Goal: Task Accomplishment & Management: Manage account settings

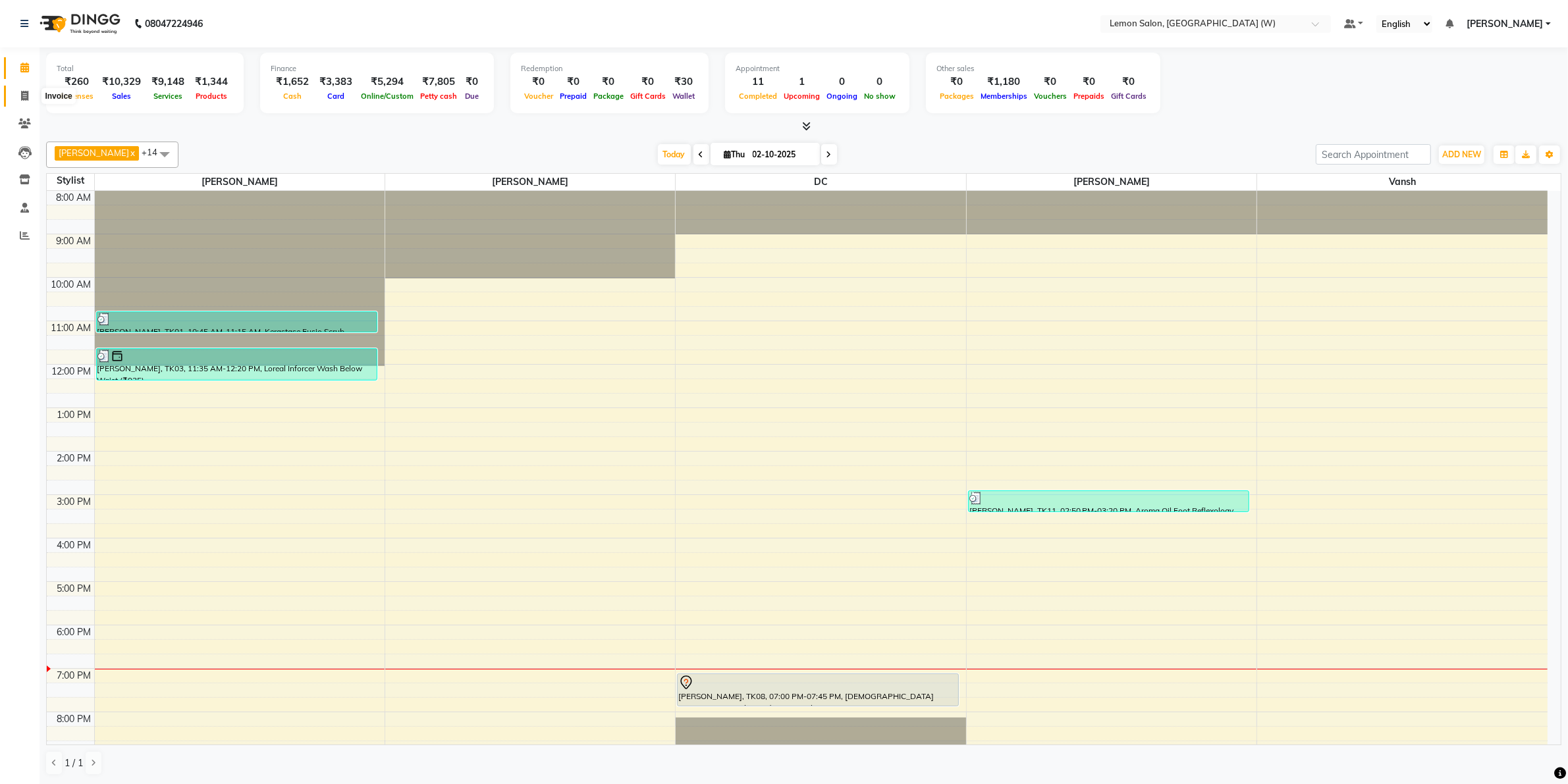
click at [21, 94] on icon at bounding box center [25, 95] width 7 height 10
select select "8053"
select select "service"
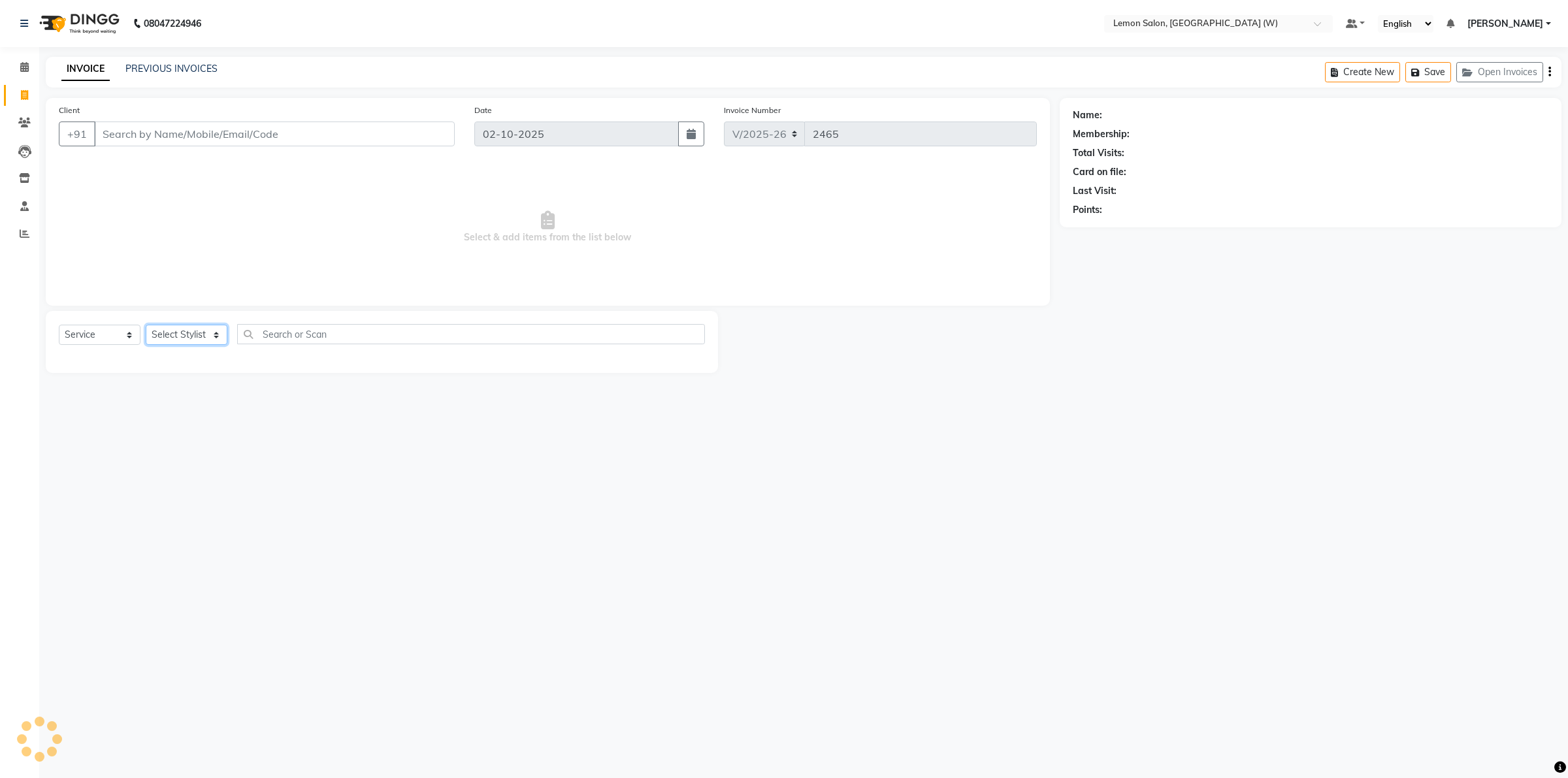
click at [210, 335] on select "Select Stylist" at bounding box center [186, 334] width 82 height 20
select select "93377"
click at [145, 325] on select "Select Stylist Akancha Subba DC Faheem Shaikh Faizan Ganesh Motewad Kassar Sahi…" at bounding box center [190, 334] width 89 height 20
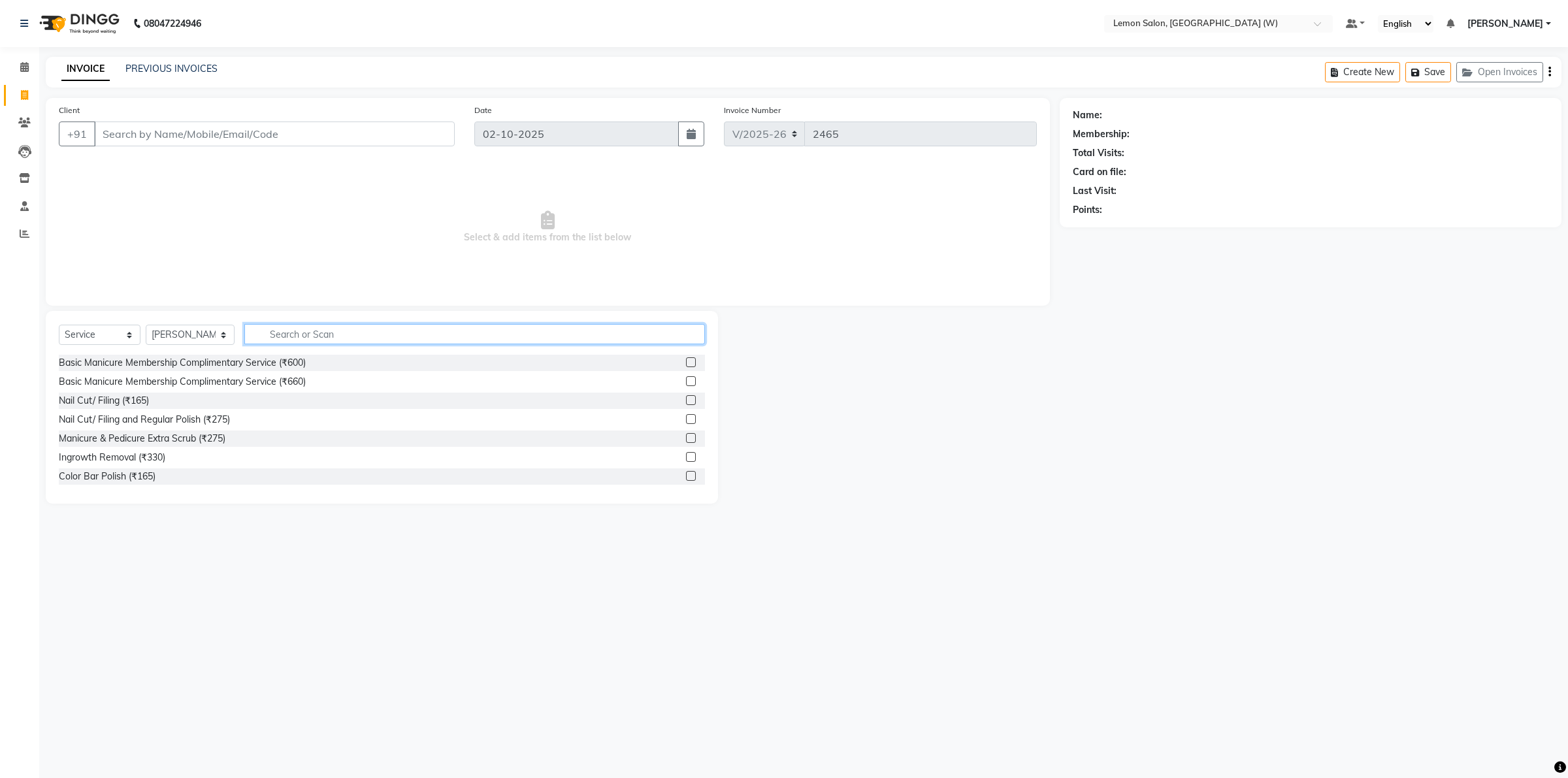
drag, startPoint x: 329, startPoint y: 337, endPoint x: 321, endPoint y: 325, distance: 14.4
click at [328, 337] on input "text" at bounding box center [475, 334] width 461 height 20
type input "thread"
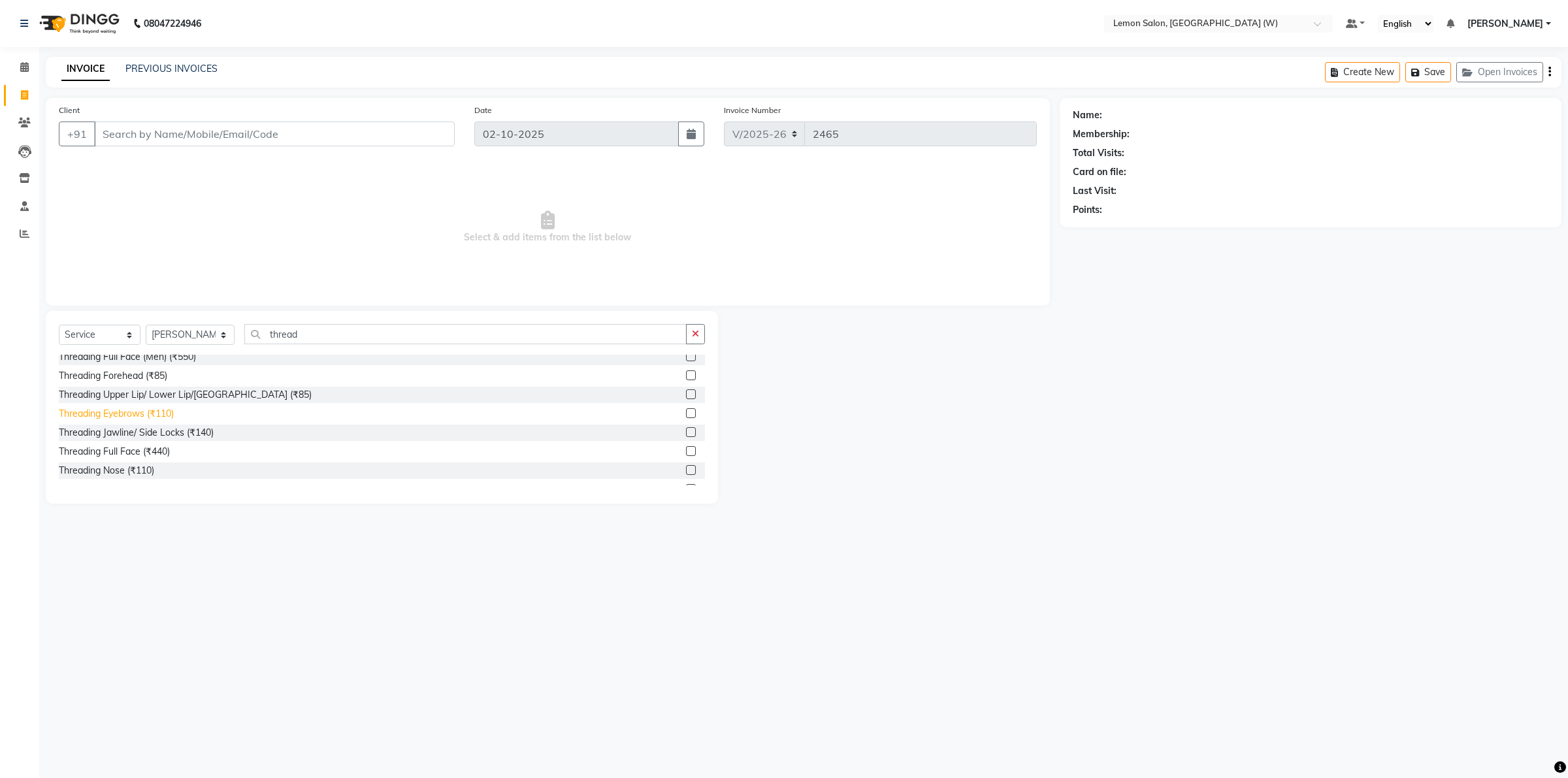
click at [149, 418] on div "Threading Eyebrows (₹110)" at bounding box center [116, 414] width 115 height 14
checkbox input "false"
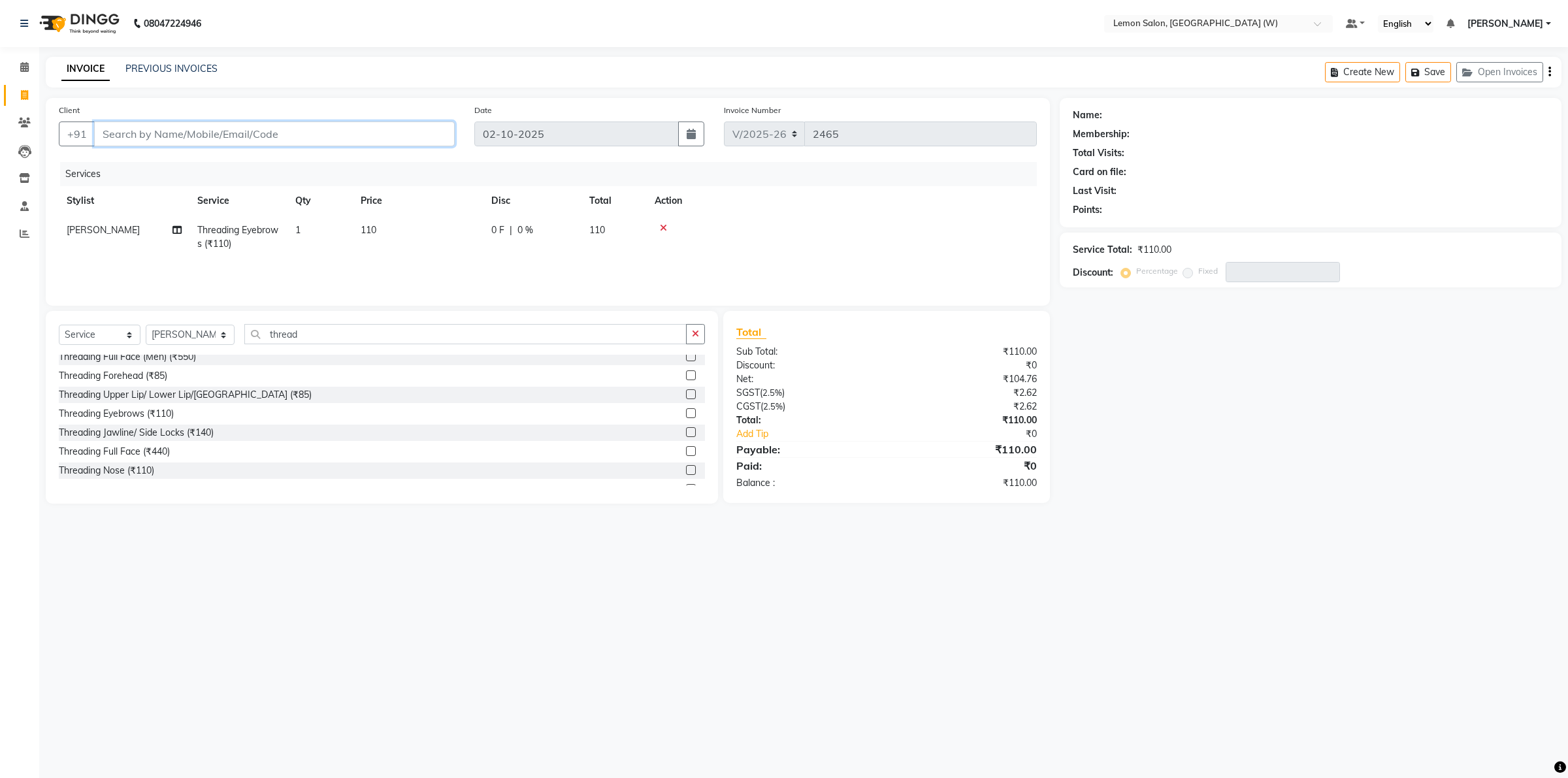
click at [235, 135] on input "Client" at bounding box center [274, 134] width 361 height 25
type input "8"
type input "0"
click at [200, 167] on span "88603167" at bounding box center [225, 164] width 52 height 13
type input "8860316783"
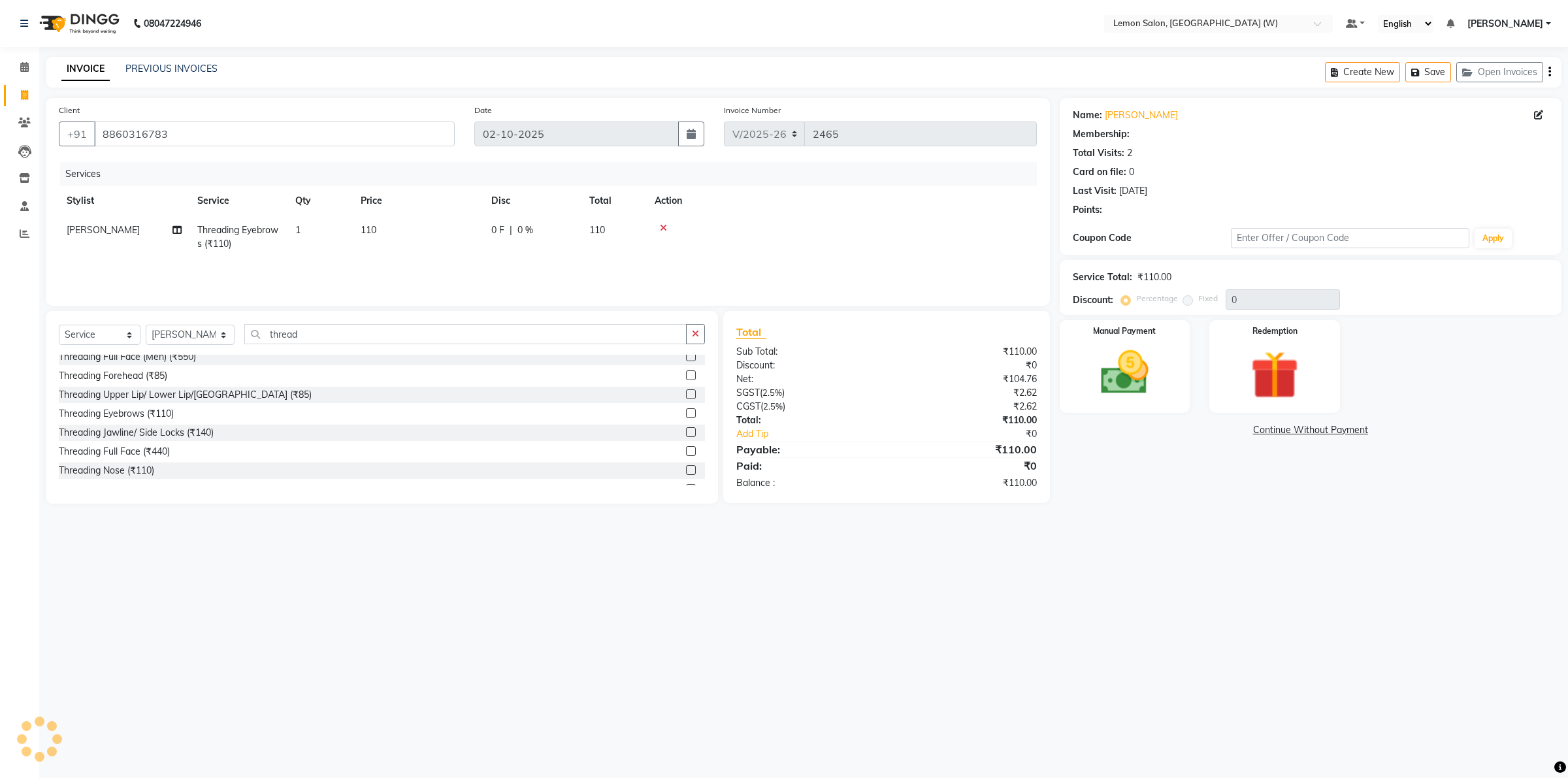
type input "20"
select select "1: Object"
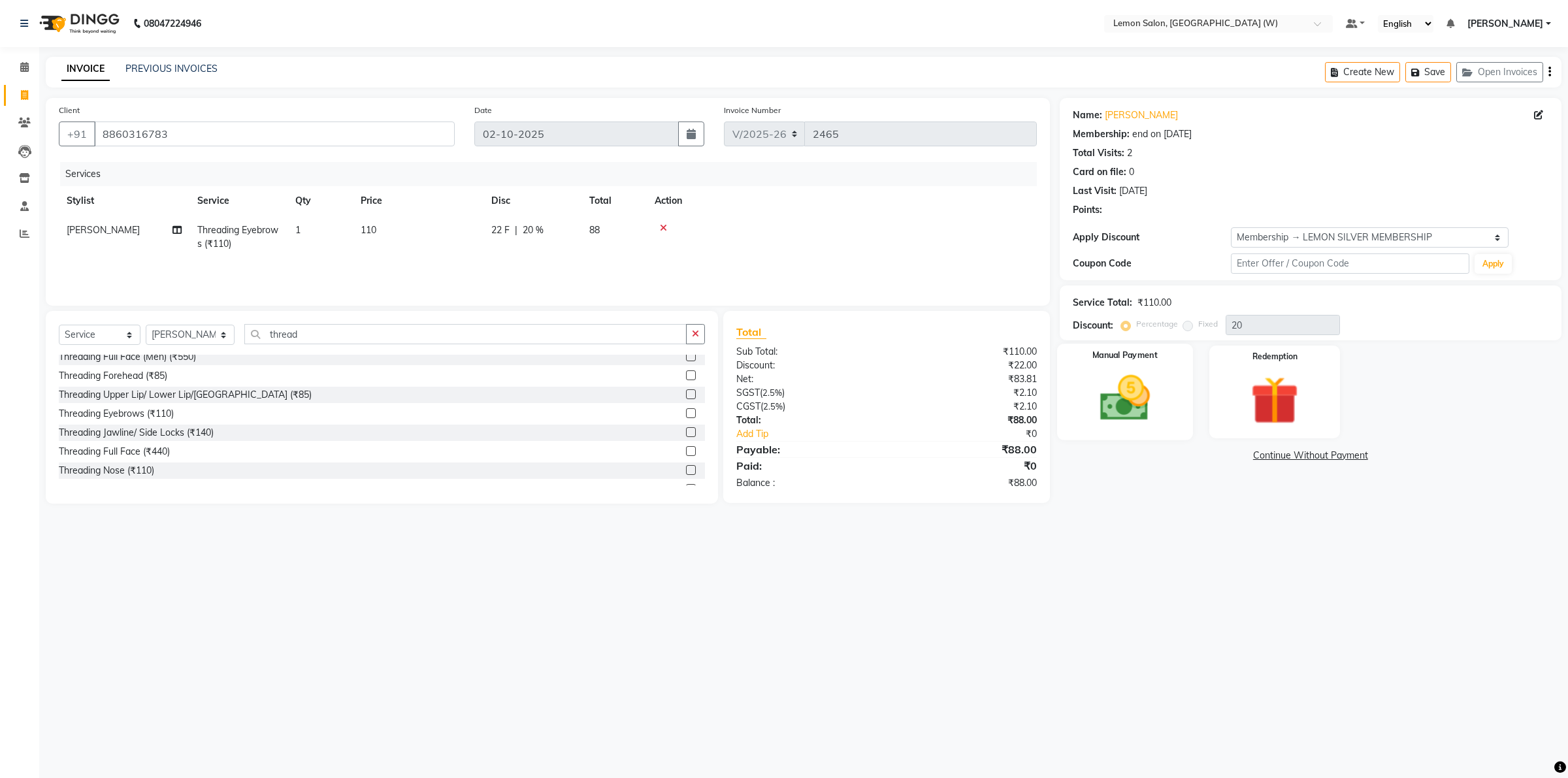
drag, startPoint x: 1134, startPoint y: 419, endPoint x: 1173, endPoint y: 442, distance: 45.3
click at [1134, 418] on img at bounding box center [1125, 398] width 79 height 56
drag, startPoint x: 1210, startPoint y: 456, endPoint x: 1212, endPoint y: 466, distance: 10.2
click at [1210, 455] on span "GPay" at bounding box center [1200, 456] width 27 height 15
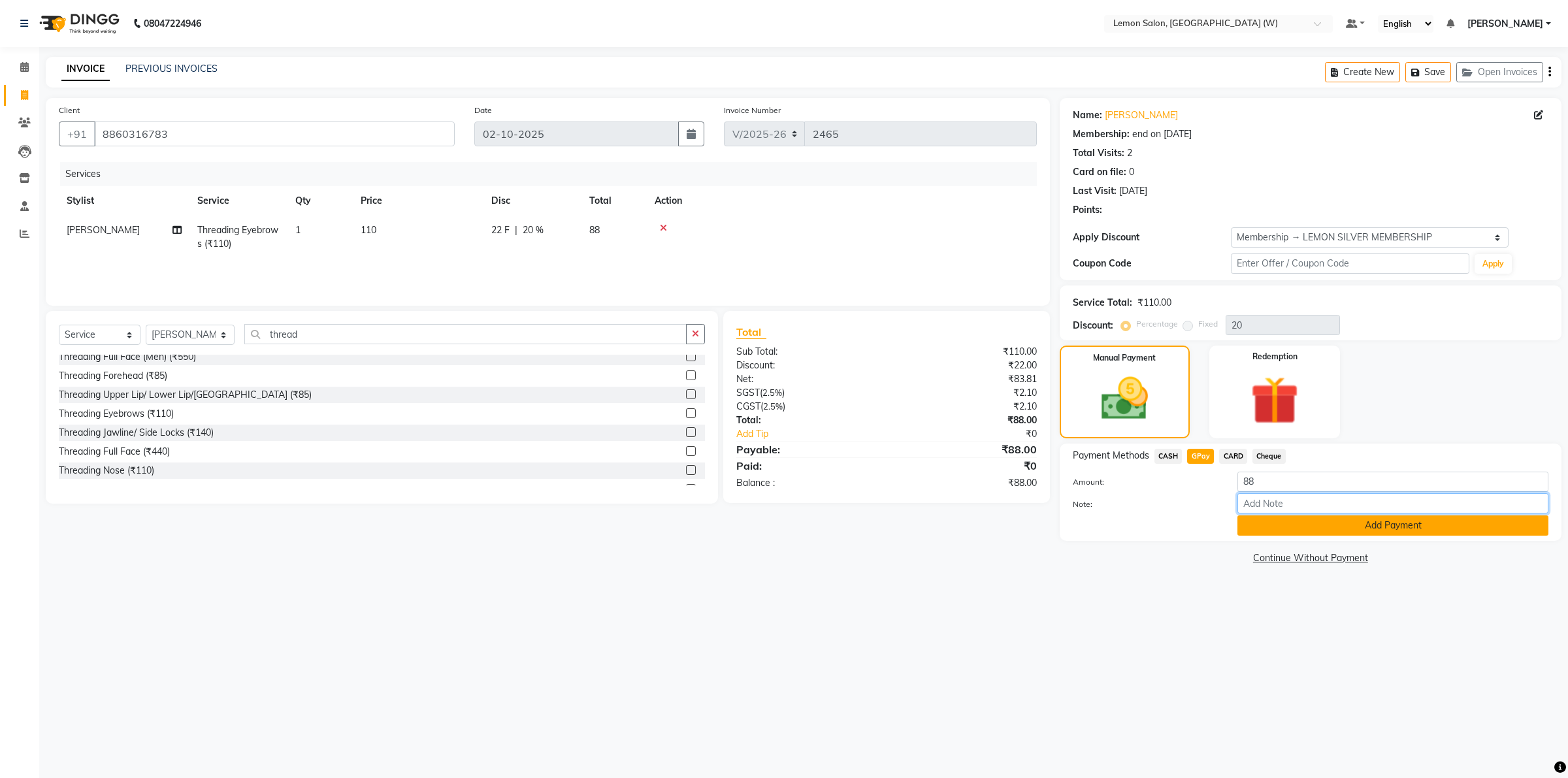
click at [1262, 521] on div "Amount: 88 Note: Add Payment" at bounding box center [1311, 504] width 476 height 64
click at [1263, 521] on button "Add Payment" at bounding box center [1393, 525] width 311 height 20
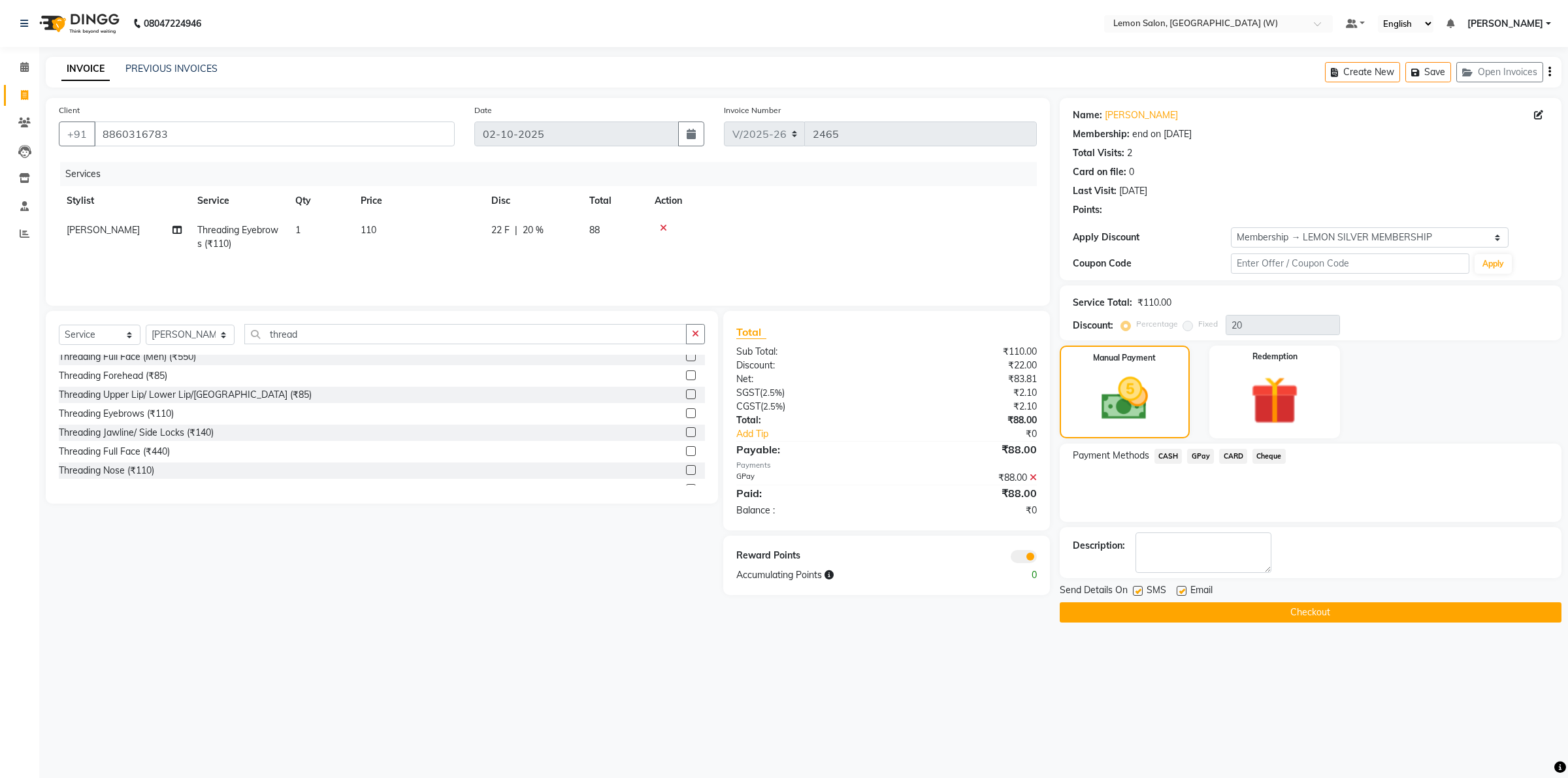
click at [1181, 593] on label at bounding box center [1181, 591] width 10 height 10
click at [1181, 593] on input "checkbox" at bounding box center [1181, 592] width 9 height 9
checkbox input "false"
click at [1138, 592] on label at bounding box center [1138, 591] width 10 height 10
click at [1138, 592] on input "checkbox" at bounding box center [1137, 592] width 9 height 9
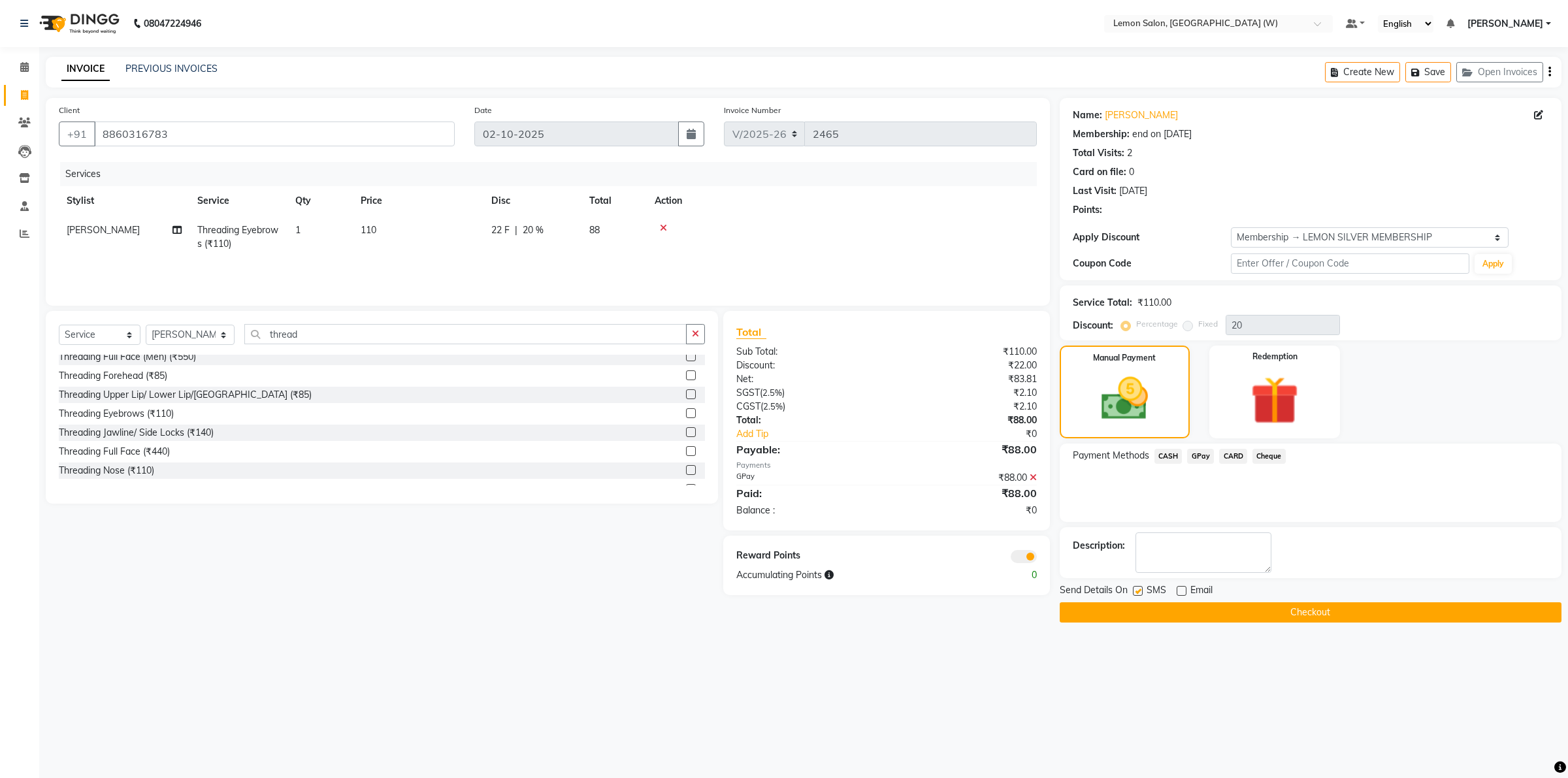
checkbox input "false"
click at [1199, 614] on button "Checkout" at bounding box center [1310, 612] width 502 height 20
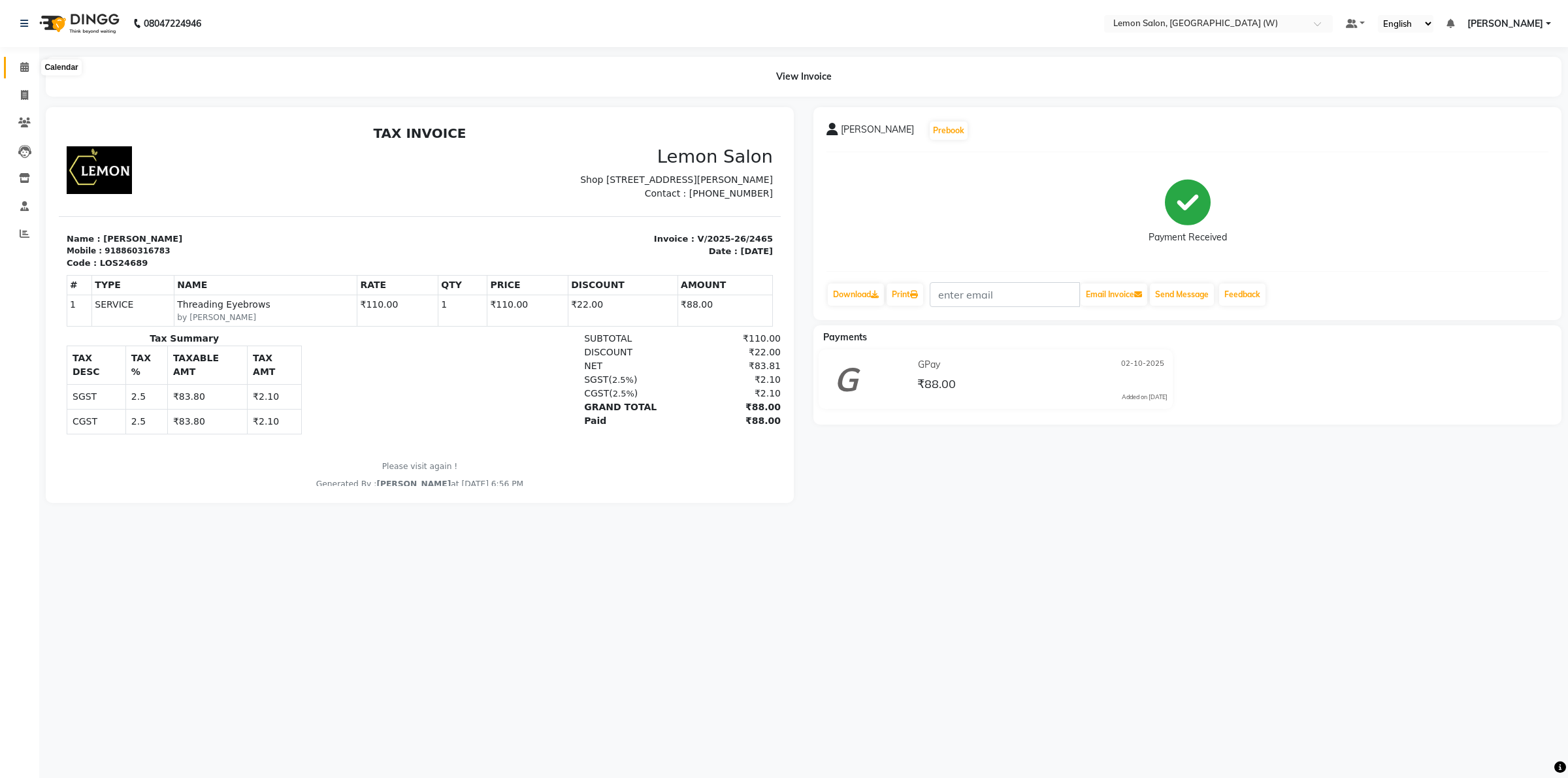
click at [24, 67] on icon at bounding box center [24, 67] width 9 height 10
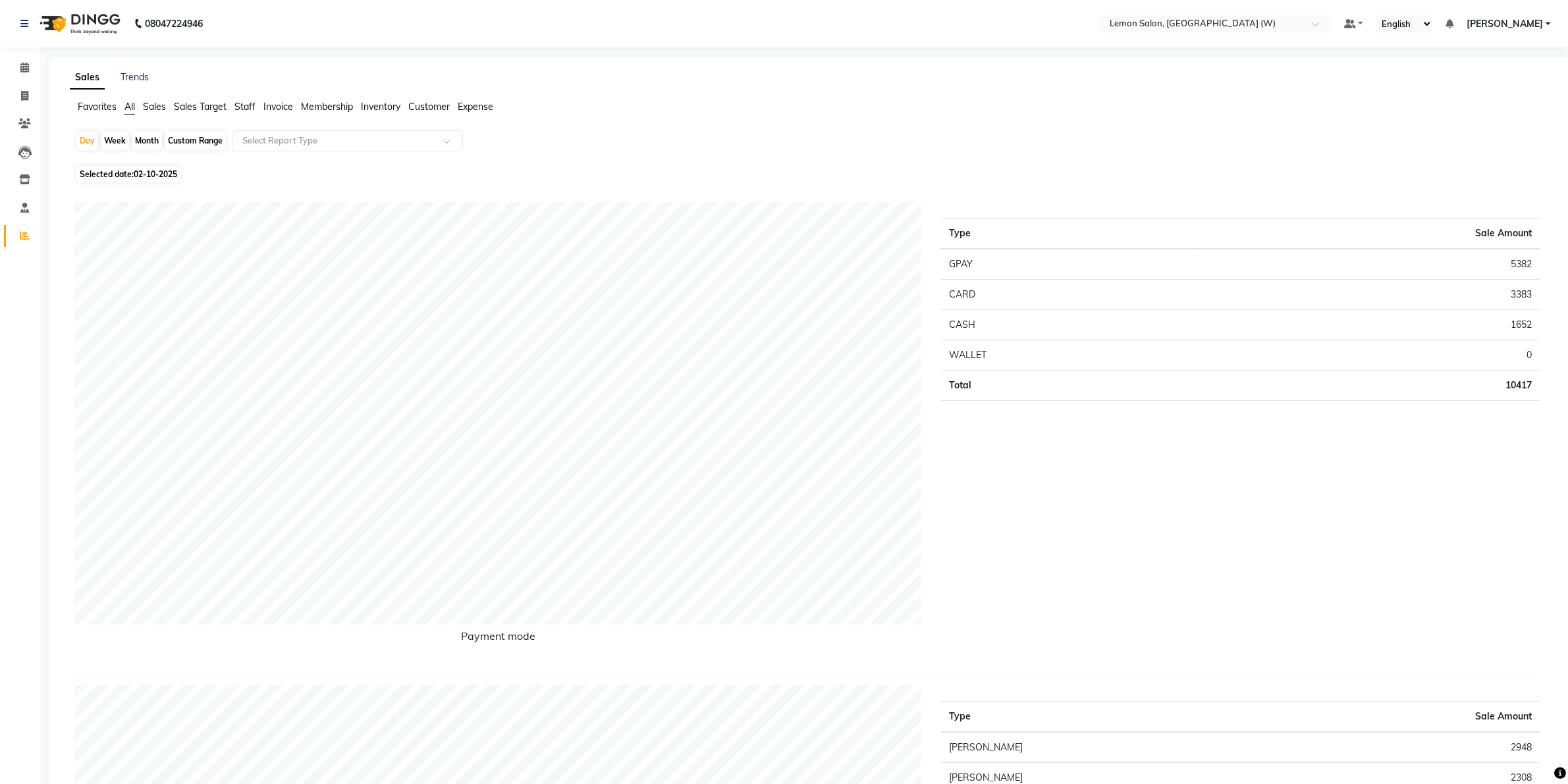
click at [143, 143] on div "Month" at bounding box center [147, 141] width 30 height 19
select select "10"
select select "2025"
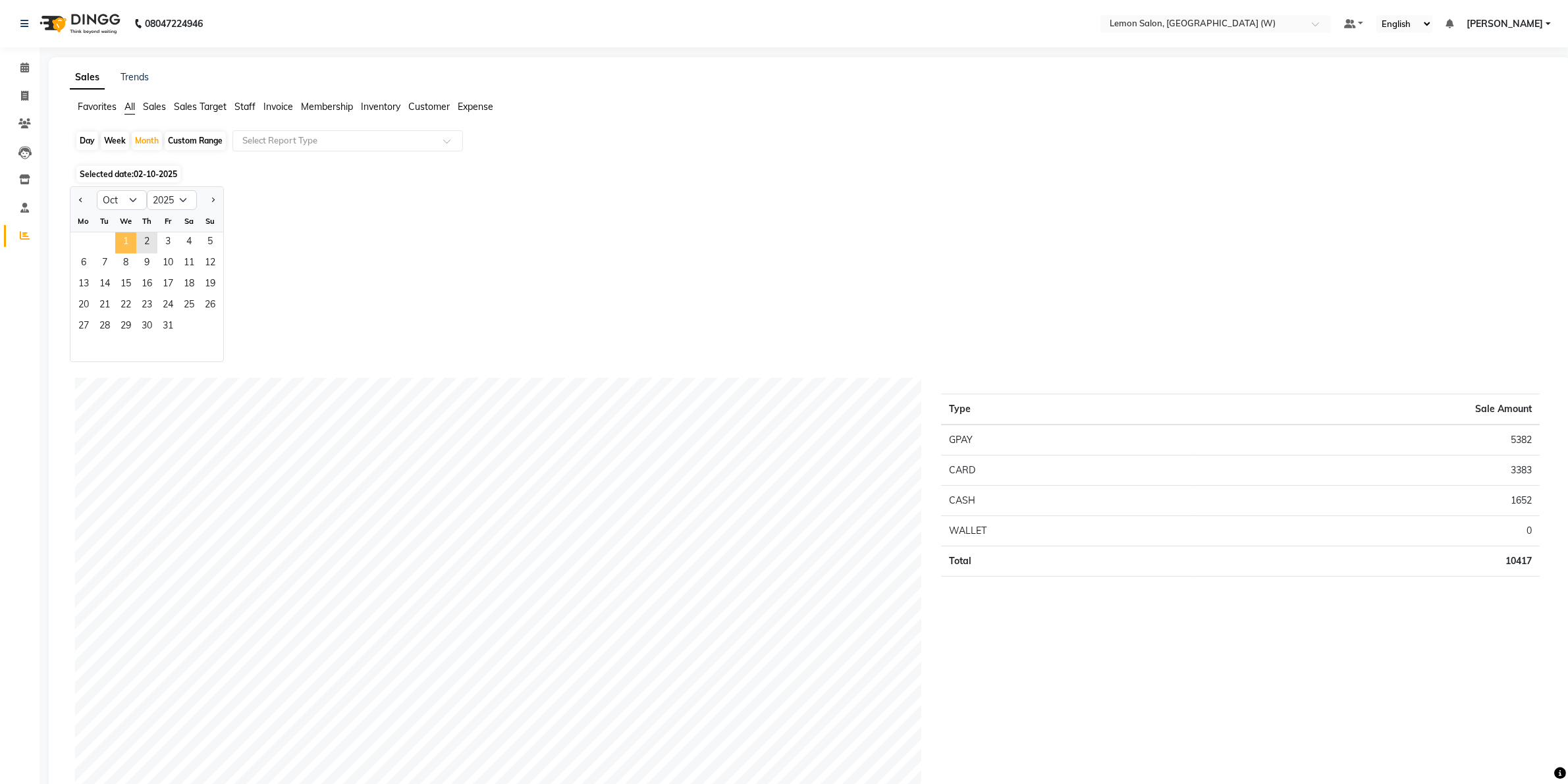
click at [124, 241] on span "1" at bounding box center [126, 243] width 21 height 21
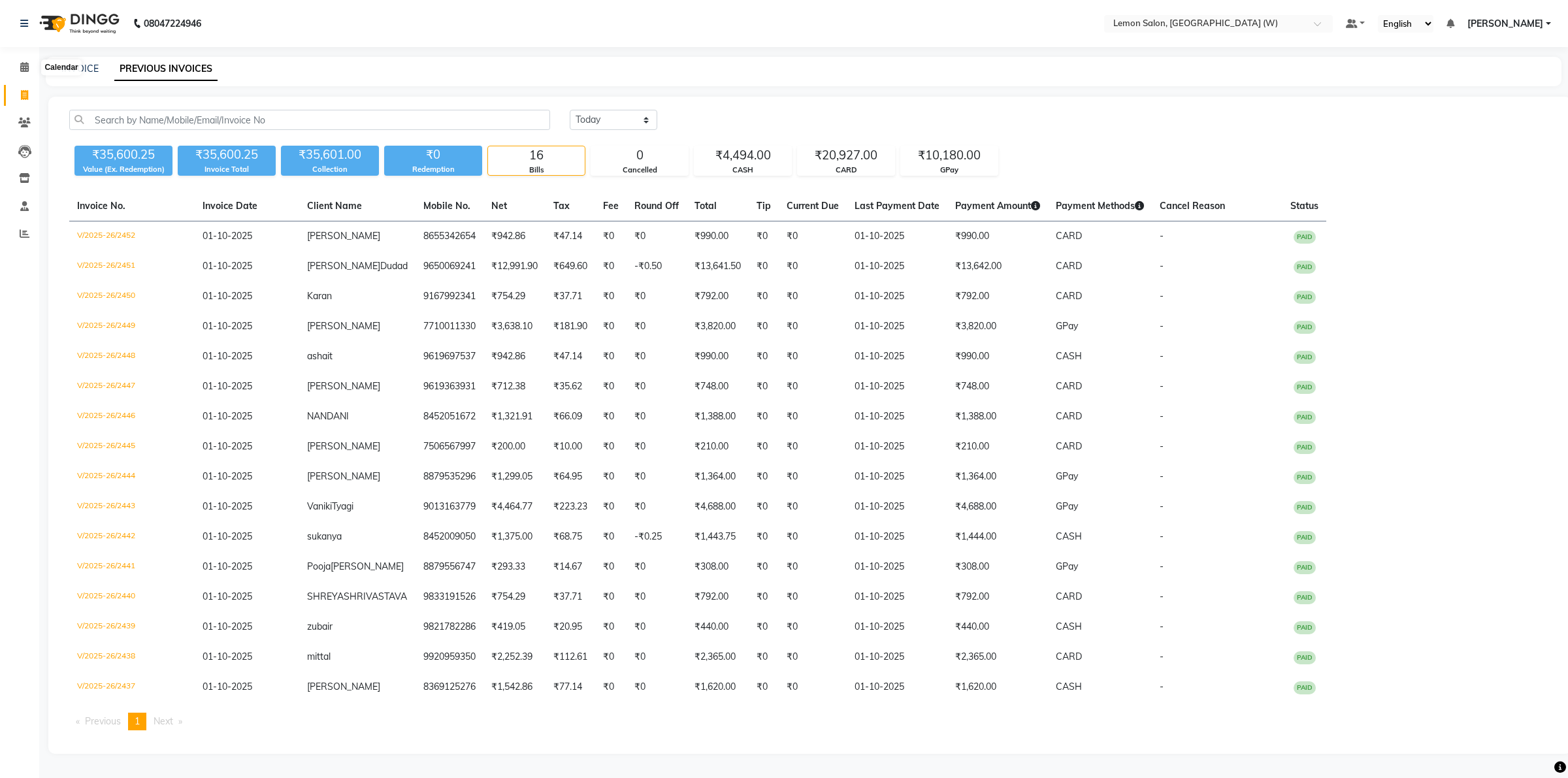
select select "yesterday"
click at [21, 64] on icon at bounding box center [24, 67] width 9 height 10
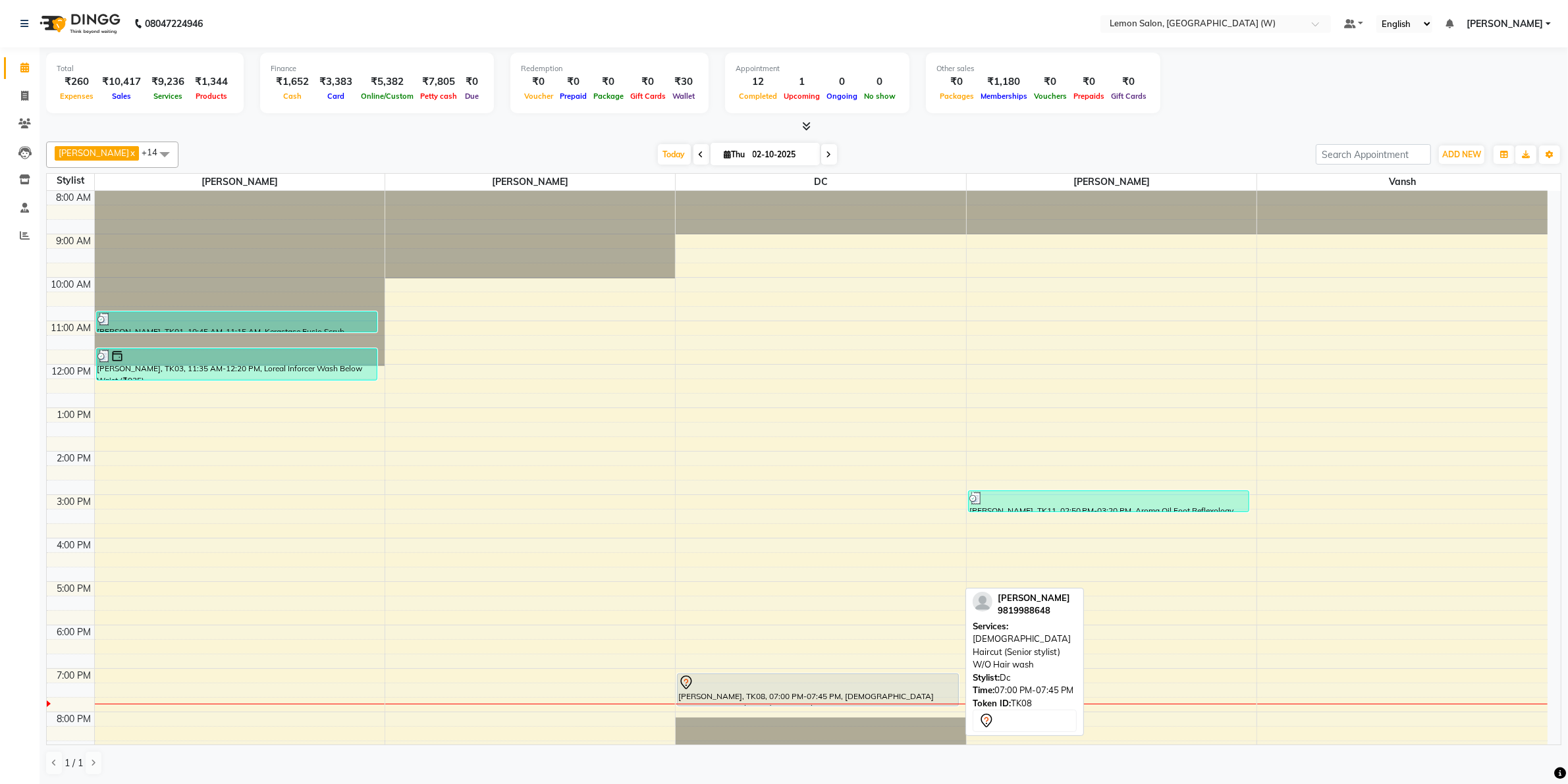
click at [894, 689] on div at bounding box center [818, 683] width 279 height 16
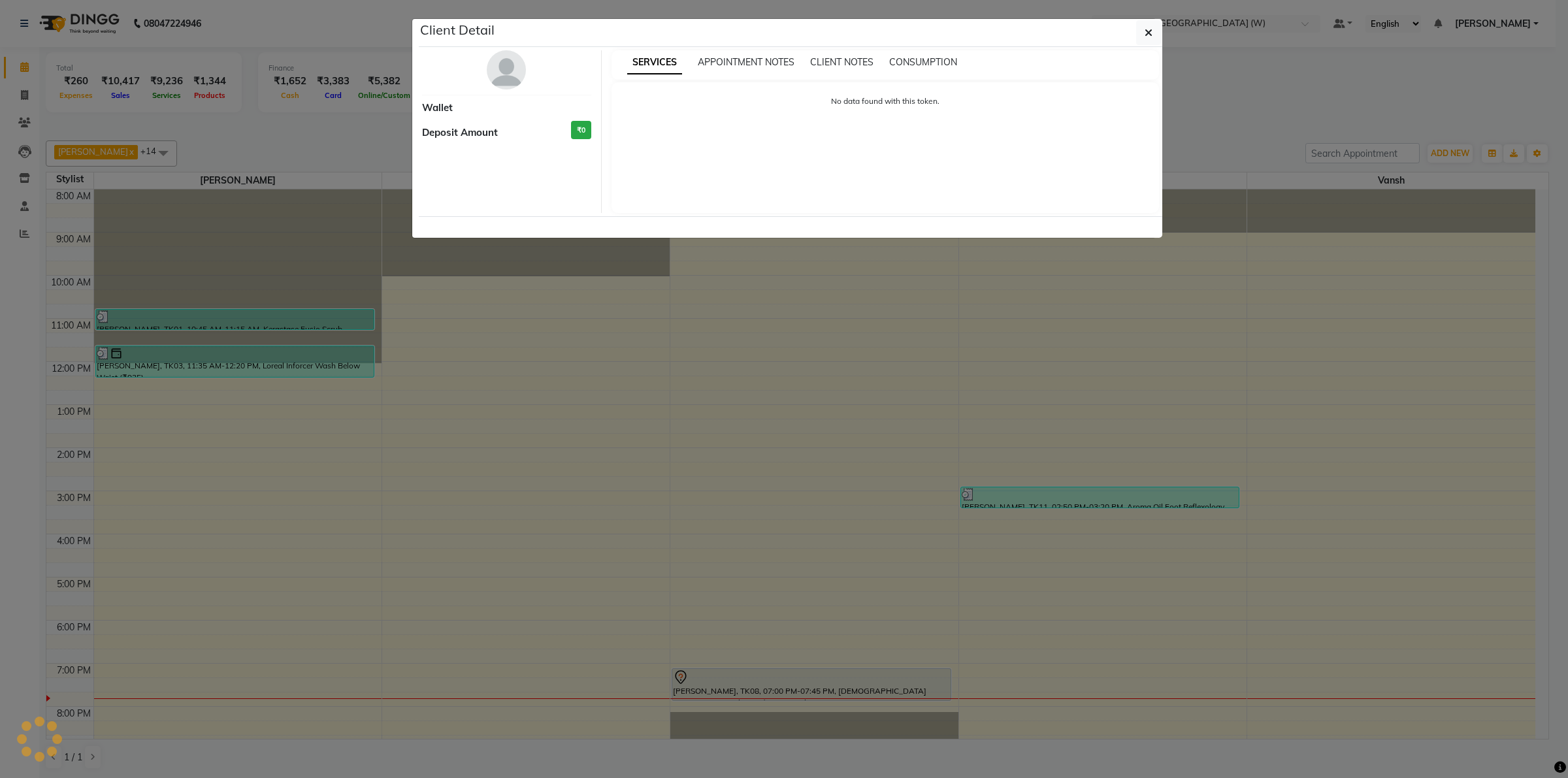
select select "7"
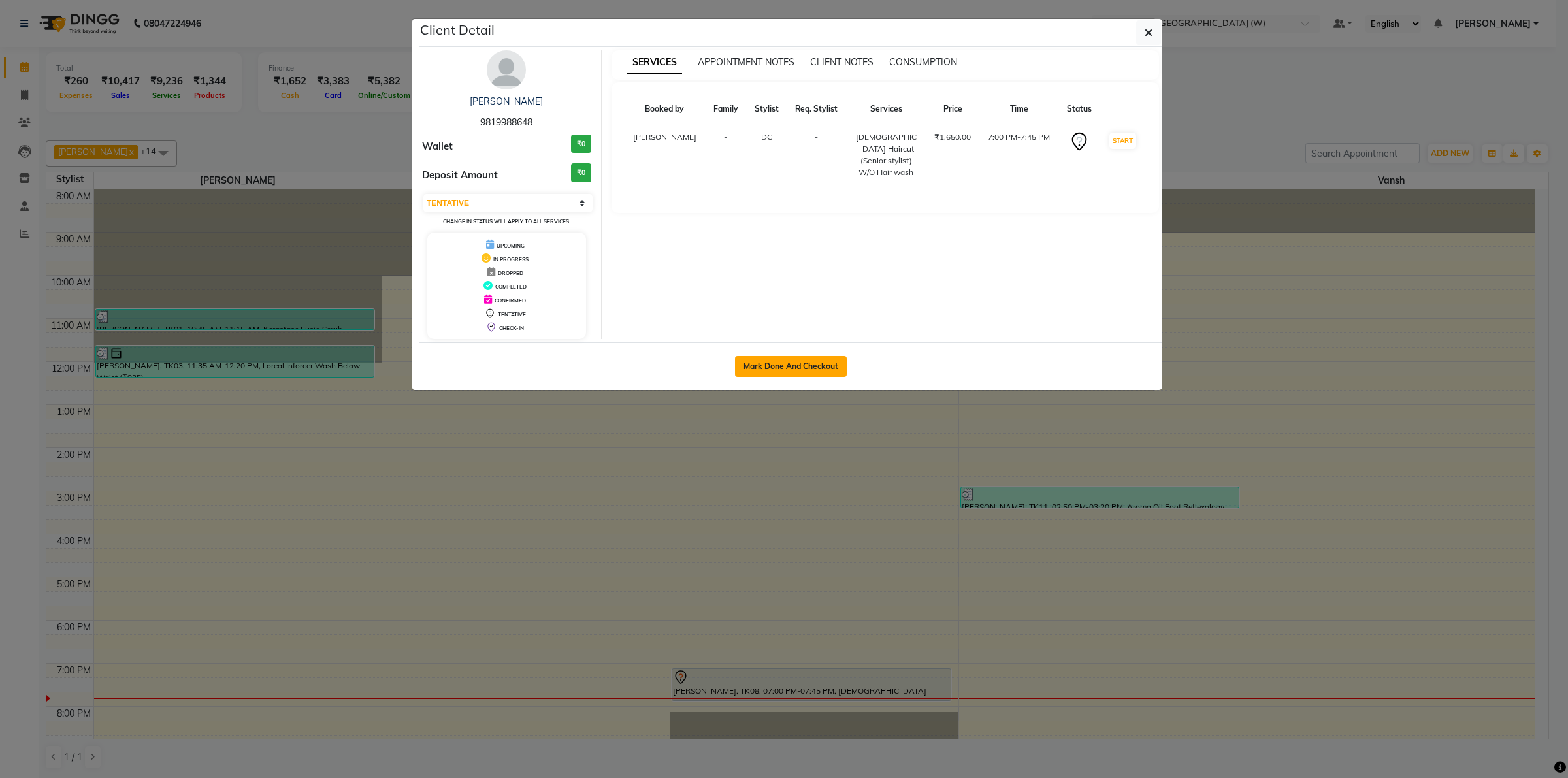
click at [814, 365] on button "Mark Done And Checkout" at bounding box center [791, 367] width 112 height 21
select select "8053"
select select "service"
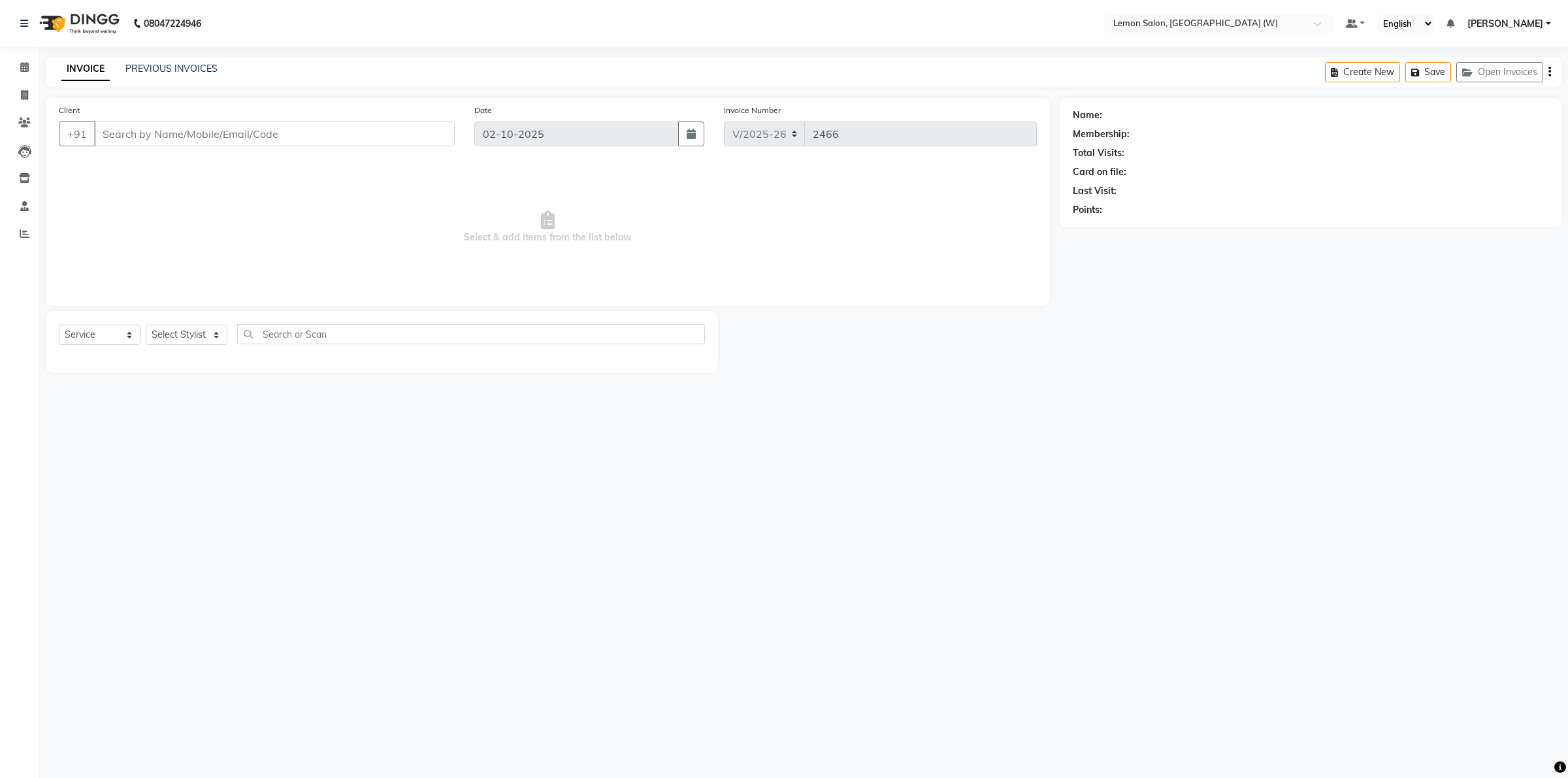
type input "9819988648"
select select "75738"
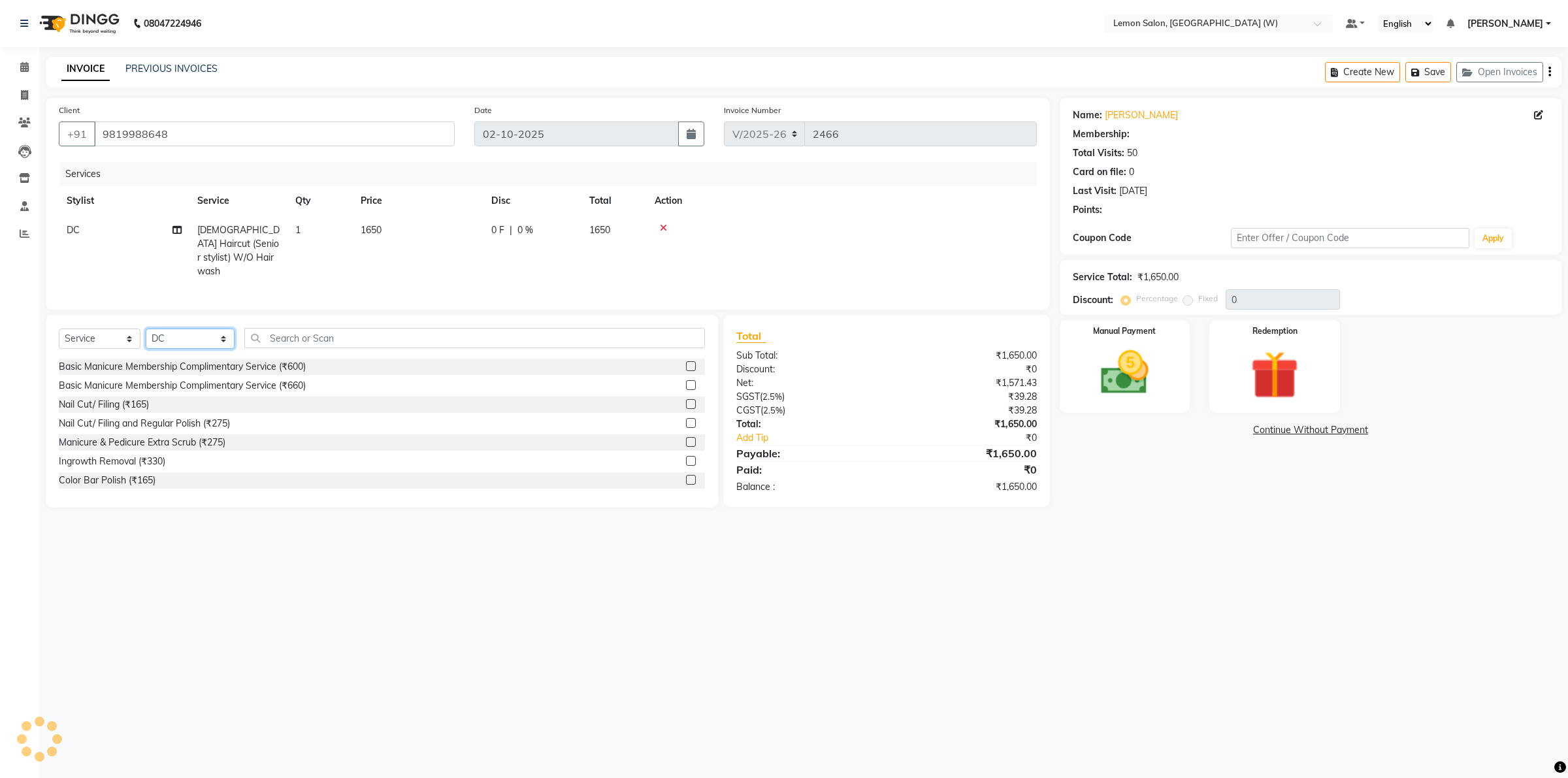
type input "20"
select select "1: Object"
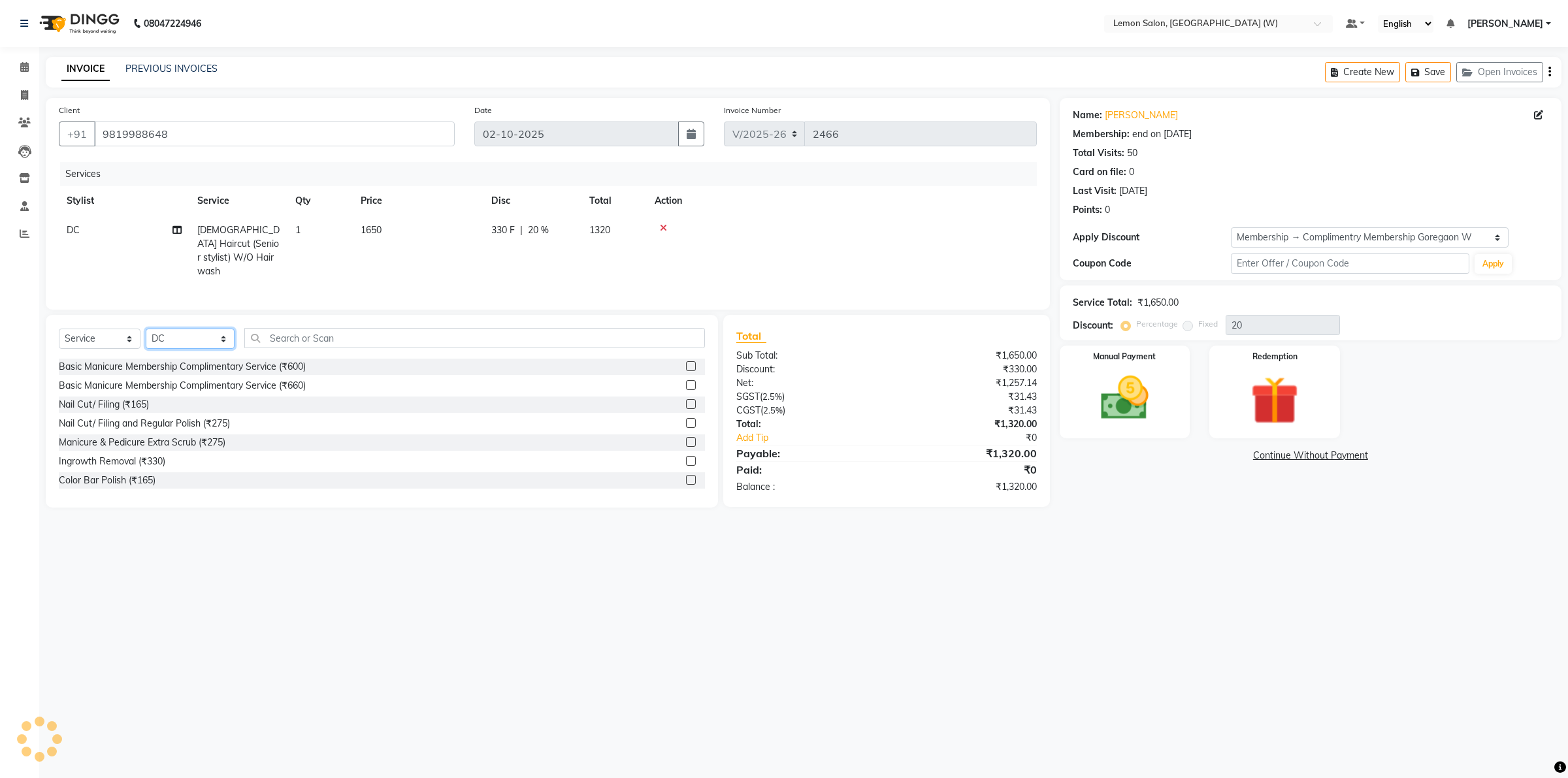
click at [213, 337] on select "Select Stylist Akancha Subba DC Faheem Shaikh Faizan Ganesh Motewad Kassar Sahi…" at bounding box center [190, 338] width 89 height 20
select select "10653"
click at [145, 329] on select "Select Stylist Akancha Subba DC Faheem Shaikh Faizan Ganesh Motewad Kassar Sahi…" at bounding box center [190, 338] width 89 height 20
click at [275, 344] on input "text" at bounding box center [475, 338] width 461 height 20
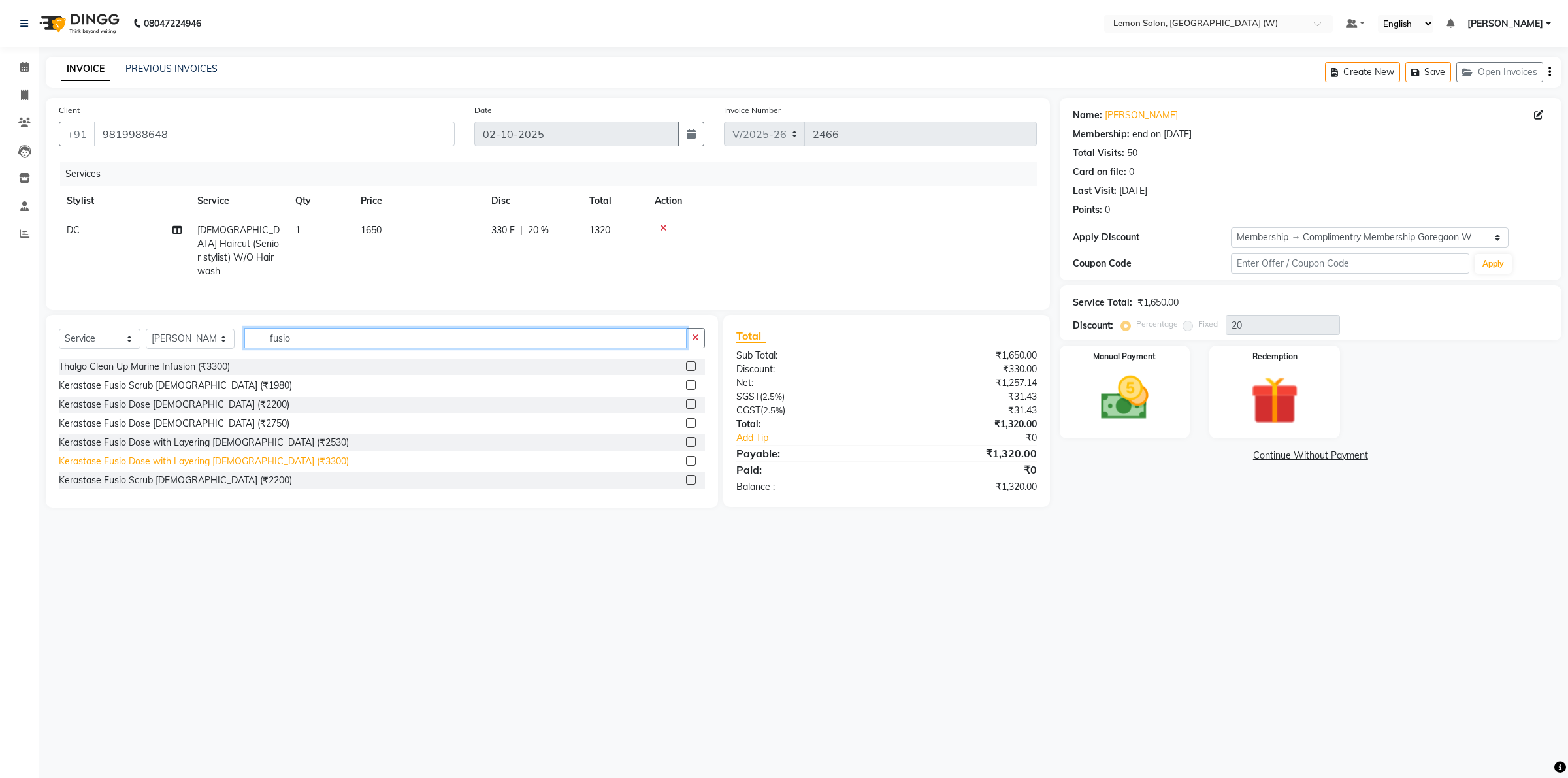
type input "fusio"
click at [250, 455] on div "Kerastase Fusio Dose with Layering Female (₹3300)" at bounding box center [204, 461] width 290 height 14
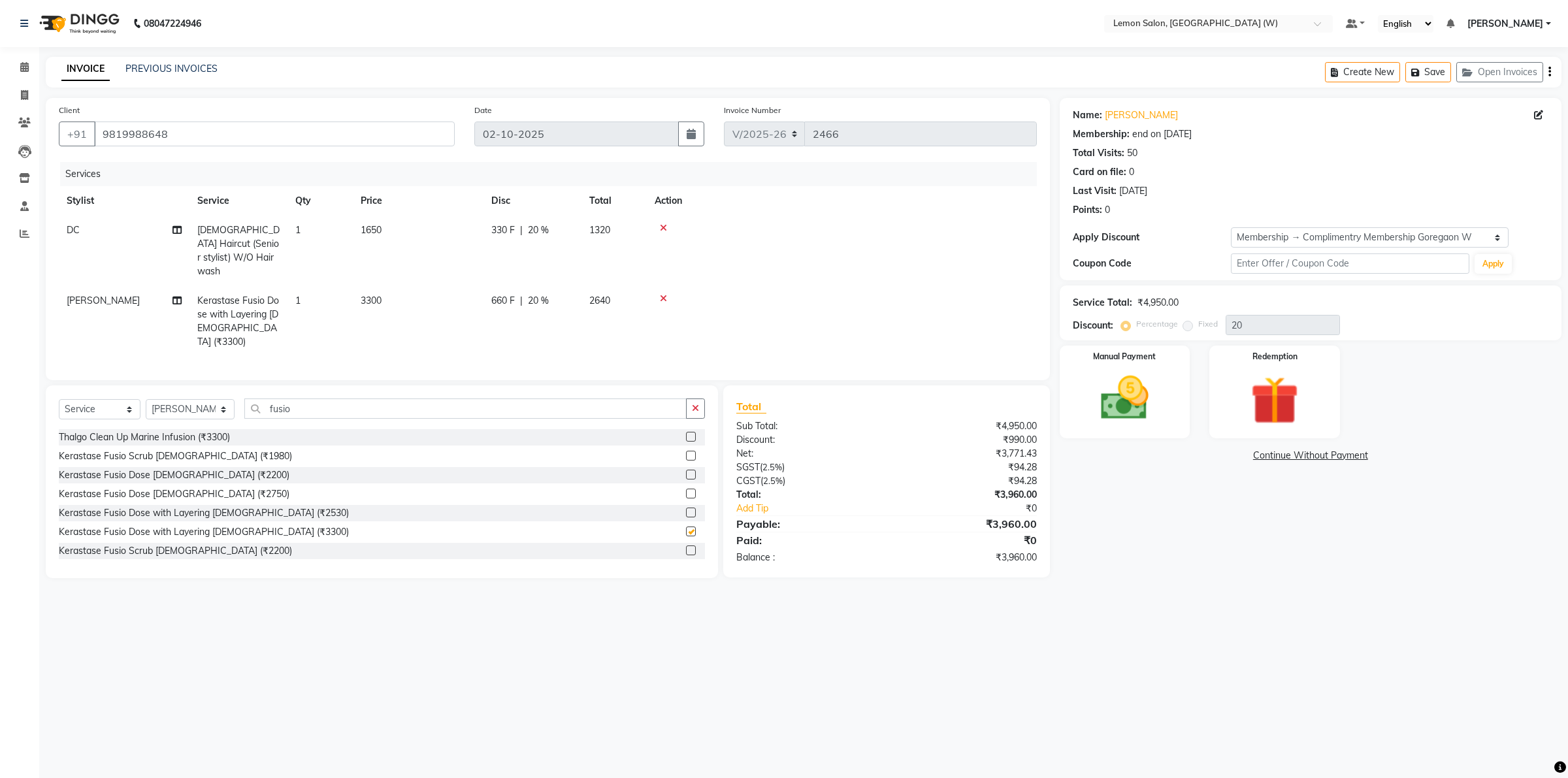
checkbox input "false"
click at [665, 223] on icon at bounding box center [663, 228] width 7 height 9
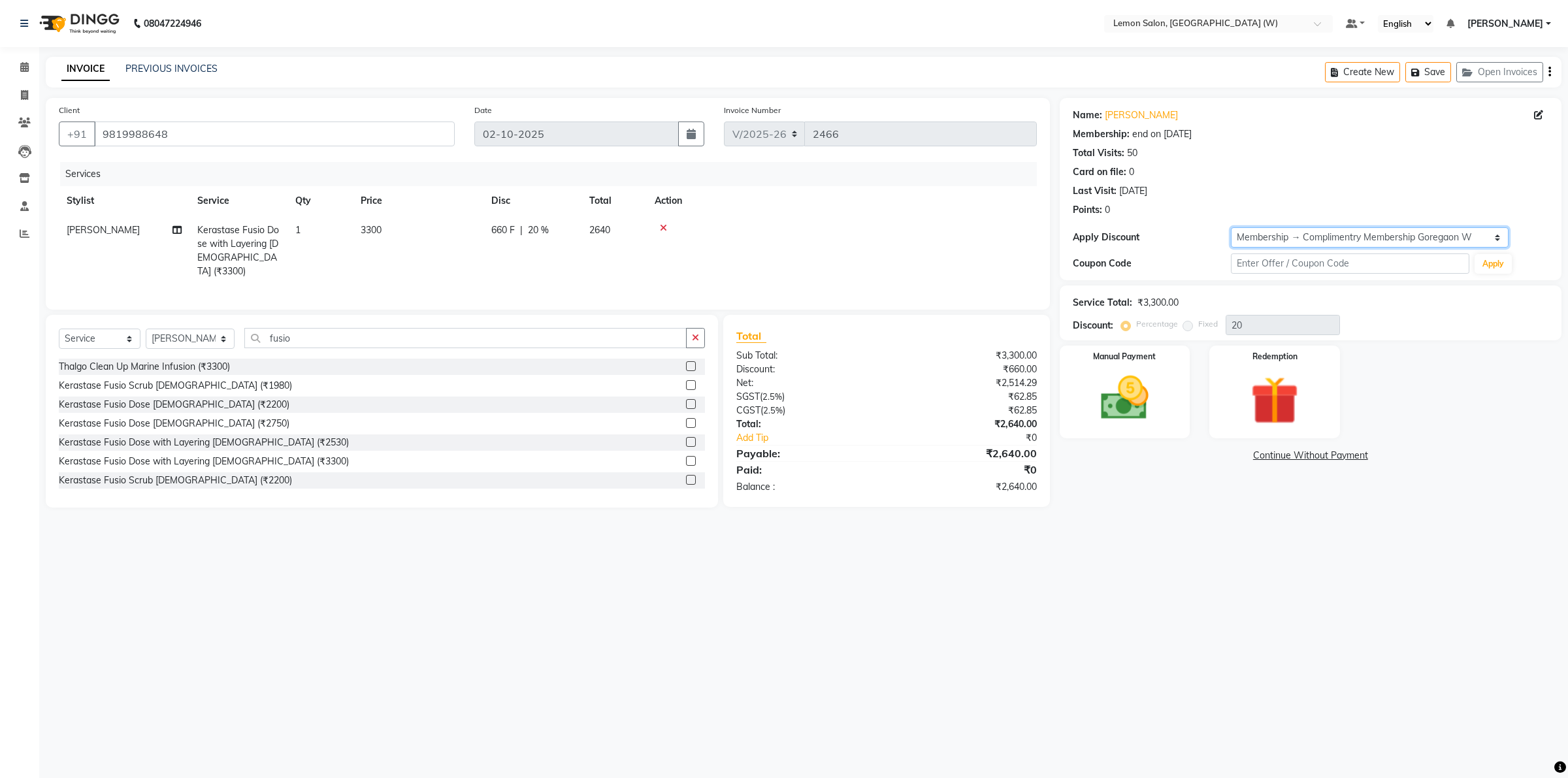
click at [1491, 233] on select "Select Membership → Complimentry Membership Goregaon W Coupon → Abc" at bounding box center [1370, 237] width 278 height 20
select select "0:"
click at [1231, 227] on select "Select Membership → Complimentry Membership Goregaon W Coupon → Abc" at bounding box center [1370, 237] width 278 height 20
type input "0"
drag, startPoint x: 1132, startPoint y: 607, endPoint x: 1124, endPoint y: 607, distance: 8.0
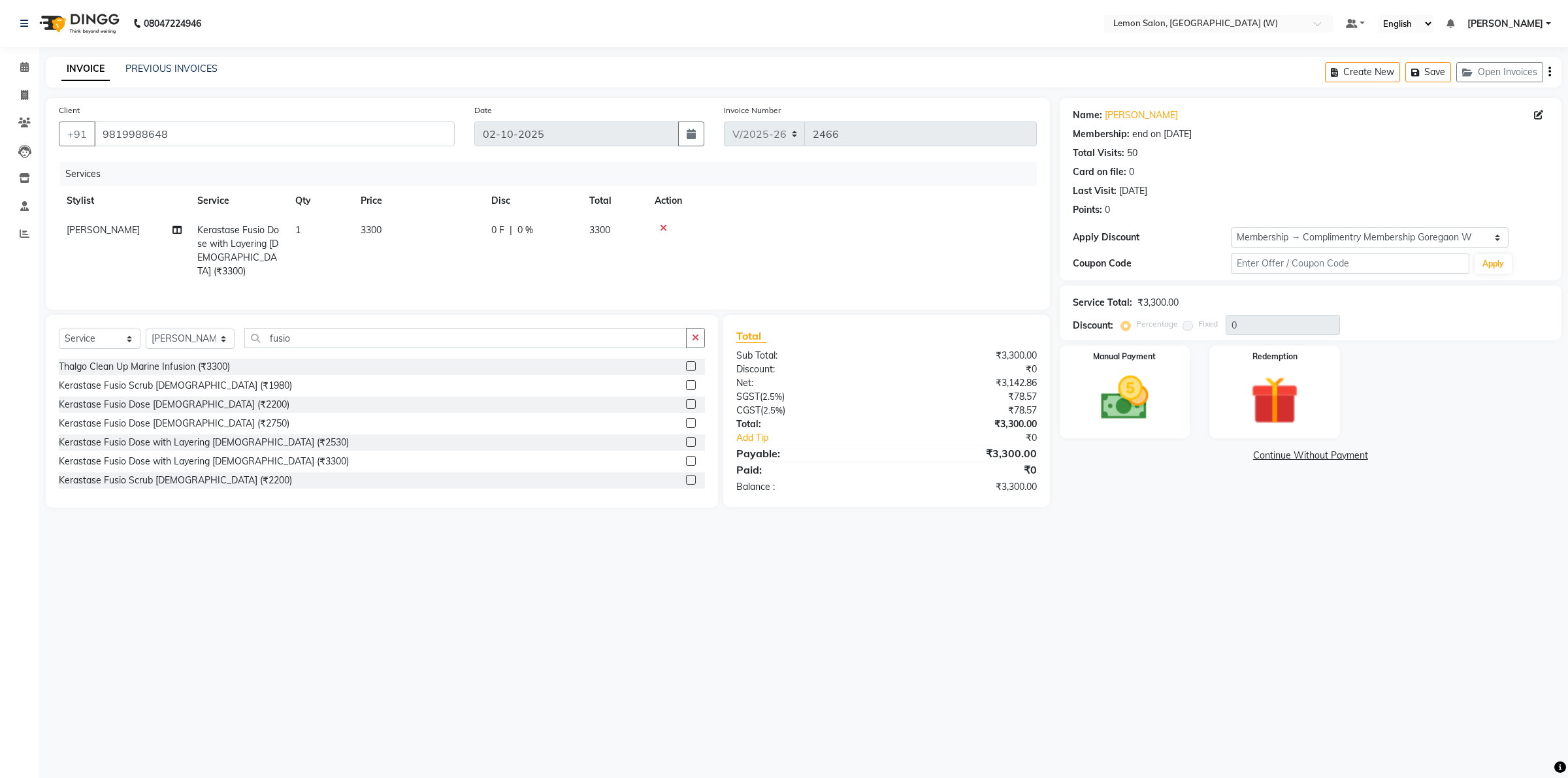
click at [1132, 605] on div "08047224946 Select Location × Lemon Salon, Goregaon (W) Default Panel My Panel …" at bounding box center [784, 389] width 1568 height 778
click at [21, 95] on icon at bounding box center [24, 95] width 7 height 10
click at [1429, 75] on button "Save" at bounding box center [1428, 72] width 46 height 20
click at [26, 95] on icon at bounding box center [24, 95] width 7 height 10
select select "8053"
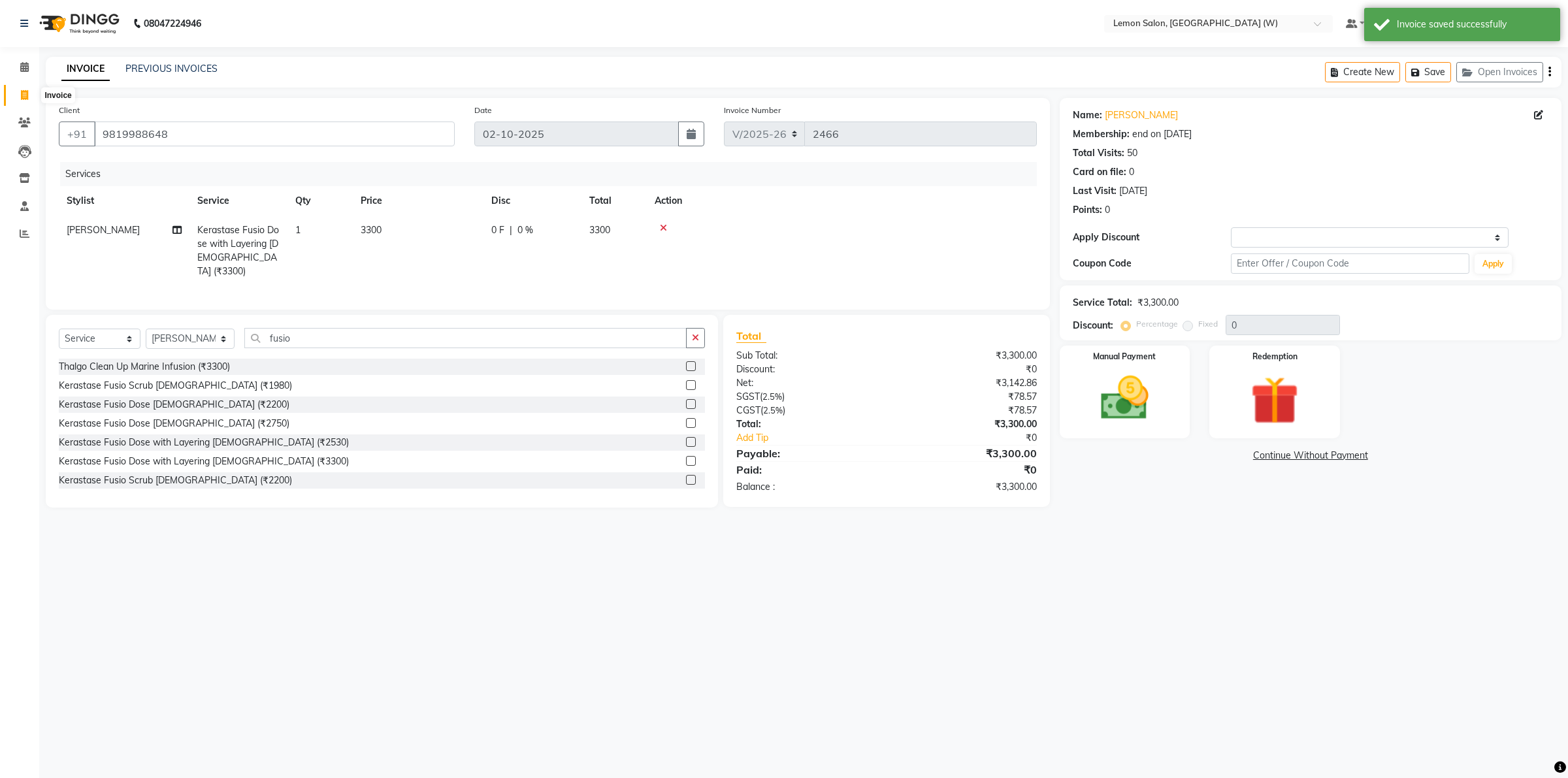
select select "service"
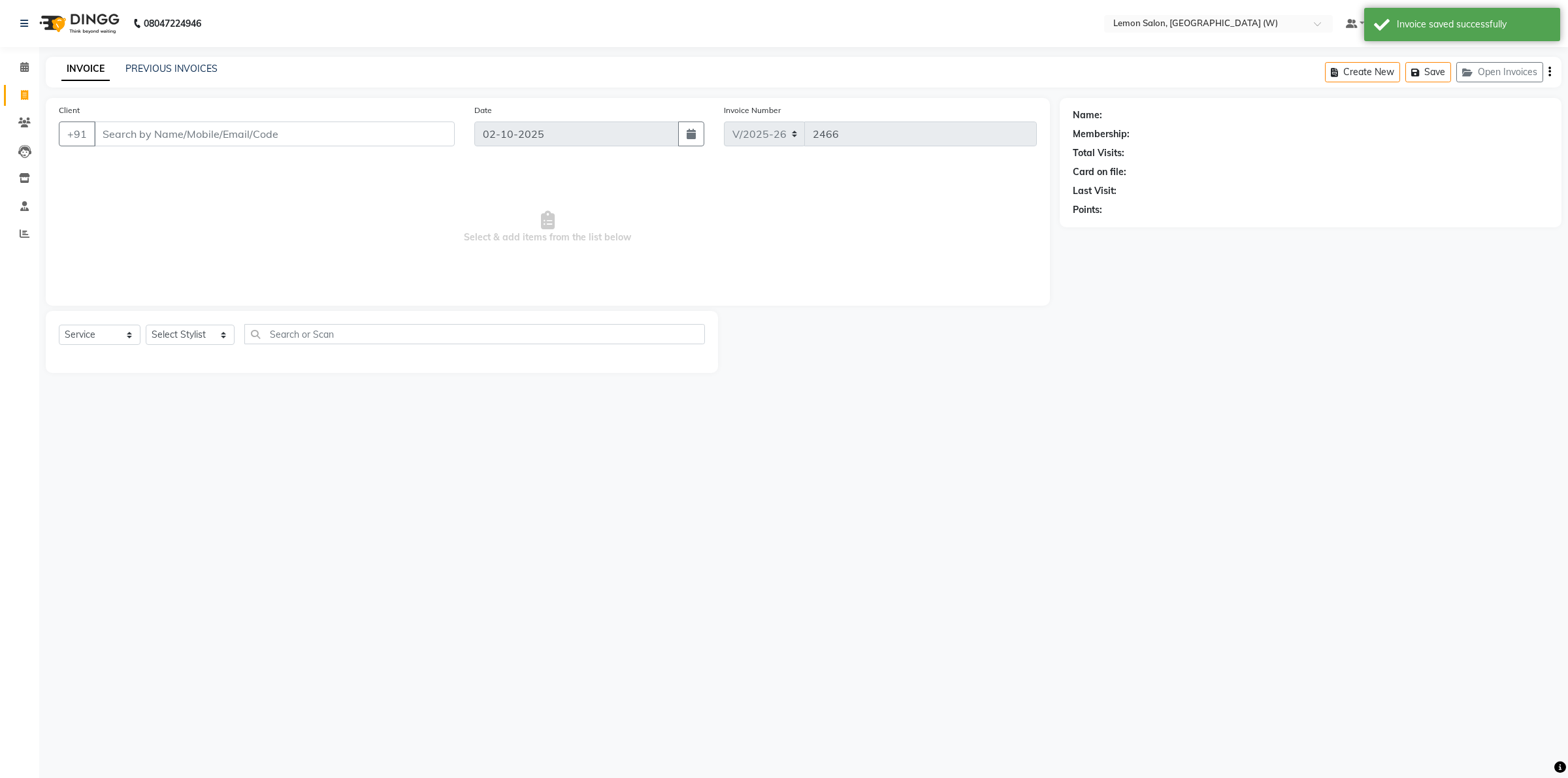
click at [207, 136] on input "Client" at bounding box center [274, 134] width 361 height 25
type input "9892963275"
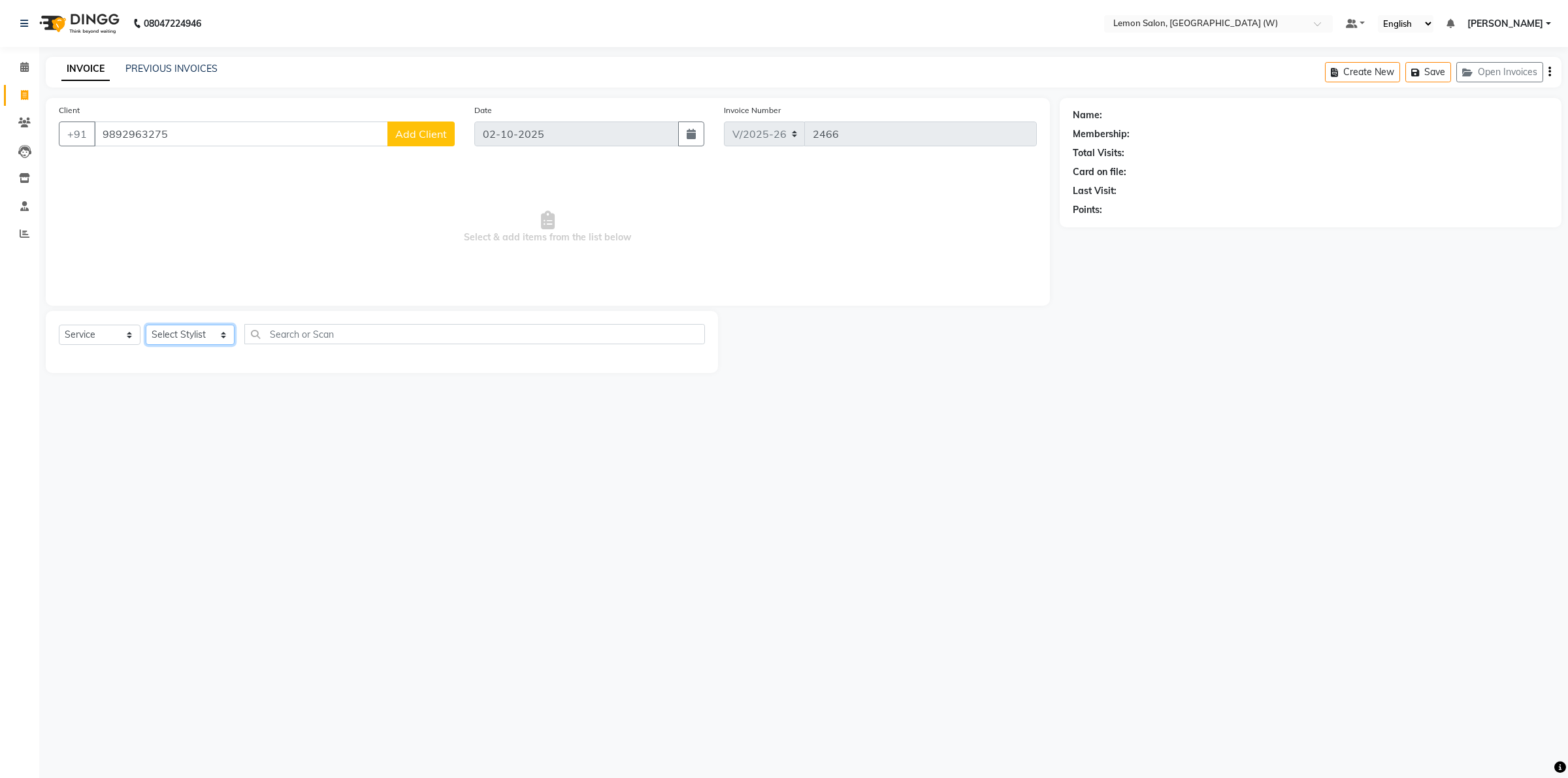
click at [216, 334] on select "Select Stylist Akancha Subba DC Faheem Shaikh Faizan Ganesh Motewad Kassar Sahi…" at bounding box center [190, 334] width 89 height 20
select select "93366"
click at [145, 325] on select "Select Stylist Akancha Subba DC Faheem Shaikh Faizan Ganesh Motewad Kassar Sahi…" at bounding box center [190, 334] width 89 height 20
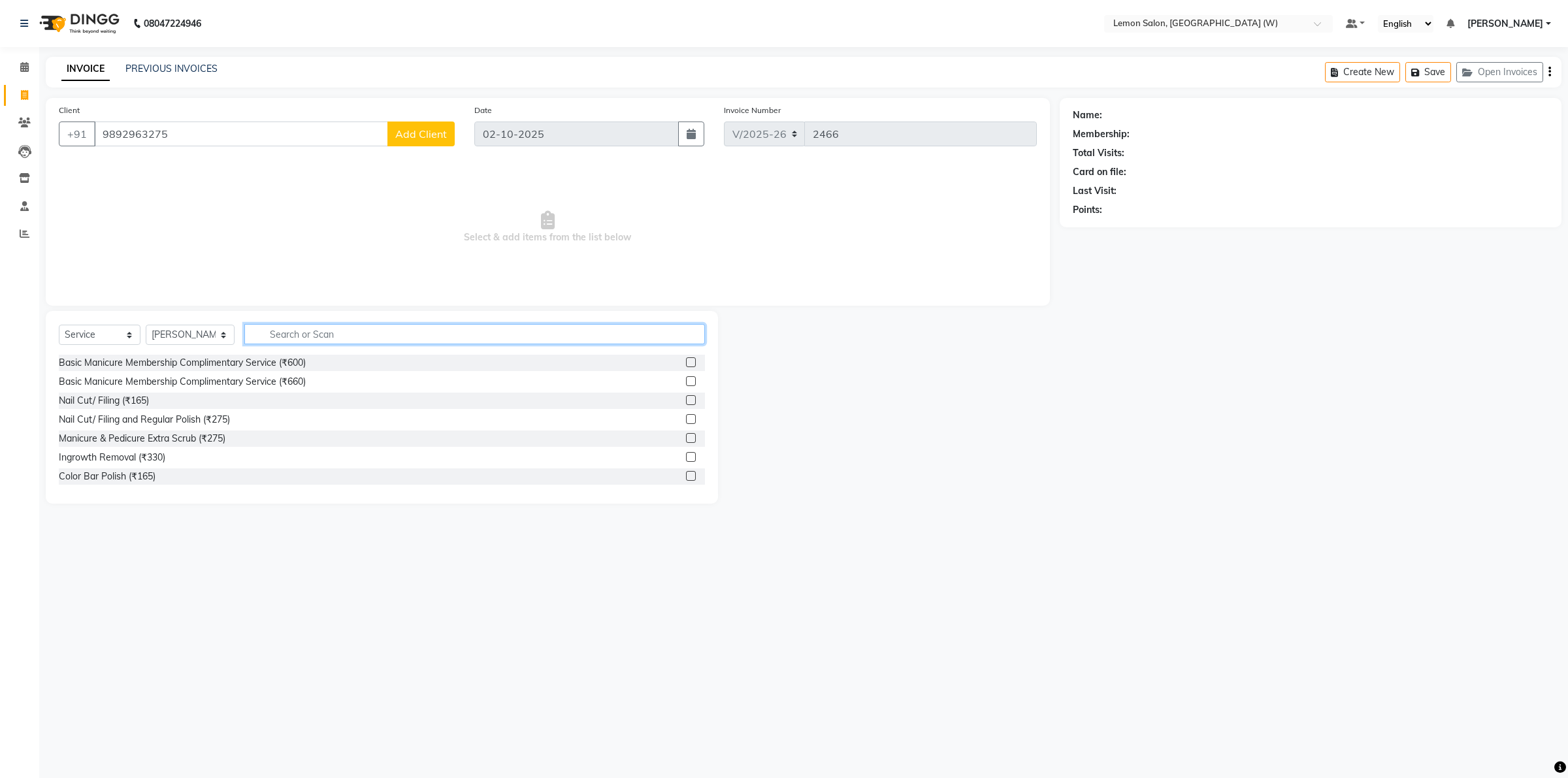
click at [350, 333] on input "text" at bounding box center [475, 334] width 461 height 20
type input "bea"
click at [84, 404] on div "Beard Styling (₹440)" at bounding box center [126, 401] width 134 height 14
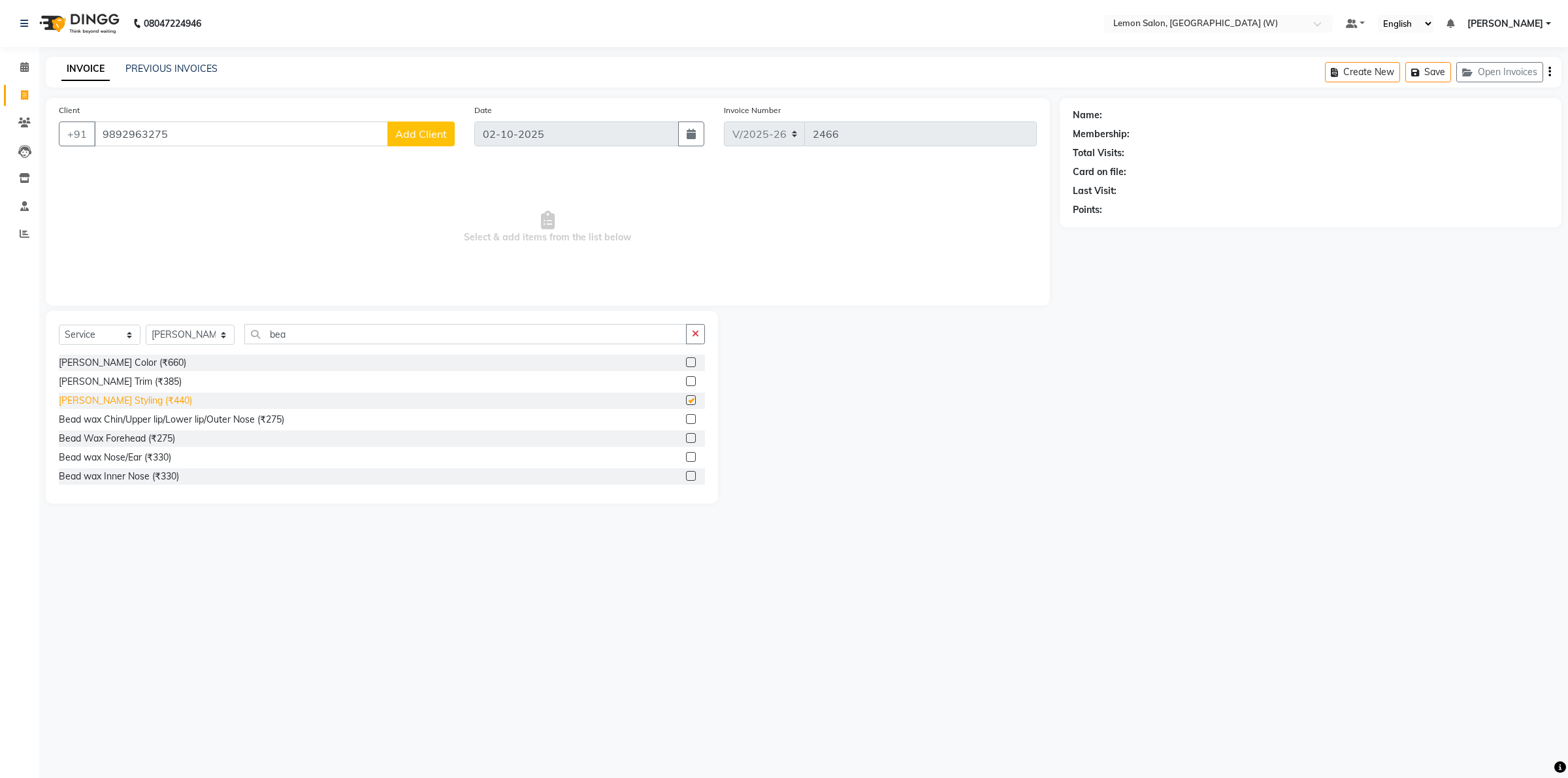
checkbox input "false"
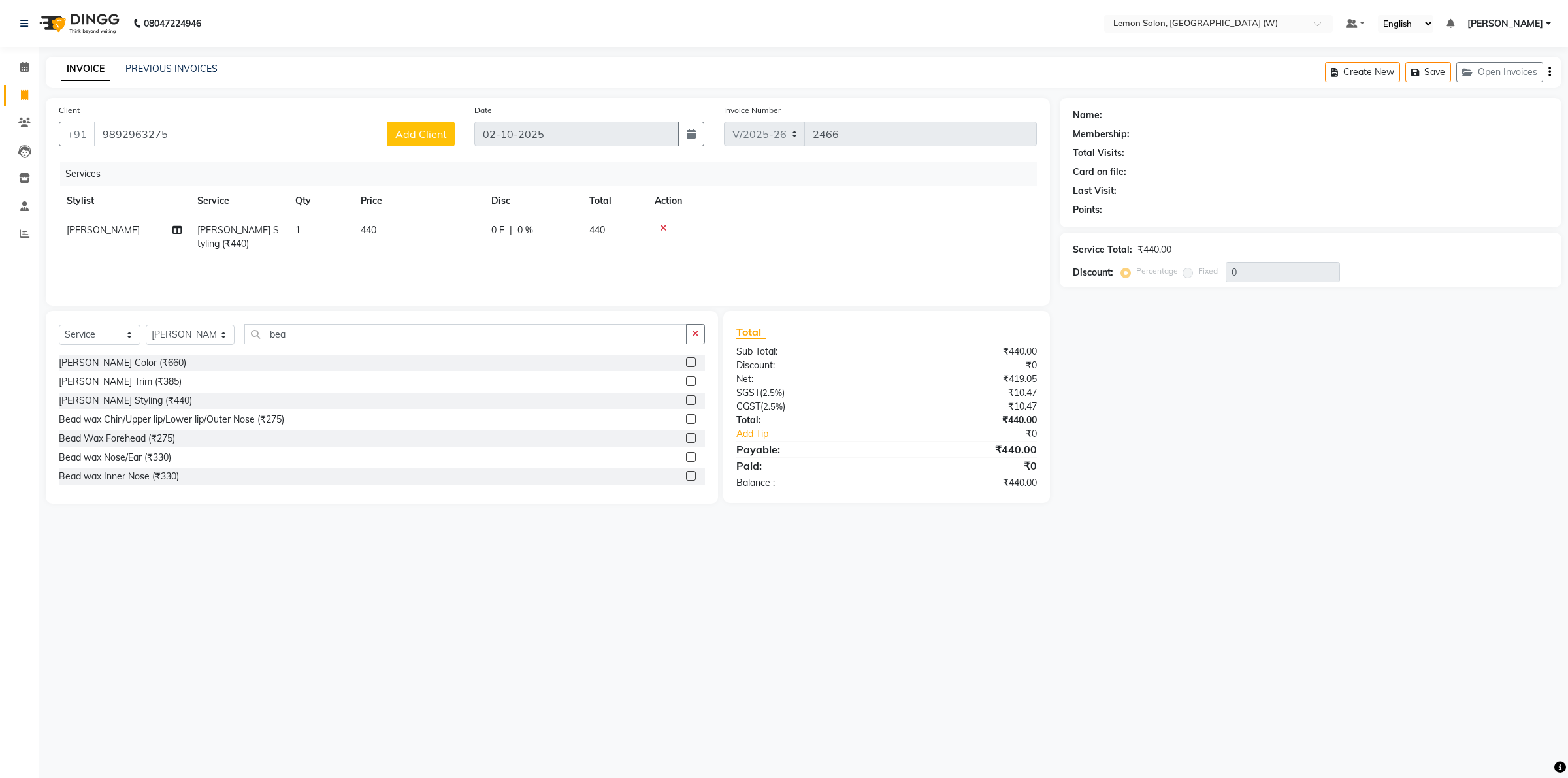
click at [431, 136] on span "Add Client" at bounding box center [421, 134] width 52 height 13
select select "22"
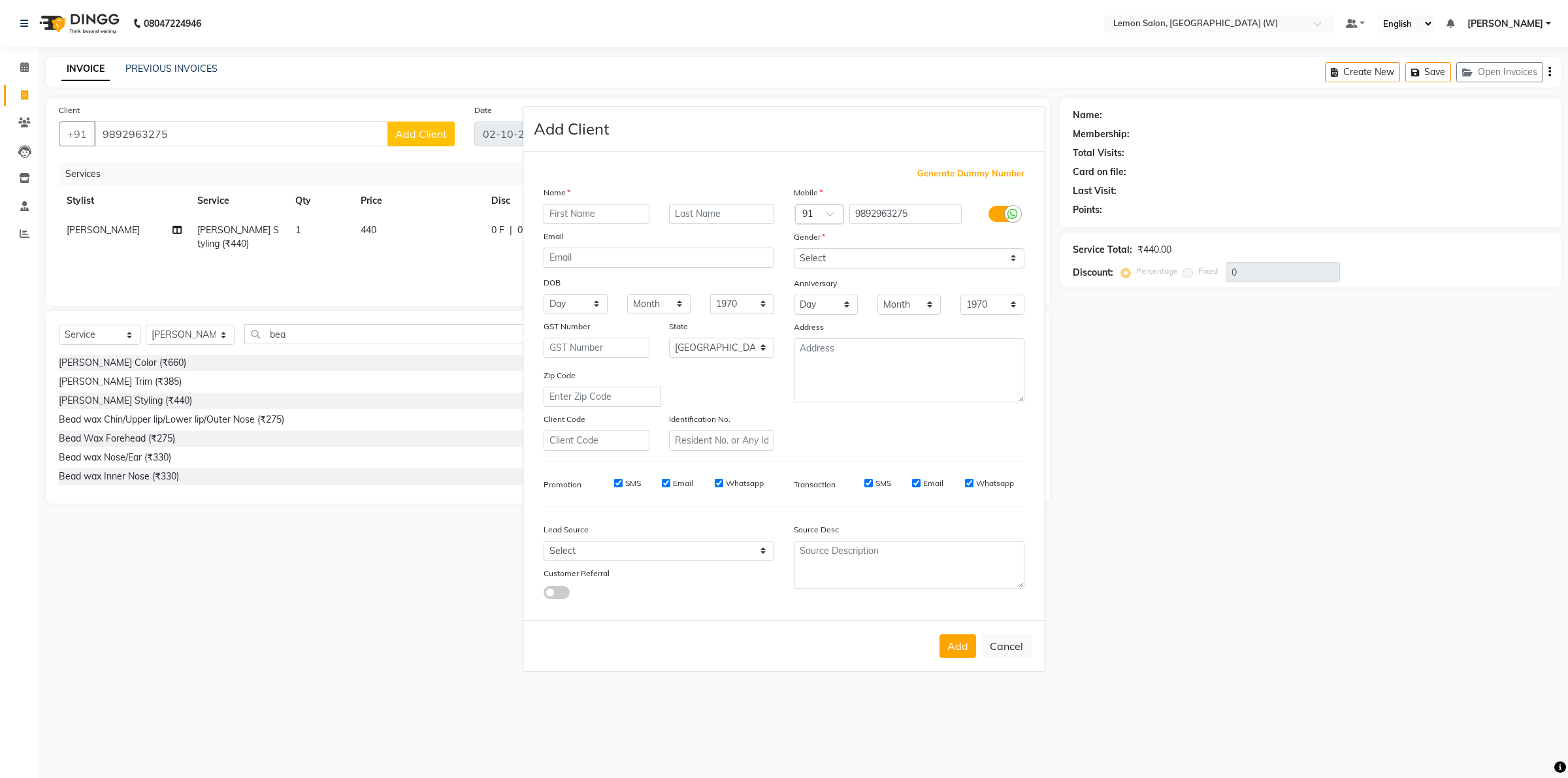
click at [590, 216] on input "text" at bounding box center [596, 214] width 106 height 20
type input "dc"
click at [955, 644] on button "Add" at bounding box center [957, 646] width 36 height 24
click at [814, 260] on select "Select Male Female Other Prefer Not To Say" at bounding box center [909, 258] width 231 height 20
select select "male"
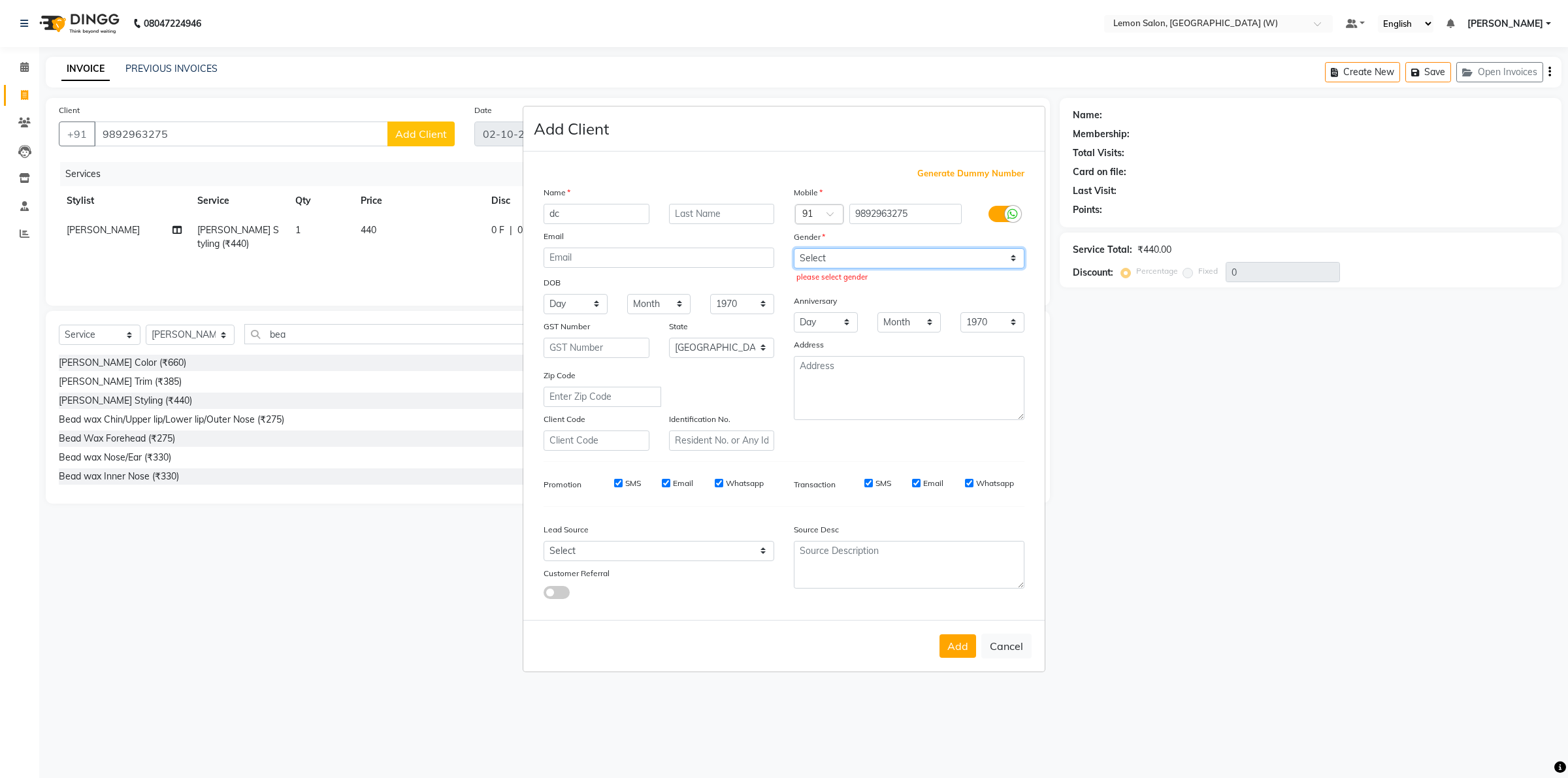
click at [794, 250] on select "Select Male Female Other Prefer Not To Say" at bounding box center [909, 258] width 231 height 20
click at [952, 645] on button "Add" at bounding box center [957, 646] width 36 height 24
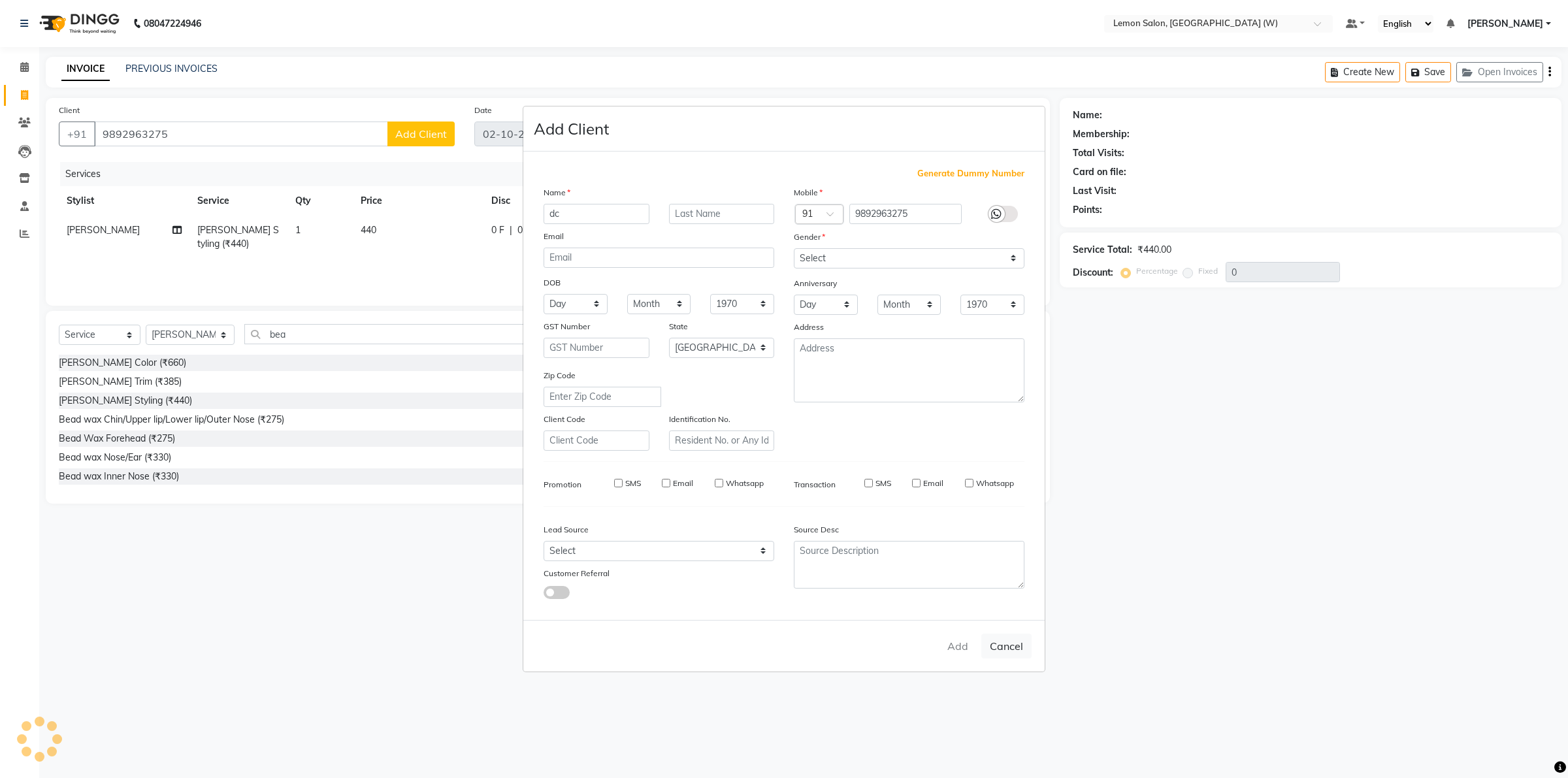
select select
select select "null"
select select
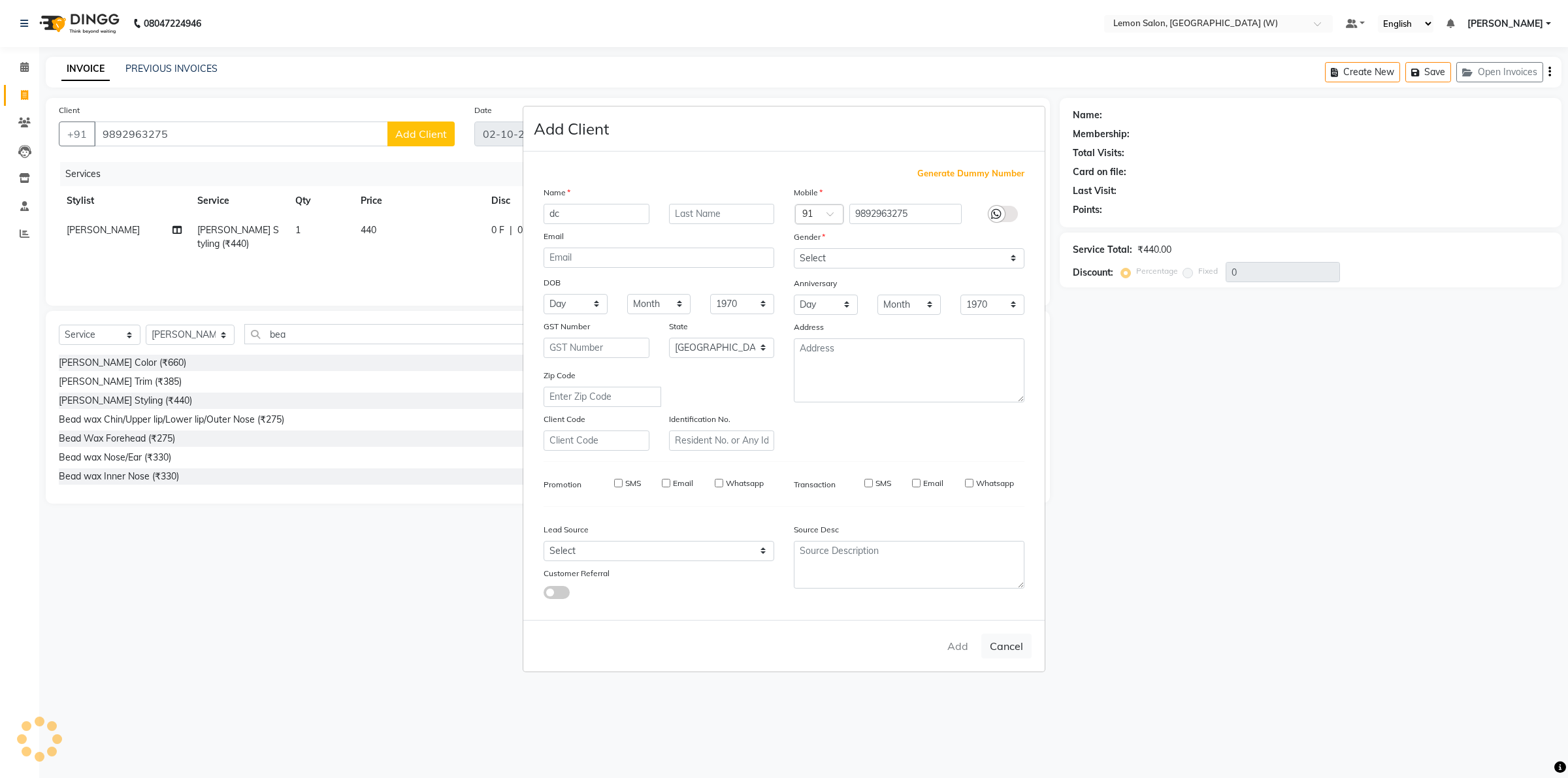
select select
checkbox input "false"
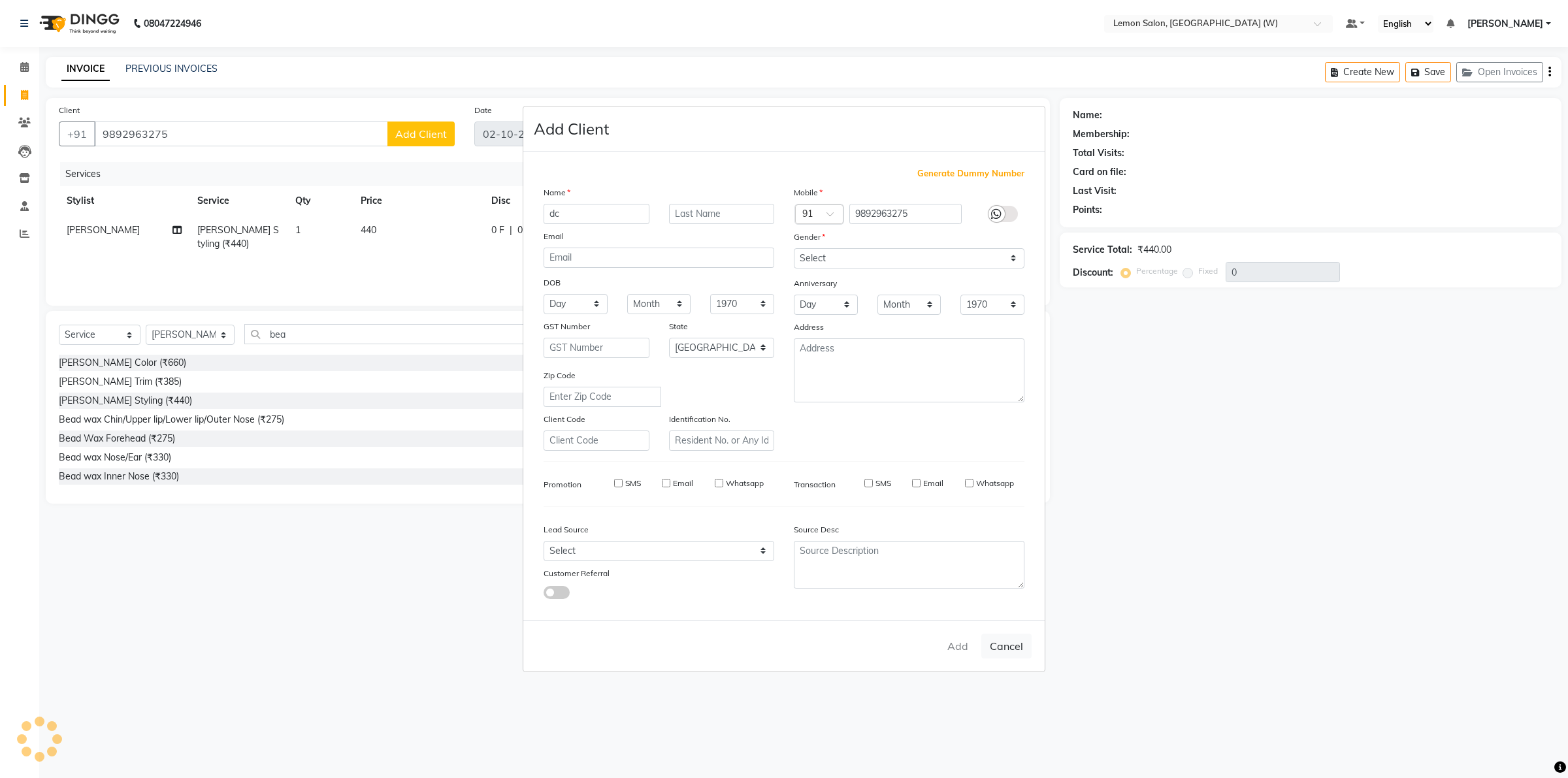
checkbox input "false"
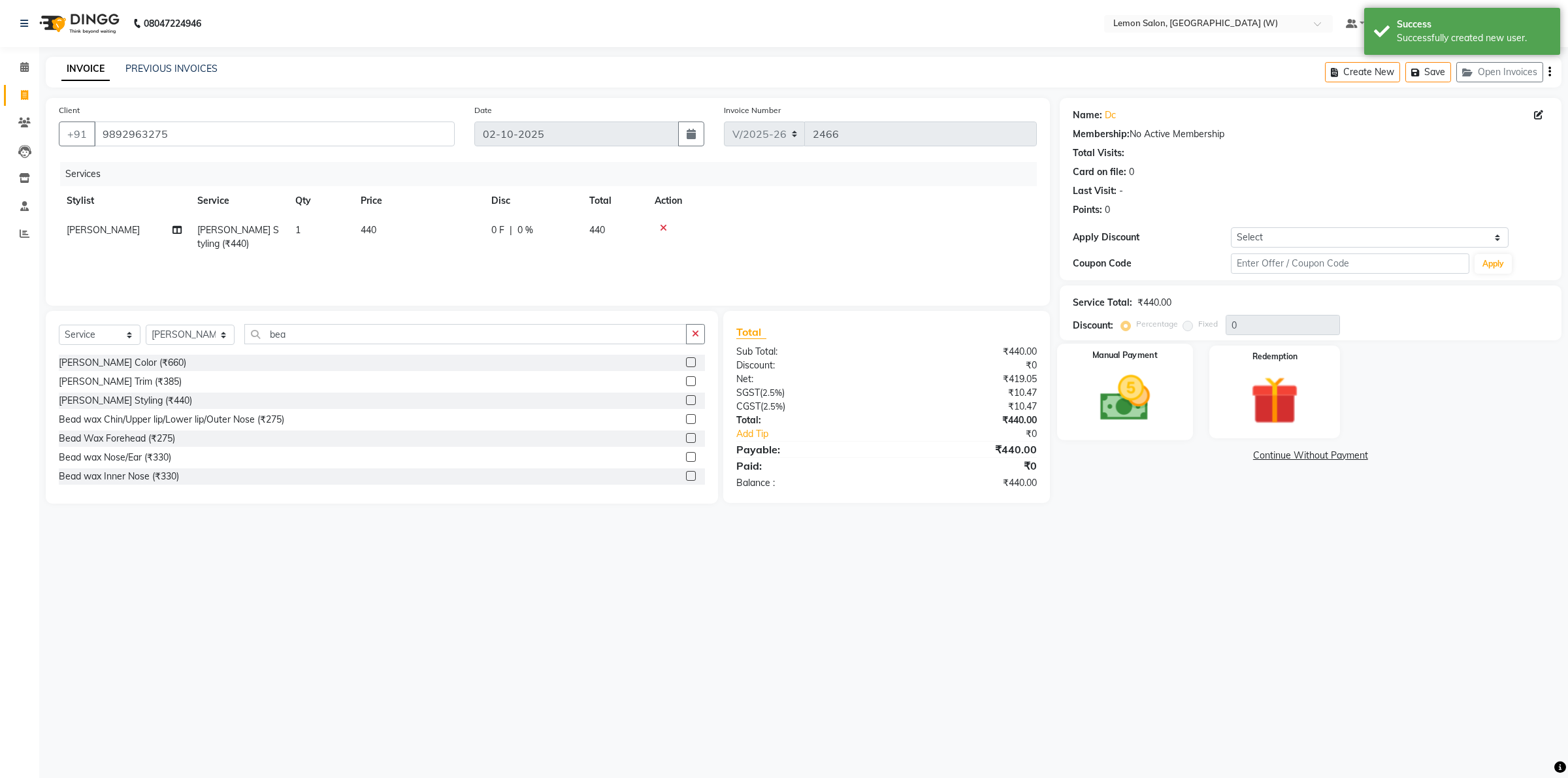
click at [1159, 413] on img at bounding box center [1124, 398] width 81 height 58
click at [1194, 456] on span "GPay" at bounding box center [1200, 456] width 27 height 15
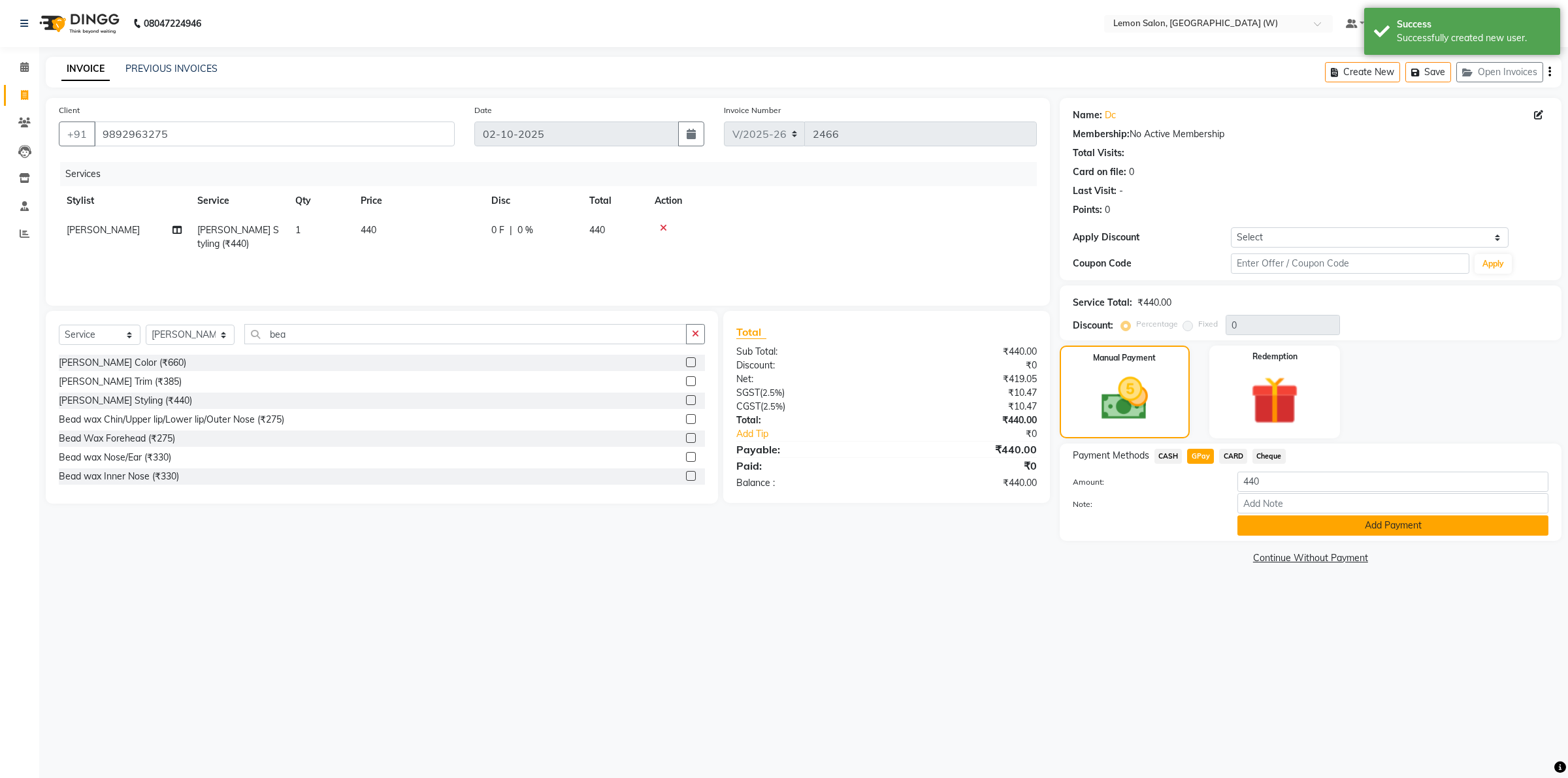
click at [1318, 528] on button "Add Payment" at bounding box center [1393, 525] width 311 height 20
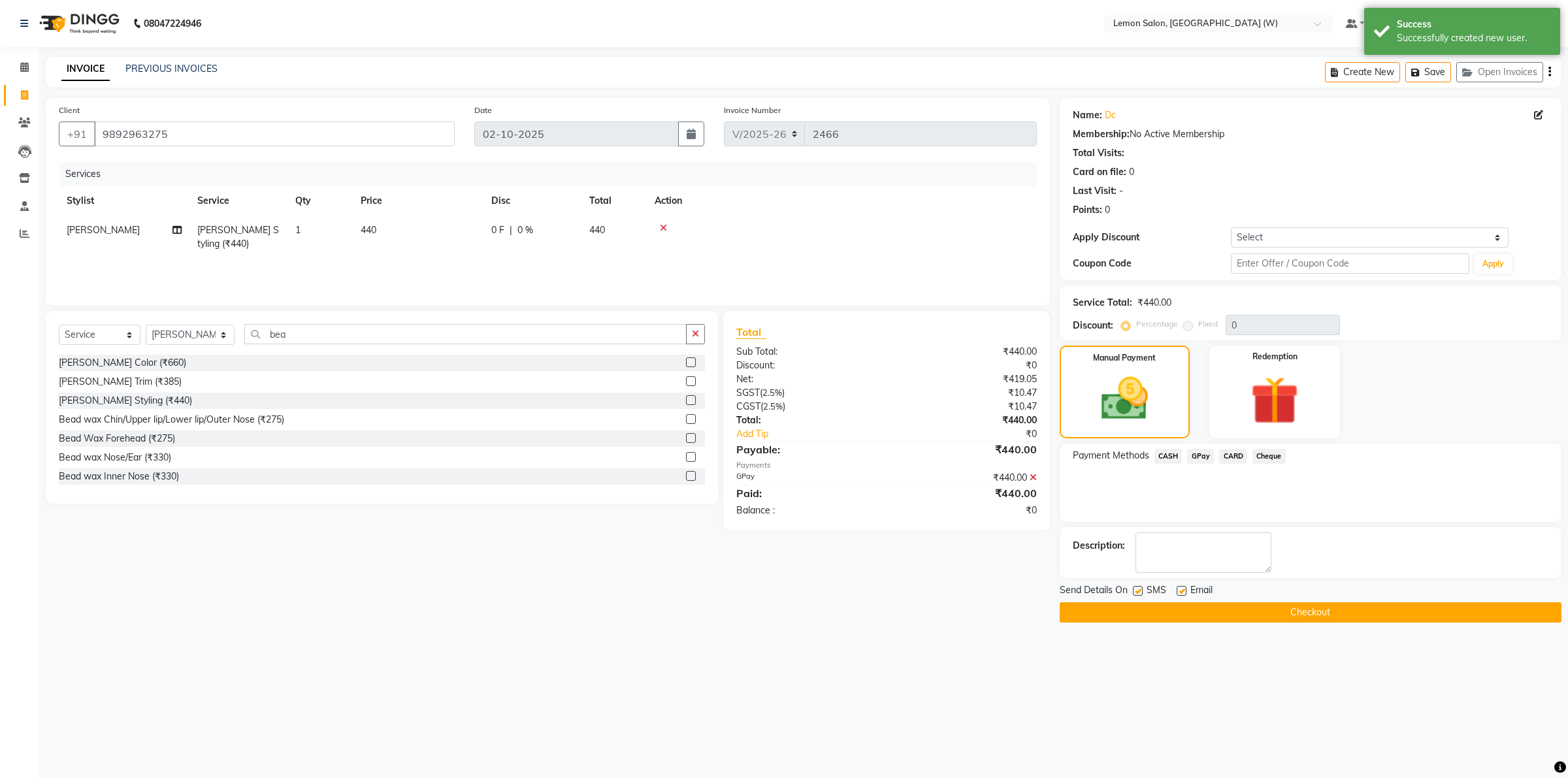
click at [1164, 611] on button "Checkout" at bounding box center [1310, 612] width 502 height 20
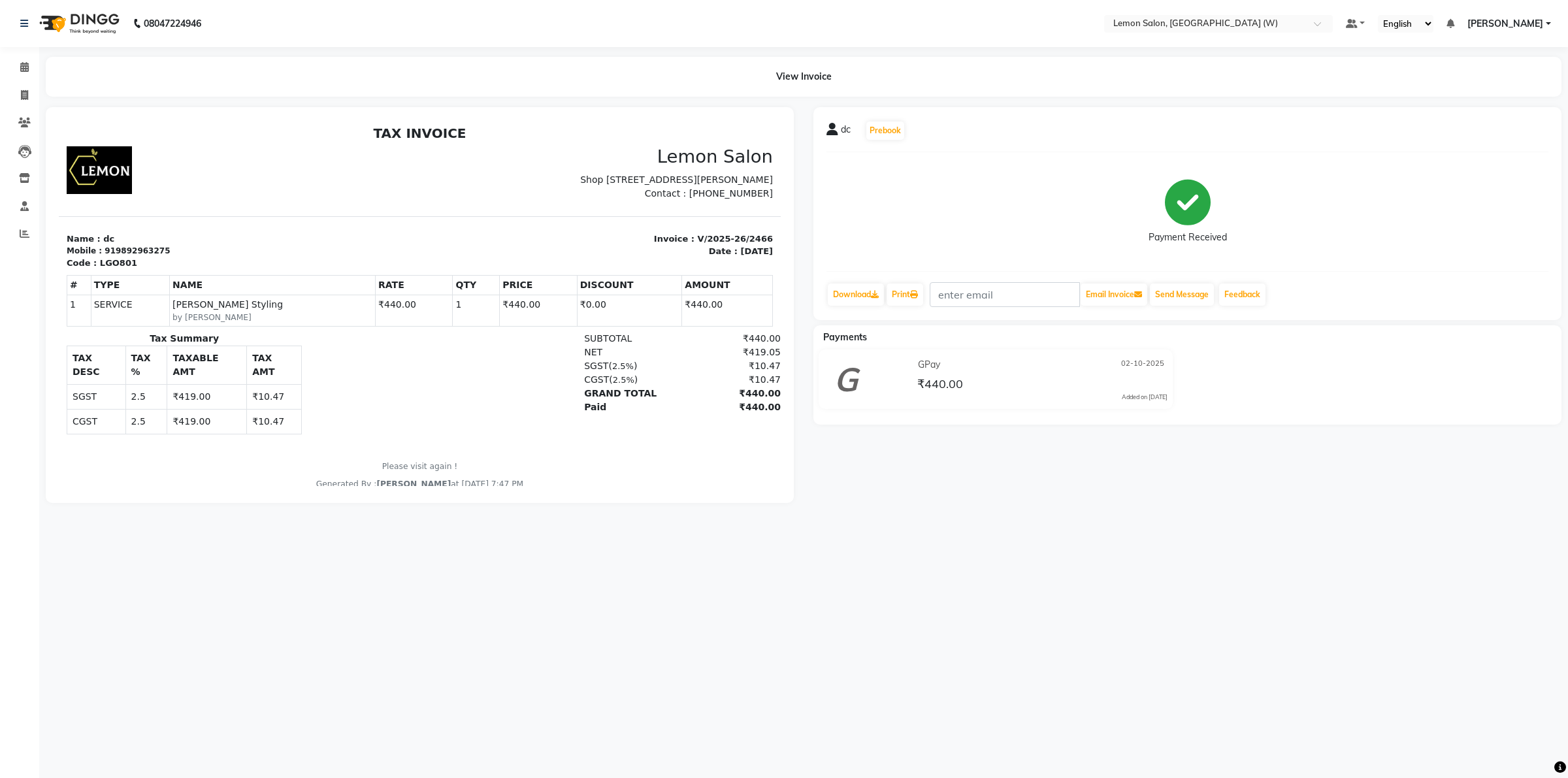
click at [1490, 194] on div "Payment Received" at bounding box center [1187, 212] width 722 height 98
click at [22, 96] on icon at bounding box center [24, 95] width 7 height 10
select select "8053"
select select "service"
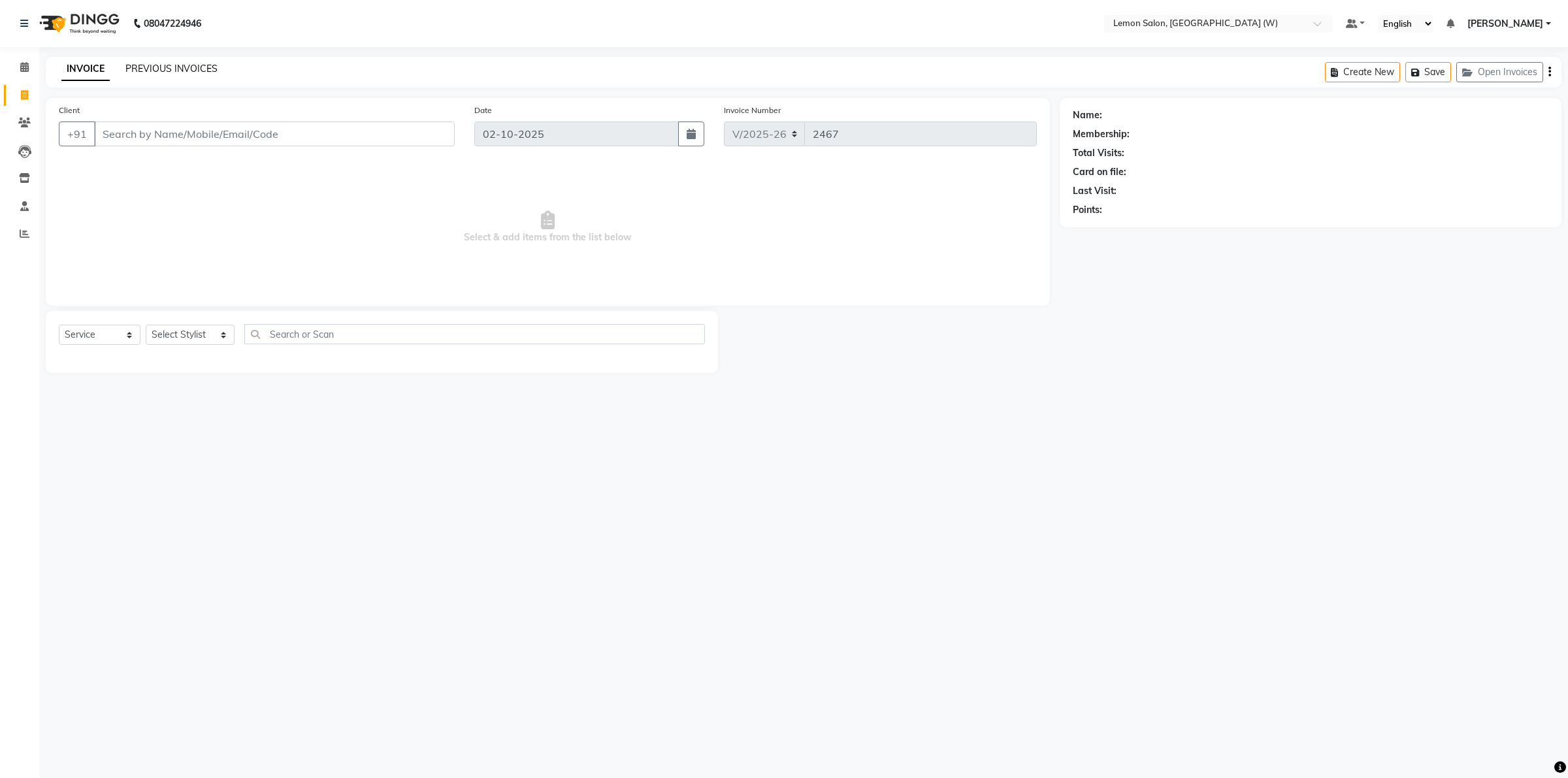
click at [172, 70] on link "PREVIOUS INVOICES" at bounding box center [171, 69] width 92 height 12
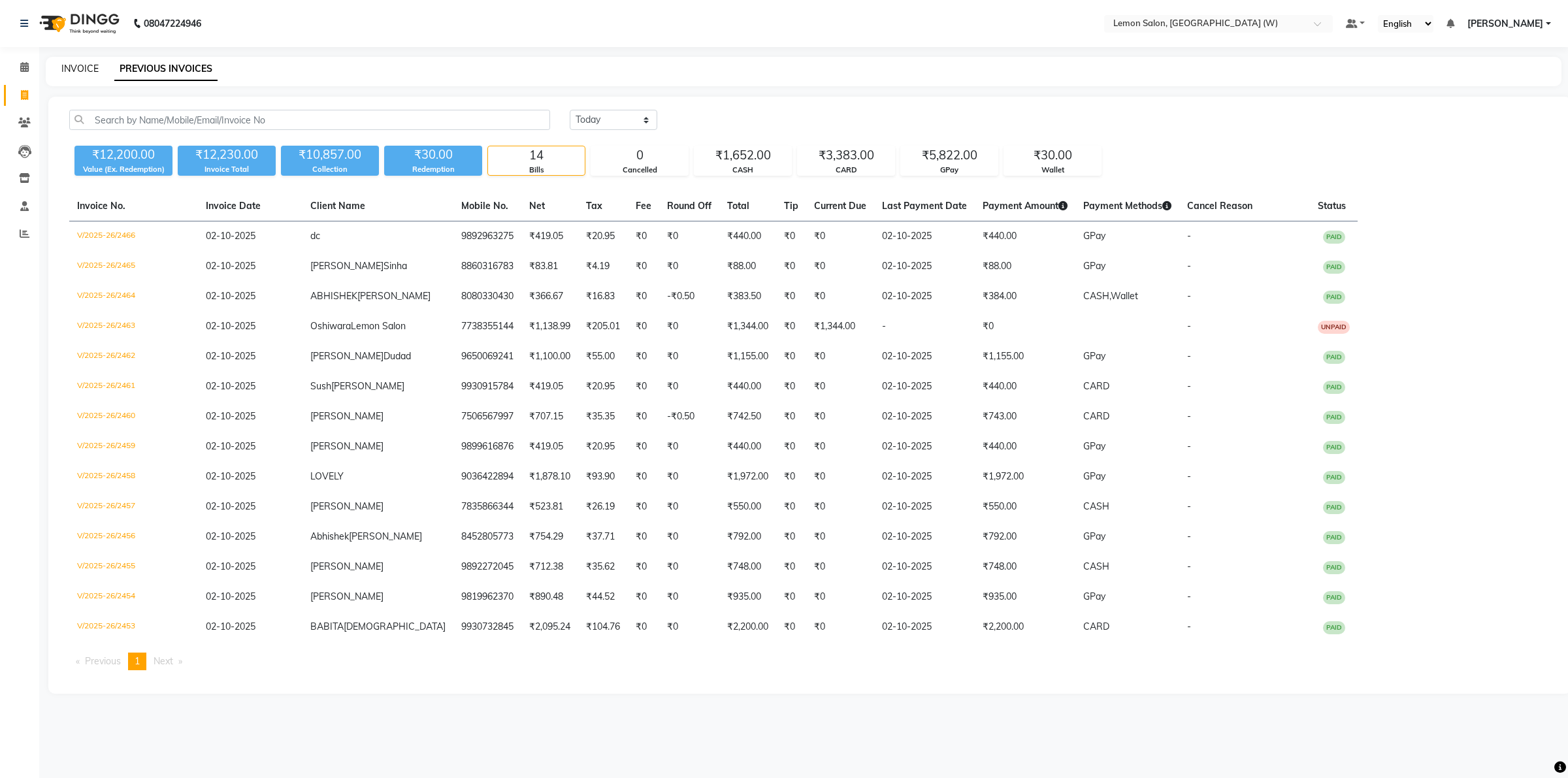
click at [70, 67] on link "INVOICE" at bounding box center [80, 69] width 37 height 12
select select "8053"
select select "service"
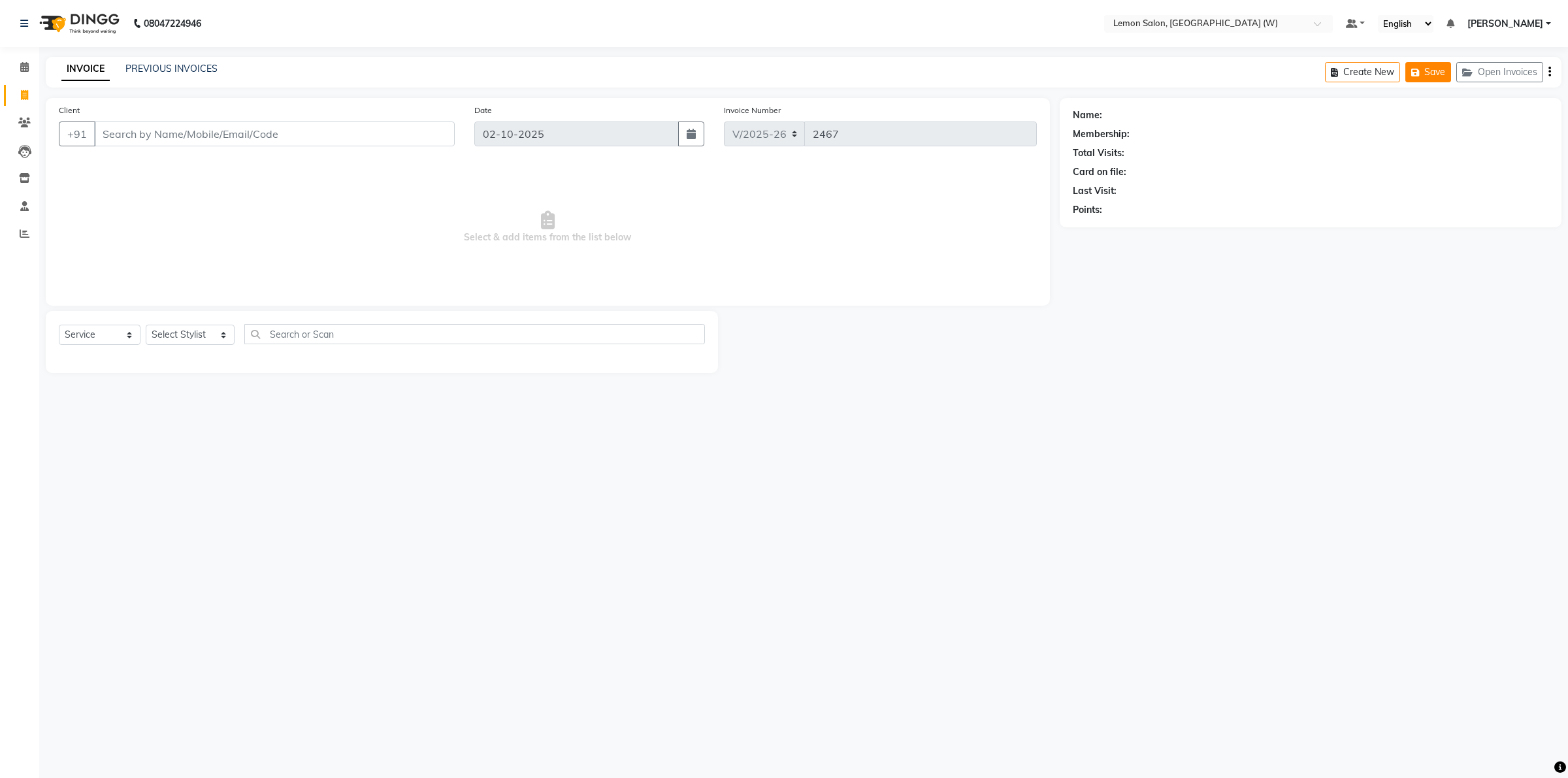
click at [1412, 74] on icon "button" at bounding box center [1418, 73] width 13 height 9
click at [1520, 72] on button "Open Invoices" at bounding box center [1499, 72] width 87 height 20
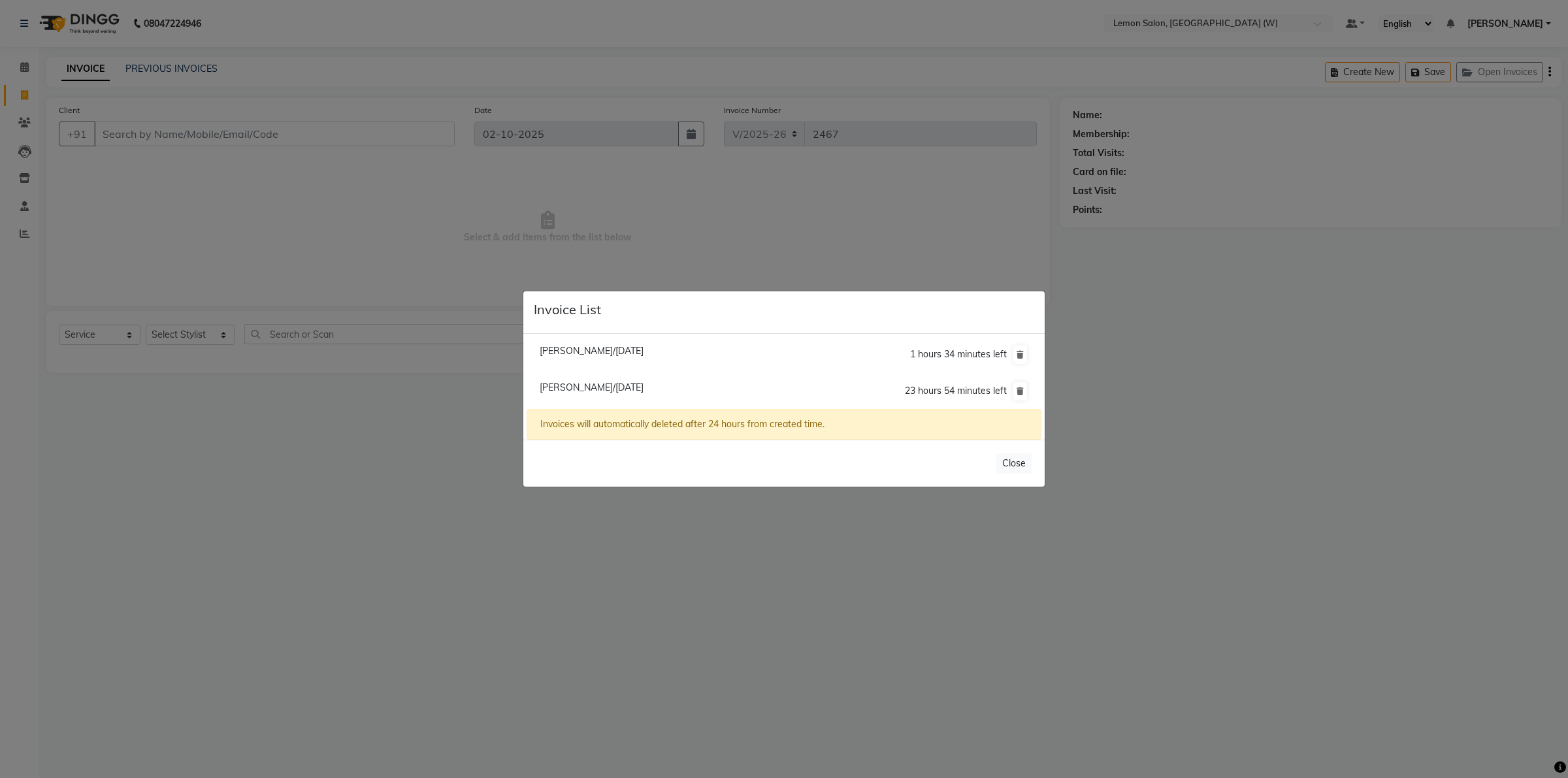
click at [1243, 331] on ngb-modal-window "Invoice List Farheen Ansari/01 October 2025 1 hours 34 minutes left Shivani Ana…" at bounding box center [784, 389] width 1568 height 778
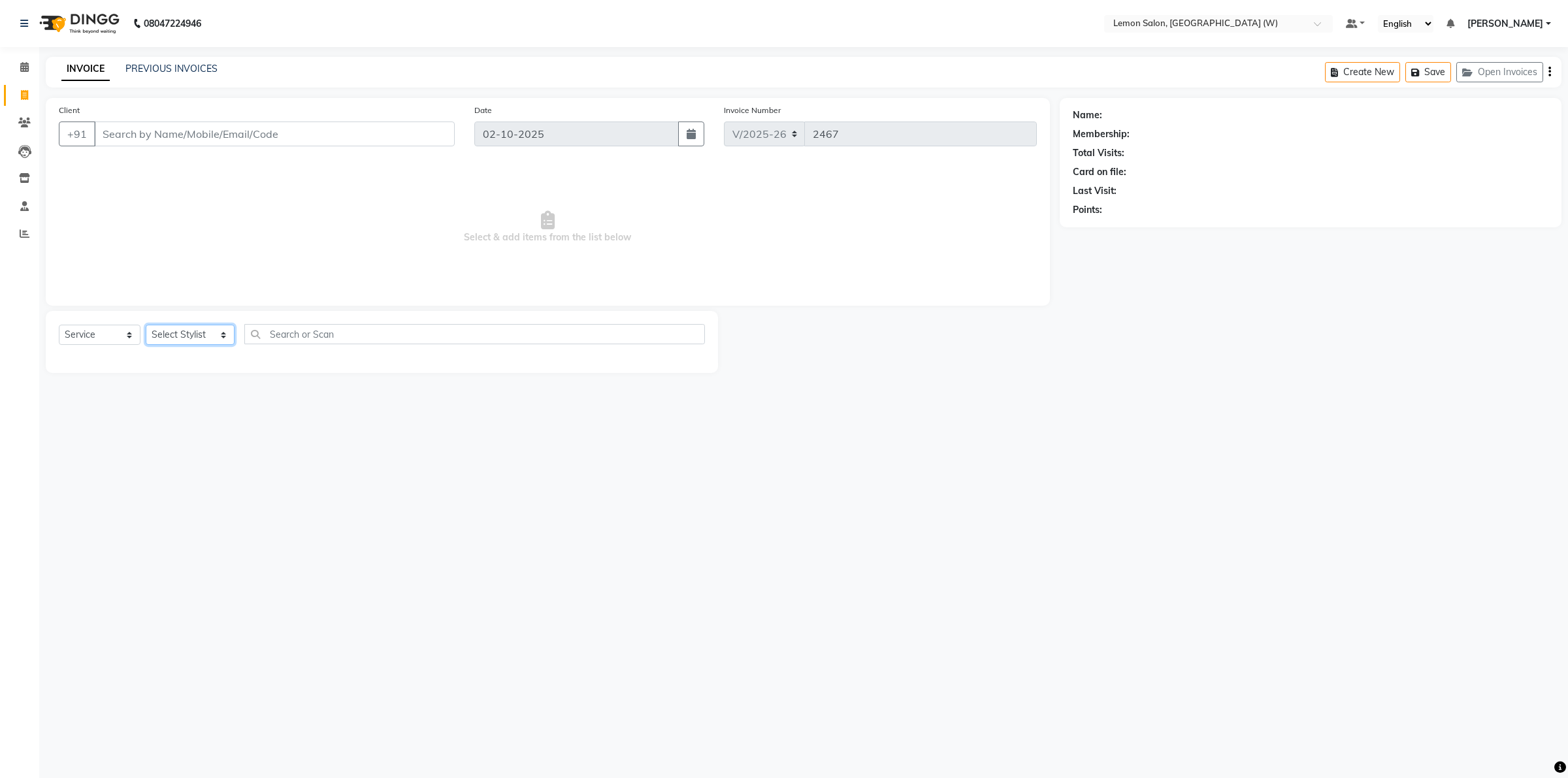
click at [214, 335] on select "Select Stylist [PERSON_NAME] DC [PERSON_NAME] [PERSON_NAME] [PERSON_NAME] [PERS…" at bounding box center [190, 334] width 89 height 20
select select "10653"
click at [145, 325] on select "Select Stylist [PERSON_NAME] DC [PERSON_NAME] [PERSON_NAME] [PERSON_NAME] [PERS…" at bounding box center [190, 334] width 89 height 20
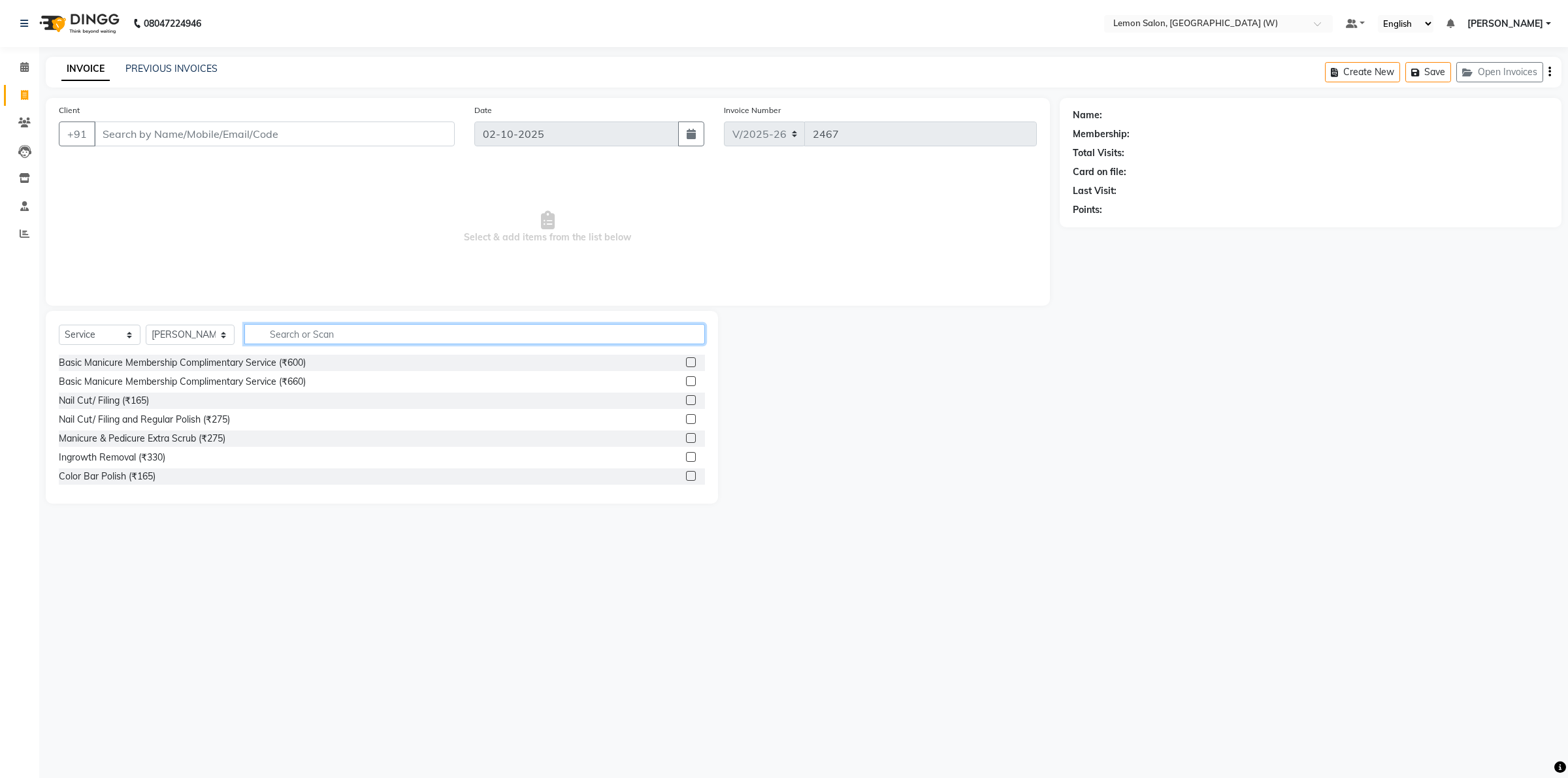
click at [284, 334] on input "text" at bounding box center [475, 334] width 461 height 20
type input "fusio"
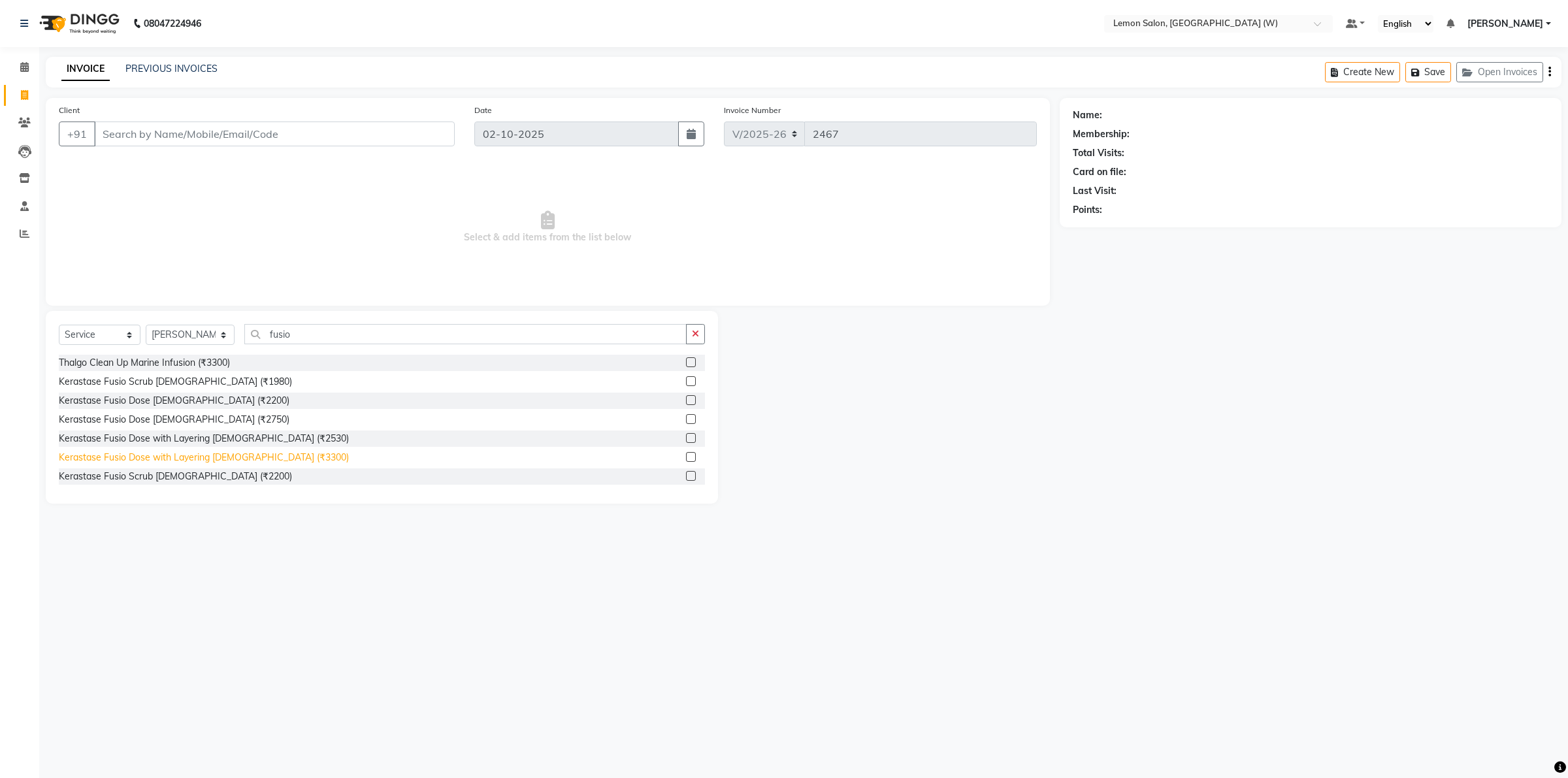
click at [197, 456] on div "Kerastase Fusio Dose with Layering [DEMOGRAPHIC_DATA] (₹3300)" at bounding box center [204, 457] width 290 height 14
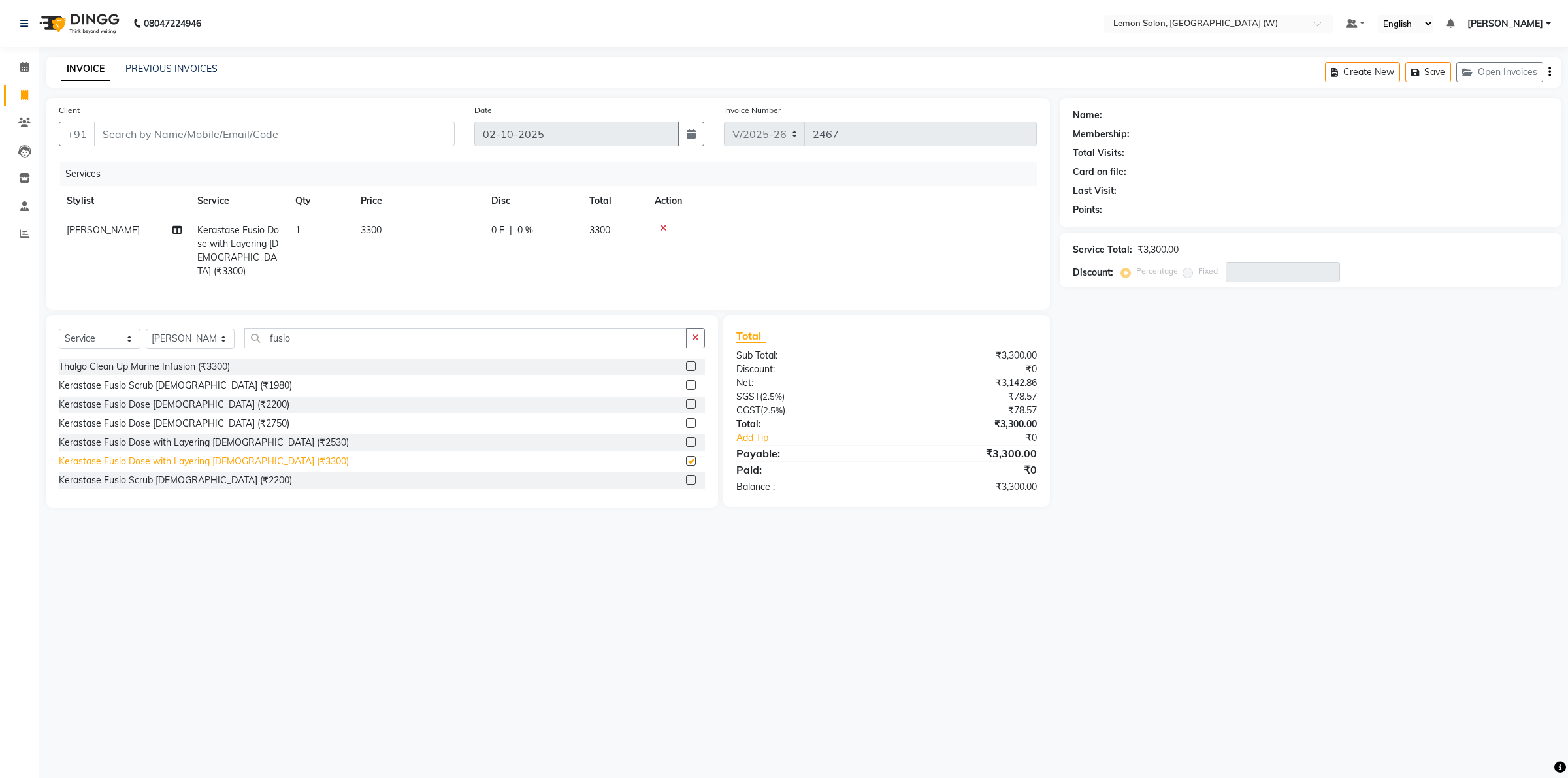
checkbox input "false"
drag, startPoint x: 288, startPoint y: 135, endPoint x: 292, endPoint y: 147, distance: 12.6
click at [288, 138] on input "Client" at bounding box center [274, 134] width 361 height 25
type input "w"
type input "0"
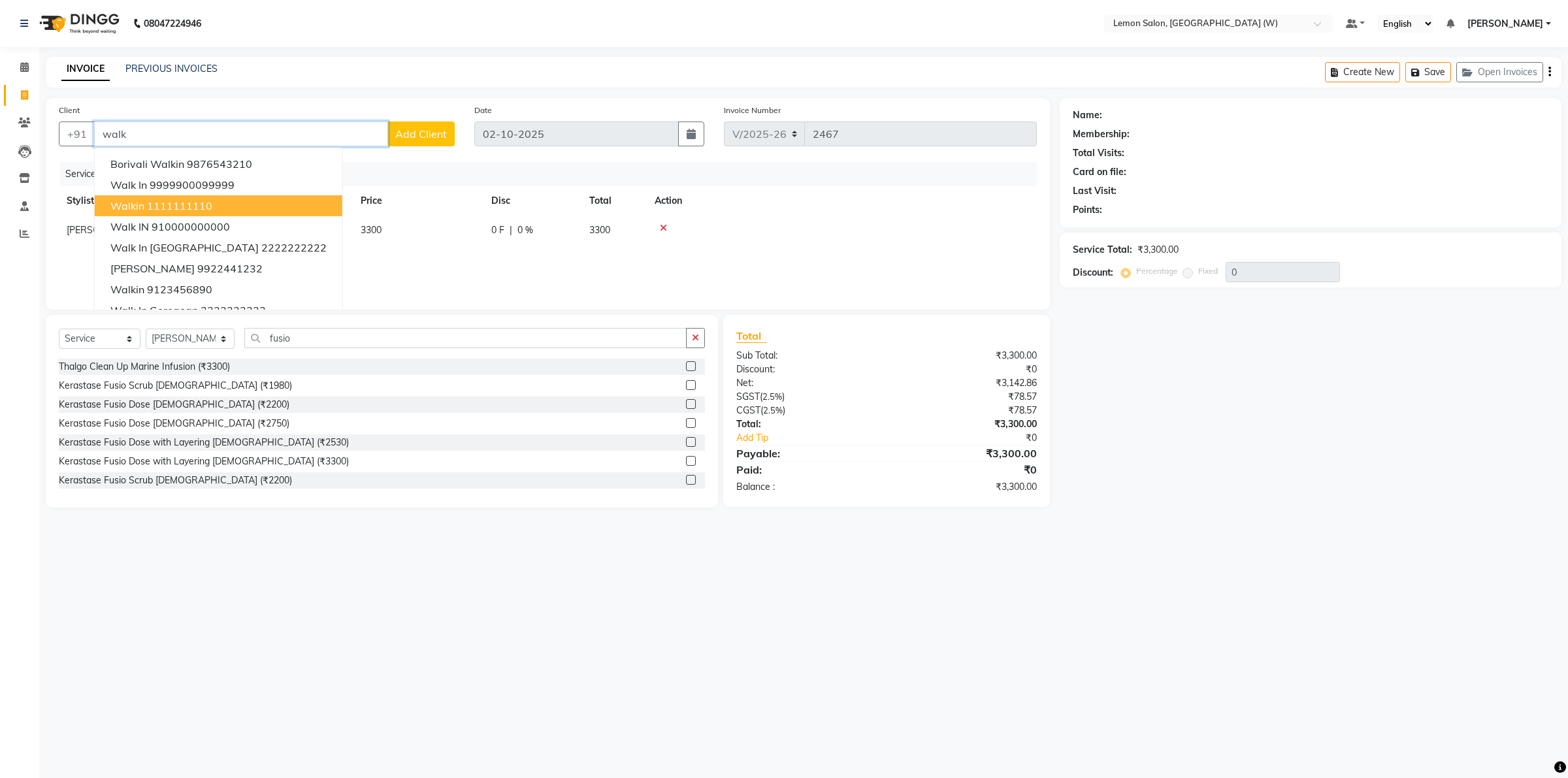
click at [192, 201] on ngb-highlight "1111111110" at bounding box center [179, 206] width 65 height 13
type input "1111111110"
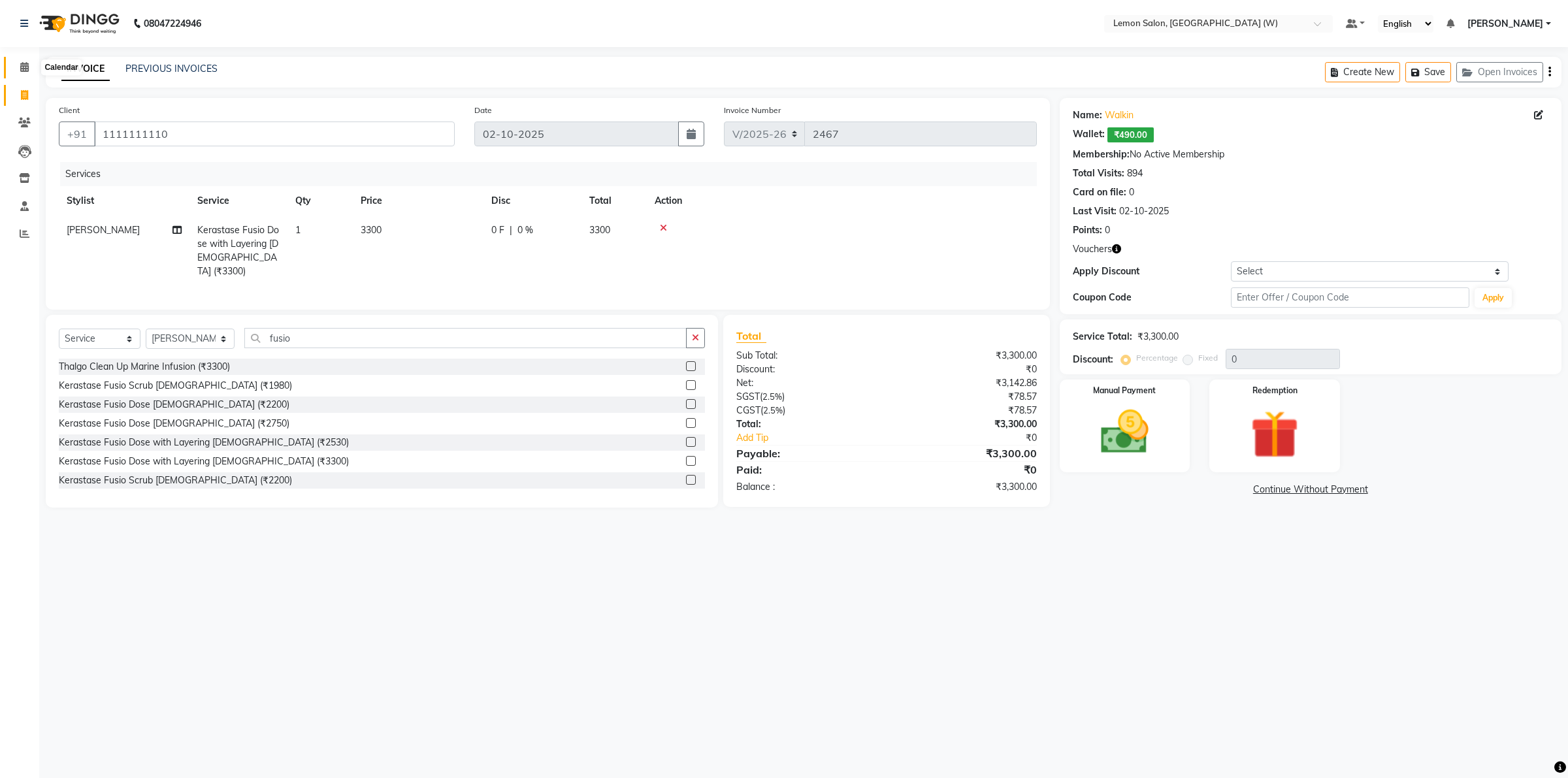
click at [26, 63] on icon at bounding box center [24, 67] width 9 height 10
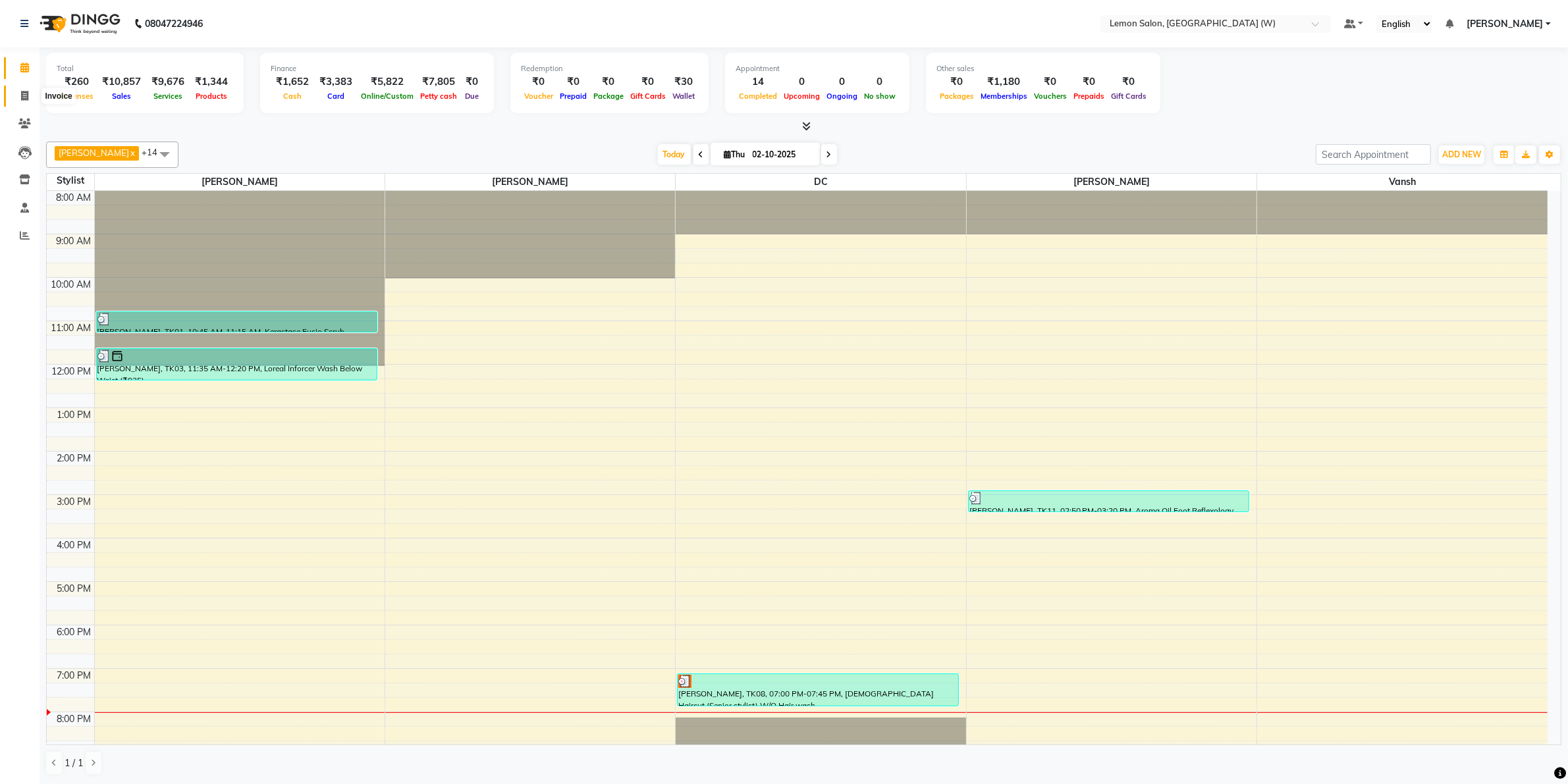
click at [23, 100] on icon at bounding box center [25, 95] width 7 height 10
select select "8053"
select select "service"
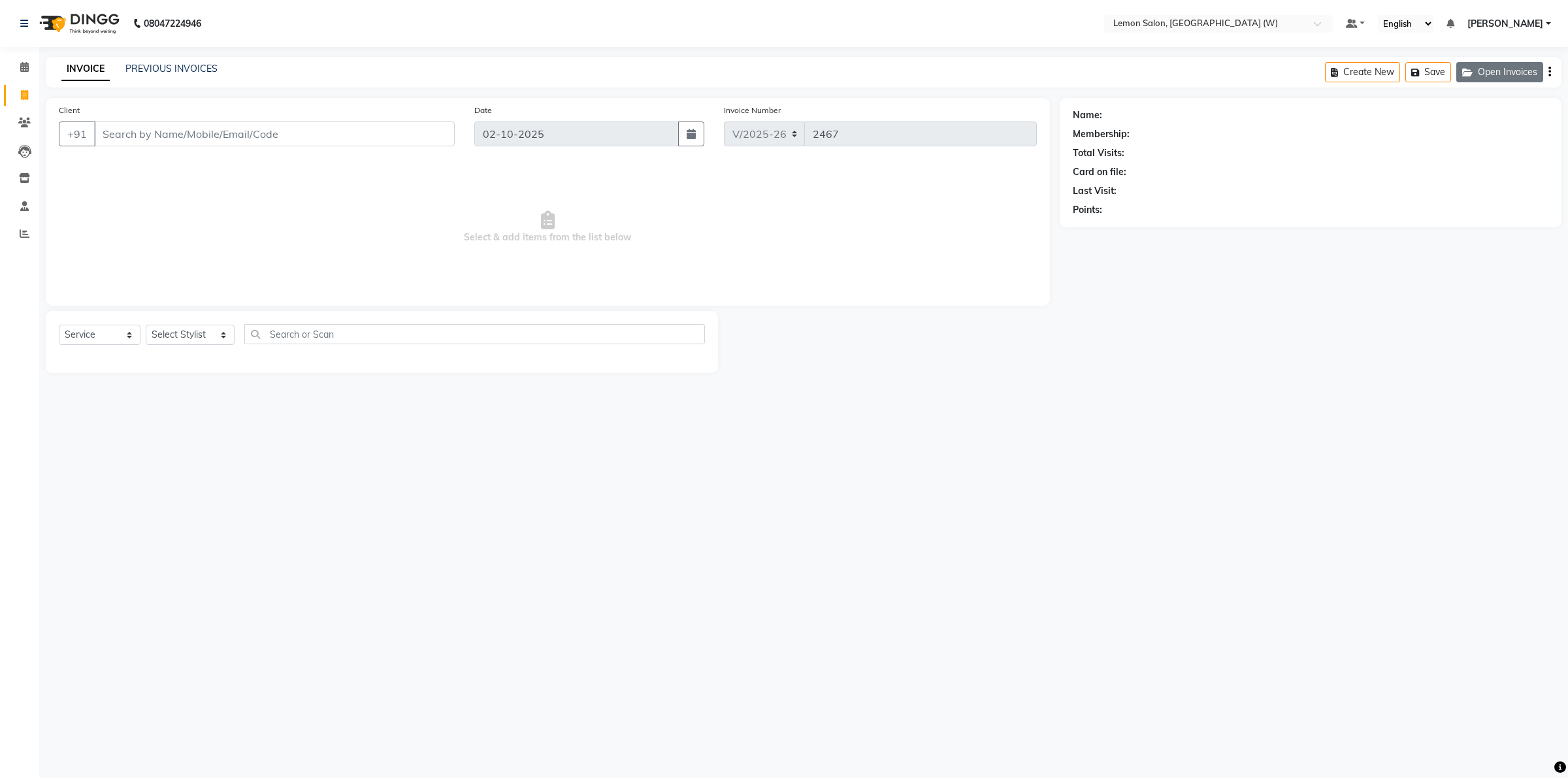
click at [1500, 79] on button "Open Invoices" at bounding box center [1499, 72] width 87 height 20
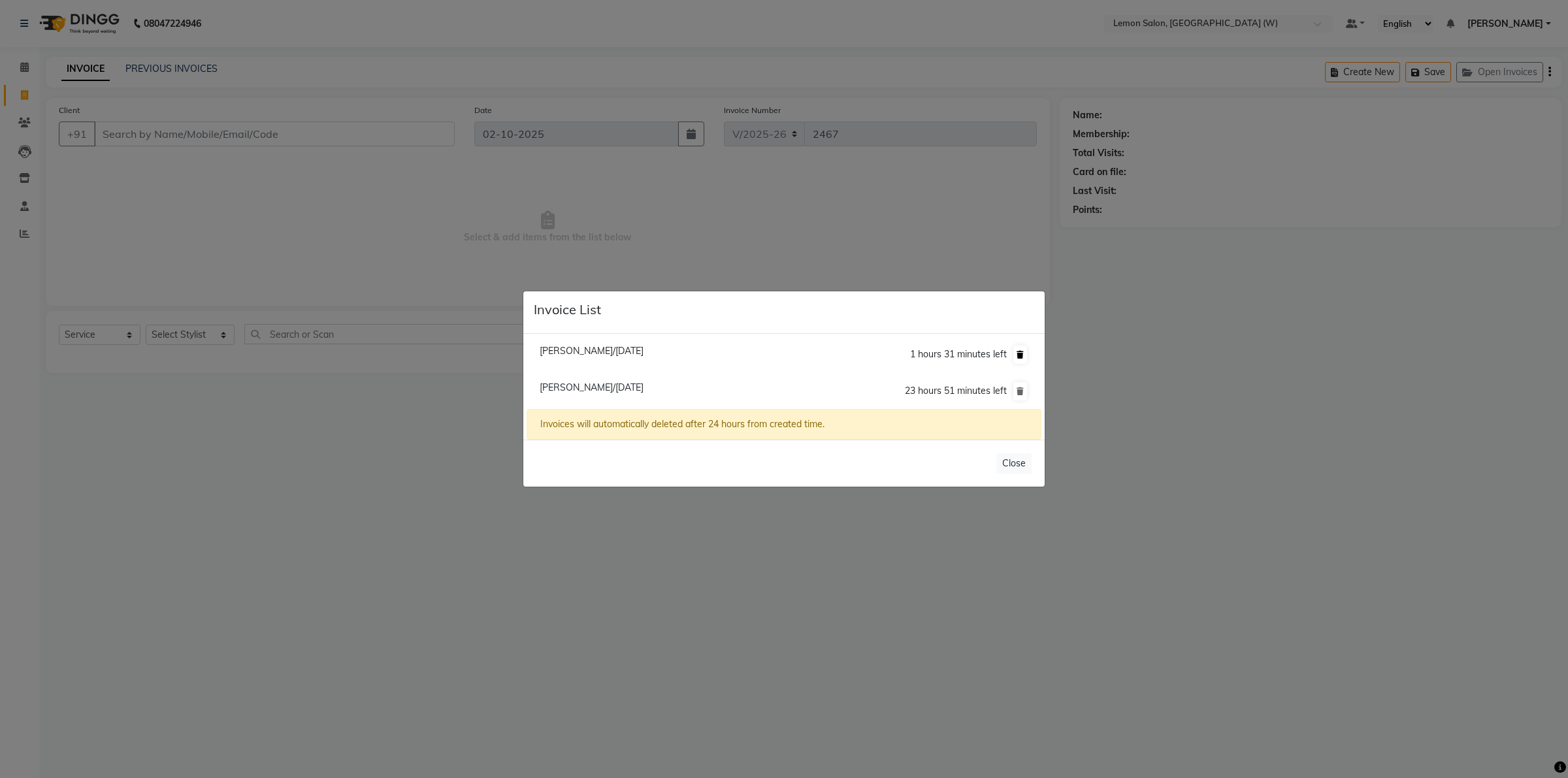
click at [1023, 354] on icon at bounding box center [1020, 355] width 7 height 8
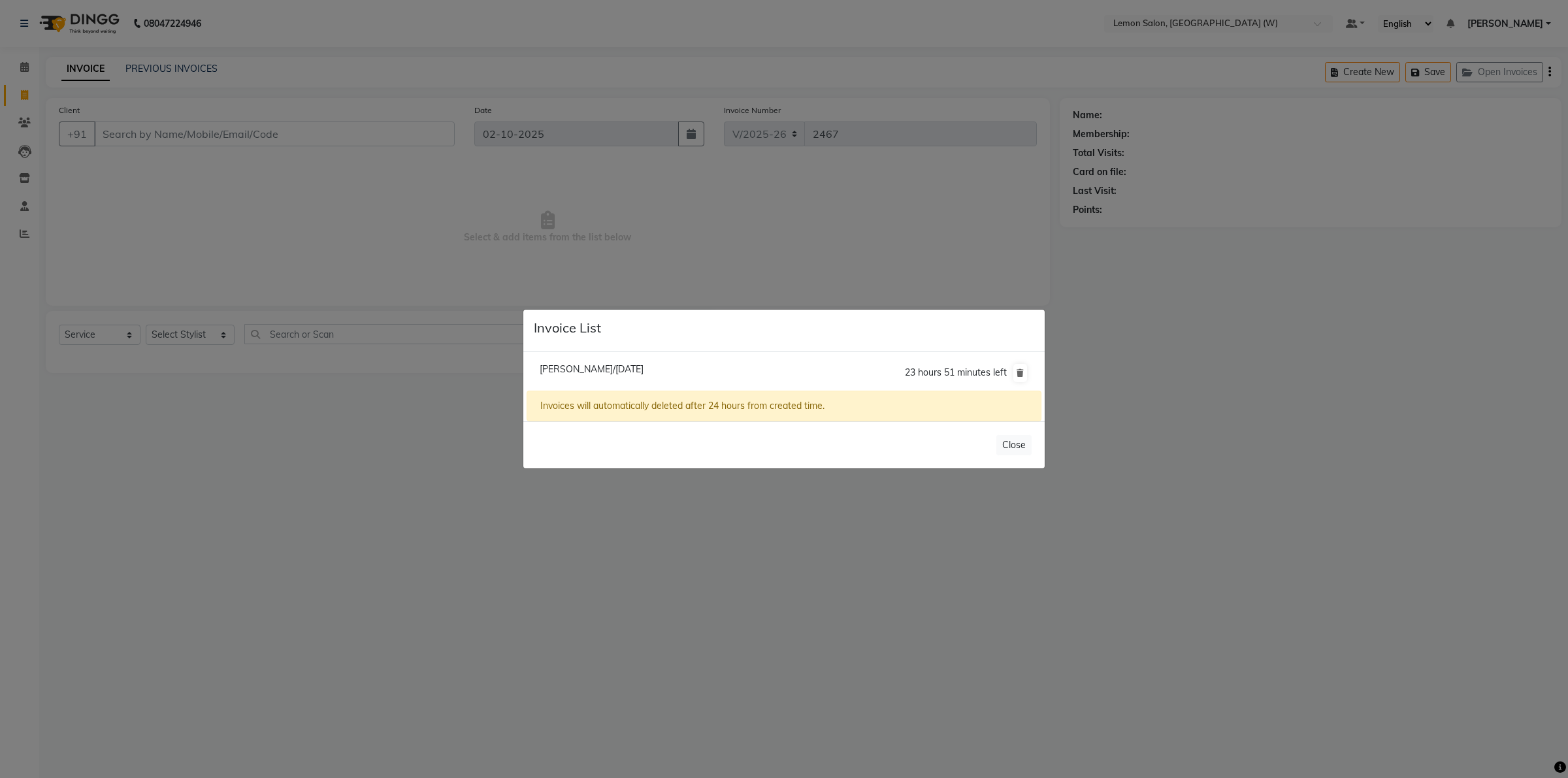
click at [629, 366] on span "Shivani Anand/02 October 2025" at bounding box center [591, 370] width 104 height 12
type input "9819988648"
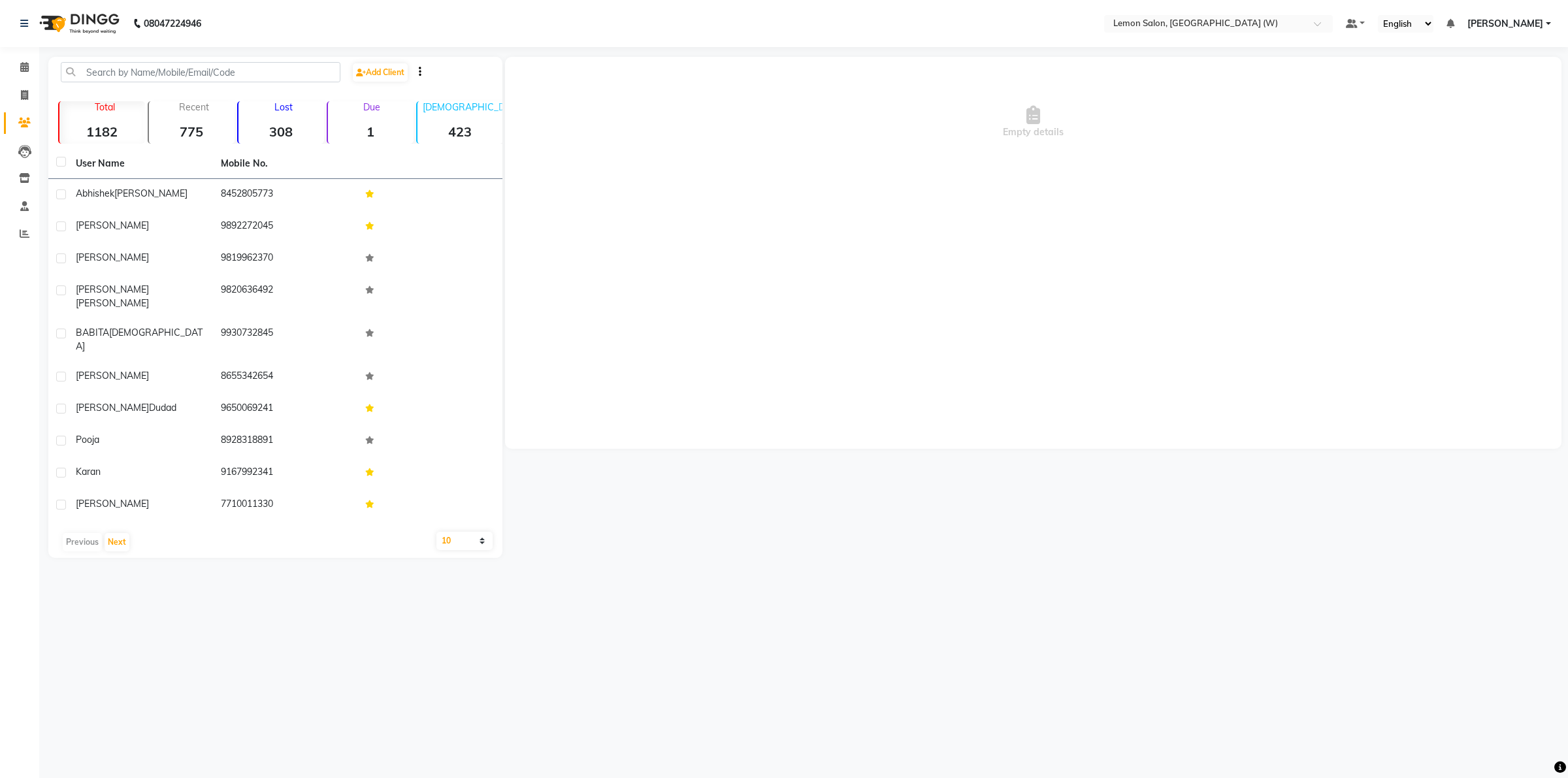
drag, startPoint x: 268, startPoint y: 0, endPoint x: 725, endPoint y: 57, distance: 460.5
click at [725, 57] on div "Empty details" at bounding box center [1033, 122] width 1056 height 131
click at [30, 89] on span at bounding box center [24, 95] width 23 height 15
select select "8053"
select select "service"
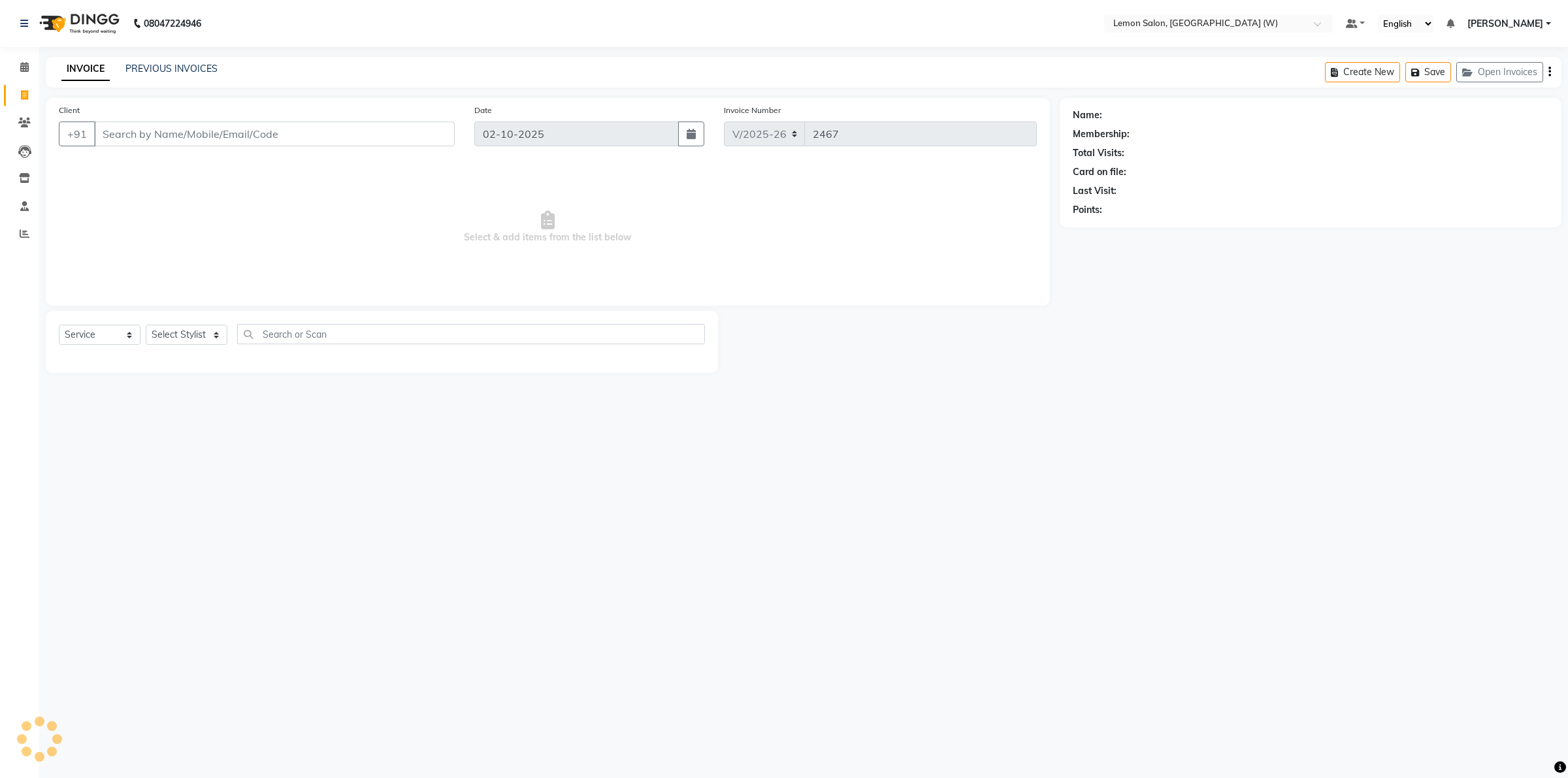
click at [180, 137] on input "Client" at bounding box center [274, 134] width 361 height 25
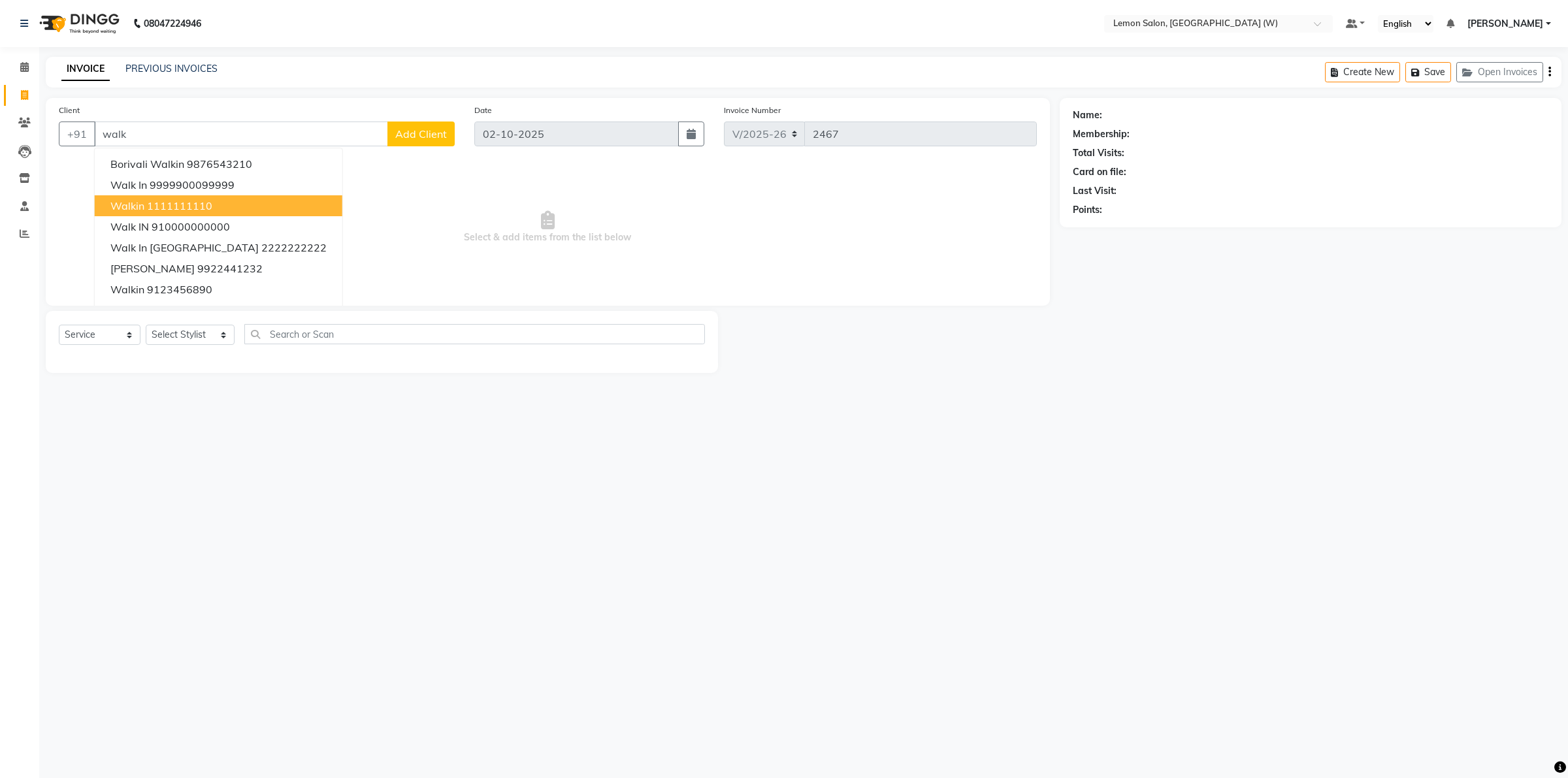
click at [182, 199] on ngb-highlight "1111111110" at bounding box center [179, 206] width 65 height 13
type input "1111111110"
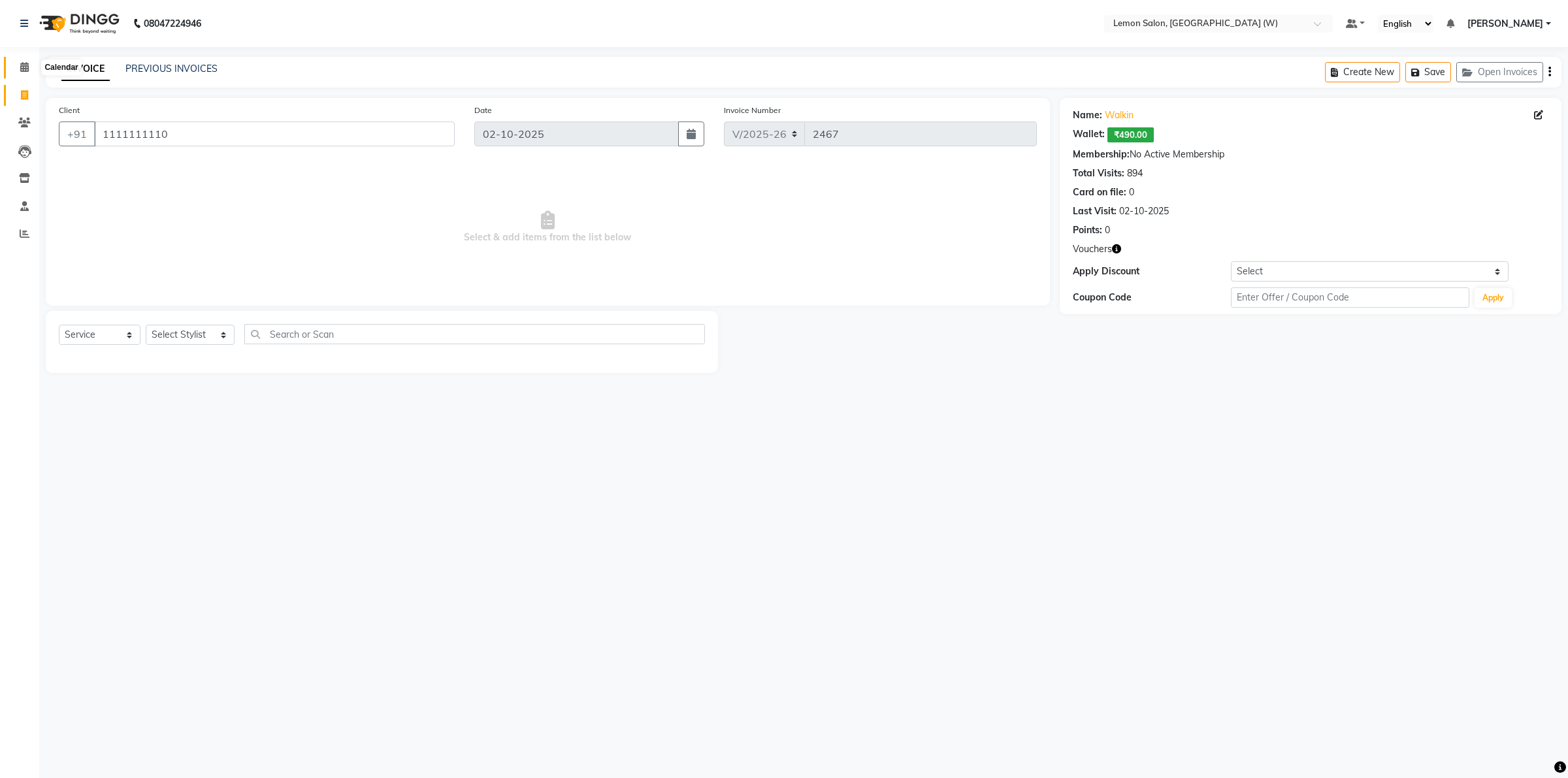
click at [24, 65] on icon at bounding box center [24, 67] width 9 height 10
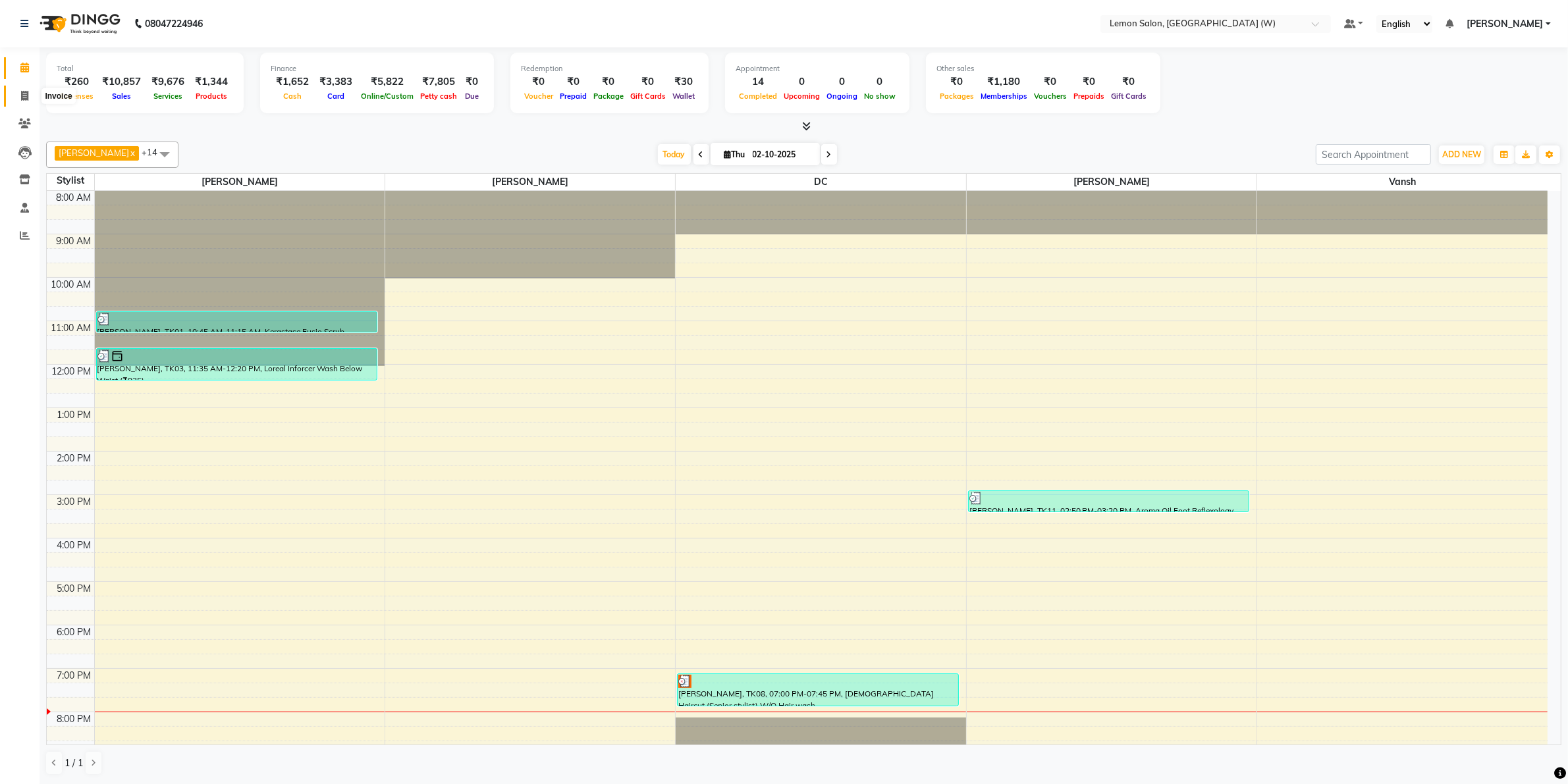
click at [28, 93] on icon at bounding box center [25, 95] width 7 height 10
select select "8053"
select select "service"
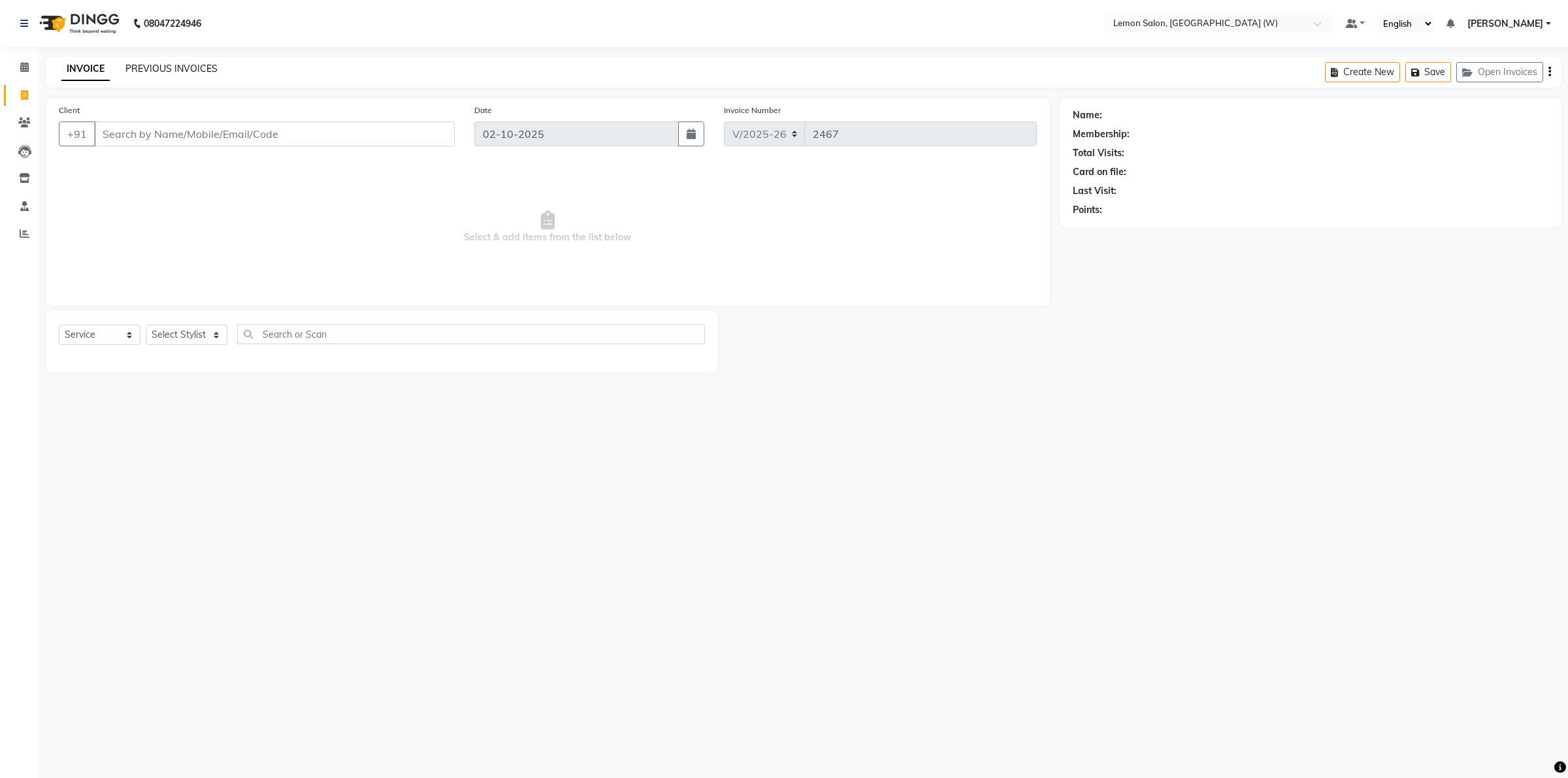
click at [190, 65] on link "PREVIOUS INVOICES" at bounding box center [171, 69] width 92 height 12
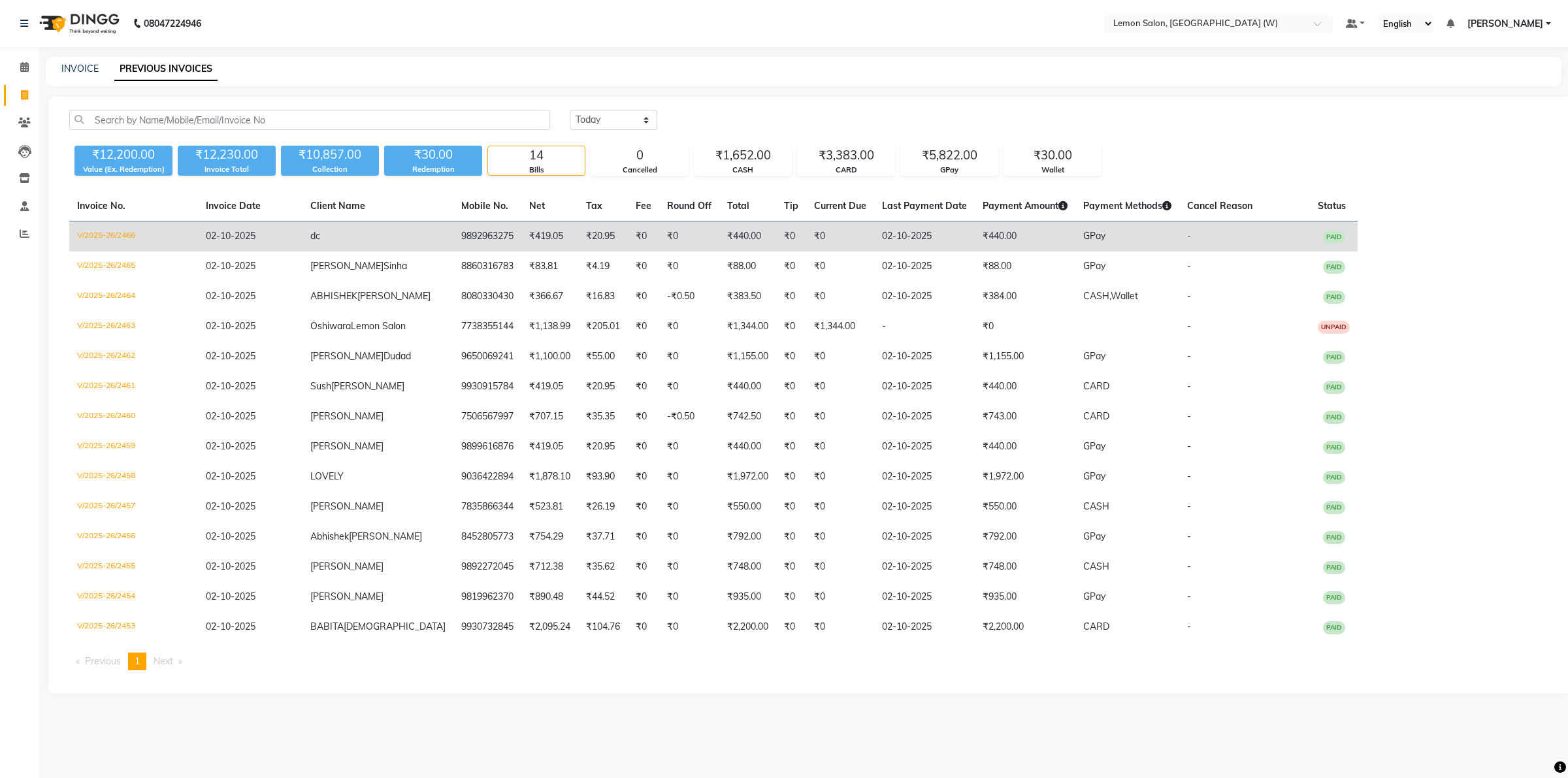
click at [247, 231] on span "02-10-2025" at bounding box center [230, 236] width 50 height 12
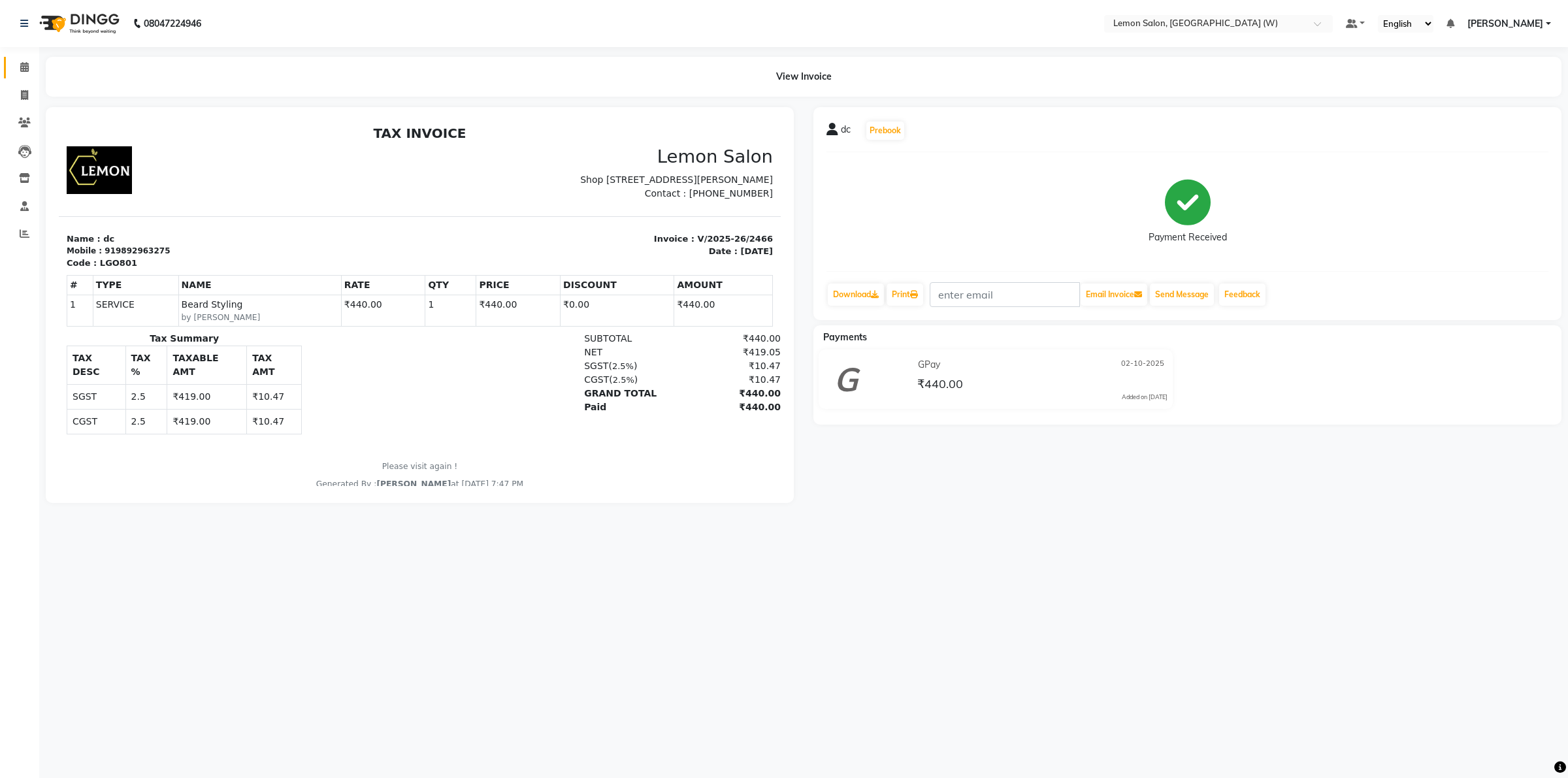
click at [20, 59] on link "Calendar" at bounding box center [19, 67] width 31 height 22
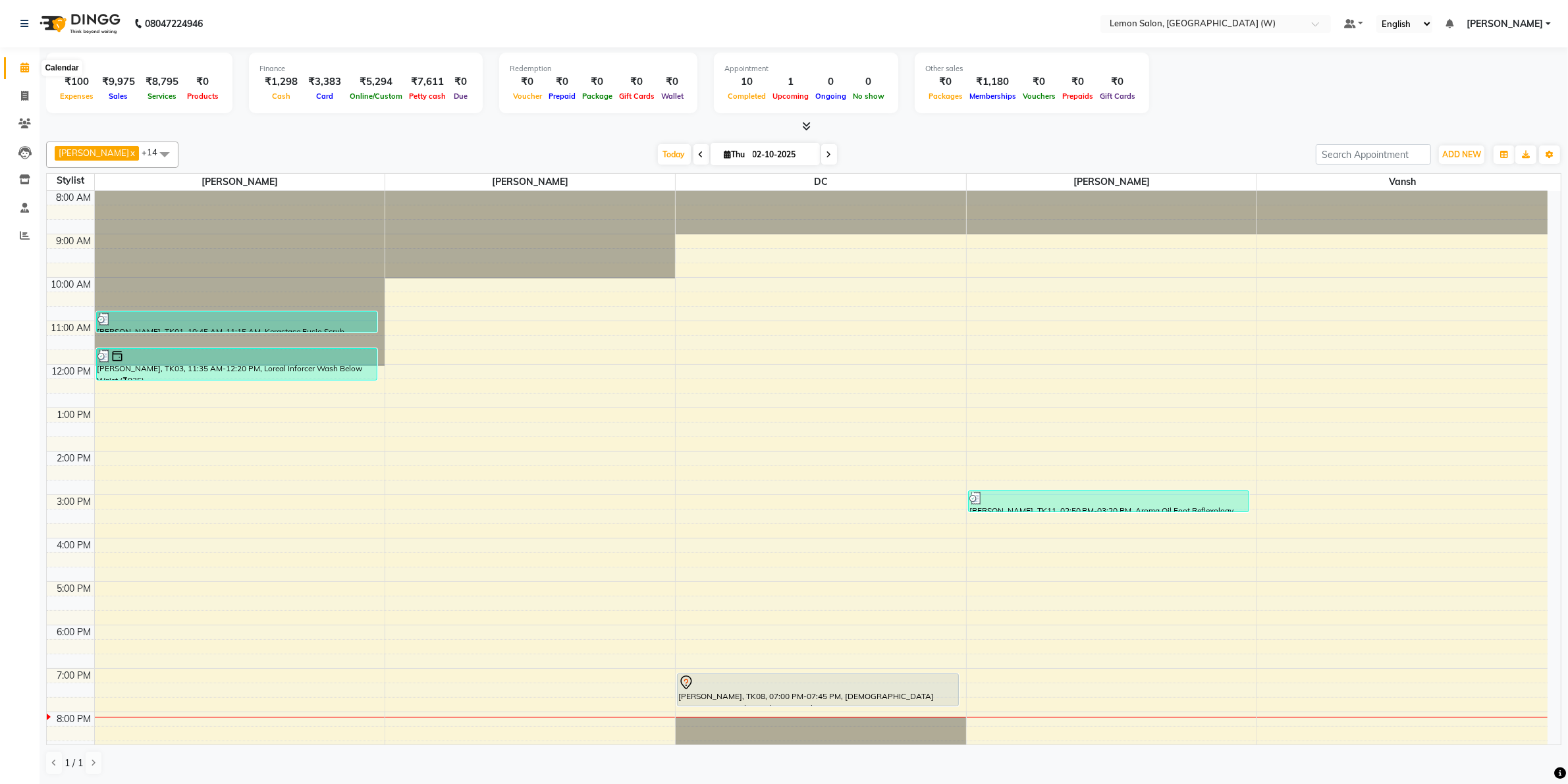
drag, startPoint x: 23, startPoint y: 73, endPoint x: 11, endPoint y: 57, distance: 20.0
click at [22, 73] on icon at bounding box center [25, 67] width 9 height 10
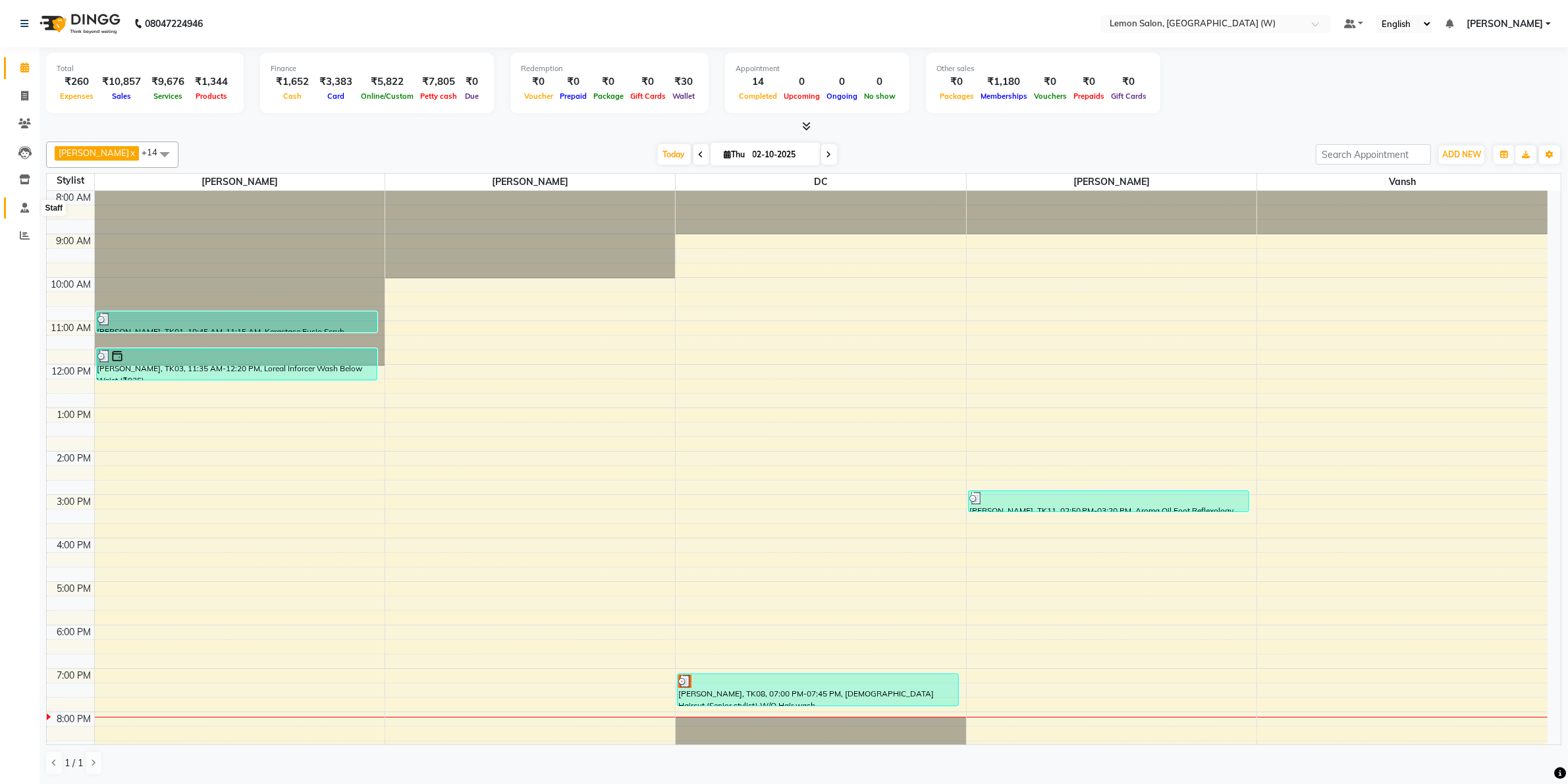
click at [21, 209] on icon at bounding box center [25, 207] width 9 height 10
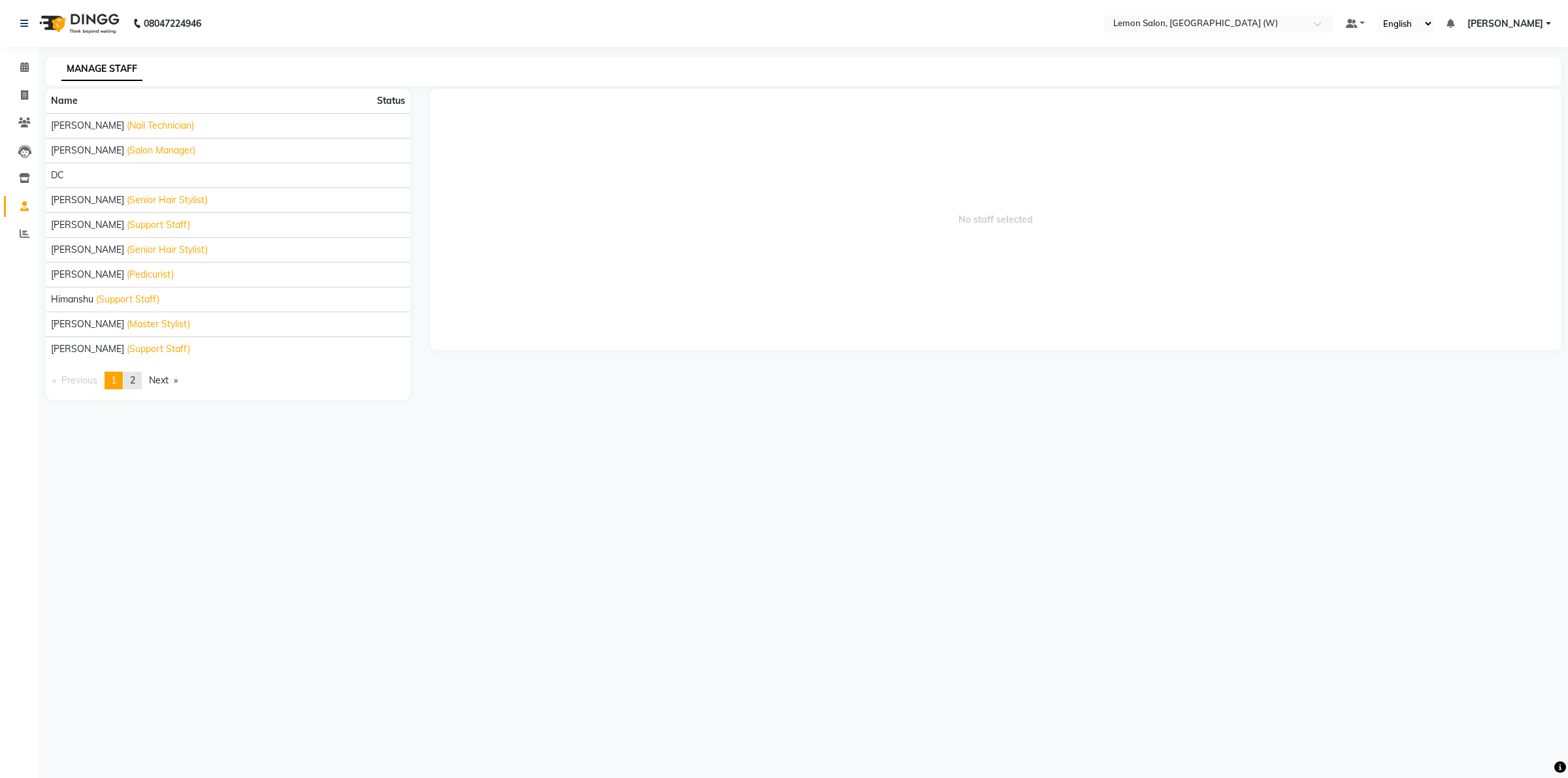
click at [136, 377] on span "2" at bounding box center [133, 380] width 5 height 12
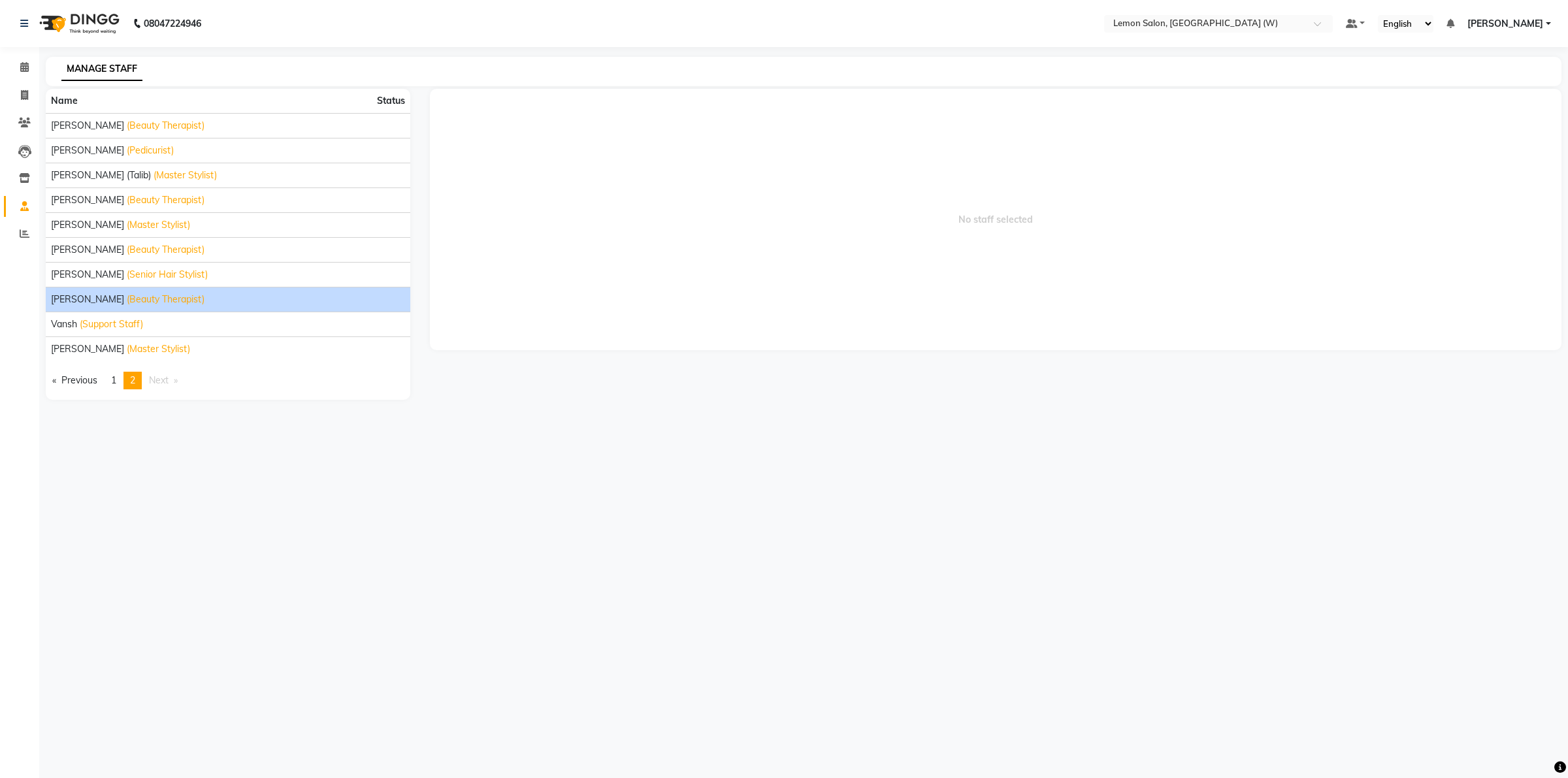
click at [136, 299] on span "(Beauty Therapist)" at bounding box center [166, 299] width 78 height 14
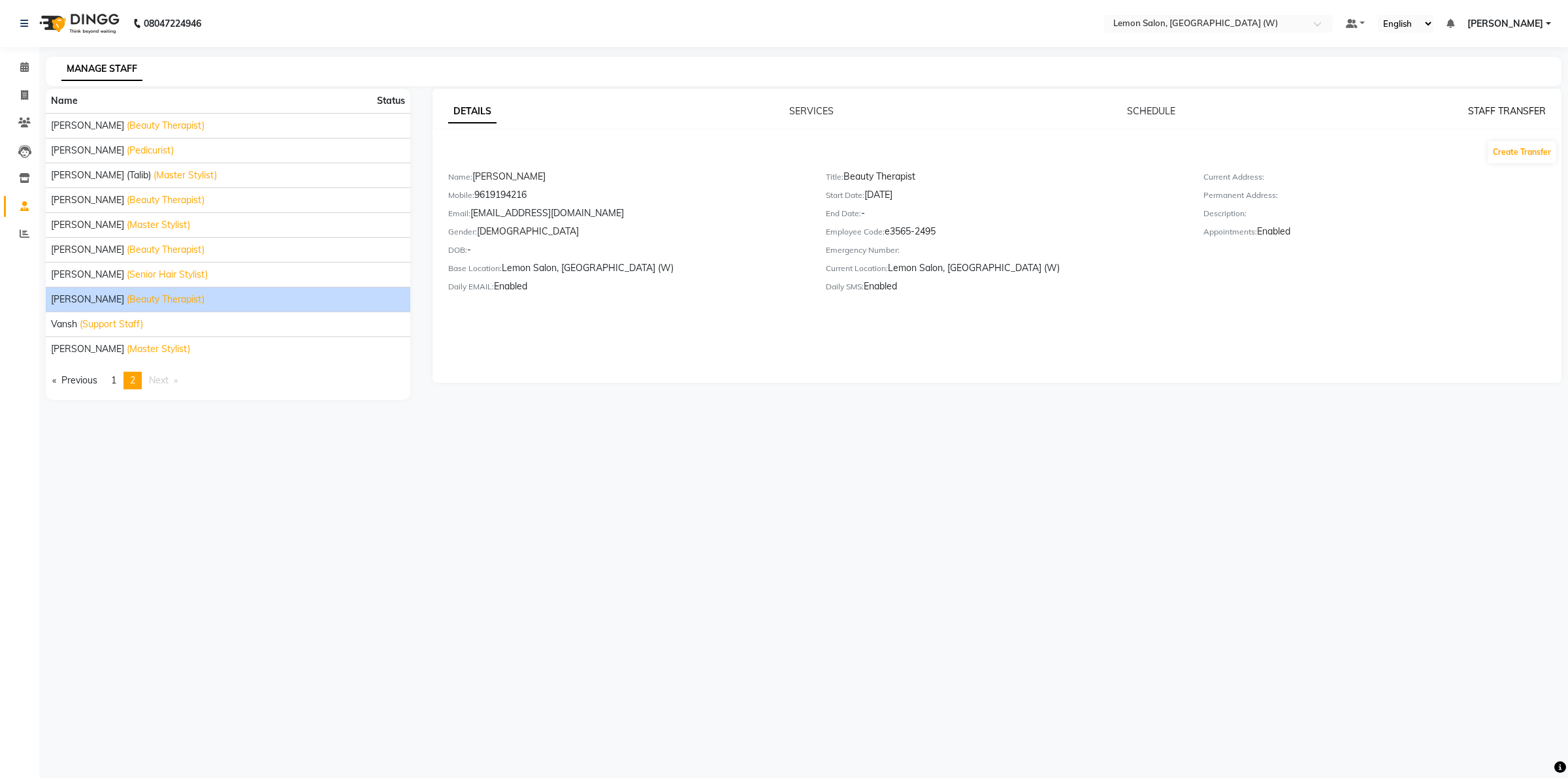
click at [1513, 112] on link "STAFF TRANSFER" at bounding box center [1507, 111] width 78 height 12
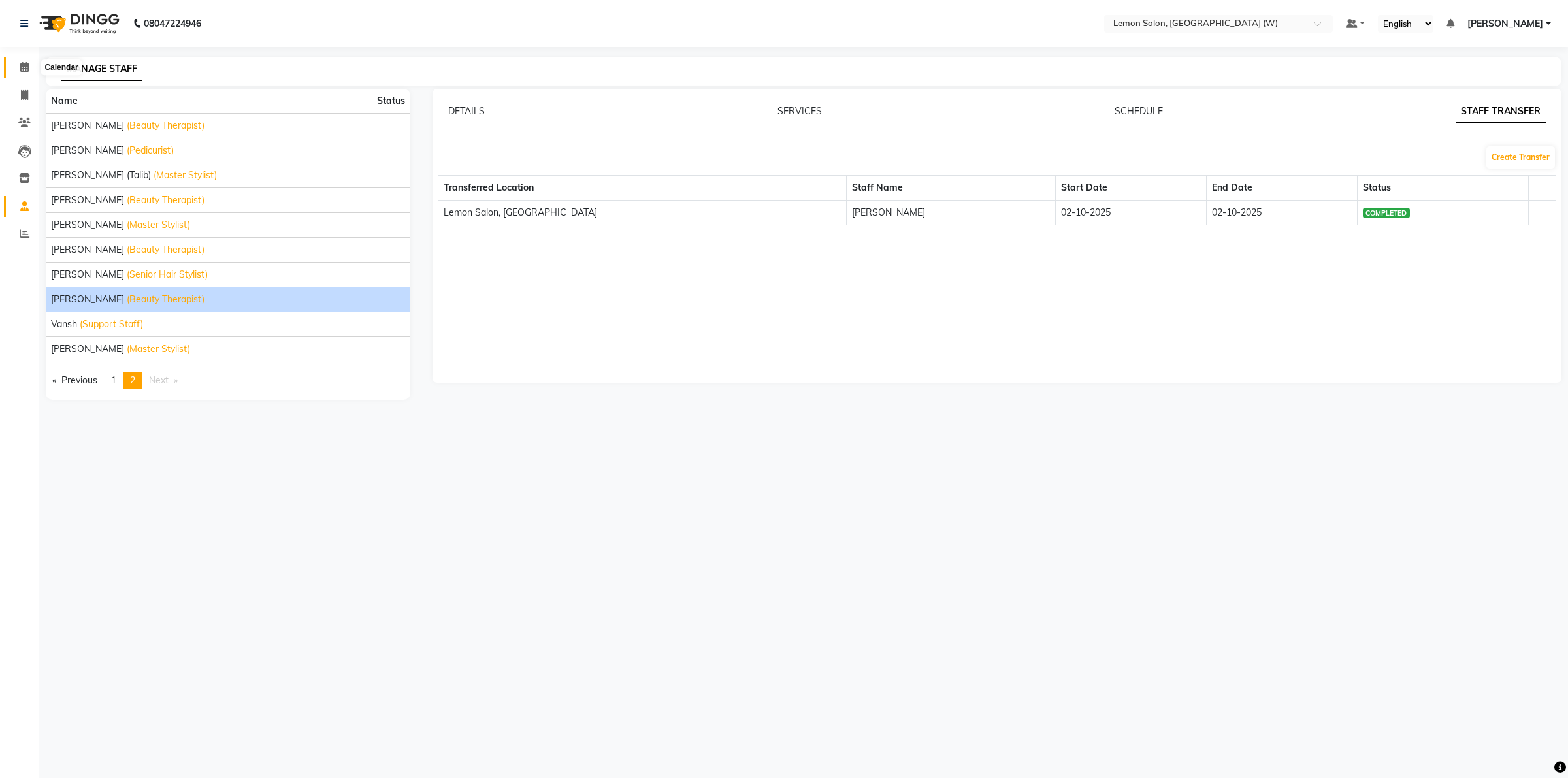
click at [27, 67] on icon at bounding box center [24, 67] width 9 height 10
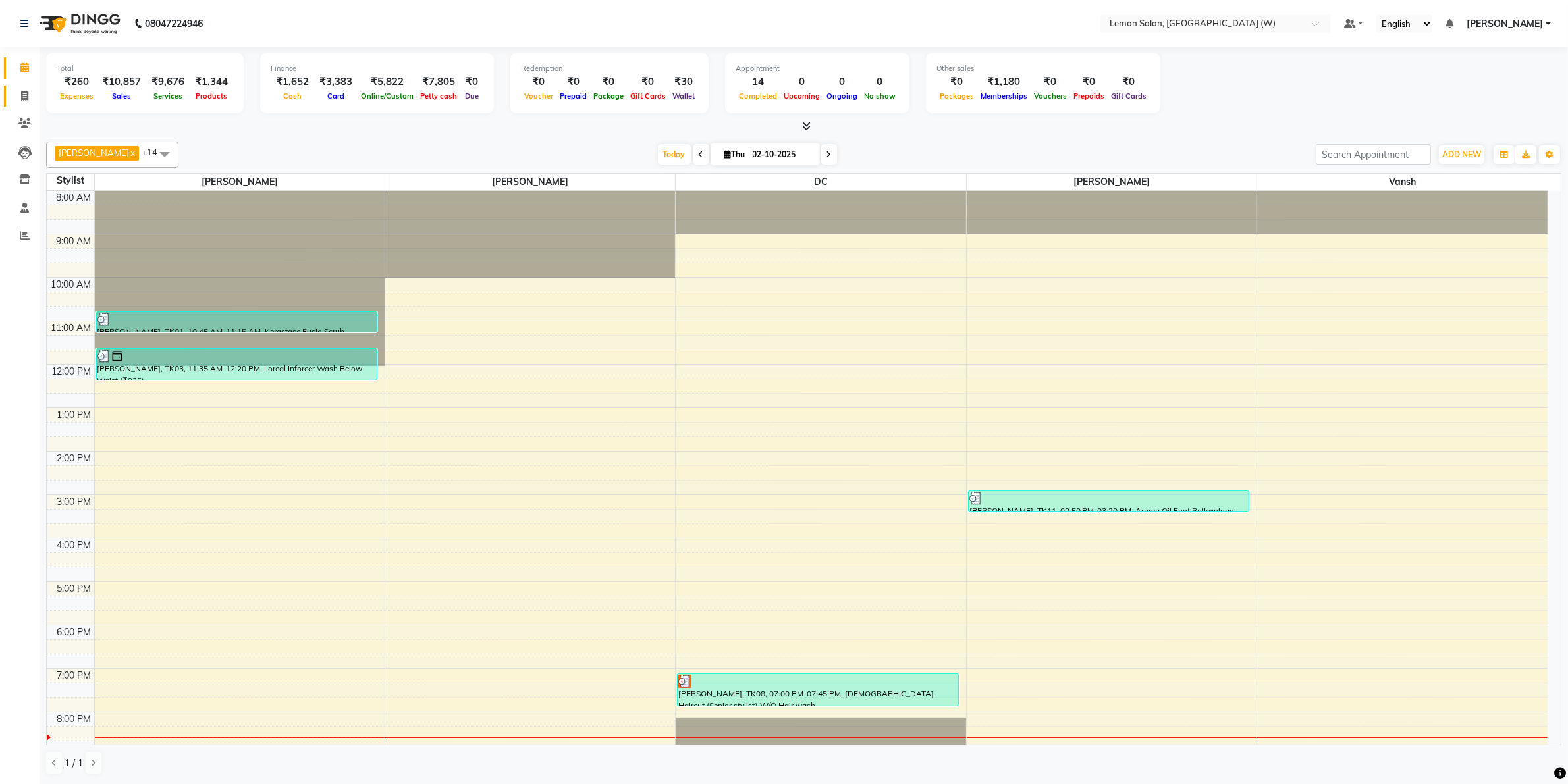
click at [21, 96] on icon at bounding box center [25, 95] width 7 height 10
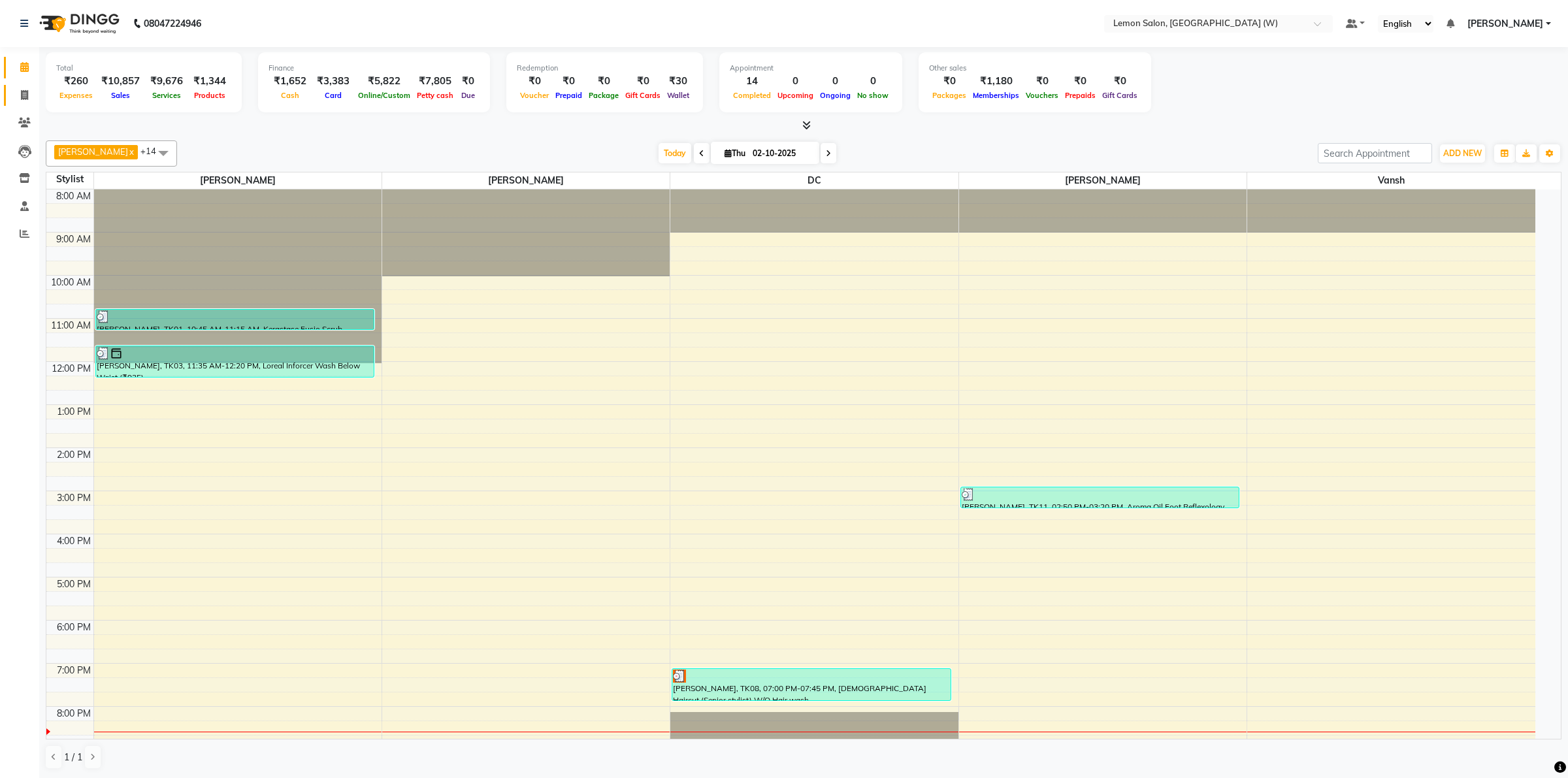
select select "service"
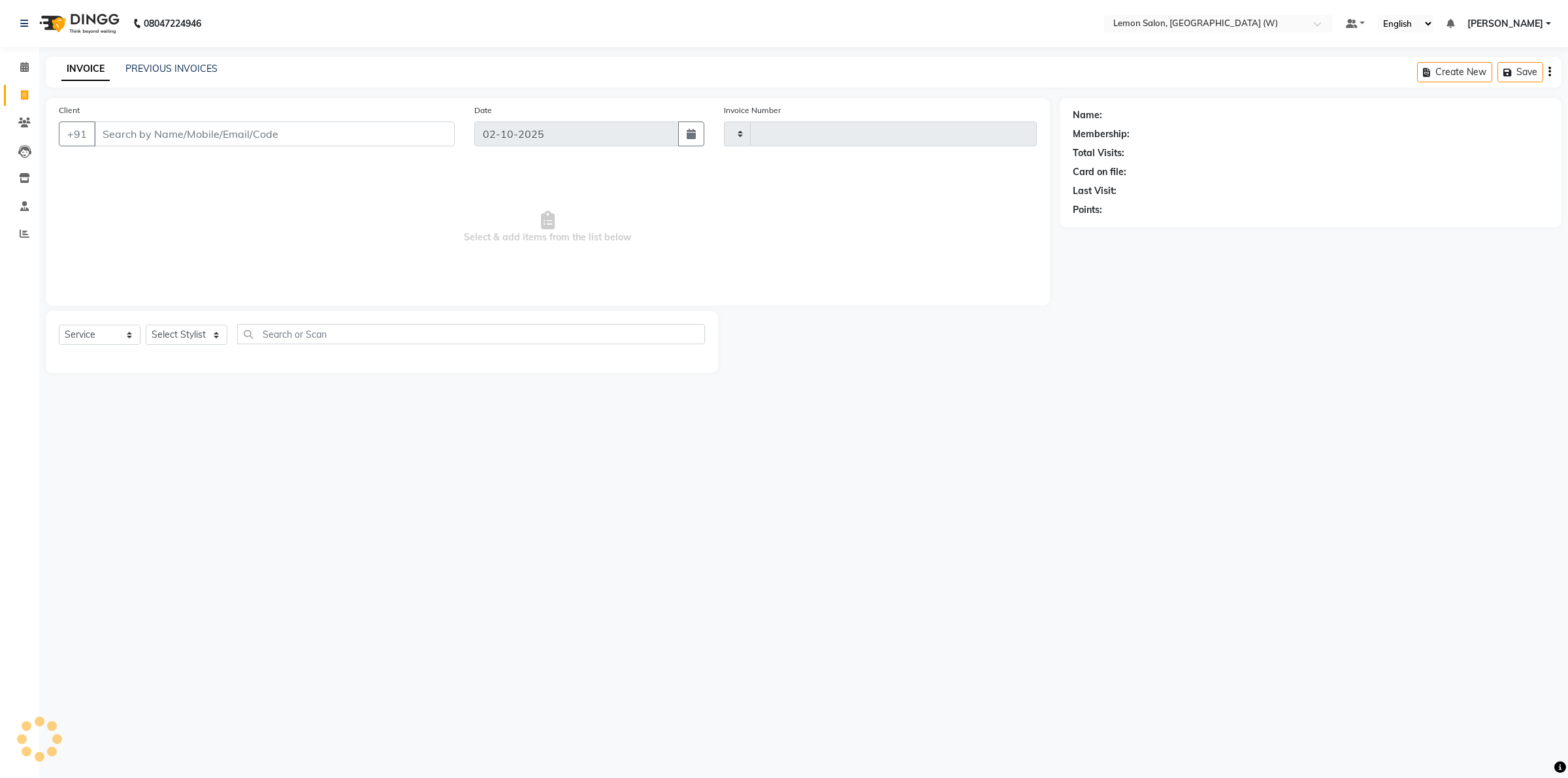
type input "2467"
select select "8053"
click at [157, 129] on input "Client" at bounding box center [274, 134] width 361 height 25
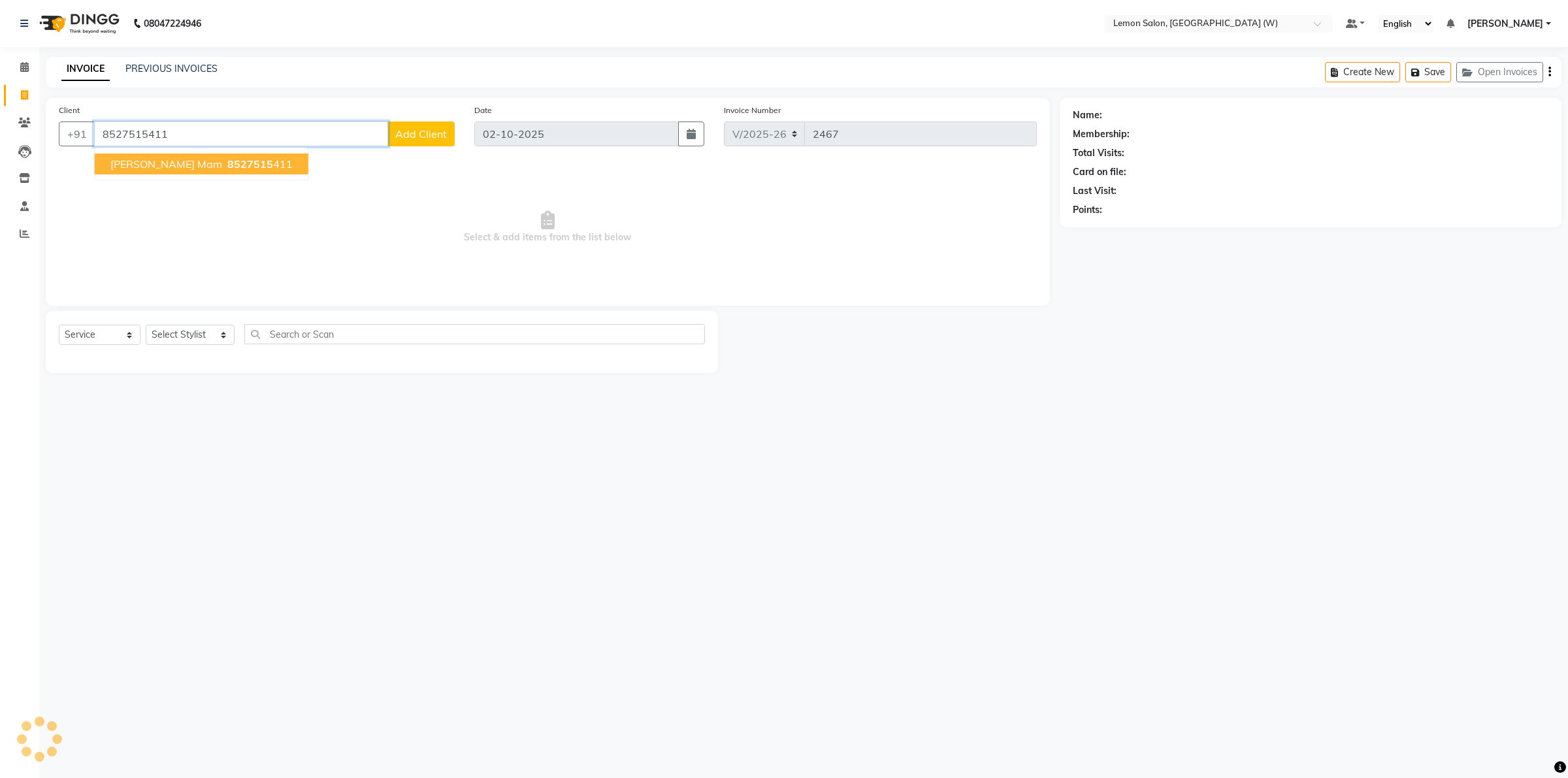
type input "8527515411"
select select "1: Object"
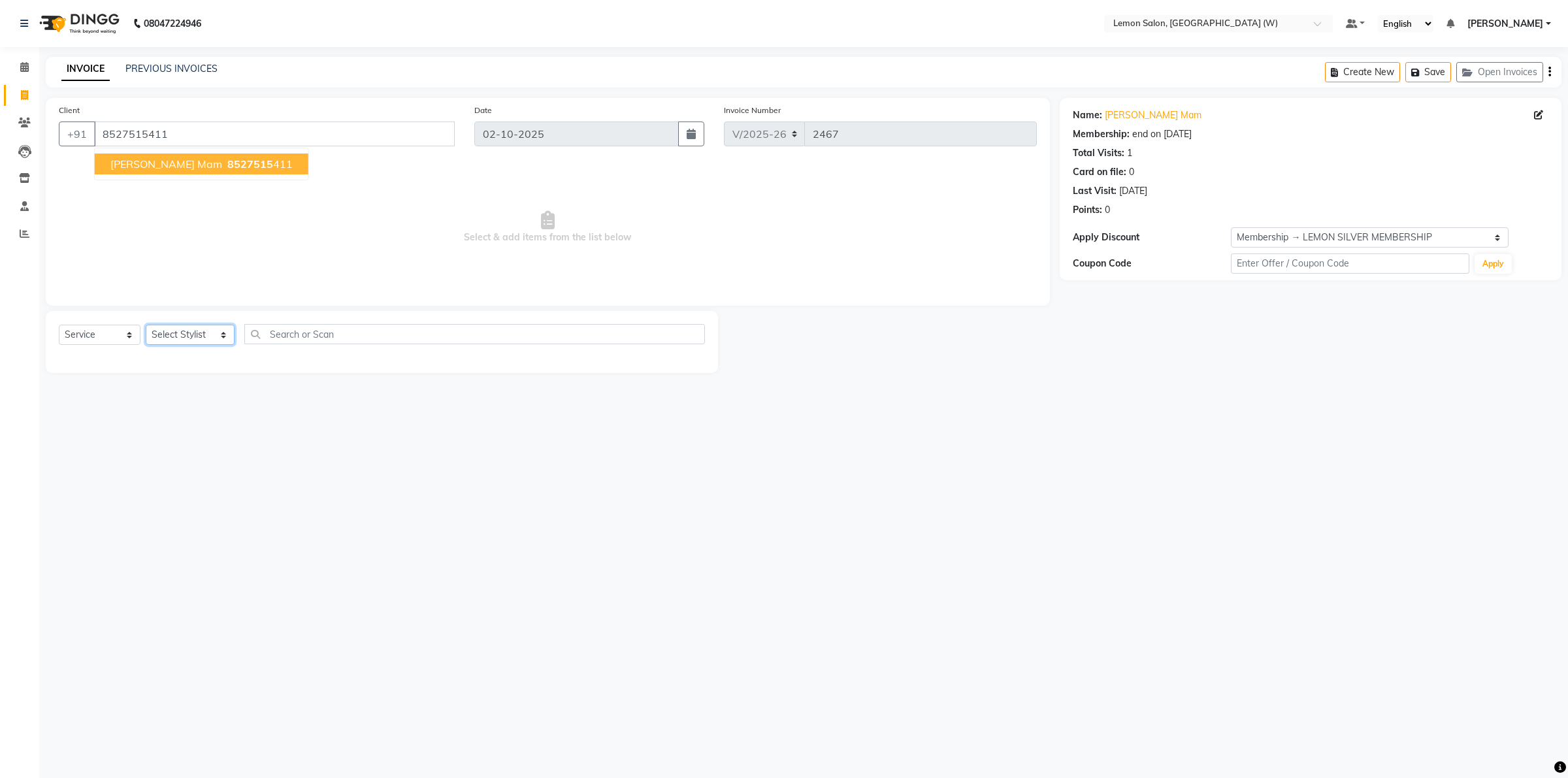
click at [220, 334] on select "Select Stylist [PERSON_NAME] DC [PERSON_NAME] [PERSON_NAME] [PERSON_NAME] [PERS…" at bounding box center [190, 334] width 89 height 20
select select "93372"
click at [145, 325] on select "Select Stylist [PERSON_NAME] DC [PERSON_NAME] [PERSON_NAME] [PERSON_NAME] [PERS…" at bounding box center [190, 334] width 89 height 20
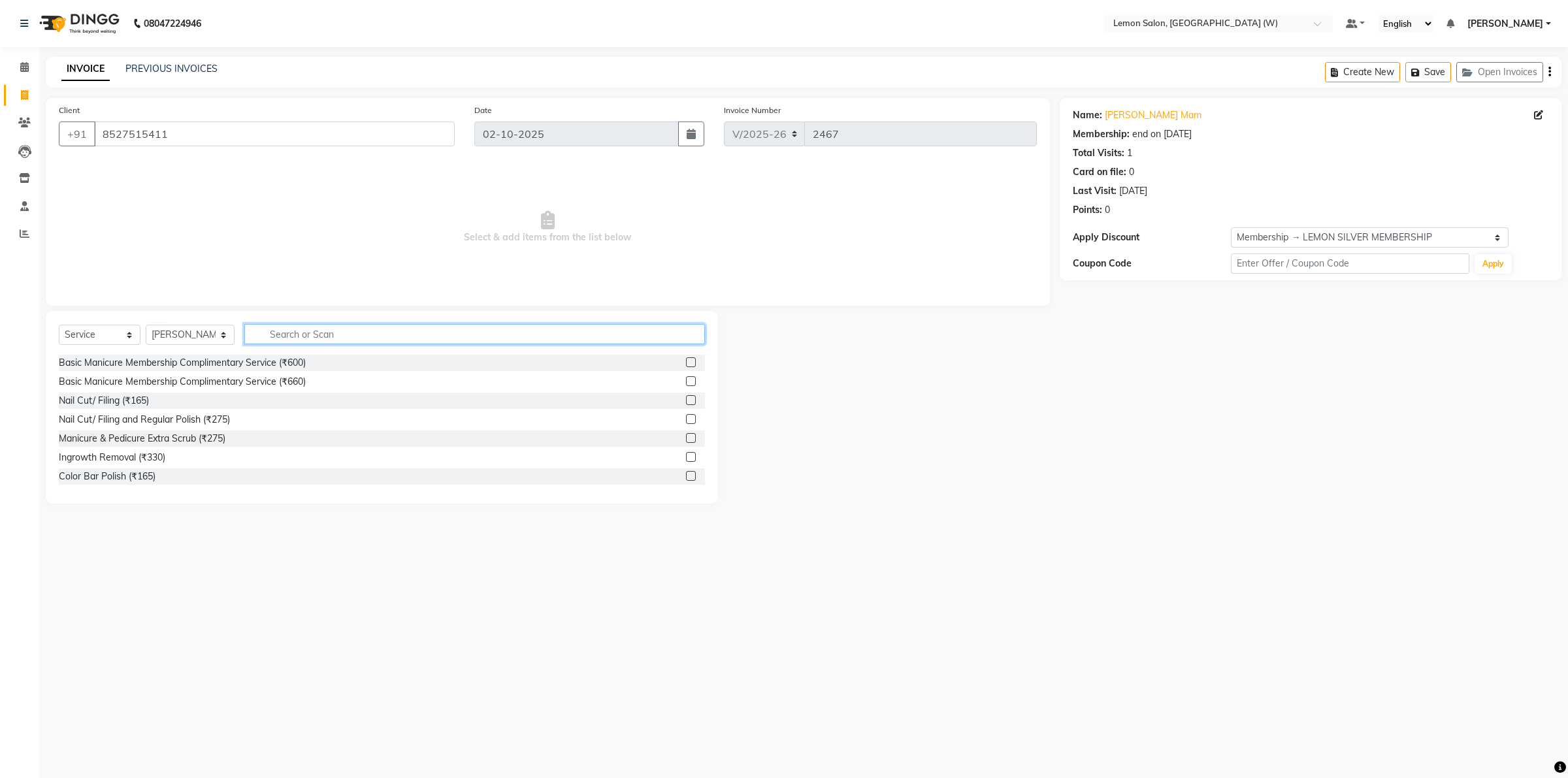
click at [295, 331] on input "text" at bounding box center [475, 334] width 461 height 20
type input "cut"
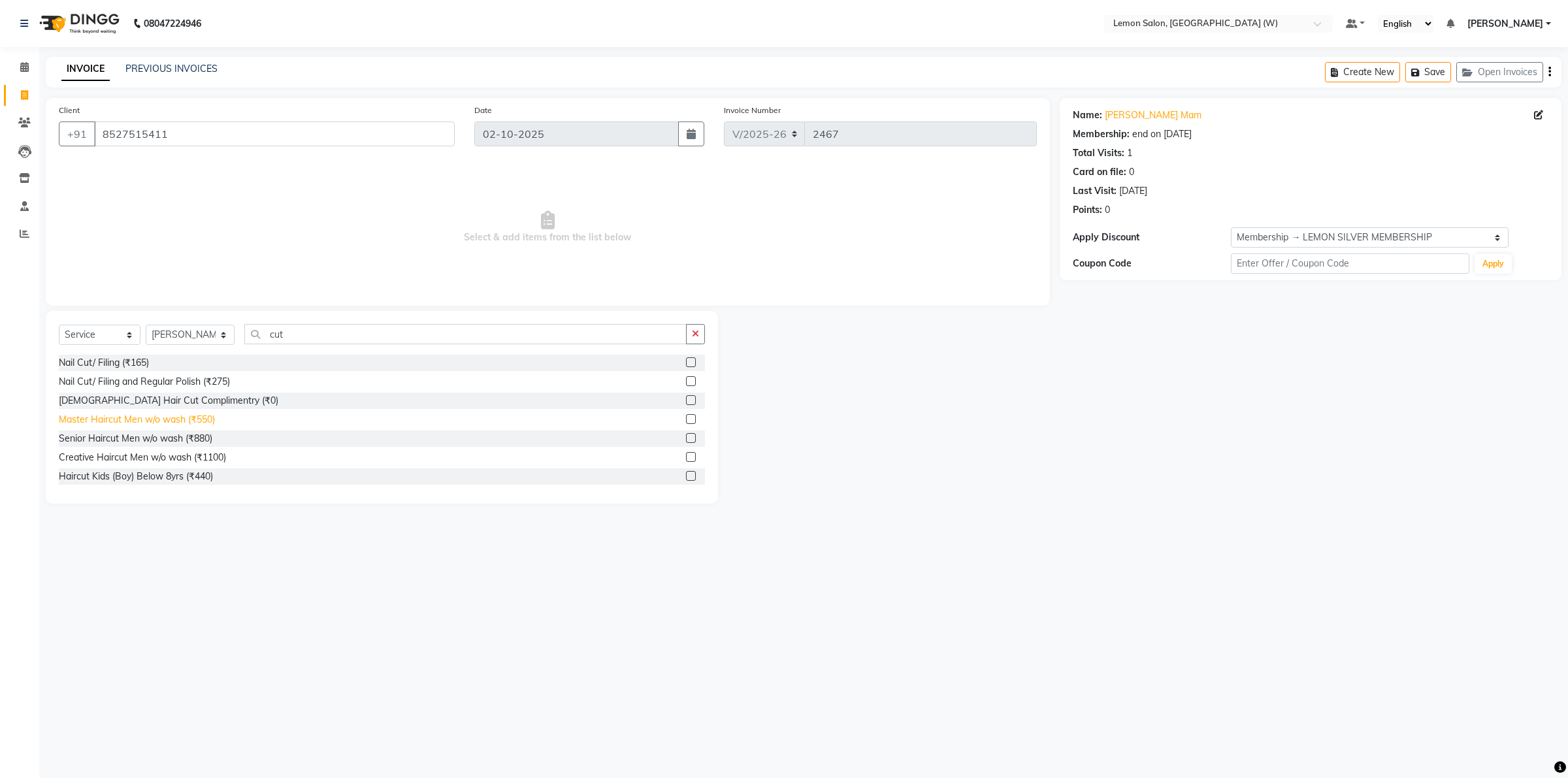
click at [144, 419] on div "Master Haircut Men w/o wash (₹550)" at bounding box center [137, 420] width 156 height 14
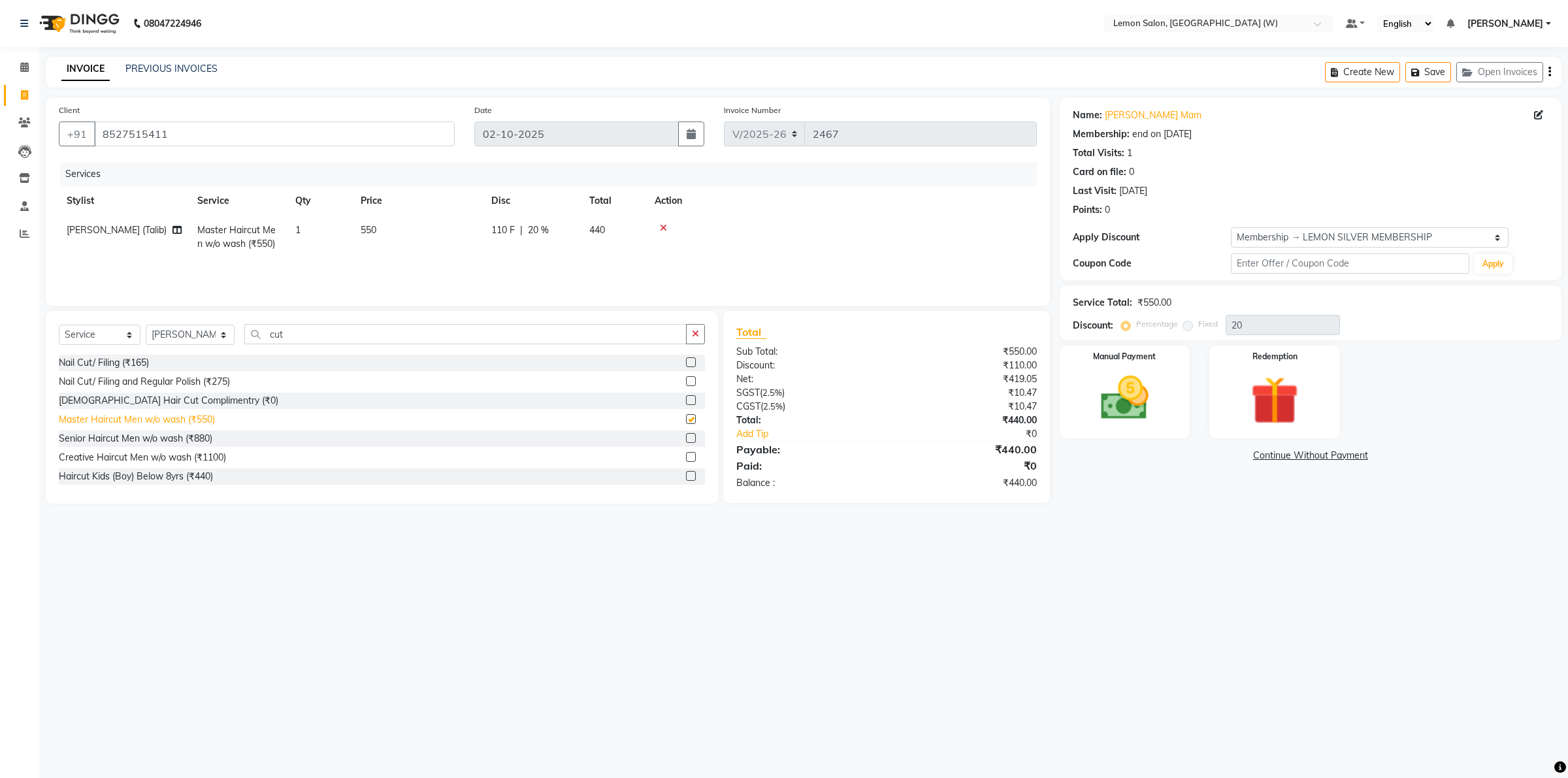
checkbox input "false"
click at [1142, 415] on img at bounding box center [1124, 398] width 81 height 58
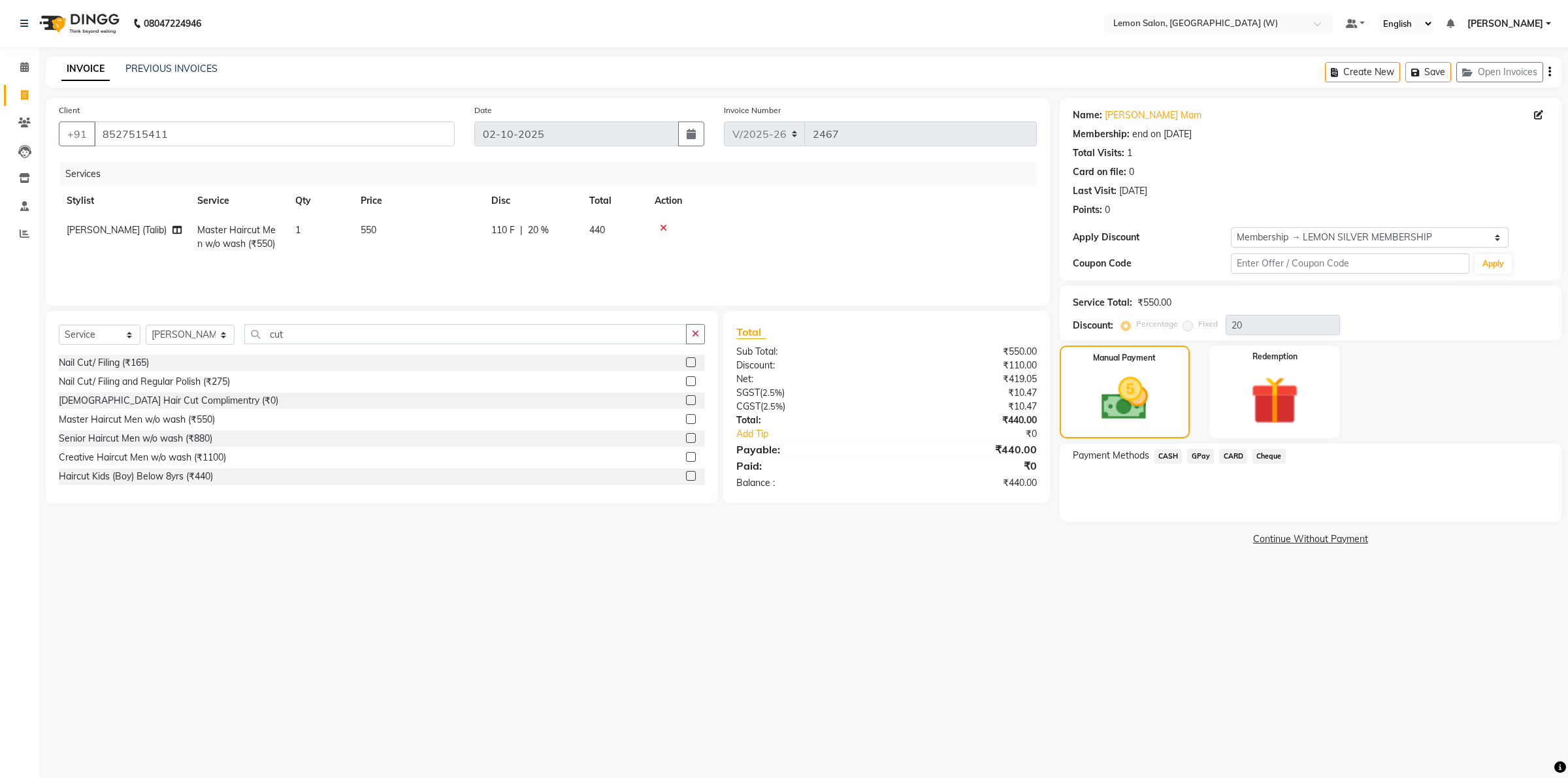
click at [1193, 451] on span "GPay" at bounding box center [1200, 456] width 27 height 15
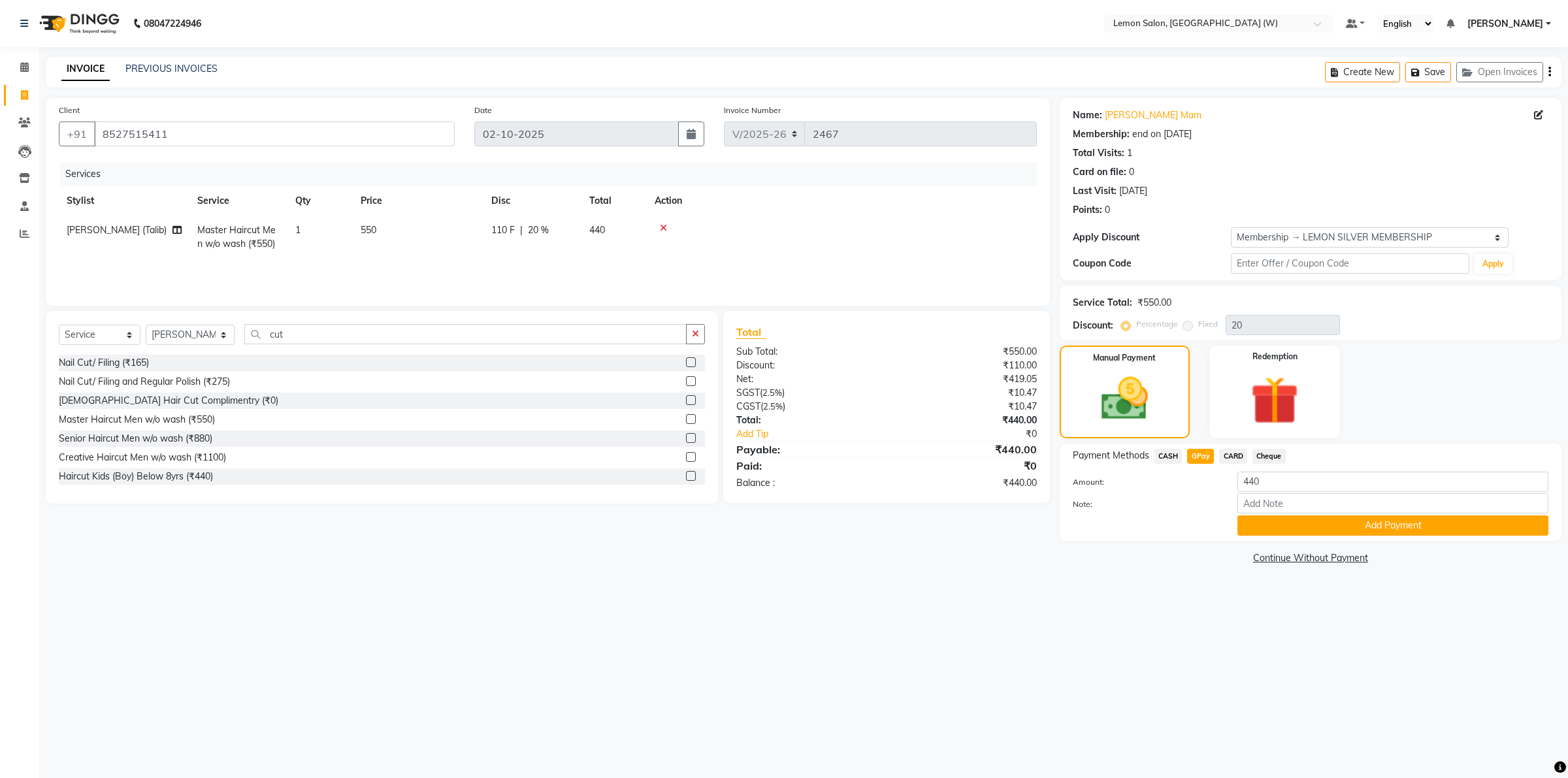
click at [1320, 524] on button "Add Payment" at bounding box center [1393, 525] width 311 height 20
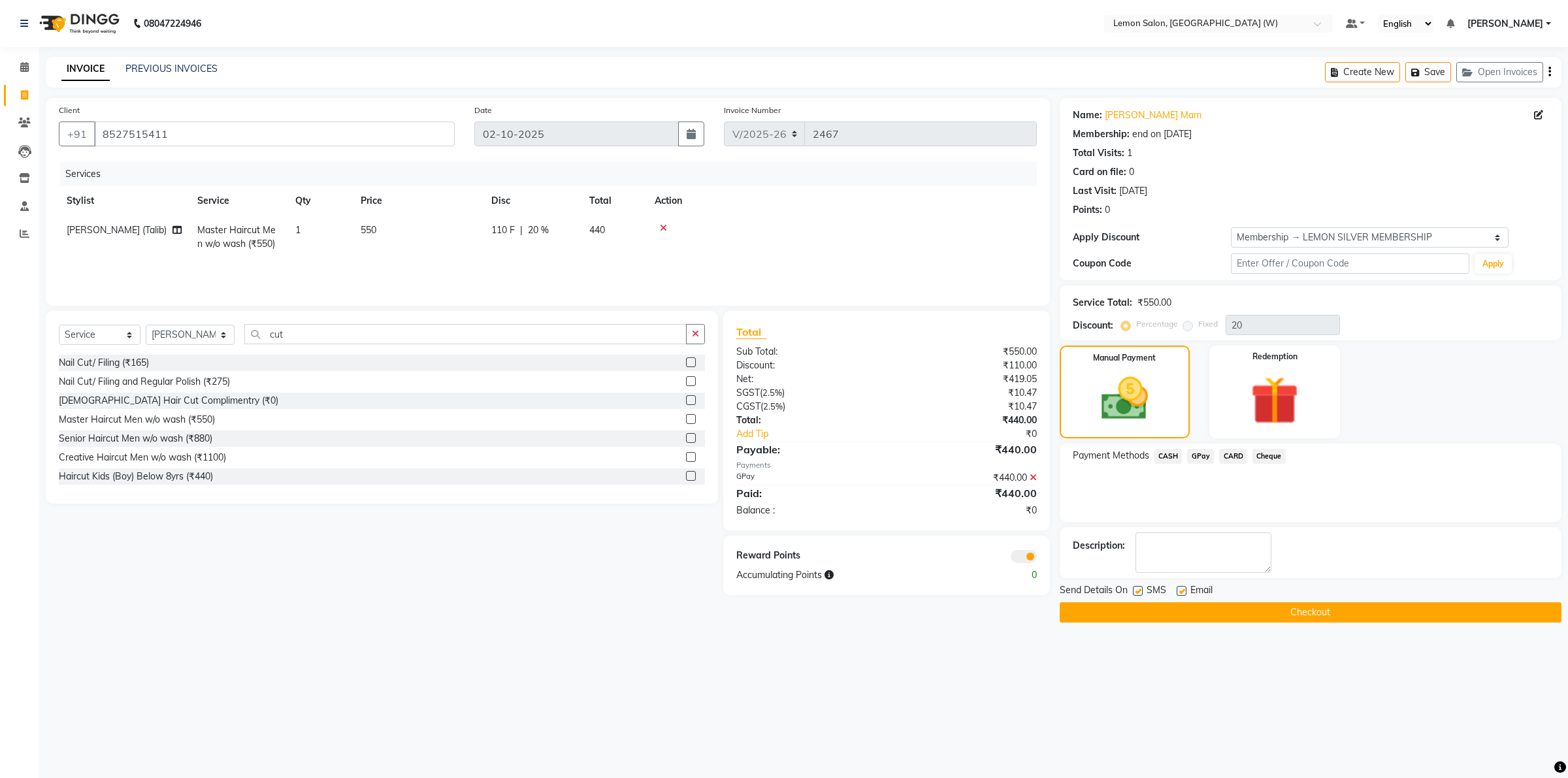
drag, startPoint x: 1246, startPoint y: 615, endPoint x: 1240, endPoint y: 612, distance: 6.7
click at [1246, 614] on button "Checkout" at bounding box center [1310, 612] width 502 height 20
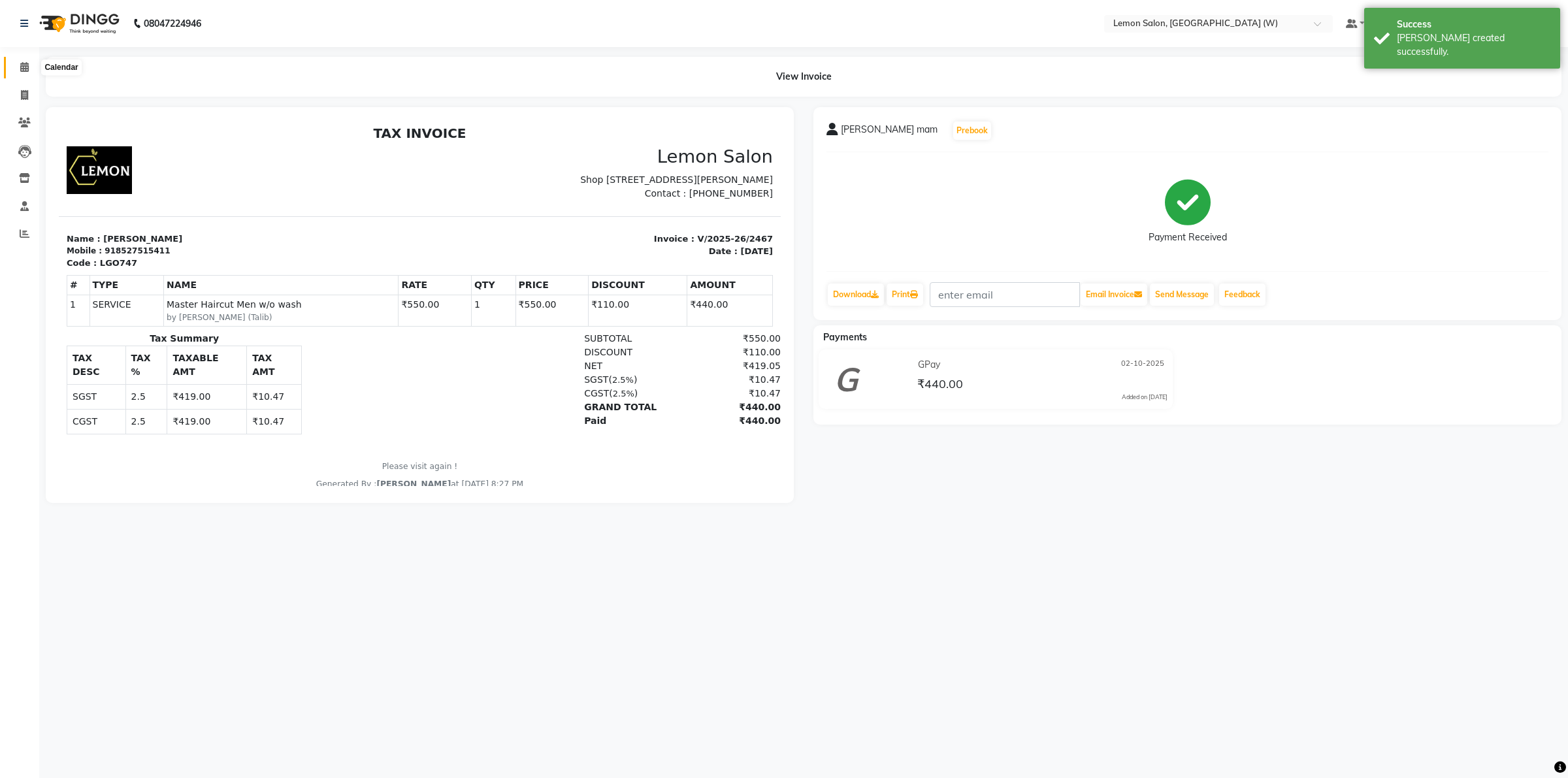
click at [26, 64] on icon at bounding box center [24, 67] width 9 height 10
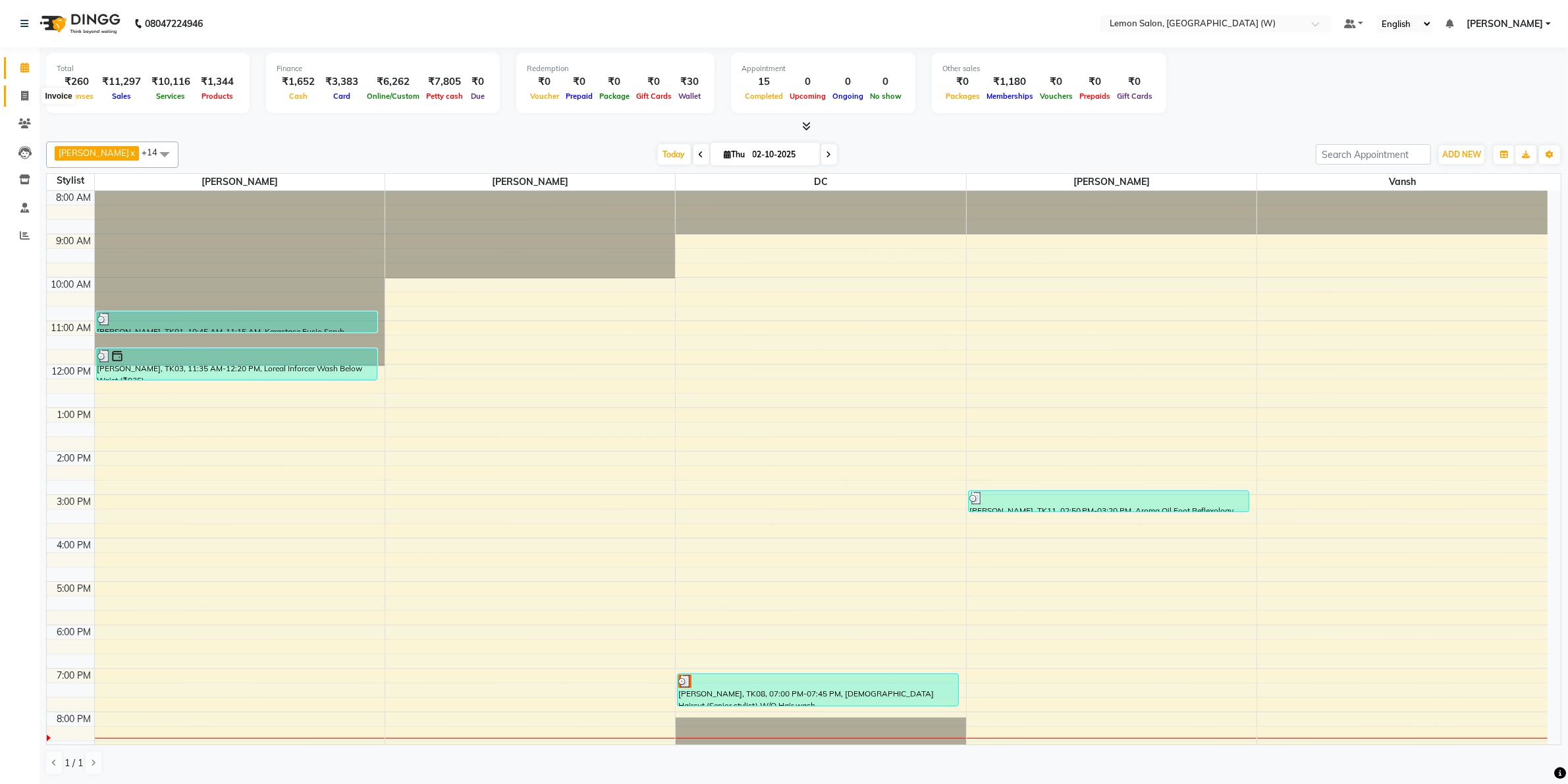
drag, startPoint x: 27, startPoint y: 93, endPoint x: 25, endPoint y: 75, distance: 18.1
click at [27, 93] on icon at bounding box center [25, 95] width 7 height 10
select select "8053"
select select "service"
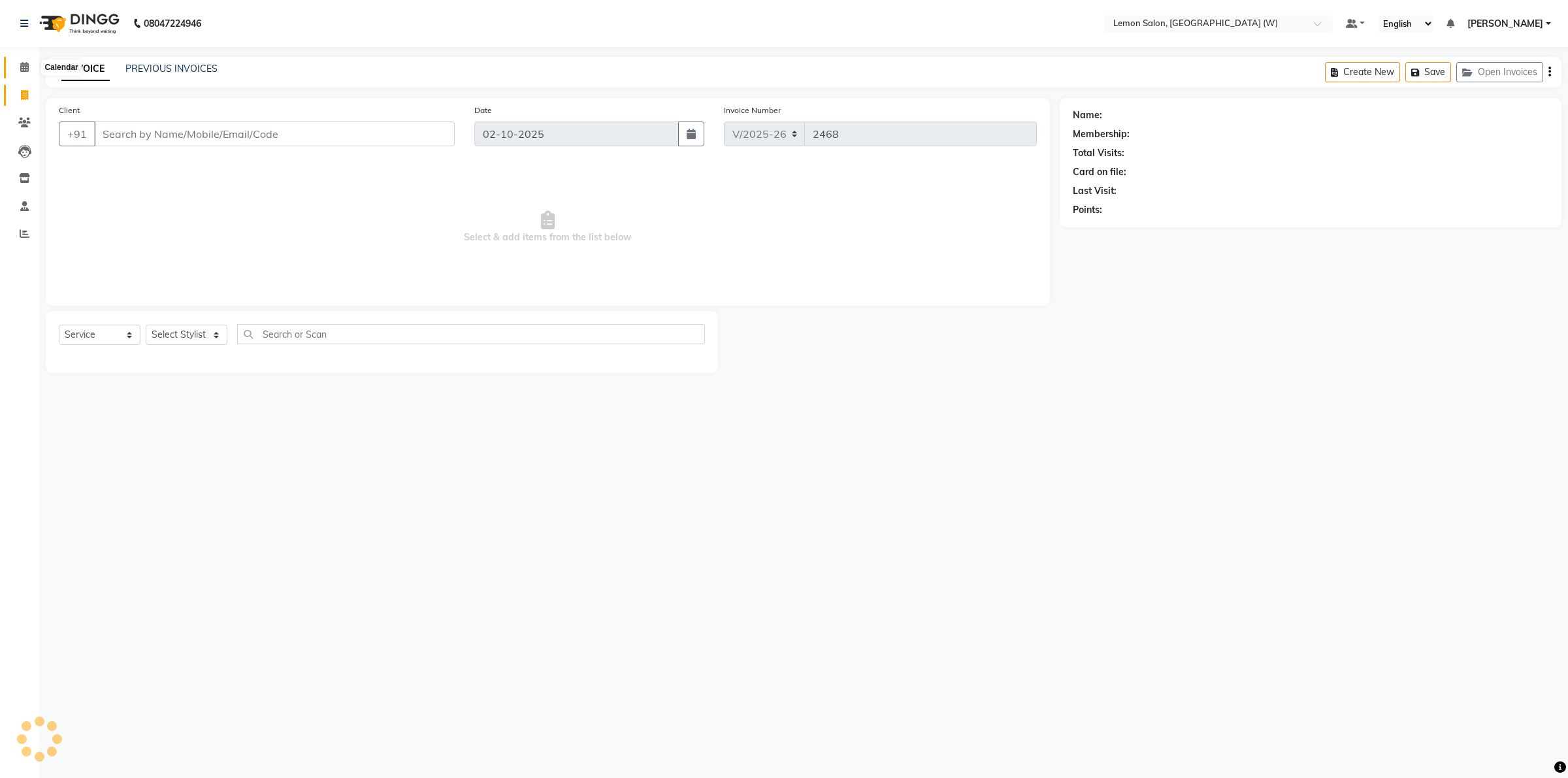
click at [24, 60] on span at bounding box center [24, 67] width 23 height 15
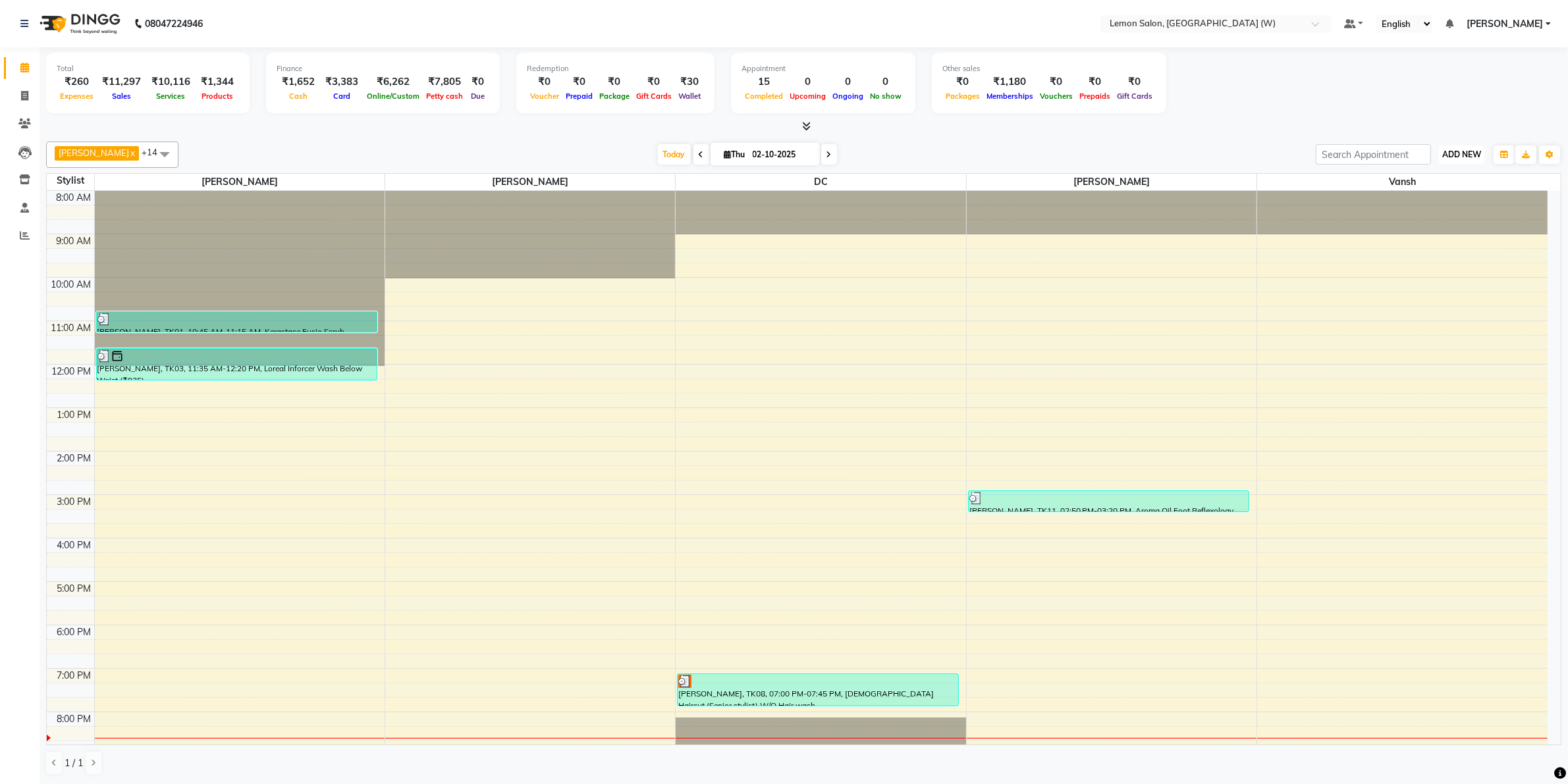
click at [1453, 151] on span "ADD NEW" at bounding box center [1462, 154] width 39 height 10
click at [1427, 214] on link "Add Expense" at bounding box center [1432, 214] width 104 height 17
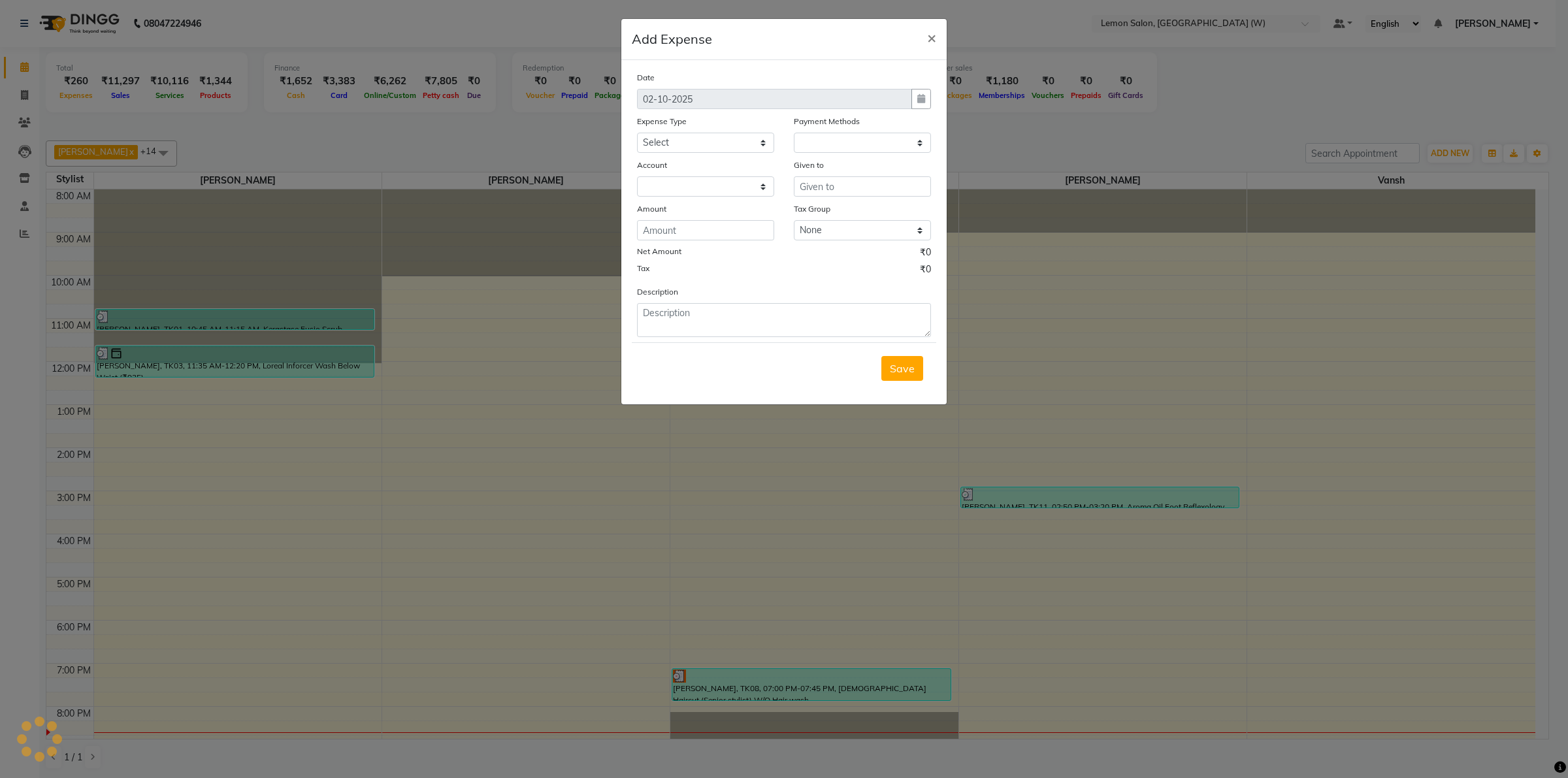
select select "1"
select select "7179"
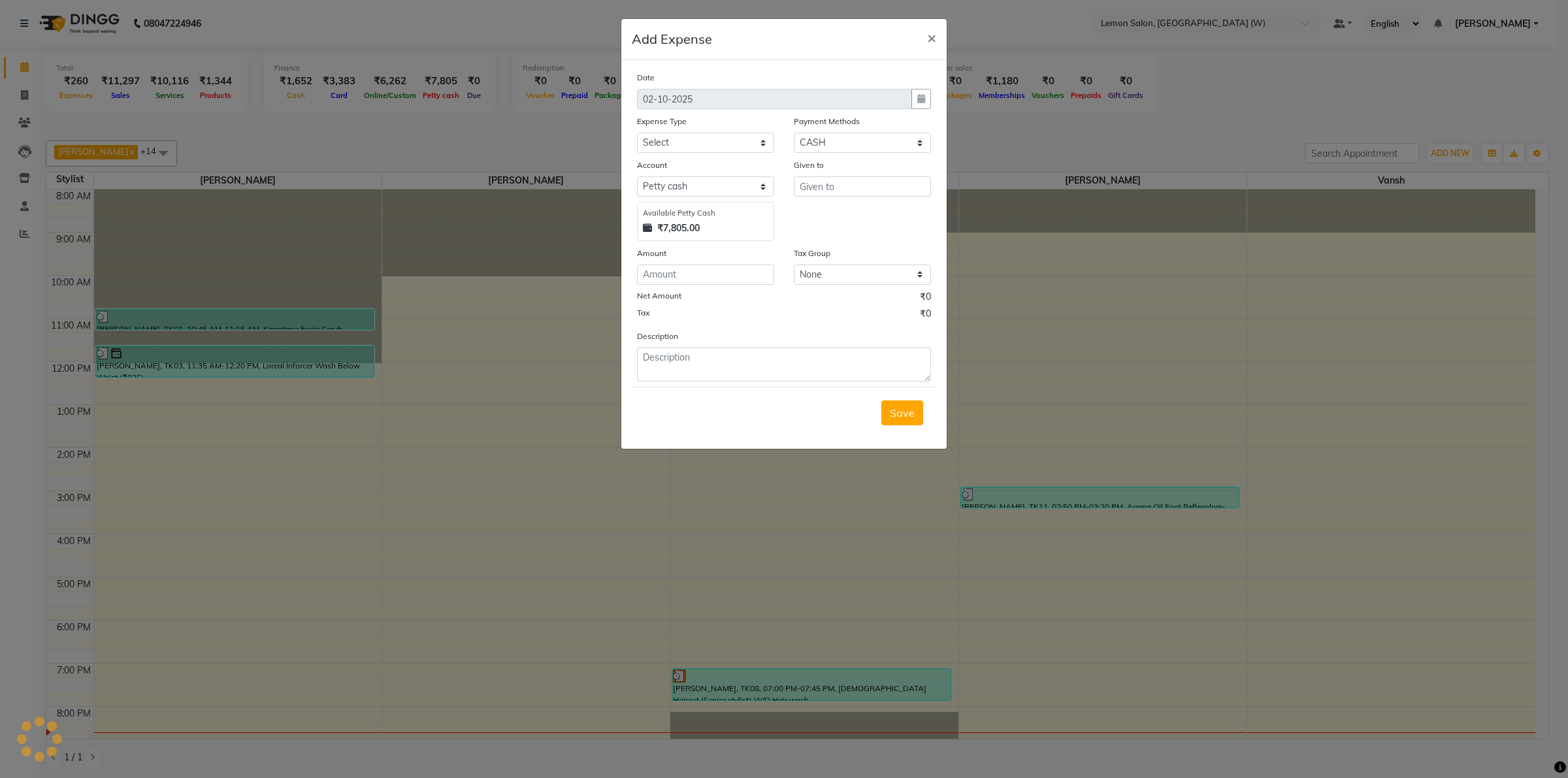
click at [723, 230] on div "₹7,805.00" at bounding box center [706, 228] width 126 height 14
click at [730, 272] on input "number" at bounding box center [706, 274] width 137 height 20
type input "30"
click at [719, 356] on textarea at bounding box center [784, 364] width 294 height 34
type textarea "half liter milk for clint tea in evening"
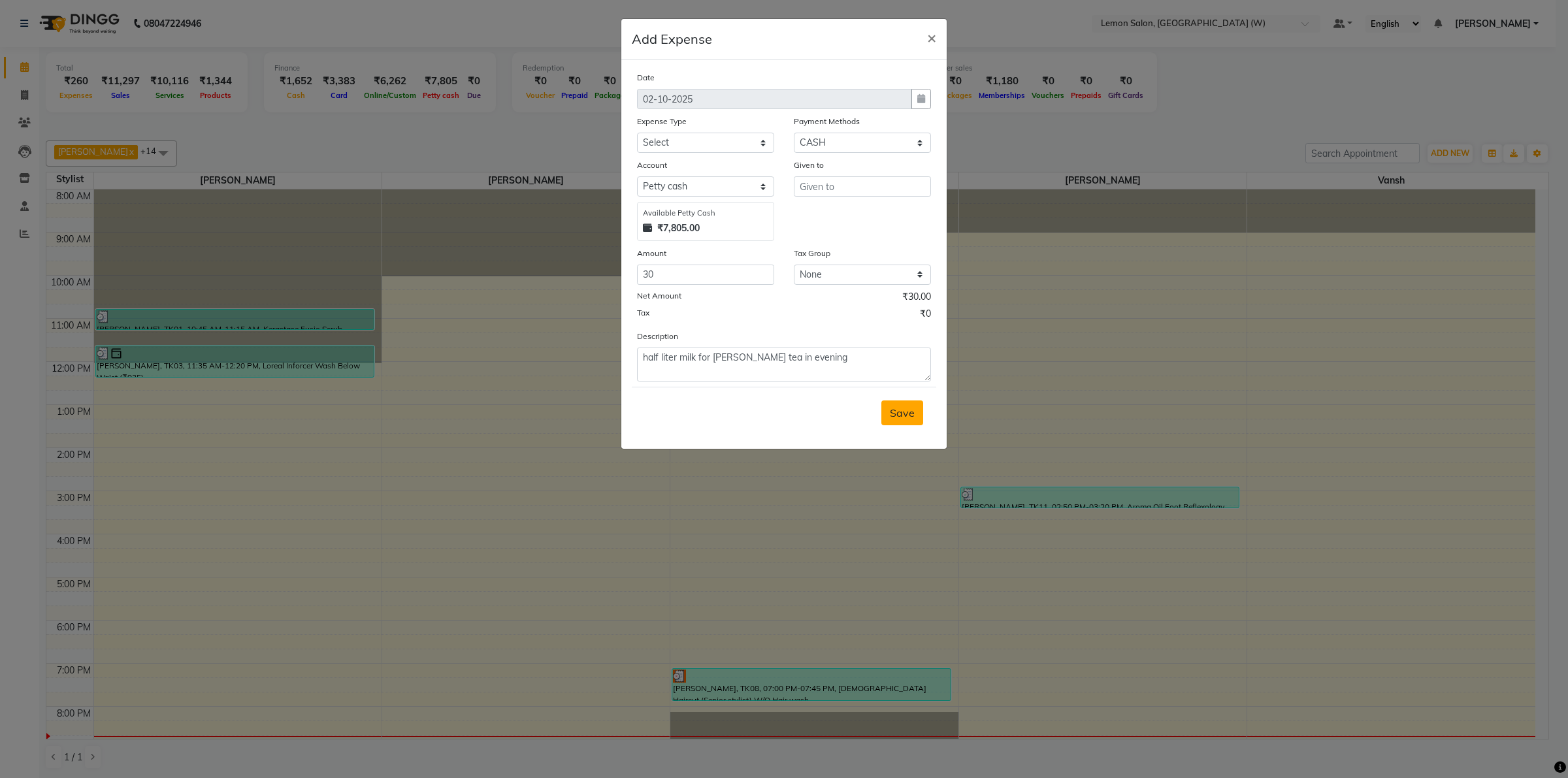
click at [897, 410] on span "Save" at bounding box center [902, 413] width 25 height 13
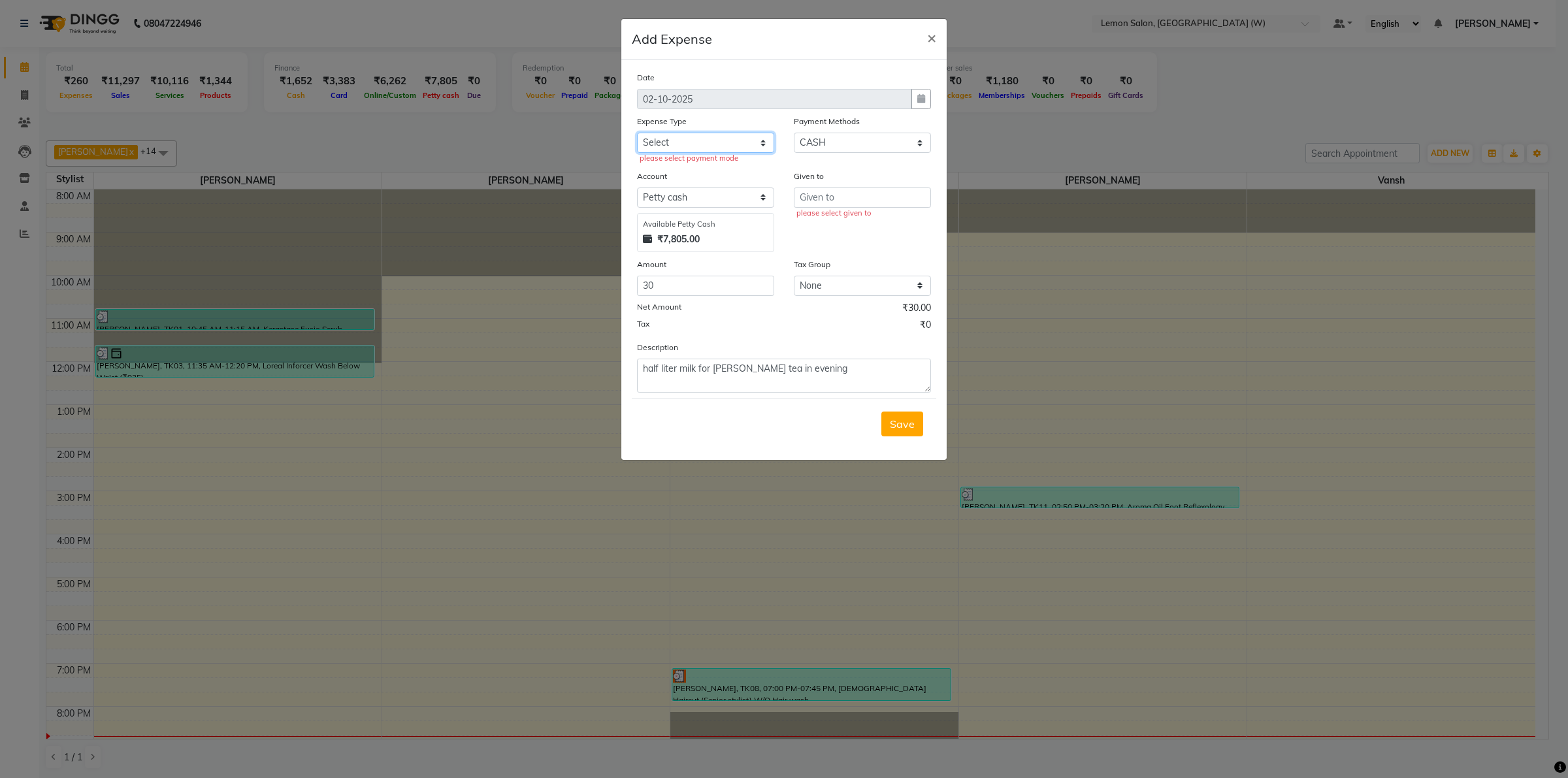
drag, startPoint x: 762, startPoint y: 142, endPoint x: 742, endPoint y: 149, distance: 21.2
click at [756, 142] on select "Select Advance Cash transfer to hub Laundry Loan Membership Milk Miscellaneous …" at bounding box center [706, 143] width 137 height 20
select select "2686"
click at [637, 133] on select "Select Advance Cash transfer to hub Laundry Loan Membership Milk Miscellaneous …" at bounding box center [706, 143] width 137 height 20
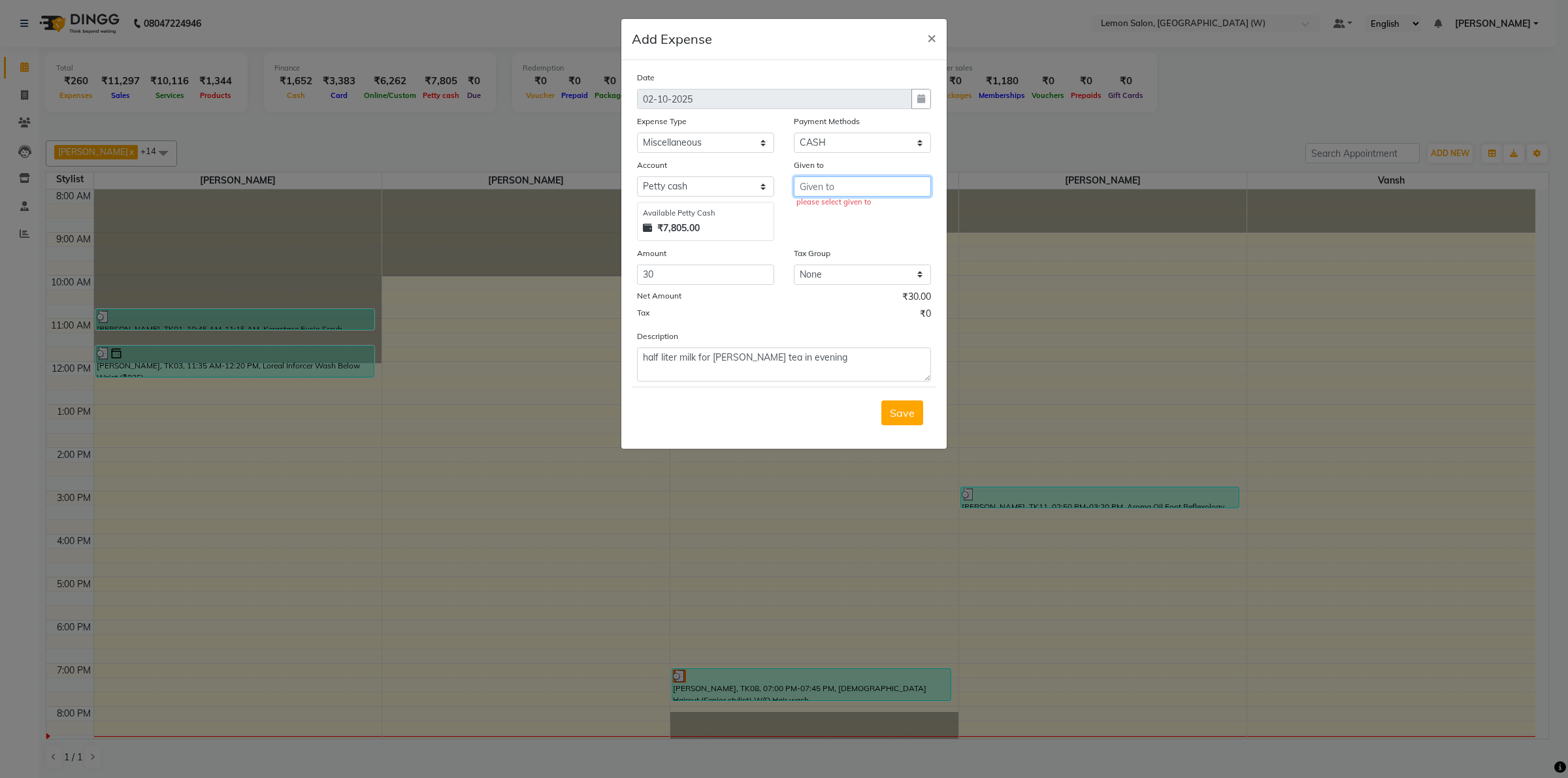
click at [818, 187] on input "text" at bounding box center [863, 186] width 137 height 20
click at [836, 213] on span "Manisha" at bounding box center [832, 214] width 43 height 13
type input "[PERSON_NAME]"
click at [900, 415] on span "Save" at bounding box center [902, 413] width 25 height 13
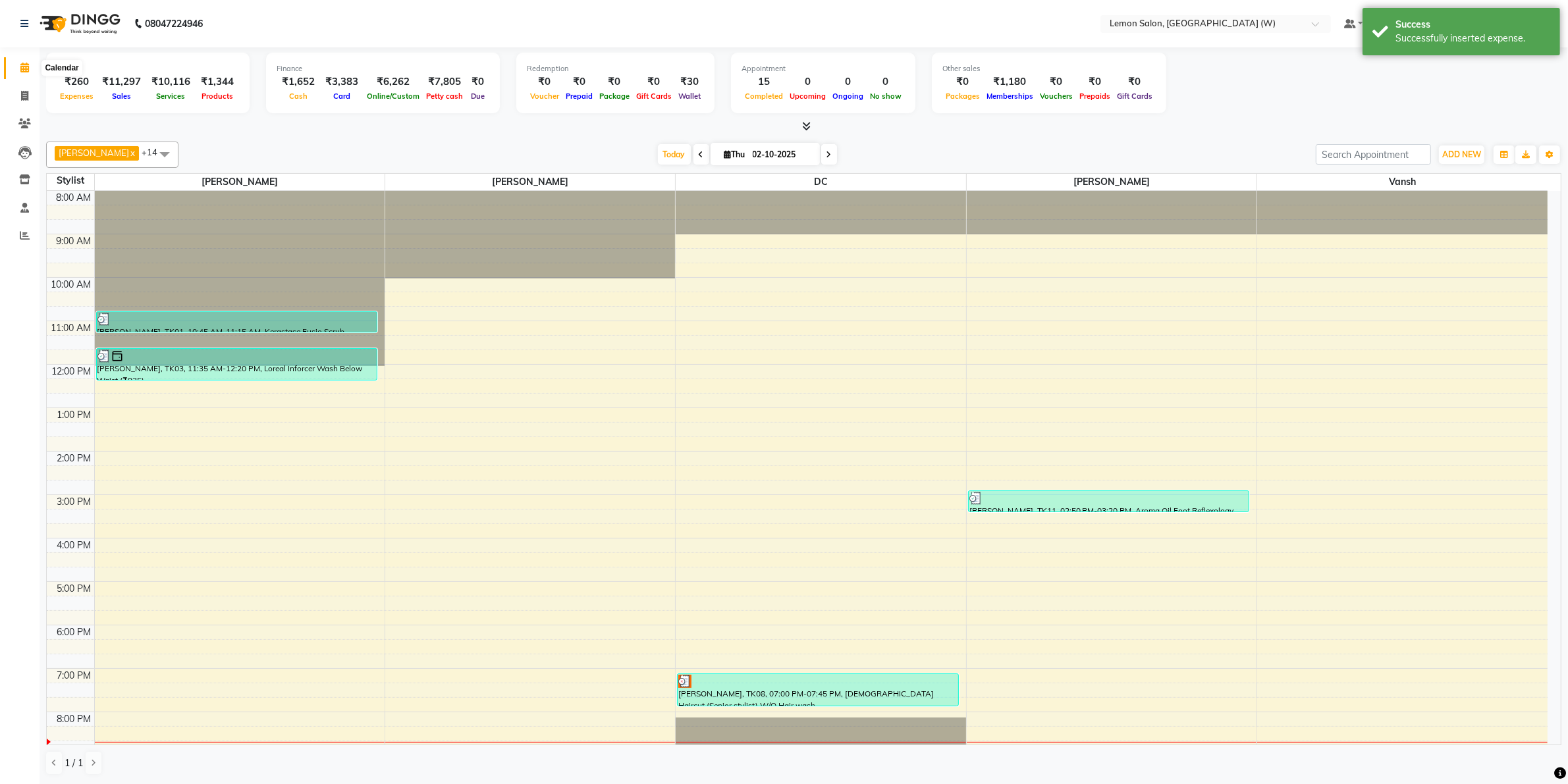
click at [25, 65] on icon at bounding box center [25, 67] width 9 height 10
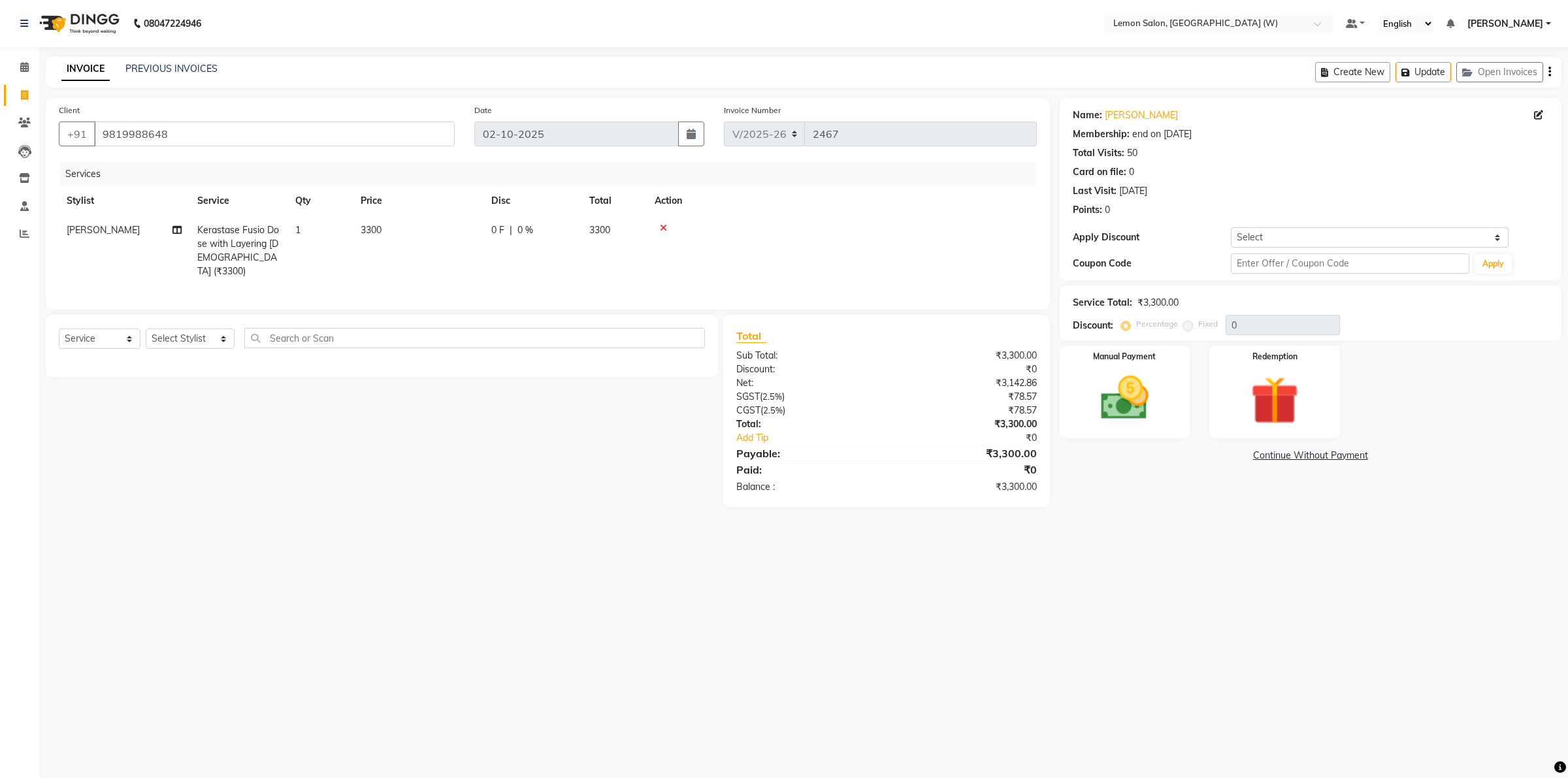
select select "8053"
select select "service"
click at [1145, 409] on img at bounding box center [1124, 398] width 81 height 58
click at [1207, 459] on span "GPay" at bounding box center [1200, 456] width 27 height 15
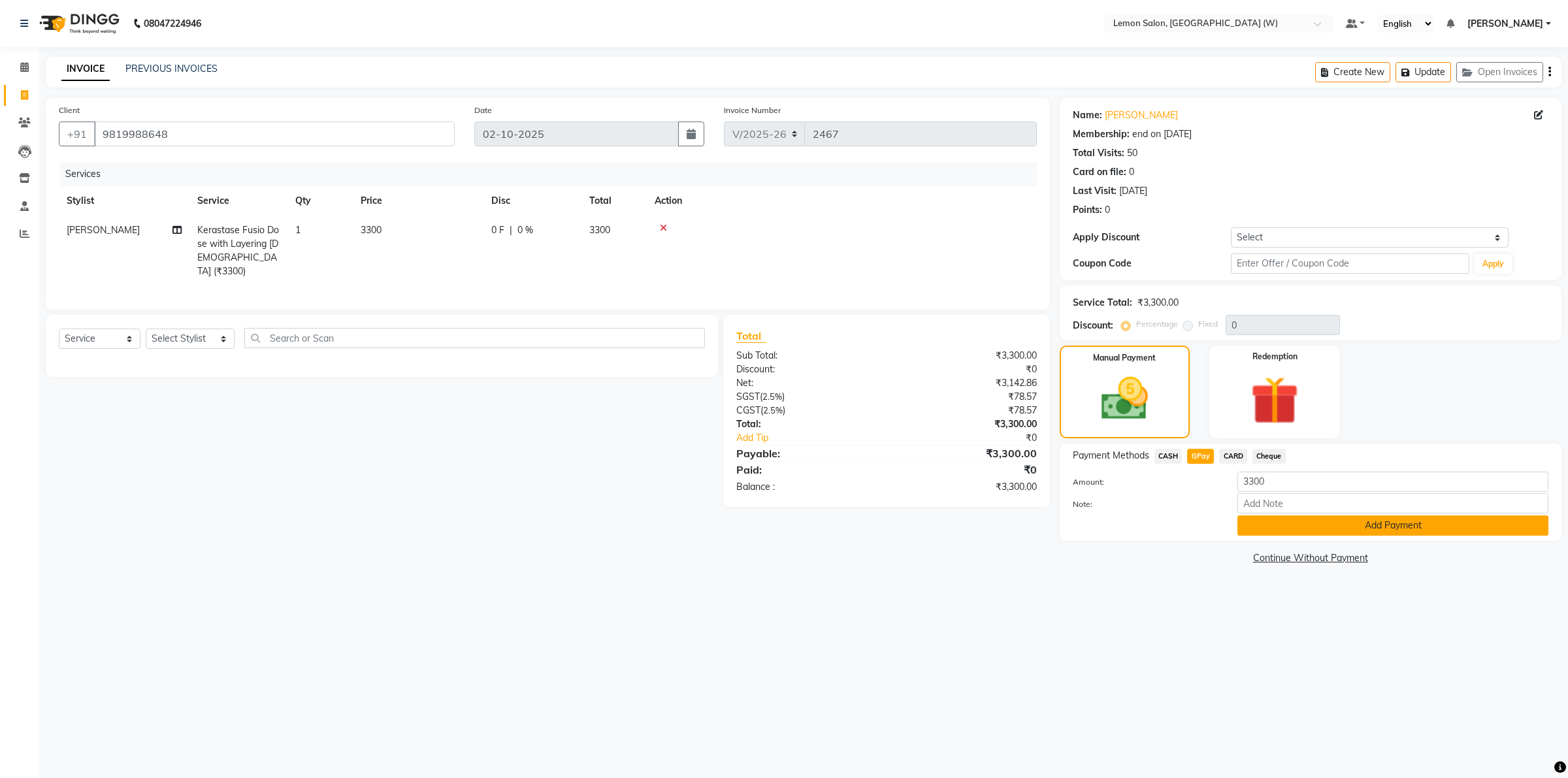
click at [1271, 518] on button "Add Payment" at bounding box center [1393, 525] width 311 height 20
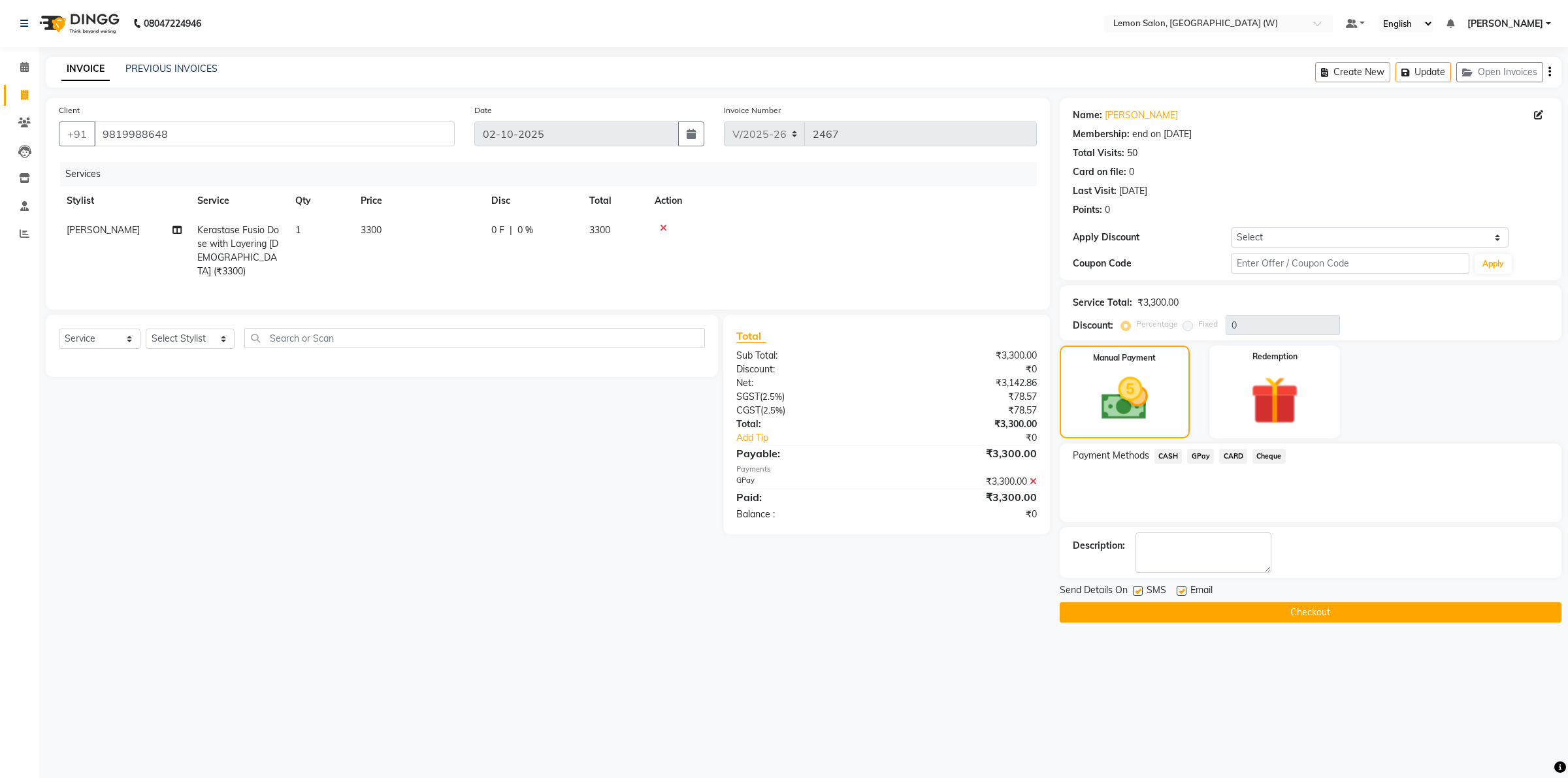
click at [1204, 611] on button "Checkout" at bounding box center [1310, 612] width 502 height 20
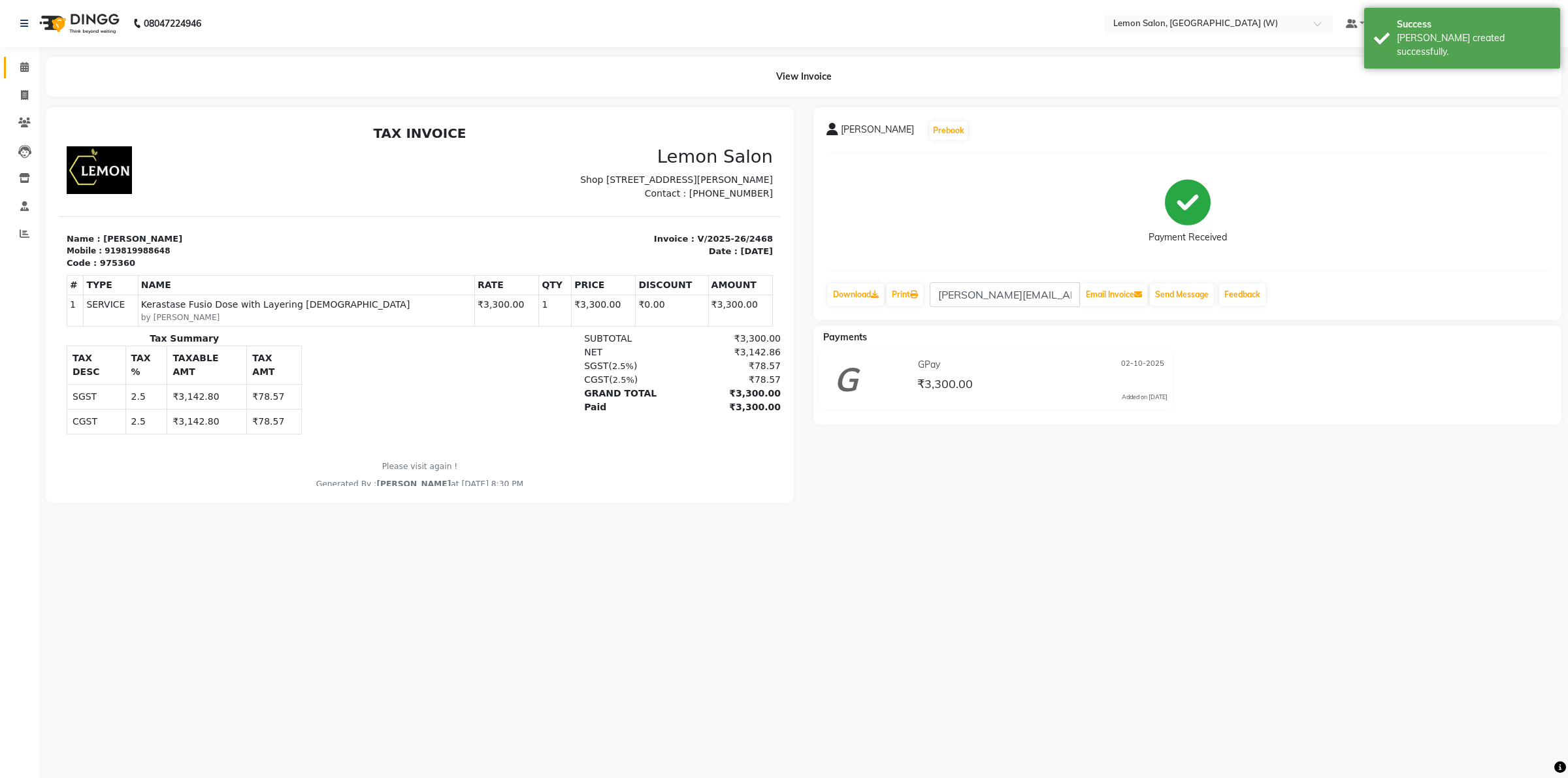
click at [25, 58] on link "Calendar" at bounding box center [19, 67] width 31 height 22
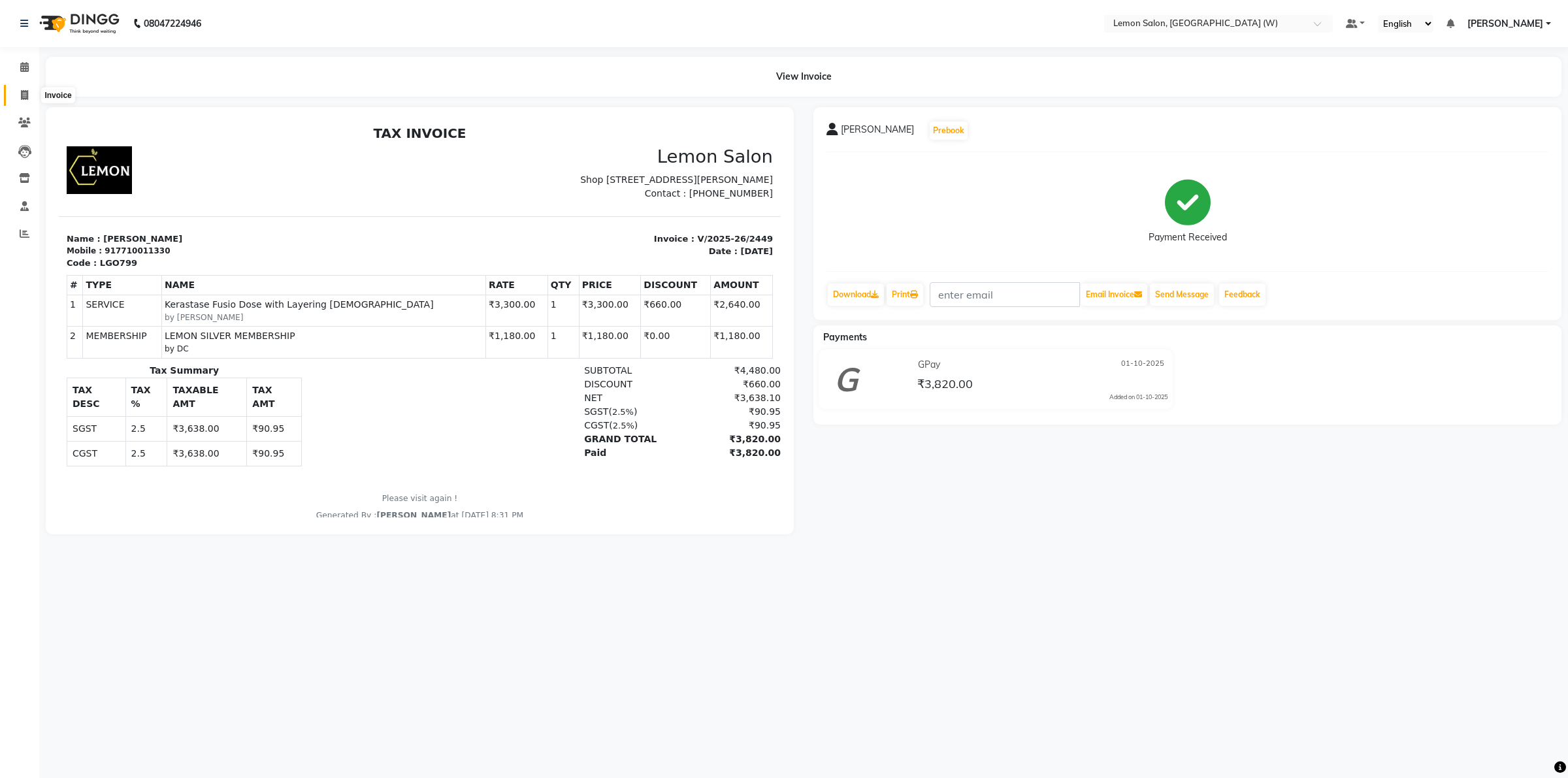
click at [26, 92] on icon at bounding box center [24, 95] width 7 height 10
select select "service"
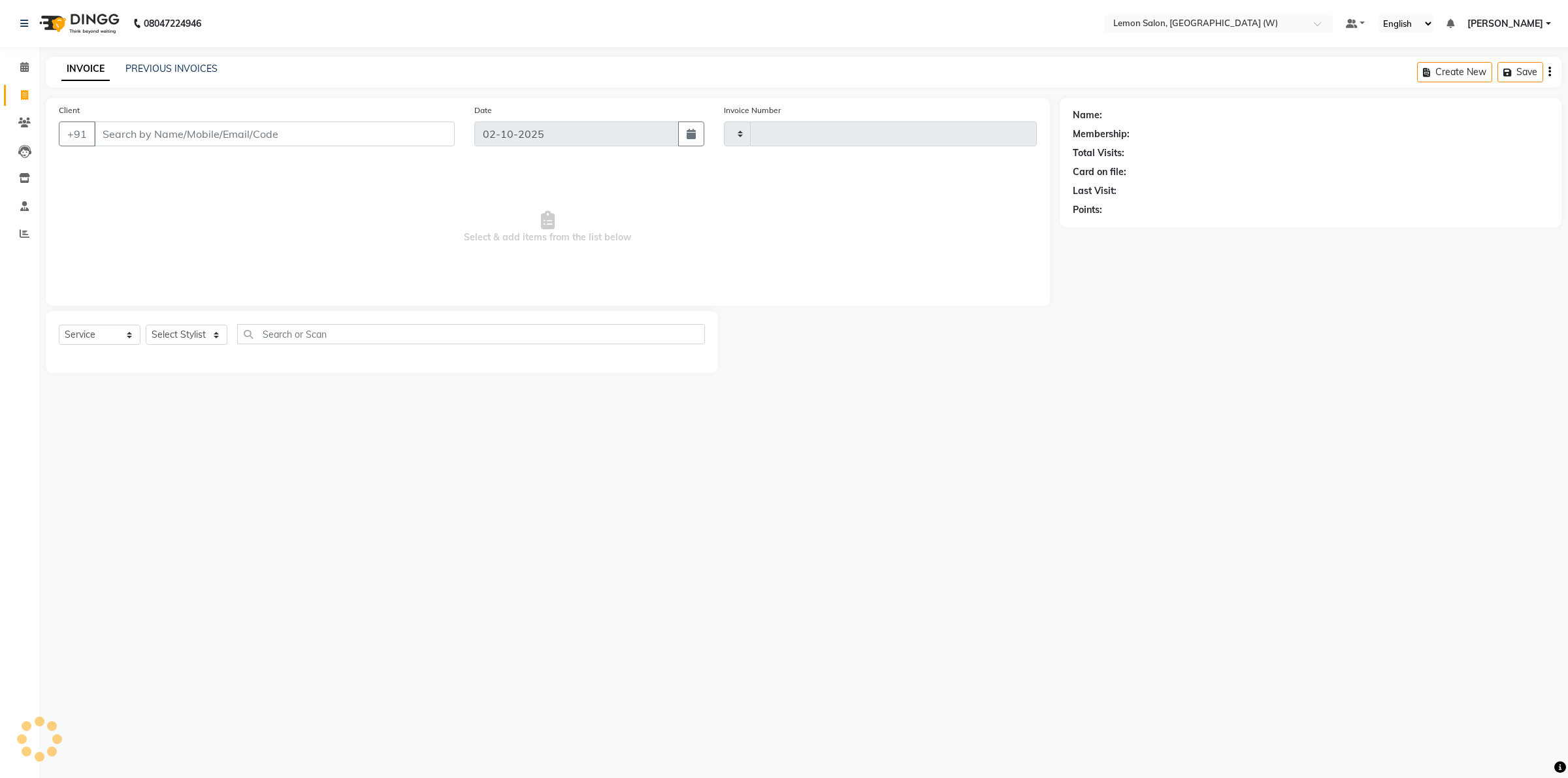
type input "2469"
select select "8053"
click at [214, 331] on select "Select Stylist [PERSON_NAME] DC [PERSON_NAME] [PERSON_NAME] [PERSON_NAME] [PERS…" at bounding box center [190, 334] width 89 height 20
select select "83362"
click at [145, 325] on select "Select Stylist [PERSON_NAME] DC [PERSON_NAME] [PERSON_NAME] [PERSON_NAME] [PERS…" at bounding box center [190, 334] width 89 height 20
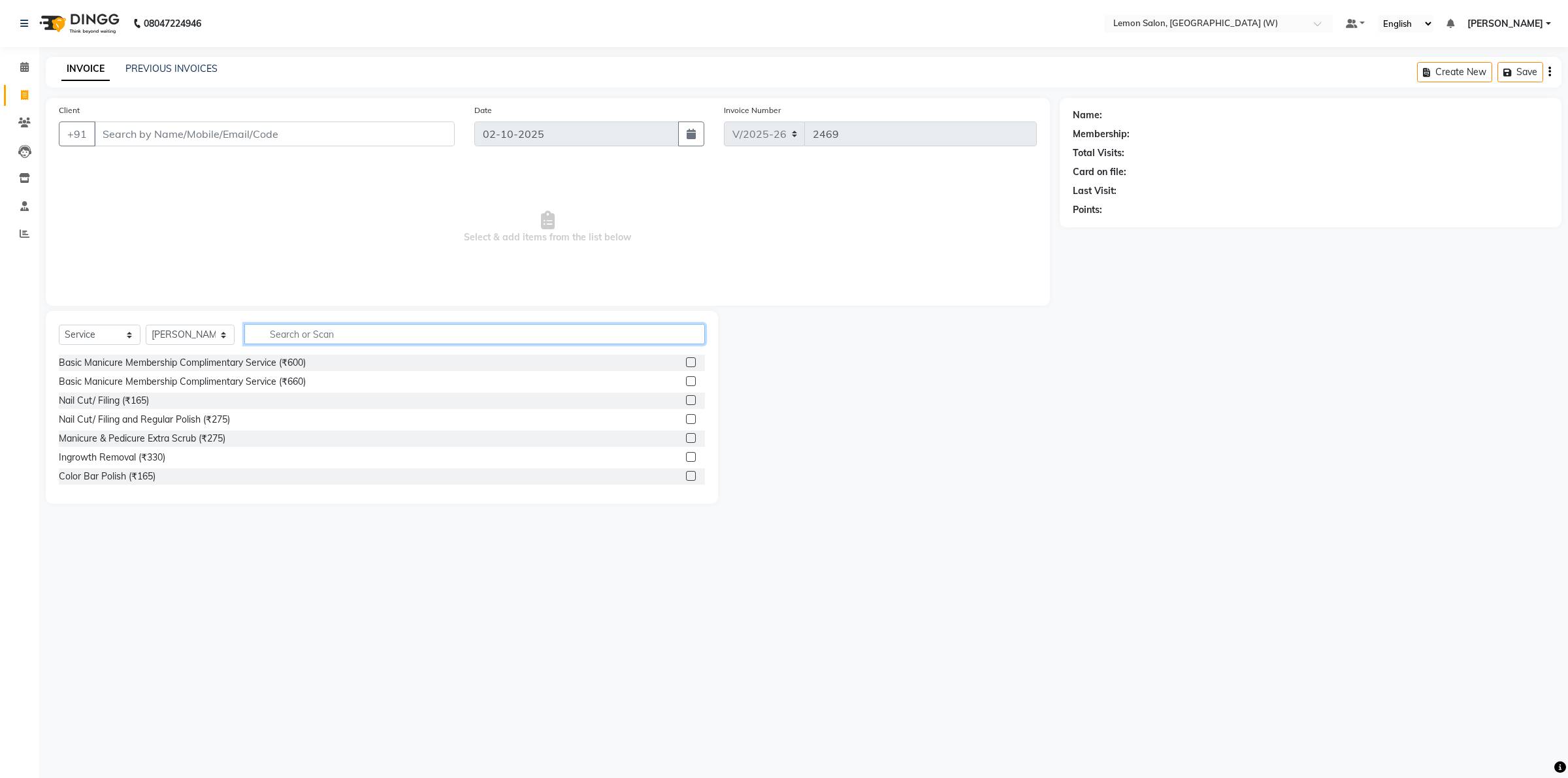
drag, startPoint x: 334, startPoint y: 330, endPoint x: 331, endPoint y: 342, distance: 12.4
click at [334, 331] on input "text" at bounding box center [475, 334] width 461 height 20
type input "aro"
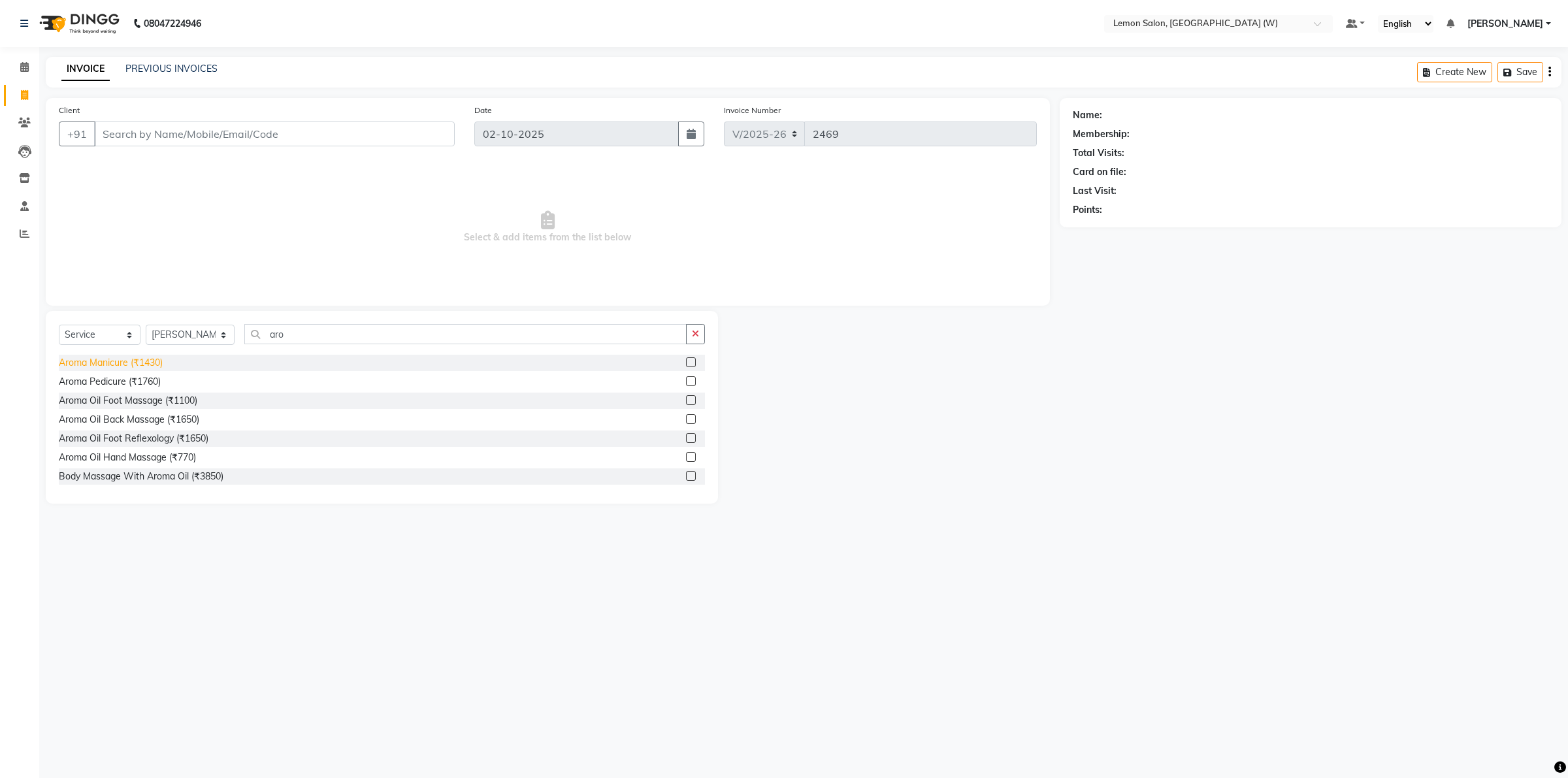
click at [115, 366] on div "Aroma Manicure (₹1430)" at bounding box center [110, 363] width 104 height 14
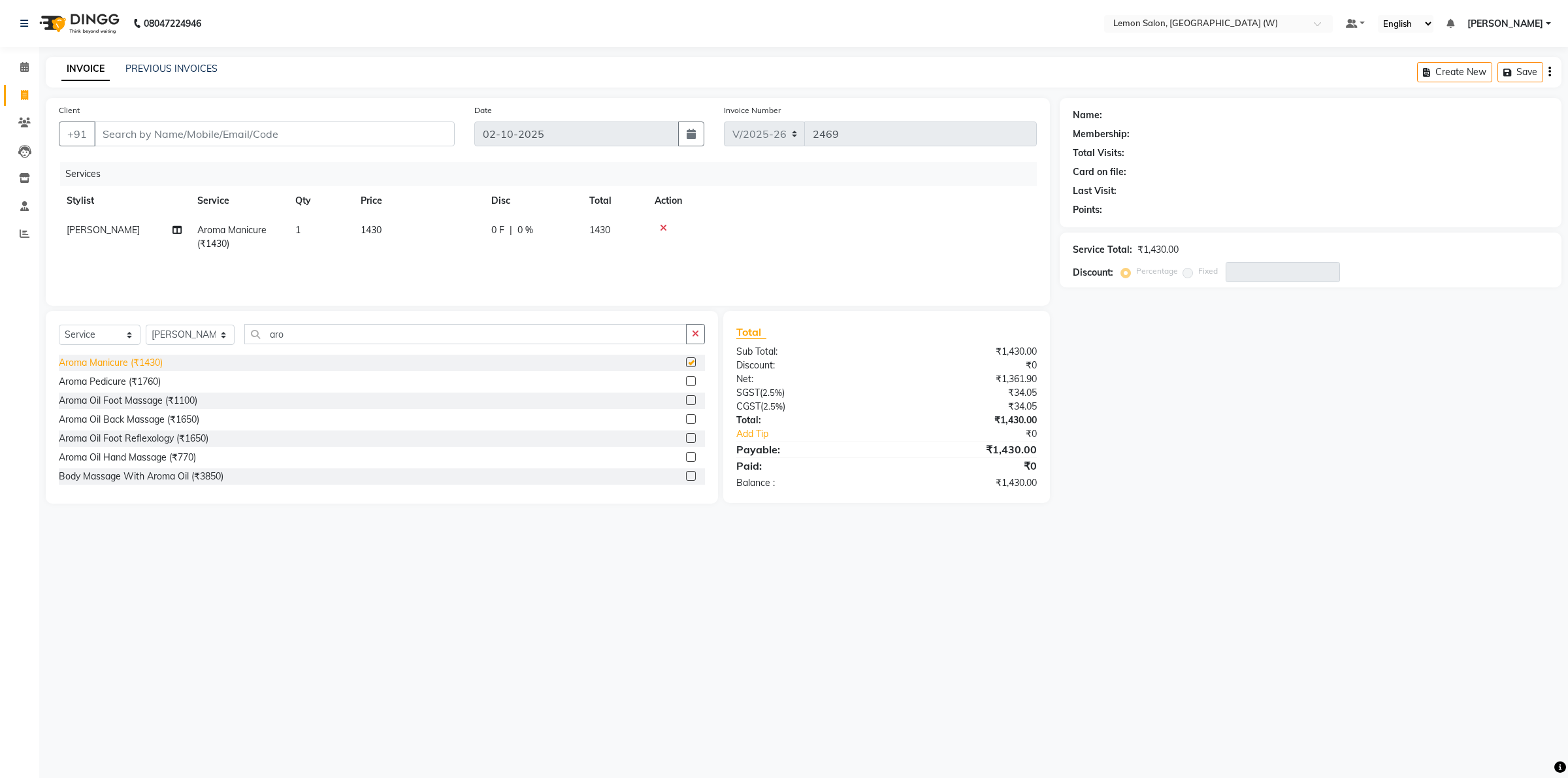
checkbox input "false"
click at [281, 334] on input "aro" at bounding box center [465, 334] width 442 height 20
type input "a"
type input "head massa"
click at [147, 402] on div "Head Massage 30mins (₹1100)" at bounding box center [124, 401] width 131 height 14
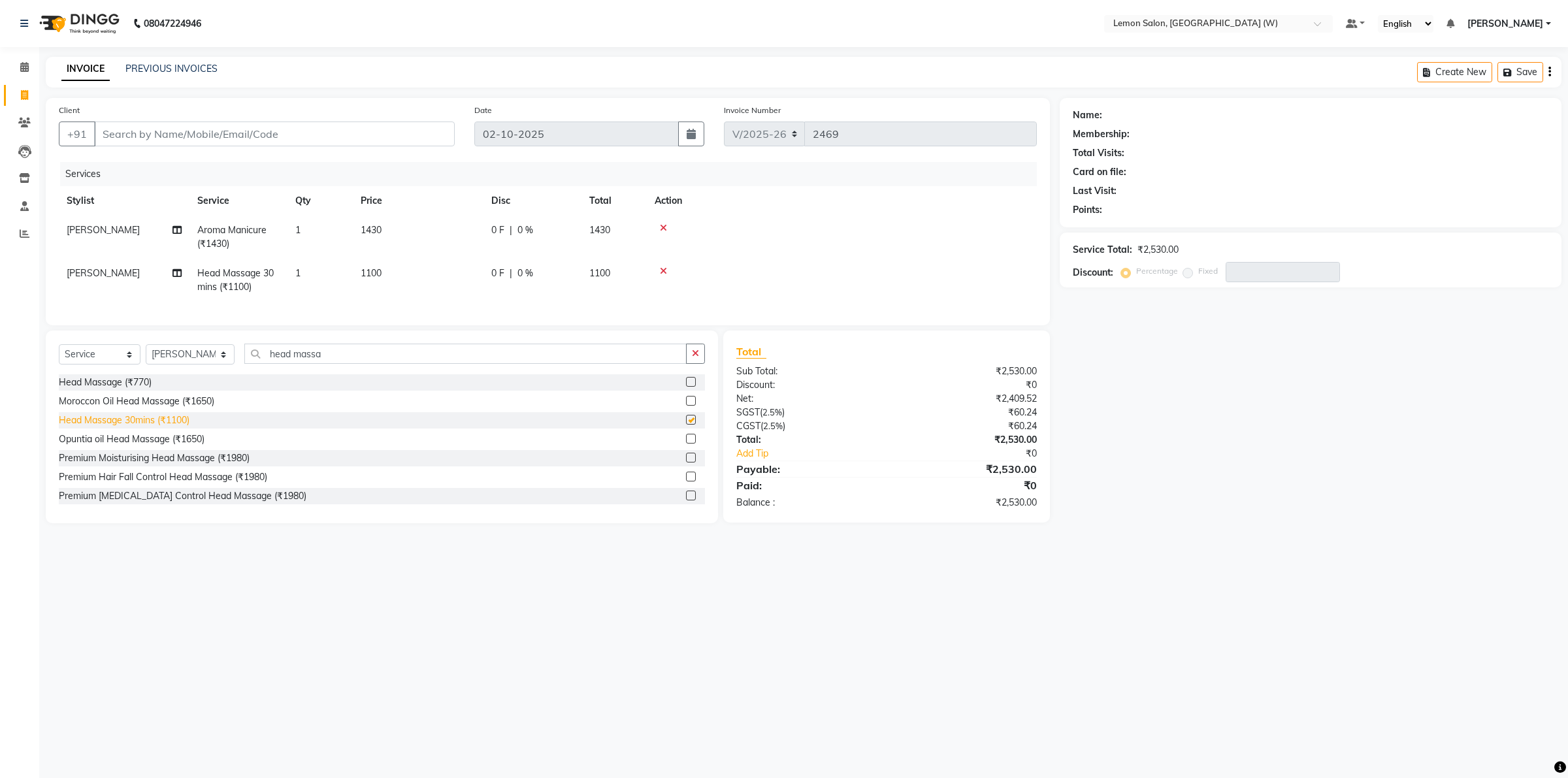
checkbox input "false"
click at [134, 139] on input "Client" at bounding box center [274, 134] width 361 height 25
type input "9"
type input "0"
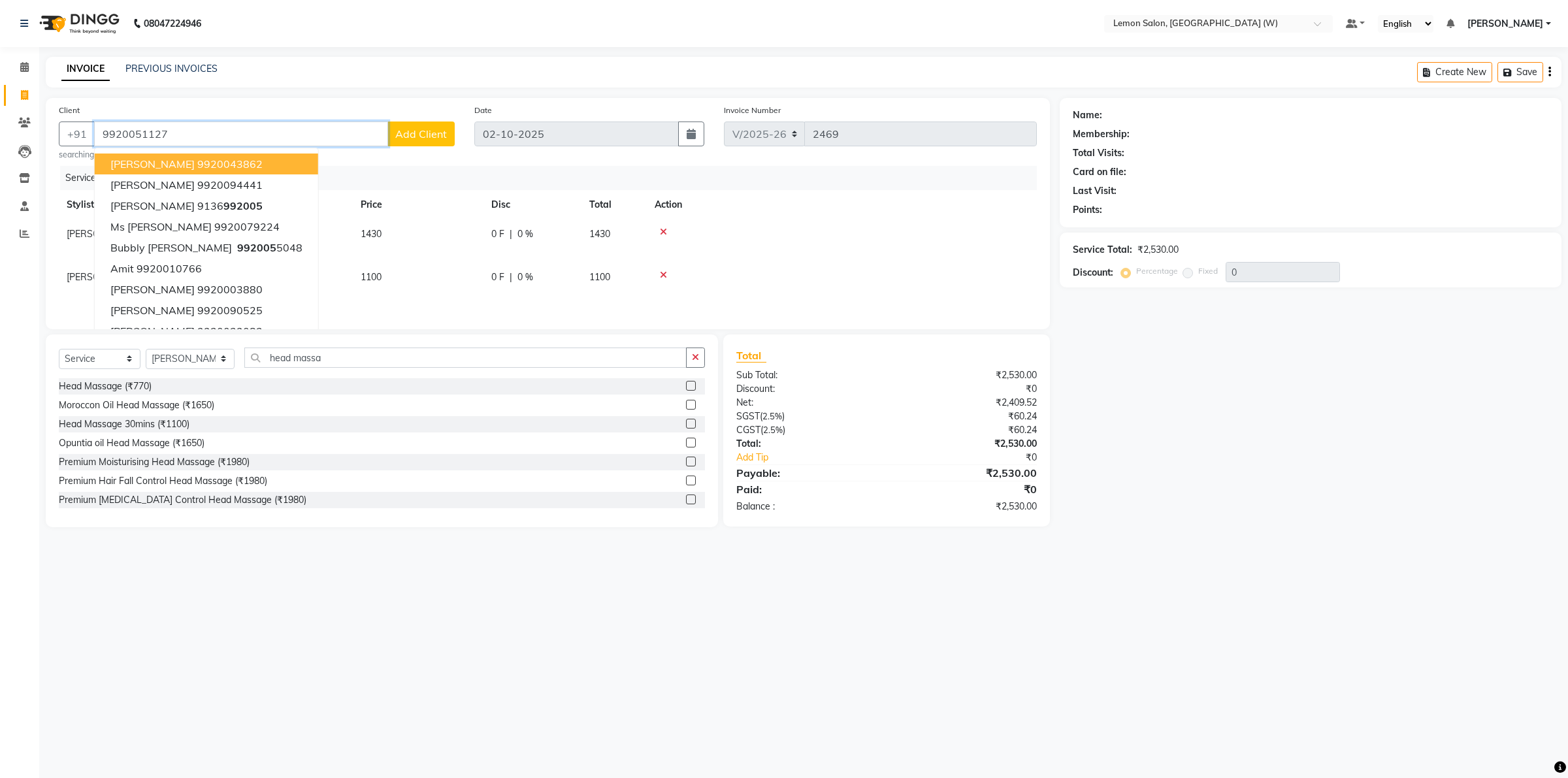
type input "9920051127"
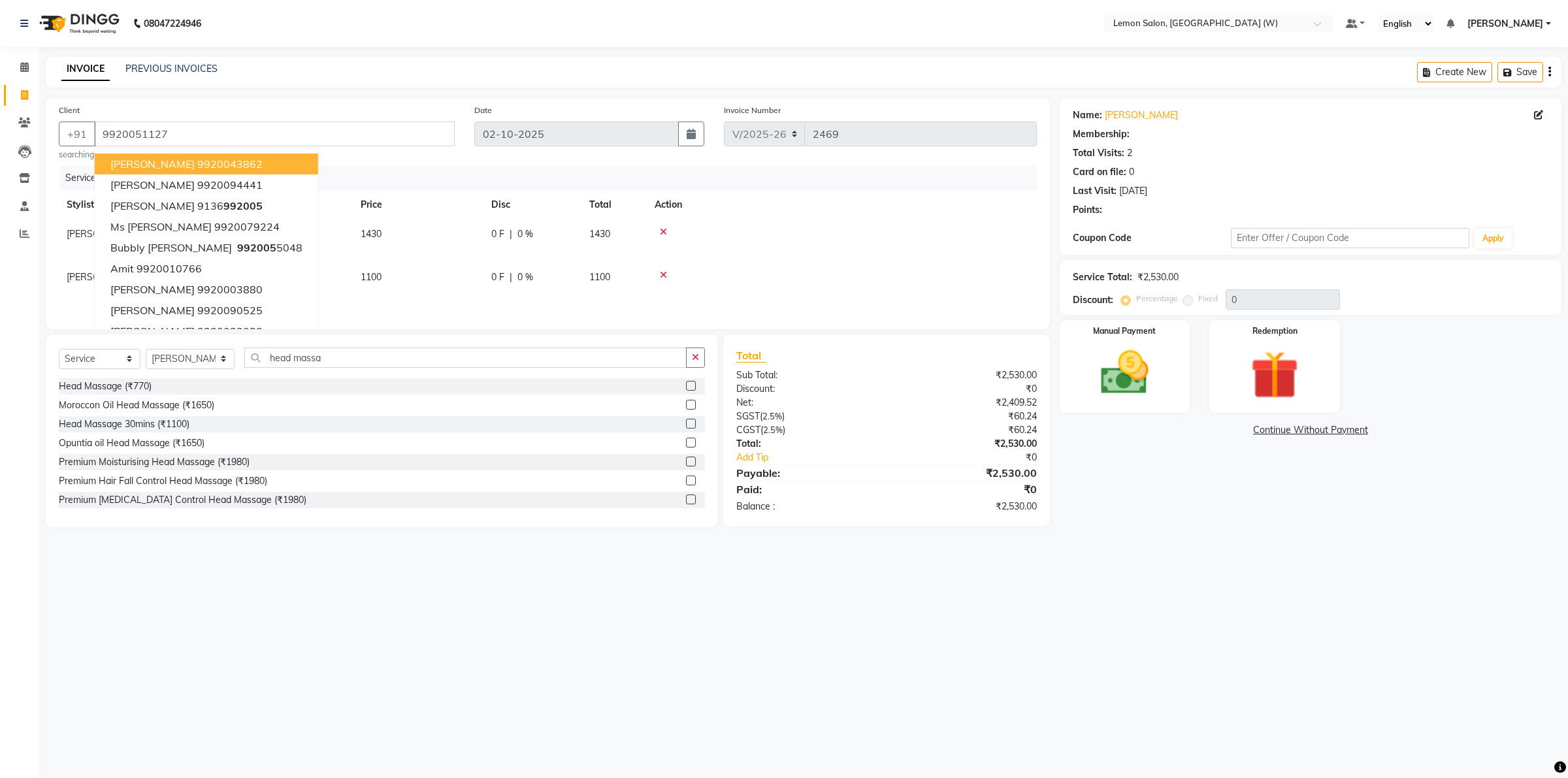
type input "30"
select select "1: Object"
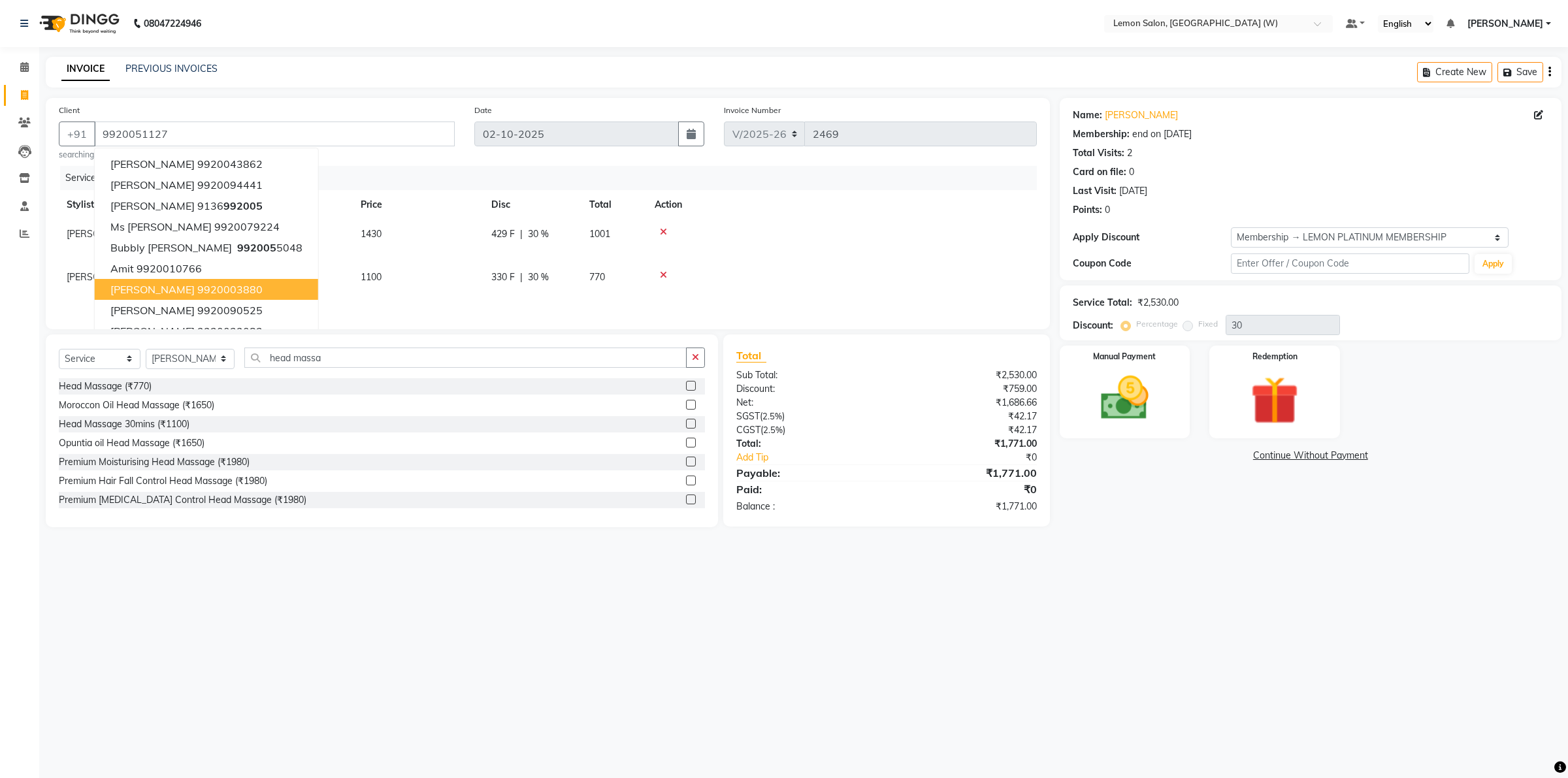
click at [1174, 648] on div "08047224946 Select Location × Lemon Salon, Goregaon (W) Default Panel My Panel …" at bounding box center [784, 389] width 1568 height 778
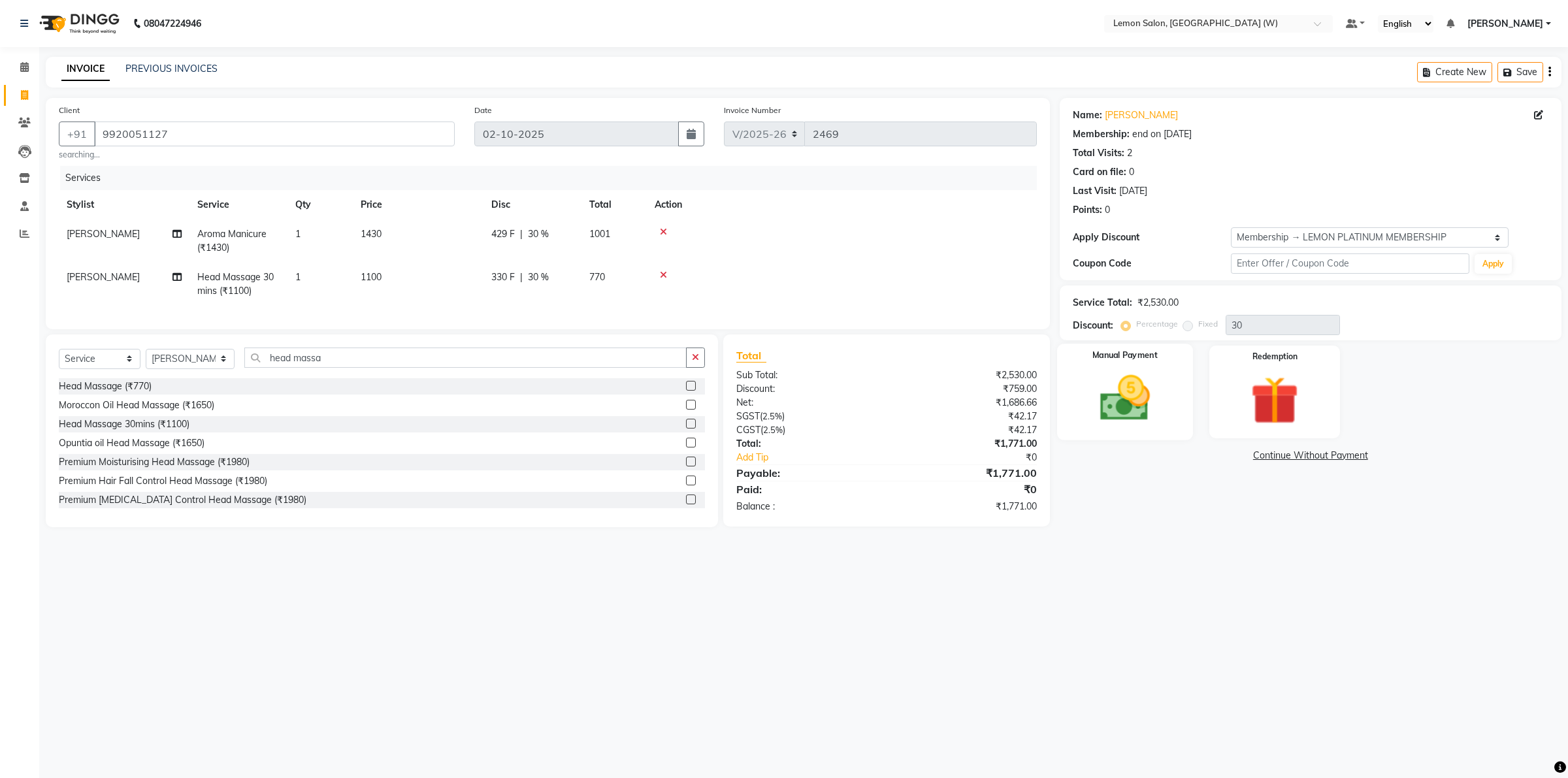
click at [1163, 383] on img at bounding box center [1124, 398] width 81 height 58
click at [1166, 453] on span "CASH" at bounding box center [1169, 456] width 28 height 15
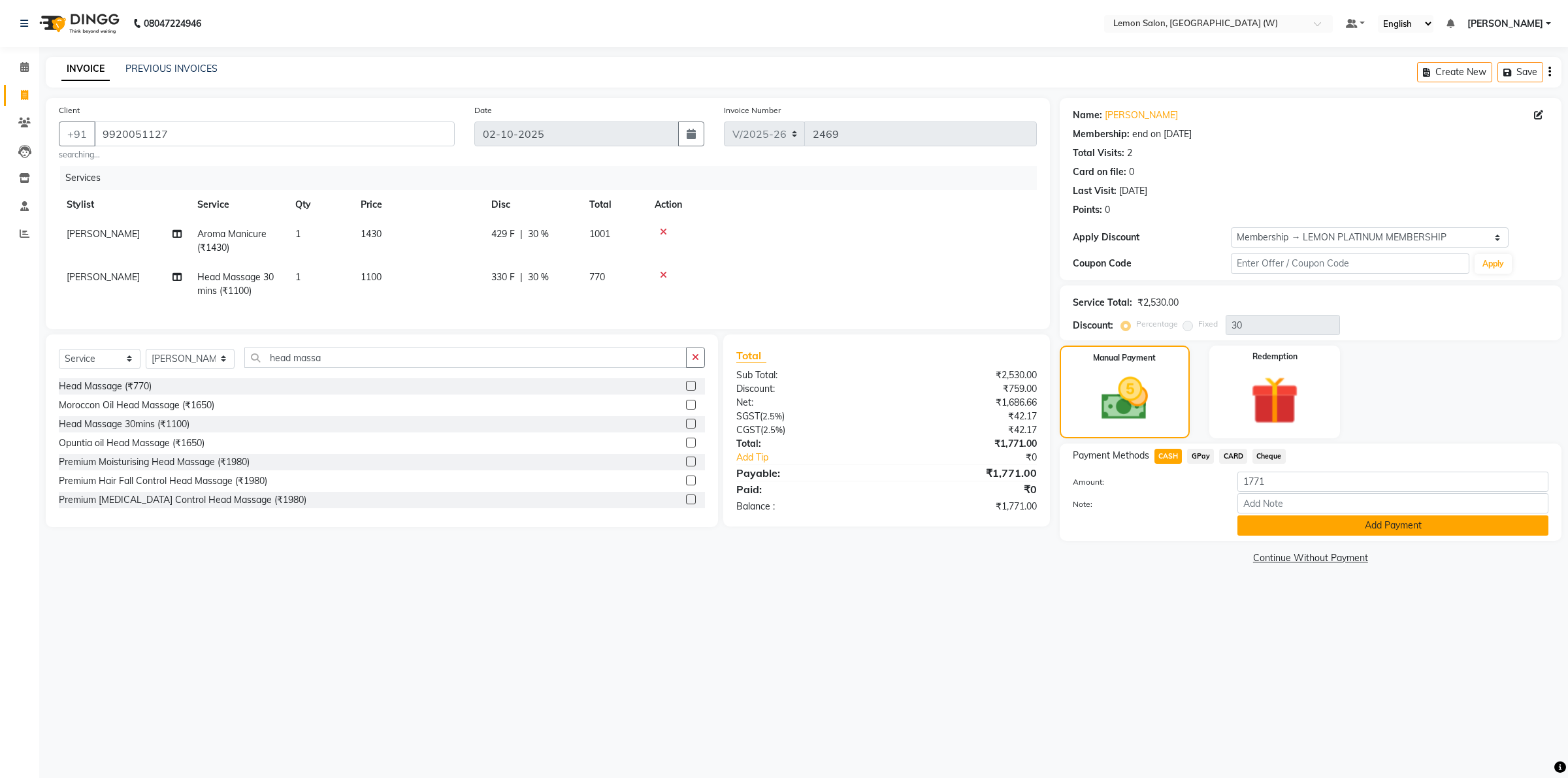
click at [1390, 520] on button "Add Payment" at bounding box center [1393, 525] width 311 height 20
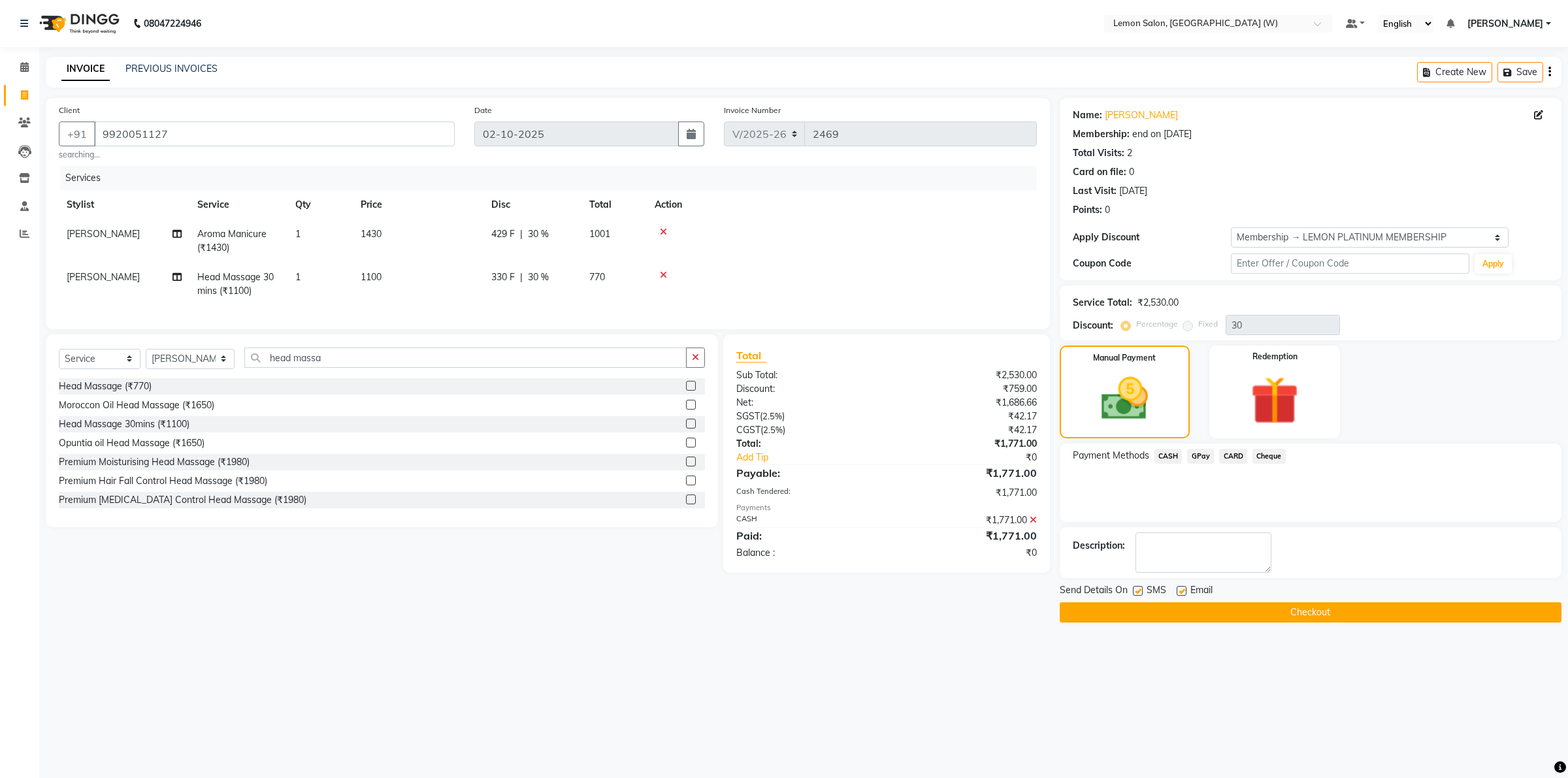
drag, startPoint x: 1181, startPoint y: 590, endPoint x: 1163, endPoint y: 596, distance: 19.0
click at [1181, 589] on label at bounding box center [1181, 591] width 10 height 10
click at [1181, 589] on input "checkbox" at bounding box center [1181, 592] width 9 height 9
checkbox input "false"
click at [1138, 592] on label at bounding box center [1138, 591] width 10 height 10
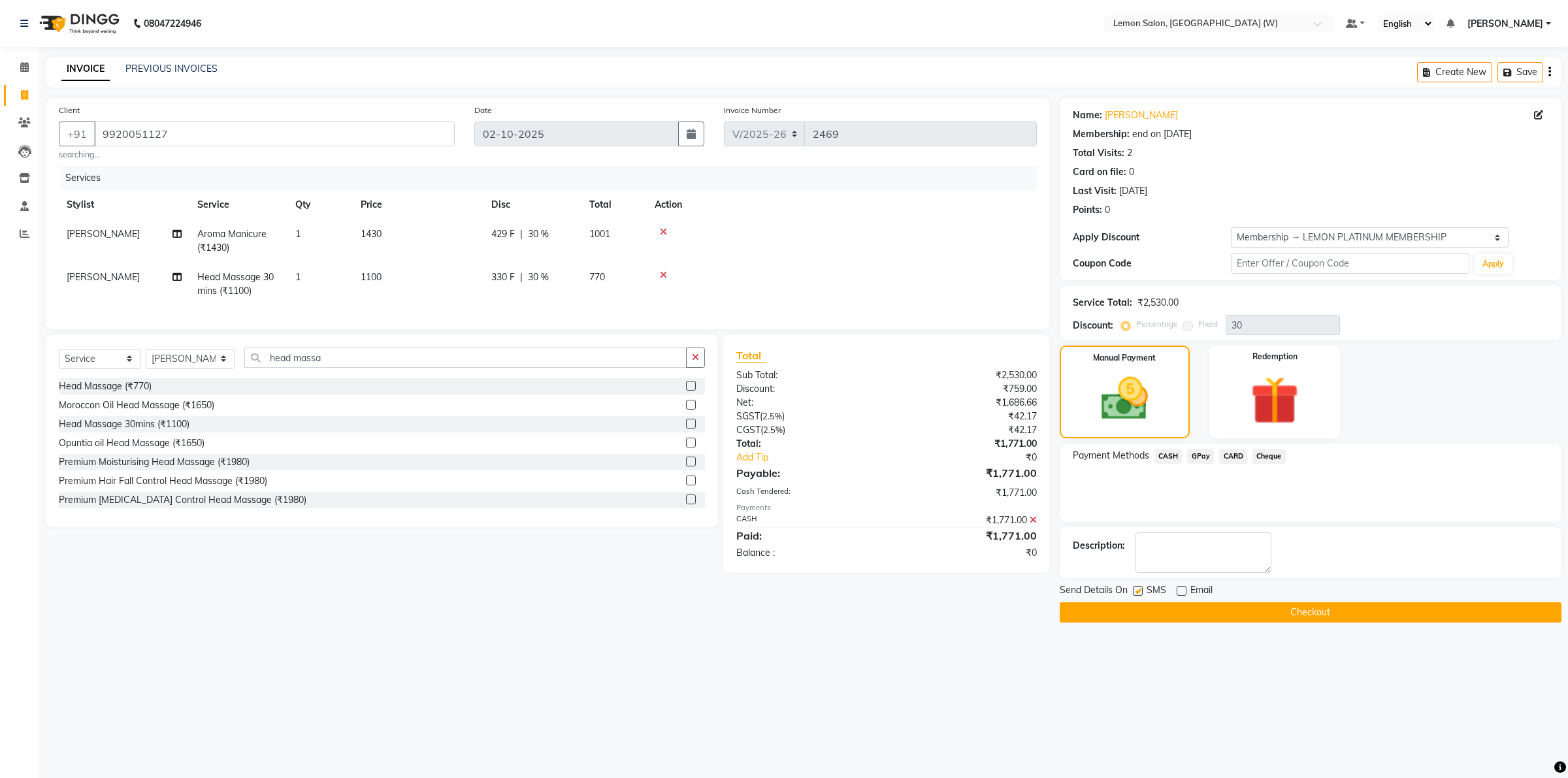
click at [1138, 592] on input "checkbox" at bounding box center [1137, 592] width 9 height 9
checkbox input "false"
click at [93, 275] on span "[PERSON_NAME]" at bounding box center [103, 277] width 73 height 12
select select "83362"
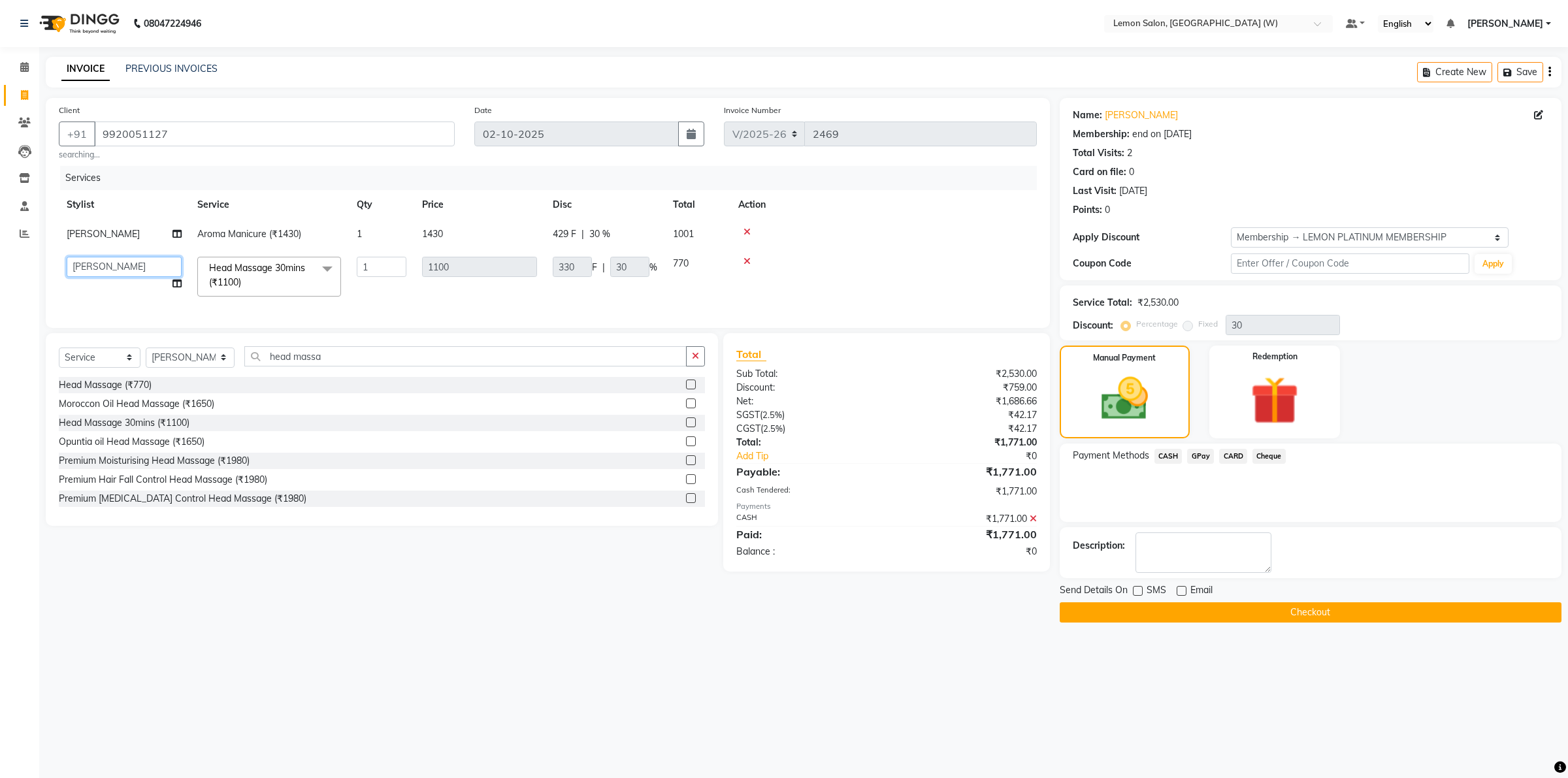
click at [98, 263] on select "Akancha Subba DC Faheem Shaikh Faizan Ganesh Motewad Kassar Sahil Manisha Dugla…" at bounding box center [124, 266] width 115 height 20
select select "93372"
click at [1135, 592] on label at bounding box center [1138, 591] width 10 height 10
click at [1135, 592] on input "checkbox" at bounding box center [1137, 592] width 9 height 9
checkbox input "true"
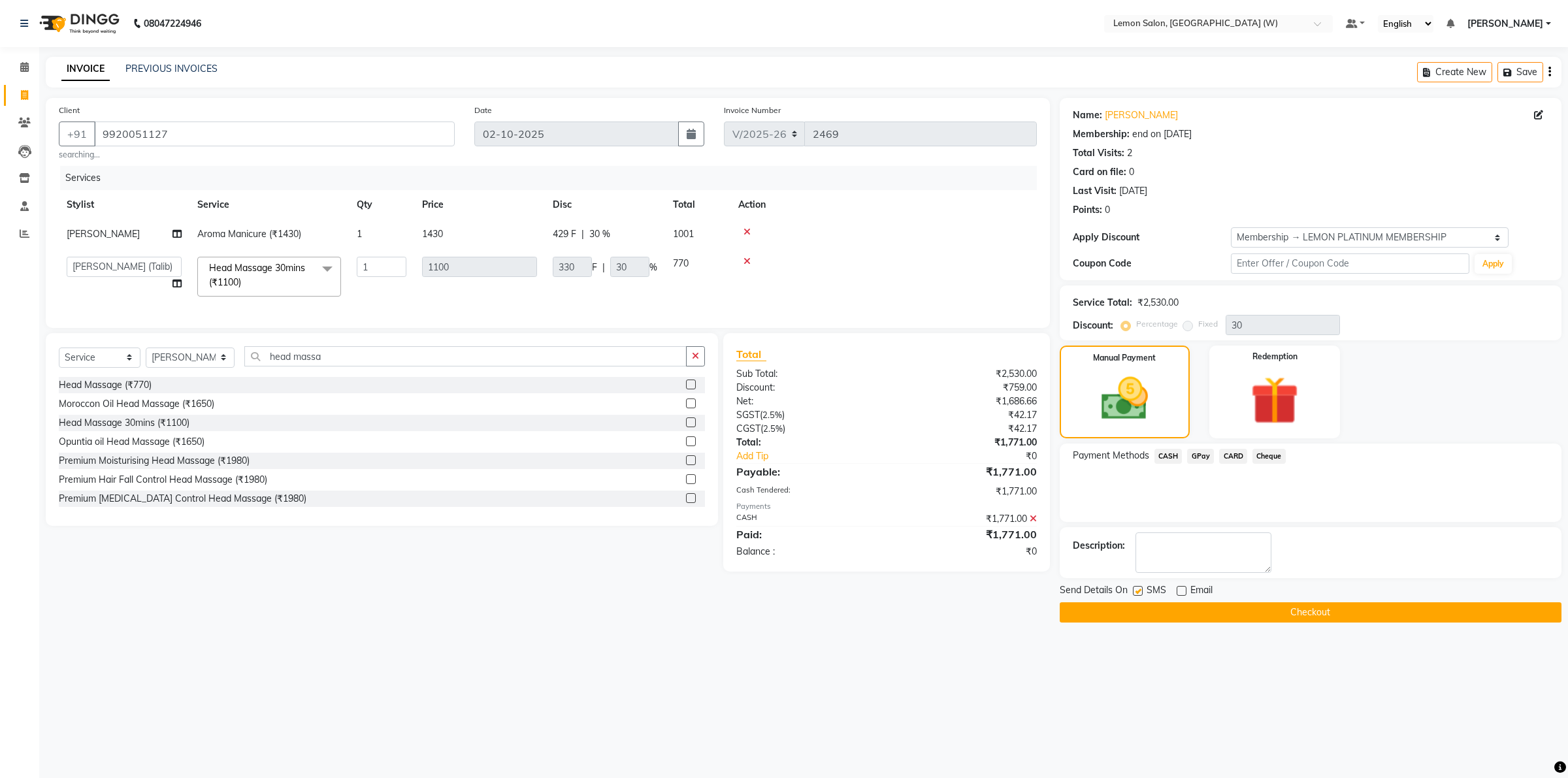
click at [1197, 609] on button "Checkout" at bounding box center [1310, 612] width 502 height 20
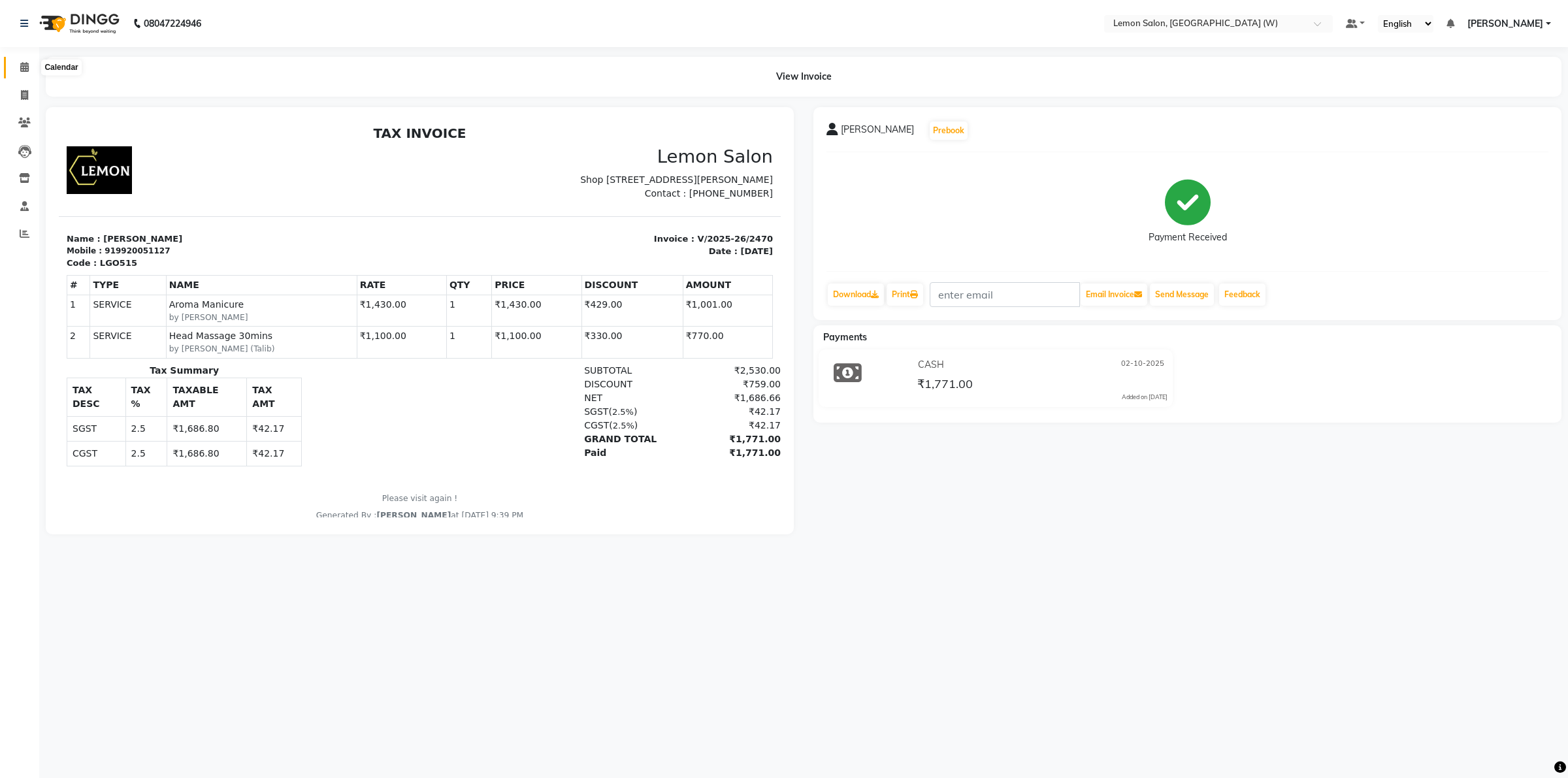
click at [20, 69] on icon at bounding box center [24, 67] width 9 height 10
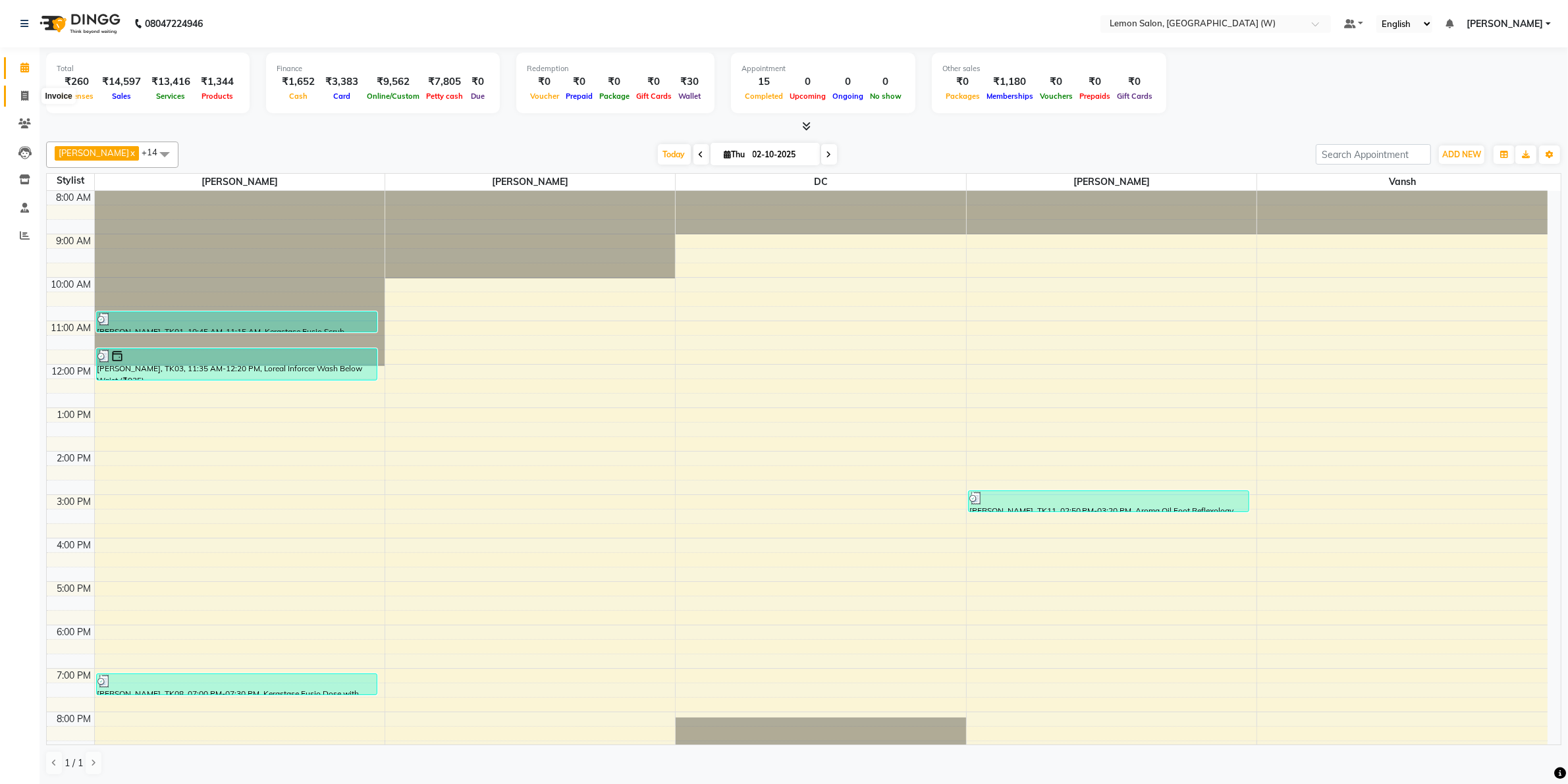
click at [21, 93] on icon at bounding box center [25, 95] width 7 height 10
select select "8053"
select select "service"
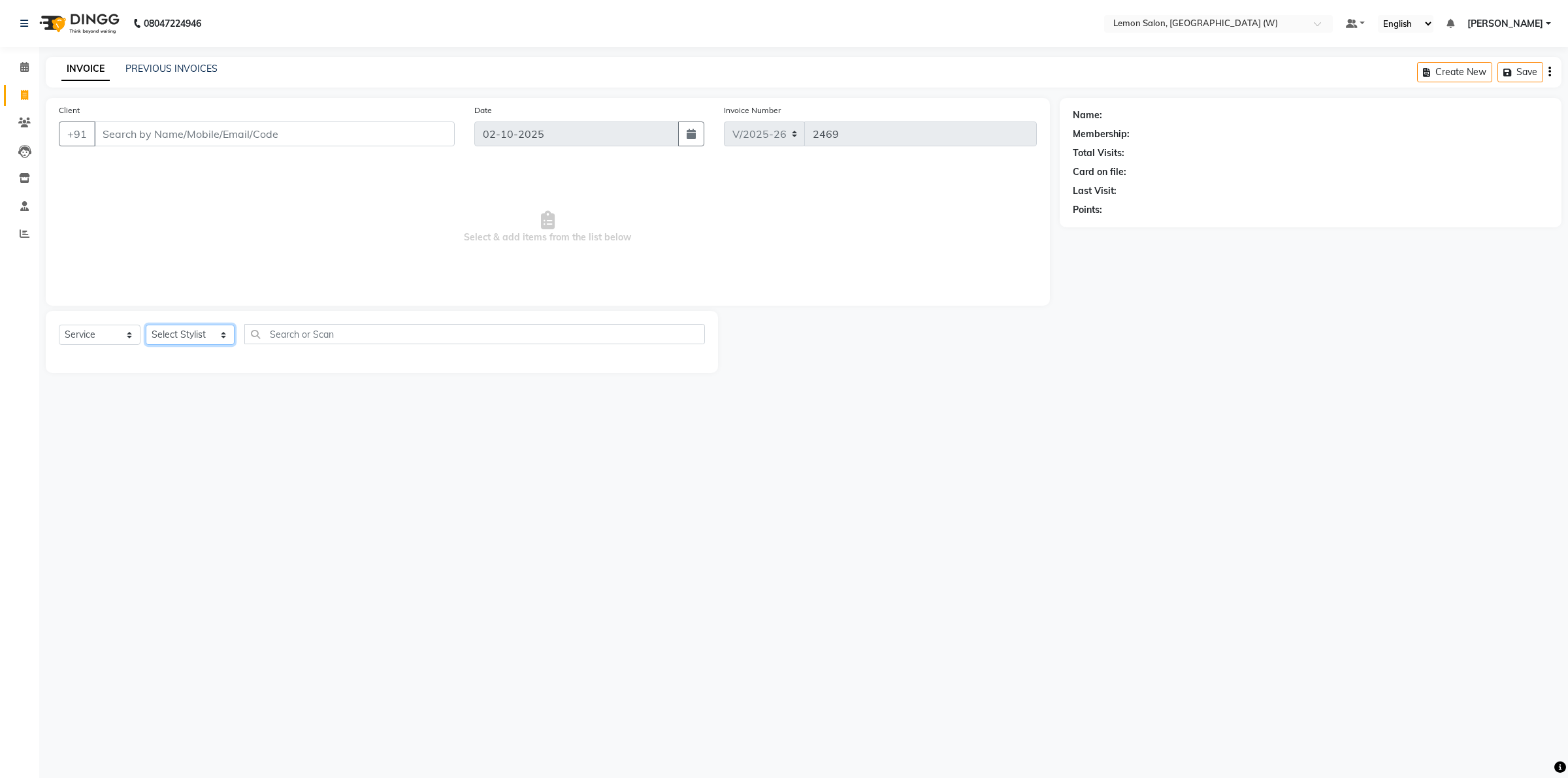
click at [221, 334] on select "Select Stylist [PERSON_NAME] DC [PERSON_NAME] [PERSON_NAME] [PERSON_NAME] [PERS…" at bounding box center [190, 334] width 89 height 20
select select "93377"
click at [145, 325] on select "Select Stylist [PERSON_NAME] DC [PERSON_NAME] [PERSON_NAME] [PERSON_NAME] [PERS…" at bounding box center [190, 334] width 89 height 20
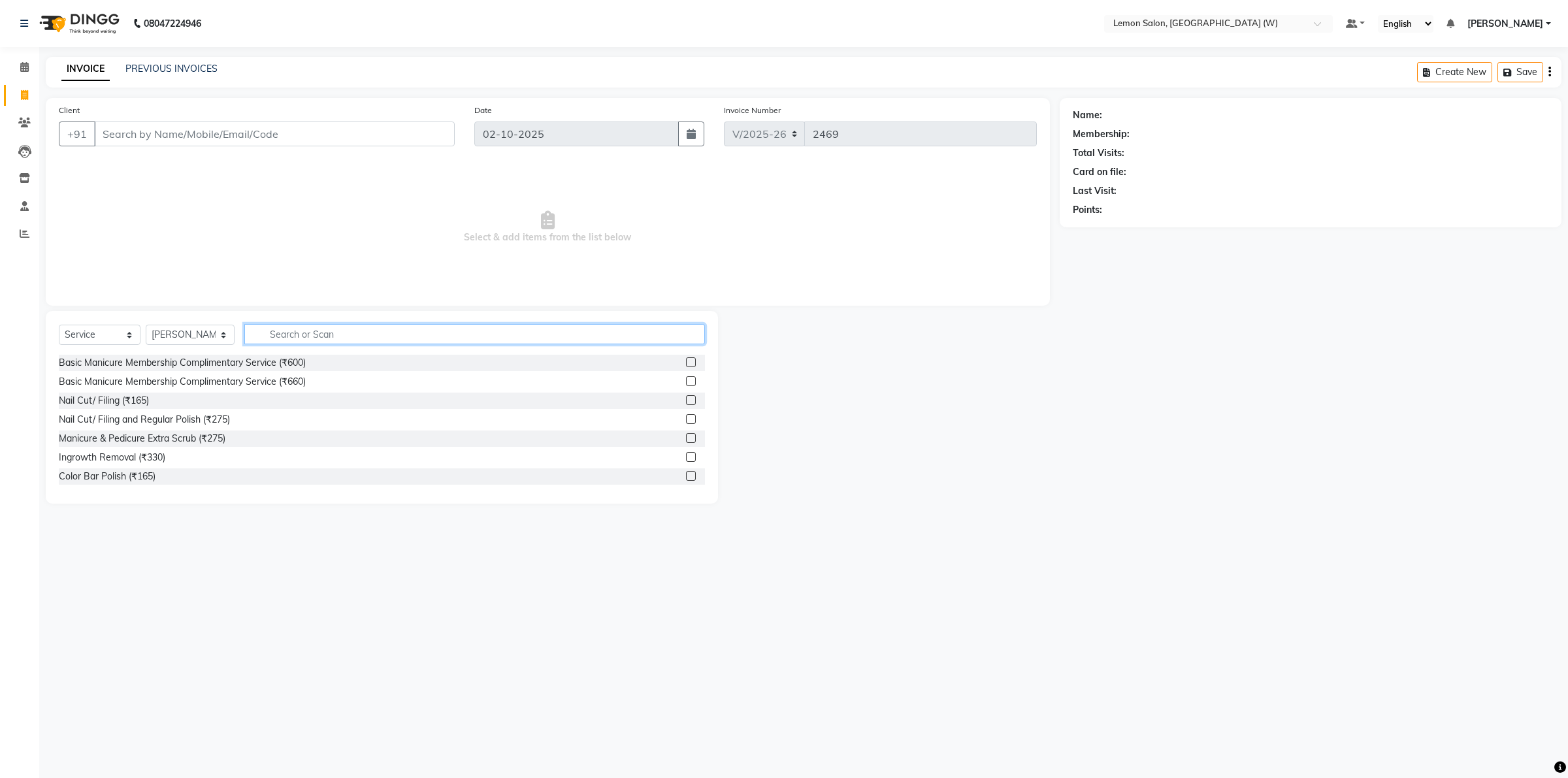
click at [249, 334] on input "text" at bounding box center [475, 334] width 461 height 20
type input "wax ful"
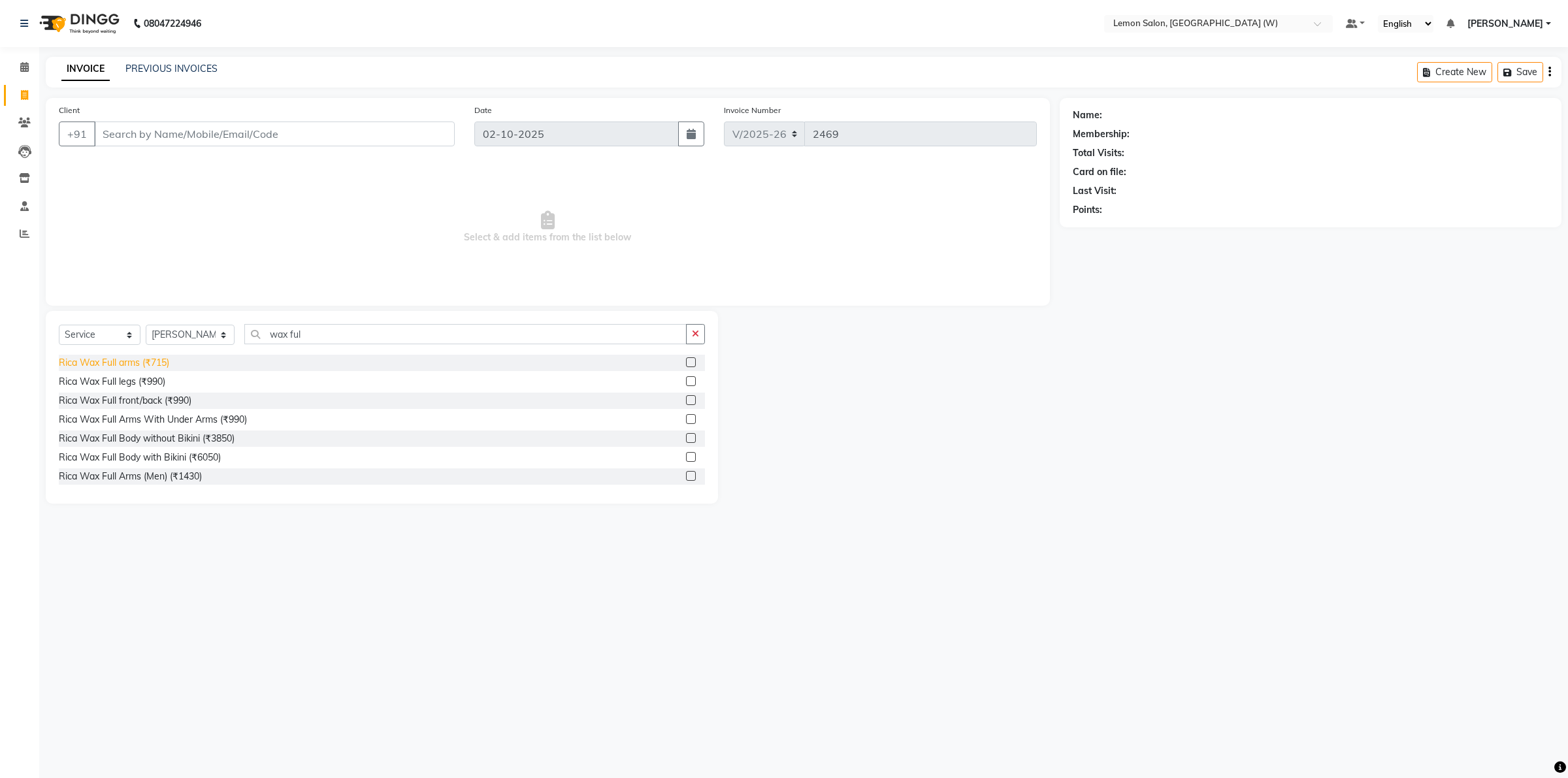
click at [138, 360] on div "Rica Wax Full arms (₹715)" at bounding box center [114, 363] width 110 height 14
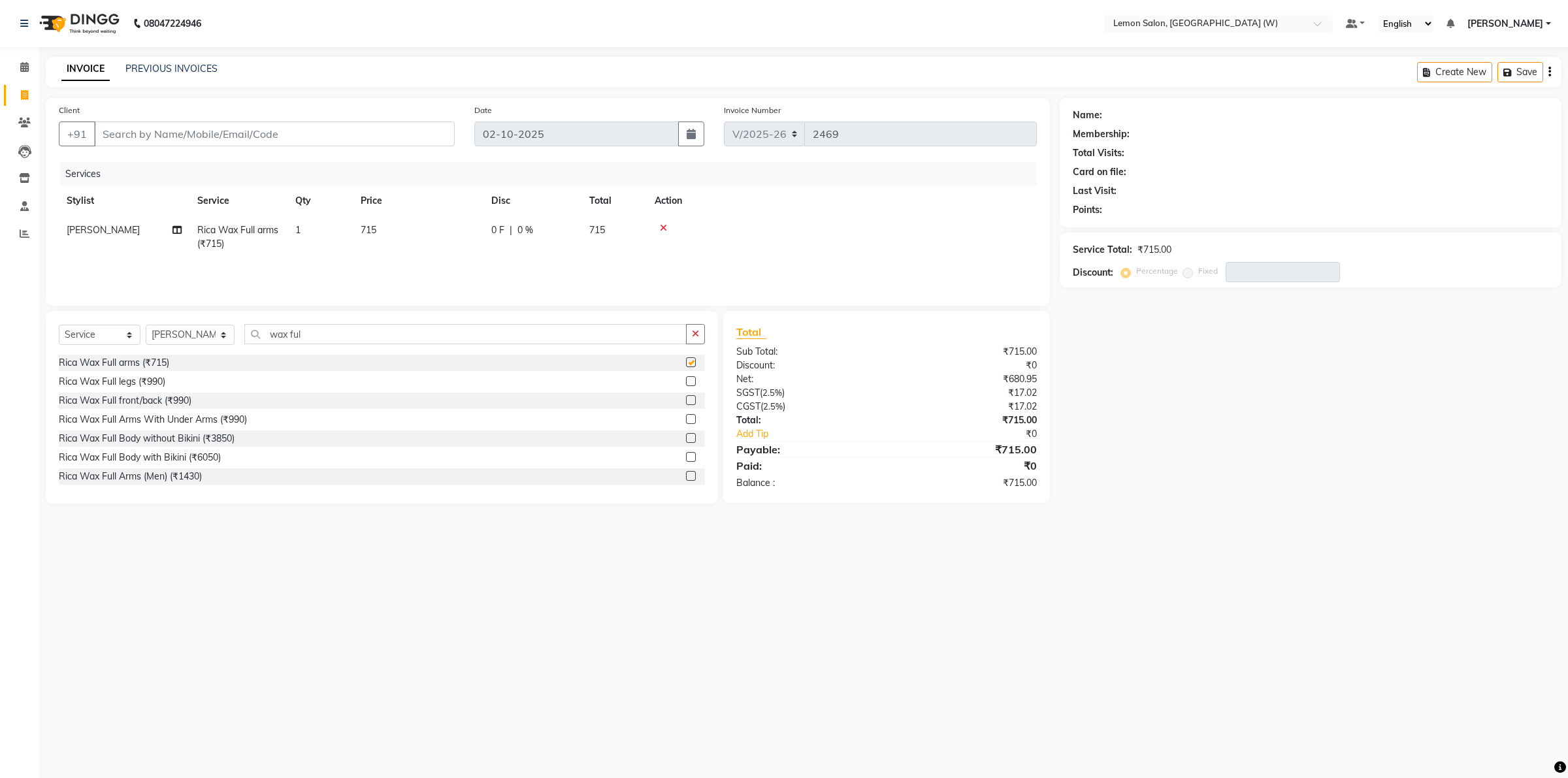
checkbox input "false"
click at [309, 324] on input "wax ful" at bounding box center [465, 334] width 442 height 20
type input "w"
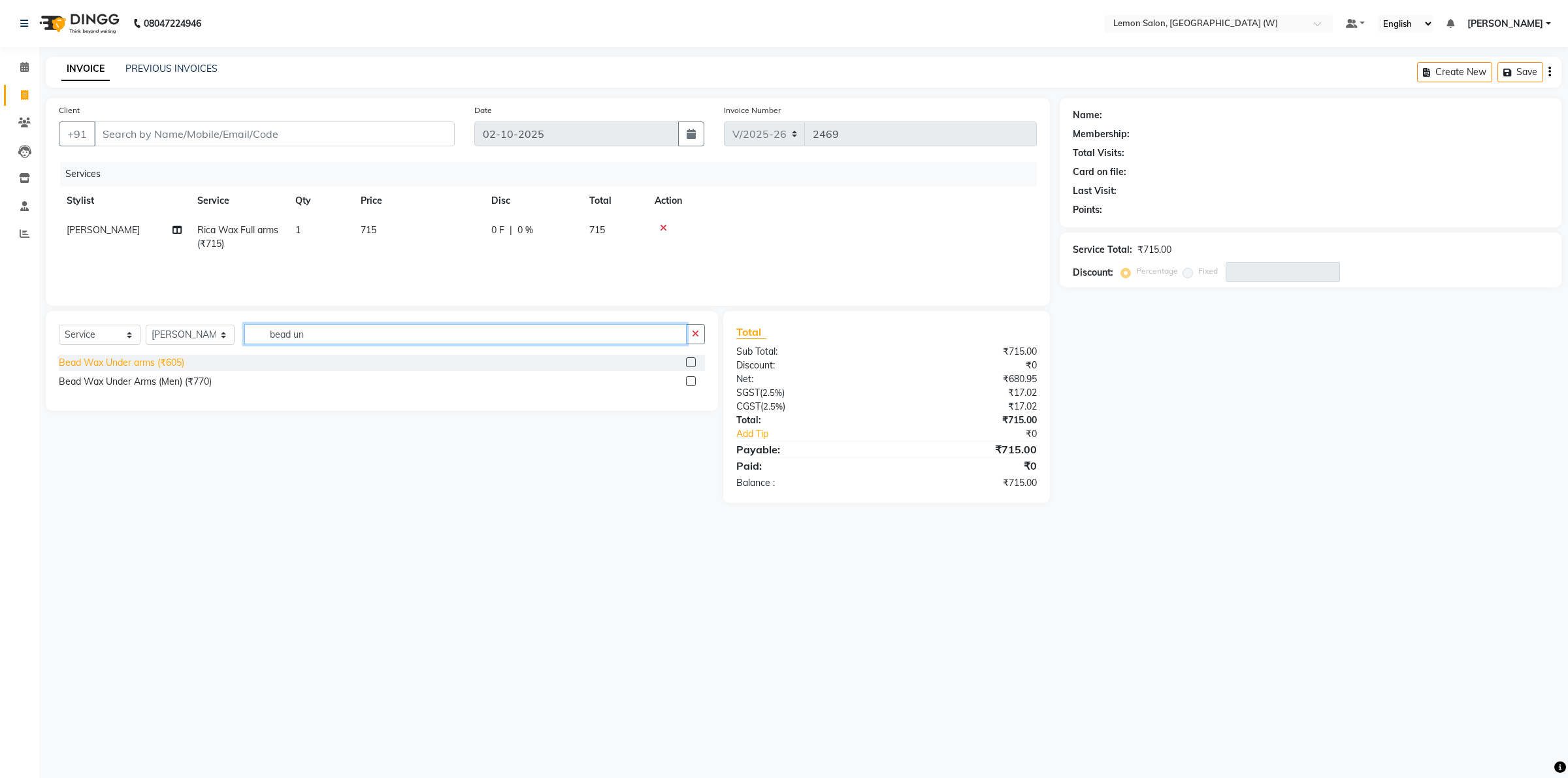
type input "bead un"
click at [167, 364] on div "Bead Wax Under arms (₹605)" at bounding box center [122, 363] width 126 height 14
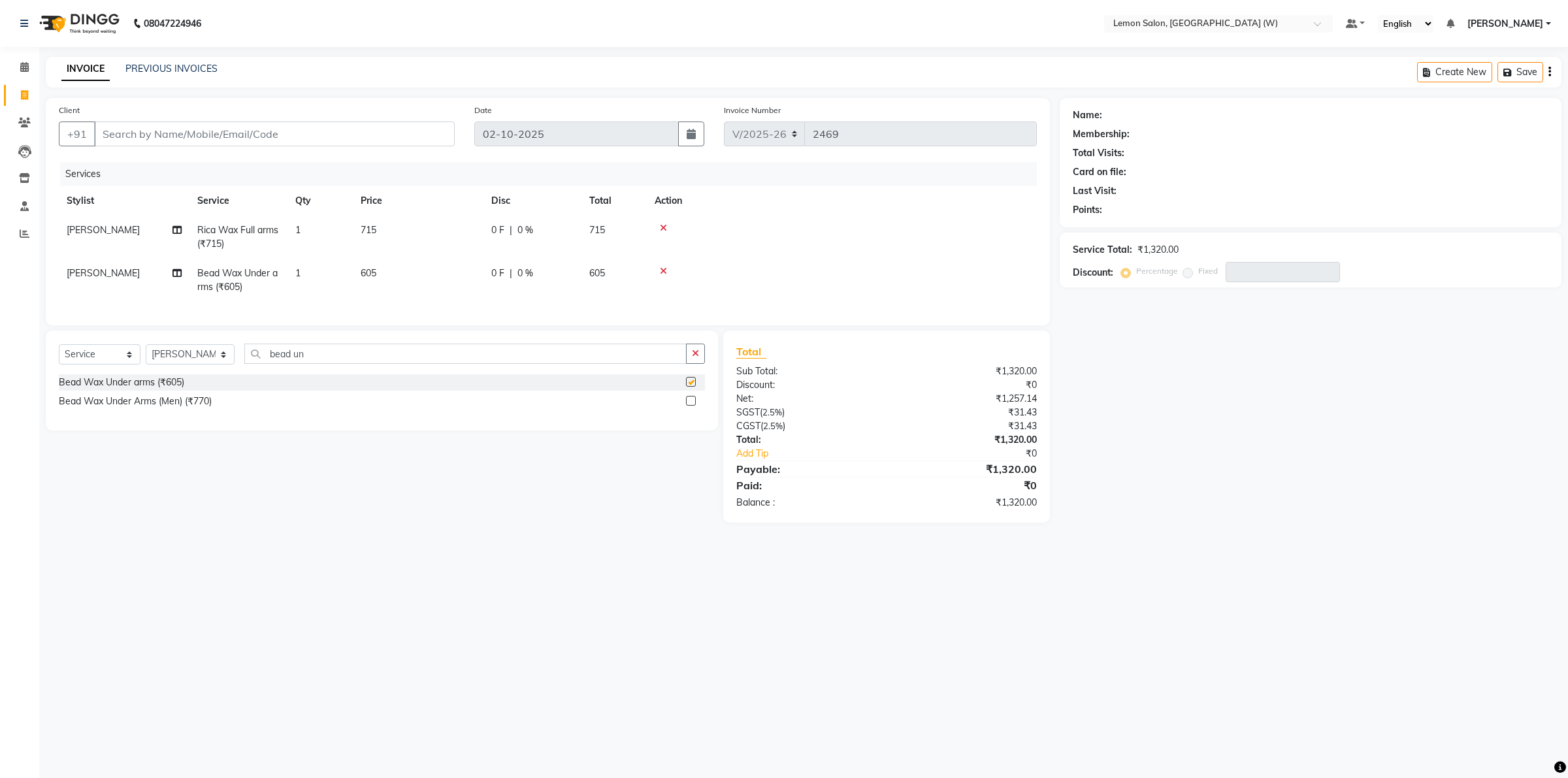
checkbox input "false"
drag, startPoint x: 173, startPoint y: 136, endPoint x: 174, endPoint y: 128, distance: 8.1
click at [174, 128] on input "Client" at bounding box center [274, 134] width 361 height 25
click at [394, 139] on input "Client" at bounding box center [274, 134] width 361 height 25
type input "w"
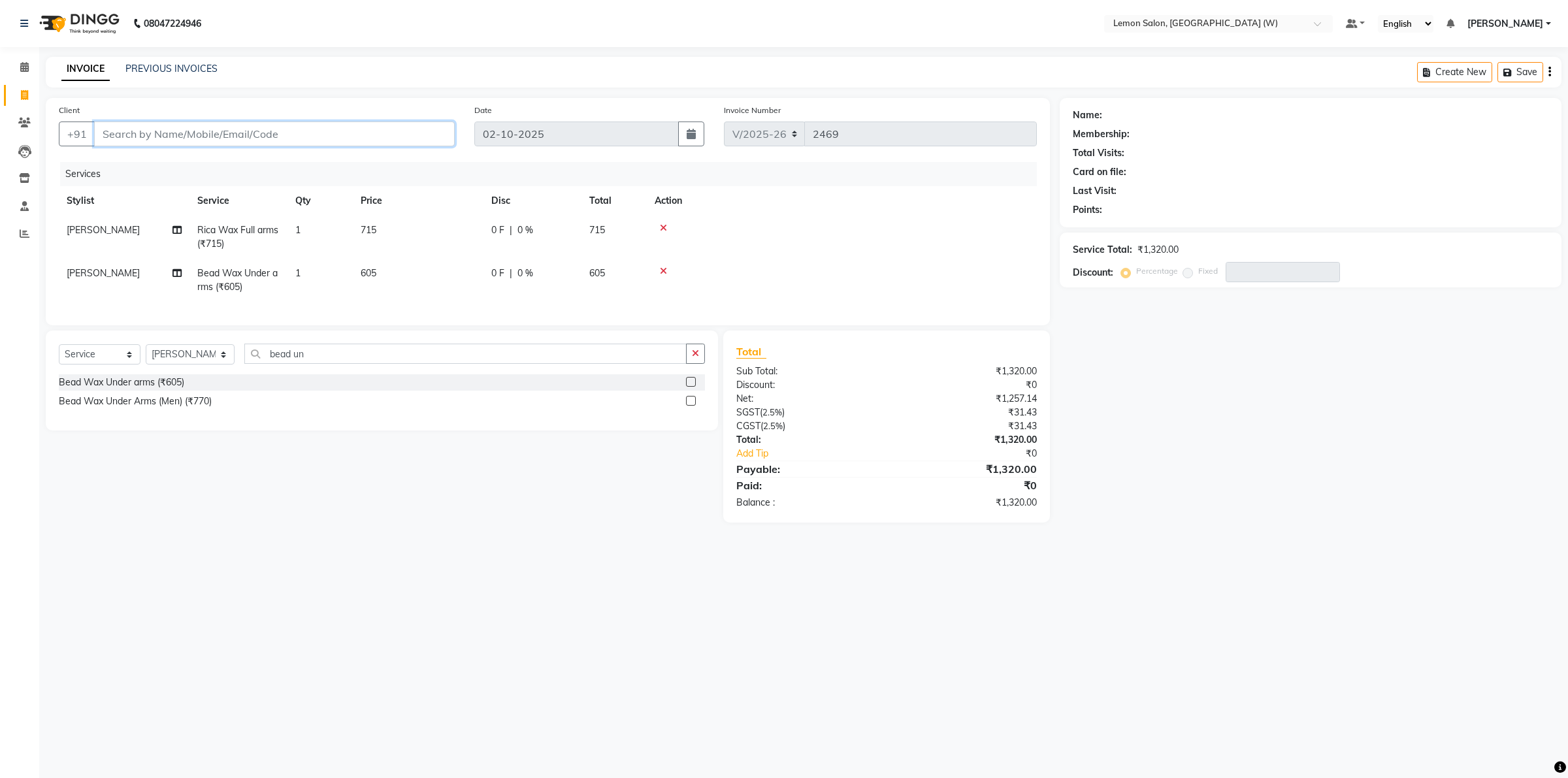
type input "0"
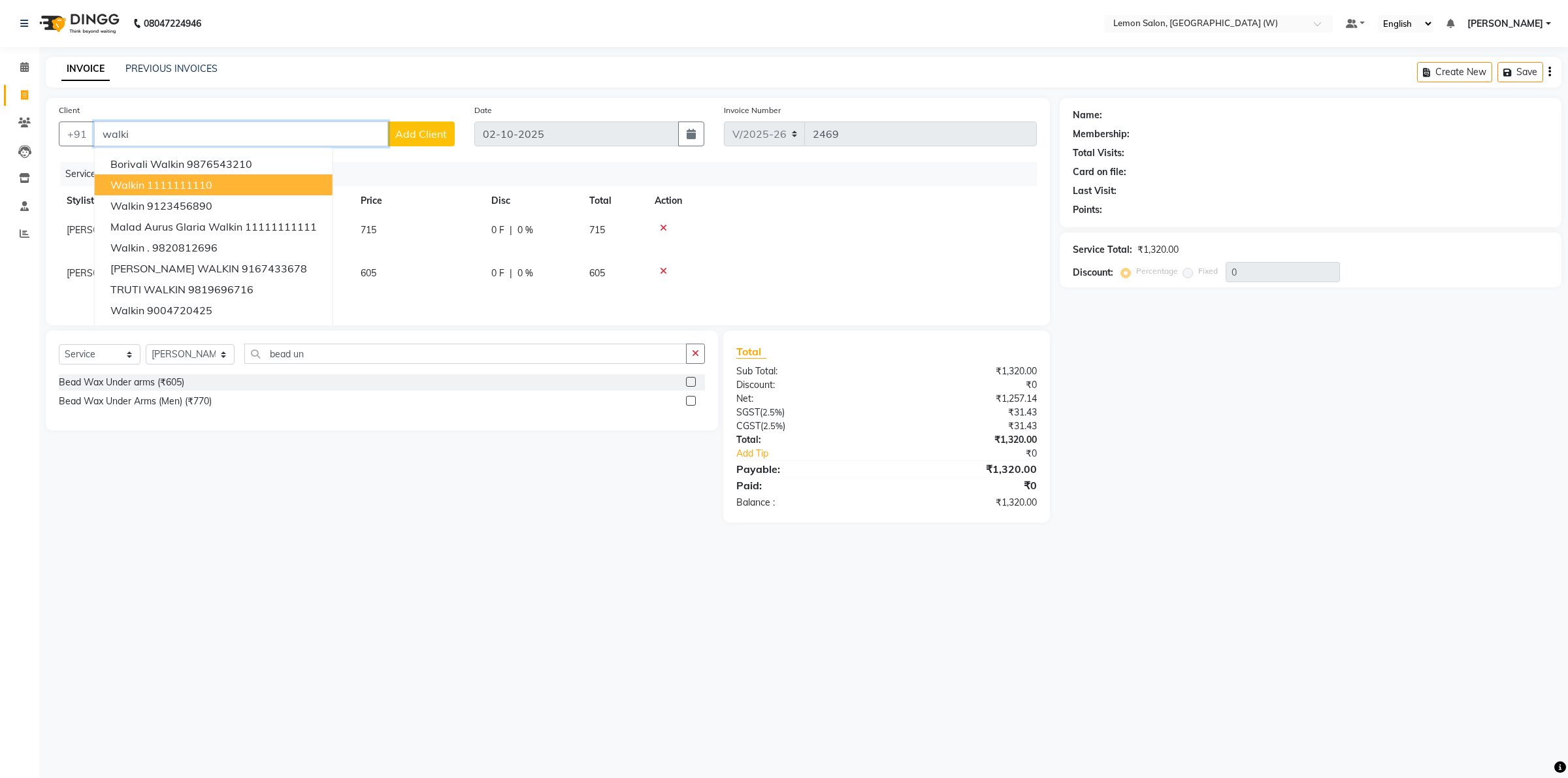
click at [191, 183] on ngb-highlight "1111111110" at bounding box center [179, 185] width 65 height 13
type input "1111111110"
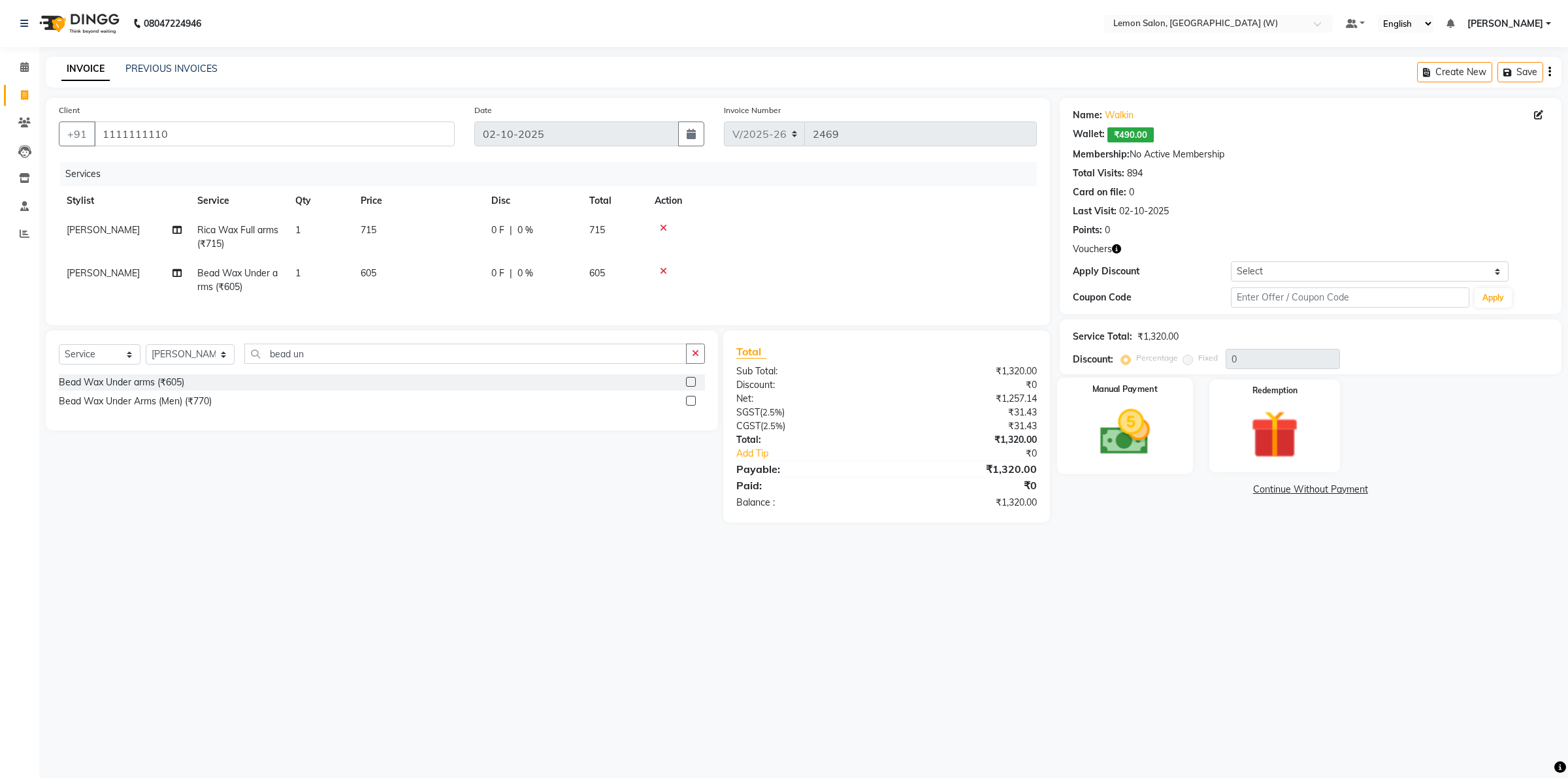
click at [1135, 446] on img at bounding box center [1124, 432] width 81 height 58
click at [1228, 488] on span "CARD" at bounding box center [1233, 490] width 28 height 15
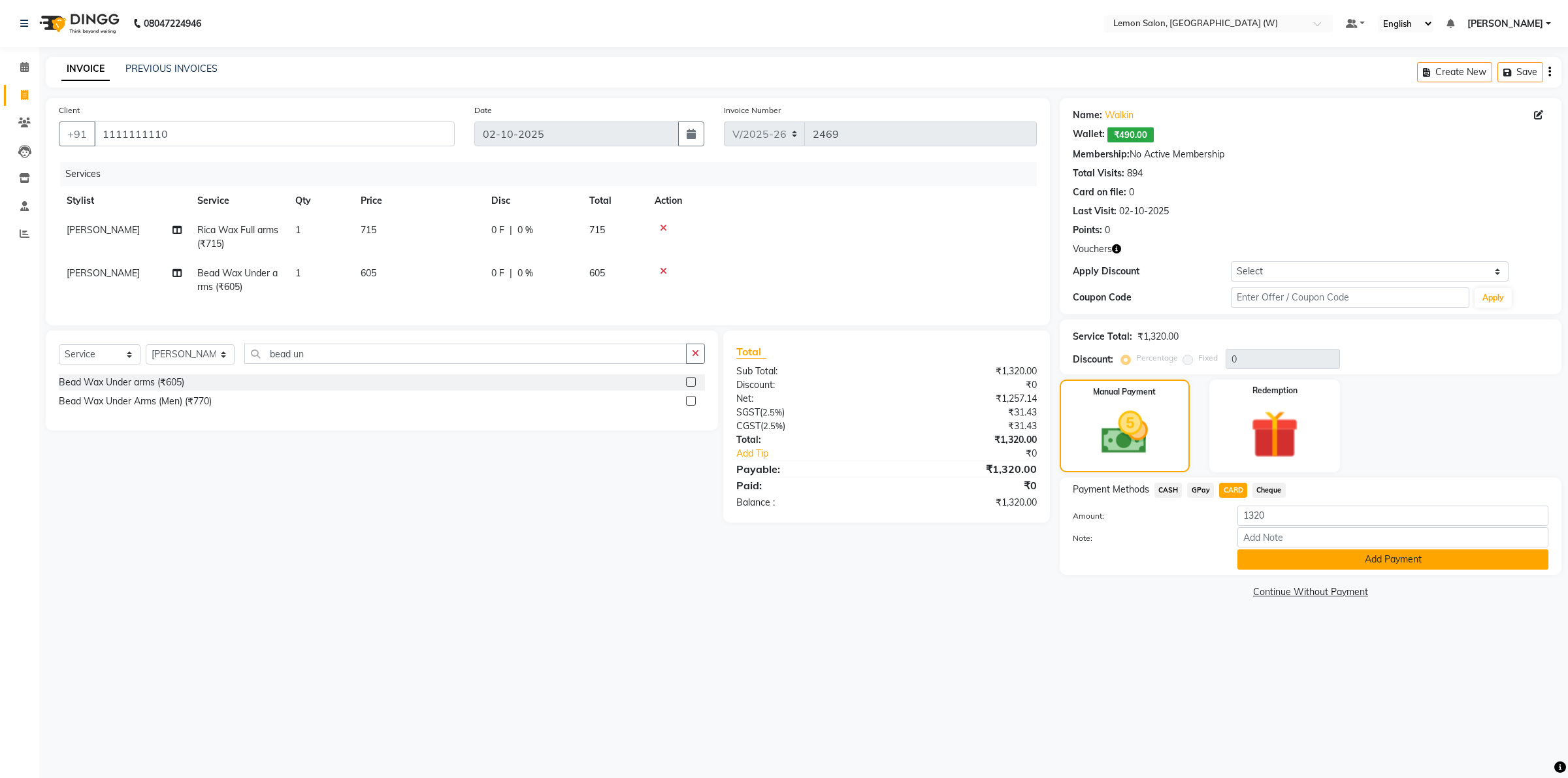
click at [1306, 563] on button "Add Payment" at bounding box center [1393, 559] width 311 height 20
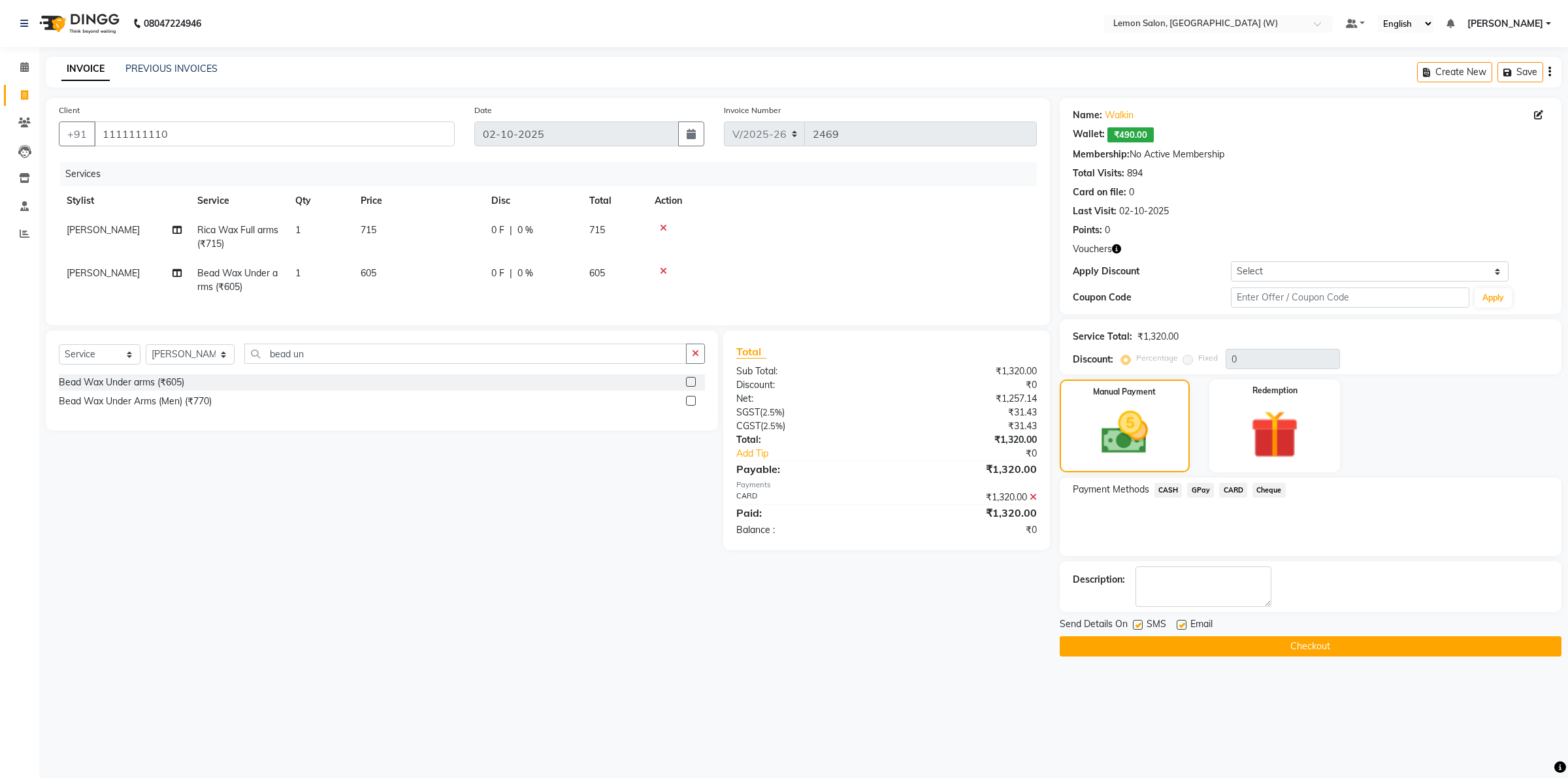
click at [1158, 648] on button "Checkout" at bounding box center [1310, 646] width 502 height 20
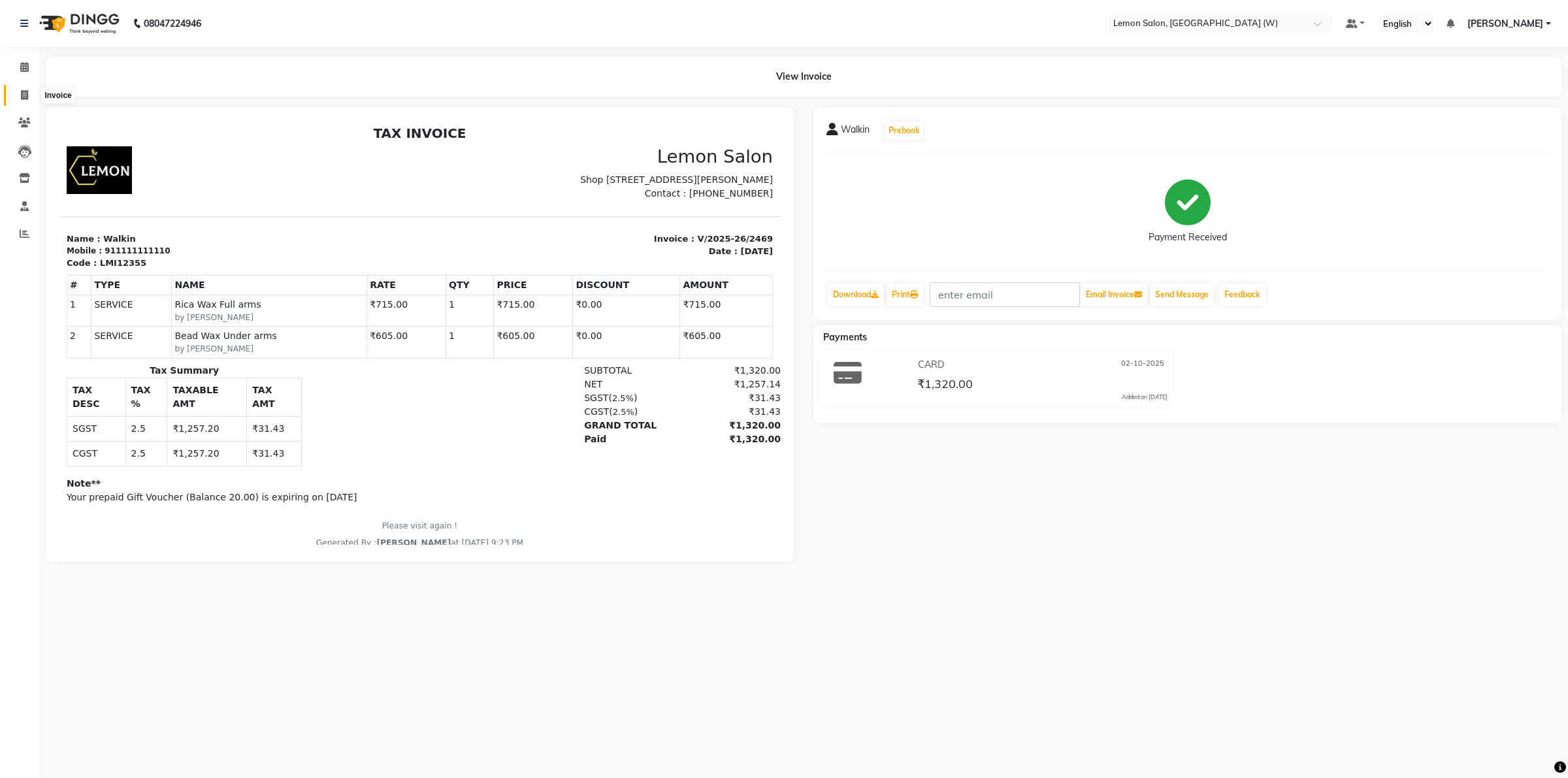
click at [30, 97] on span at bounding box center [24, 95] width 23 height 15
select select "8053"
select select "service"
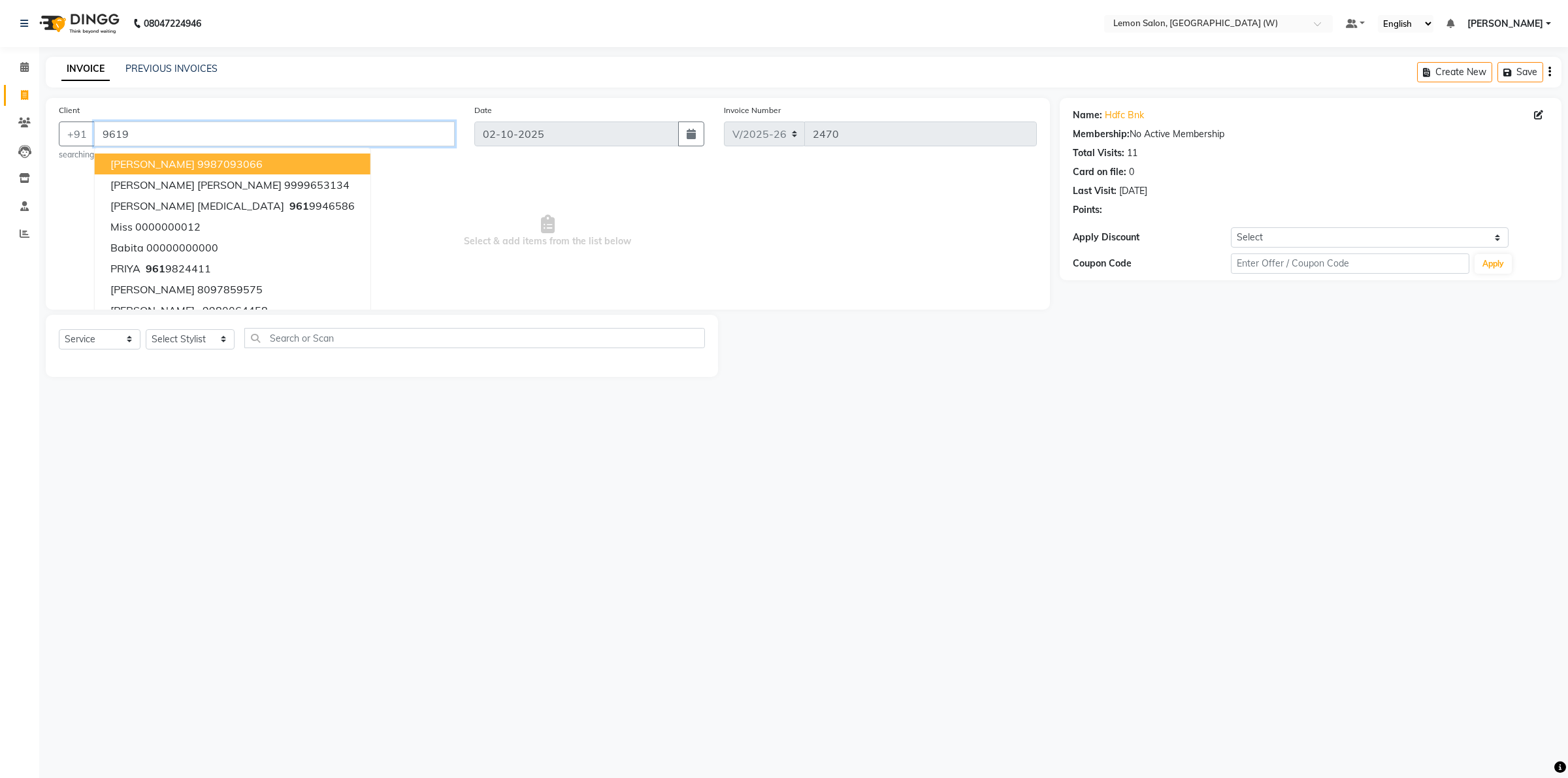
click at [193, 138] on input "9619" at bounding box center [274, 134] width 361 height 25
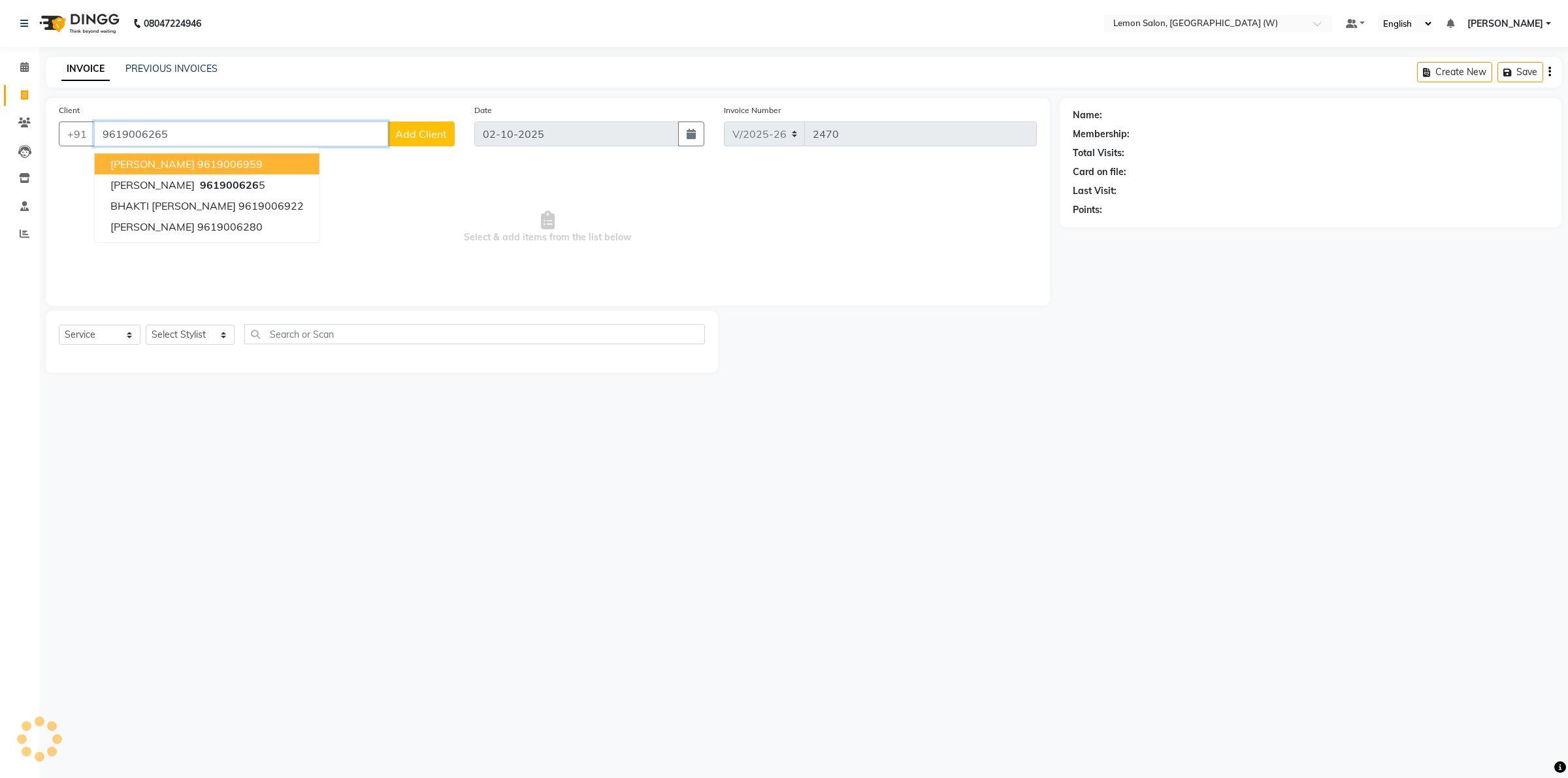
type input "9619006265"
click at [212, 335] on select "Select Stylist [PERSON_NAME] DC [PERSON_NAME] [PERSON_NAME] [PERSON_NAME] [PERS…" at bounding box center [190, 334] width 89 height 20
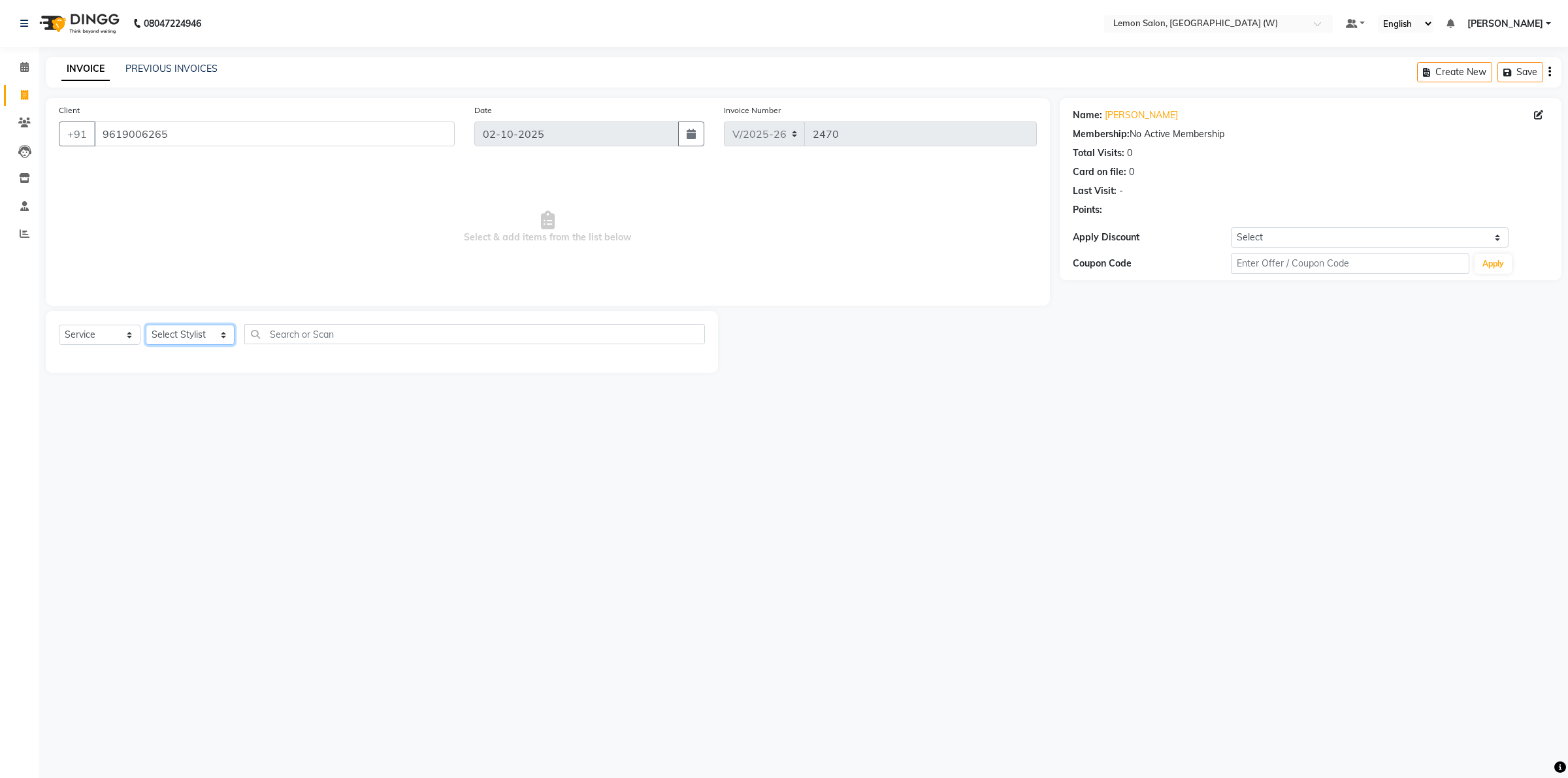
select select "93378"
click at [145, 325] on select "Select Stylist [PERSON_NAME] DC [PERSON_NAME] [PERSON_NAME] [PERSON_NAME] [PERS…" at bounding box center [190, 334] width 89 height 20
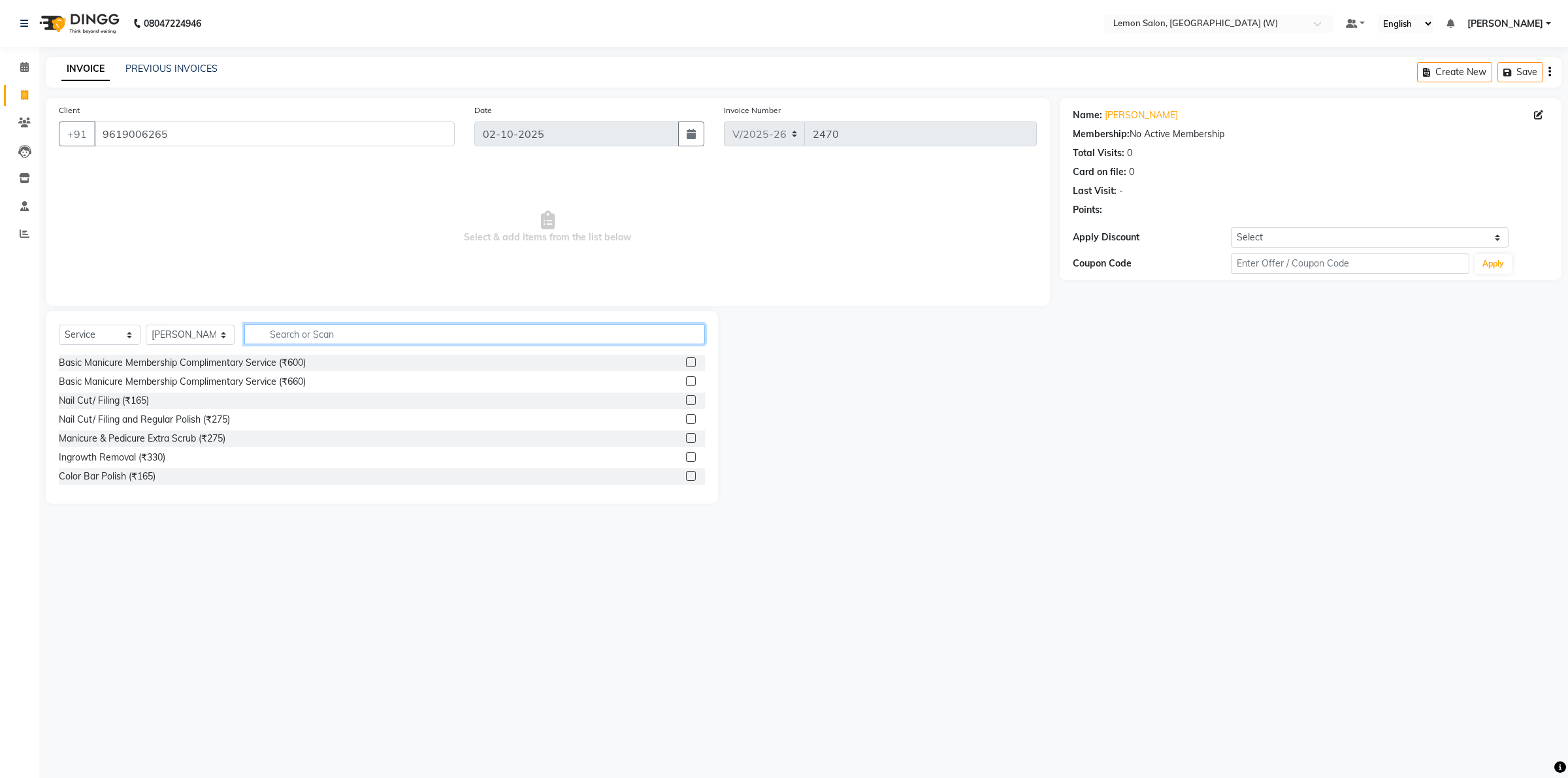
click at [279, 334] on input "text" at bounding box center [475, 334] width 461 height 20
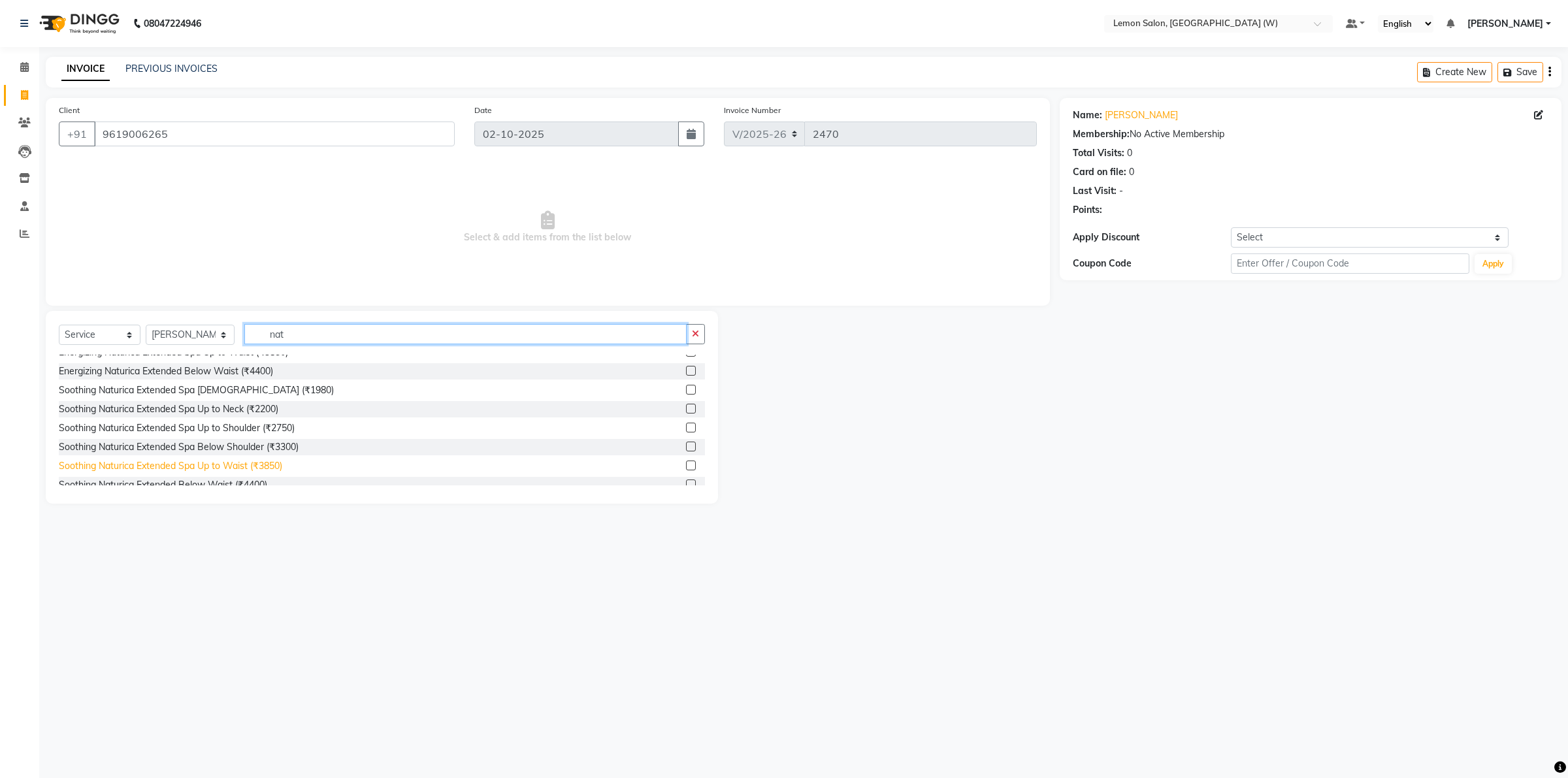
type input "nat"
click at [214, 465] on div "Soothing Naturica Extended Spa Up to Waist (₹3850)" at bounding box center [171, 466] width 223 height 14
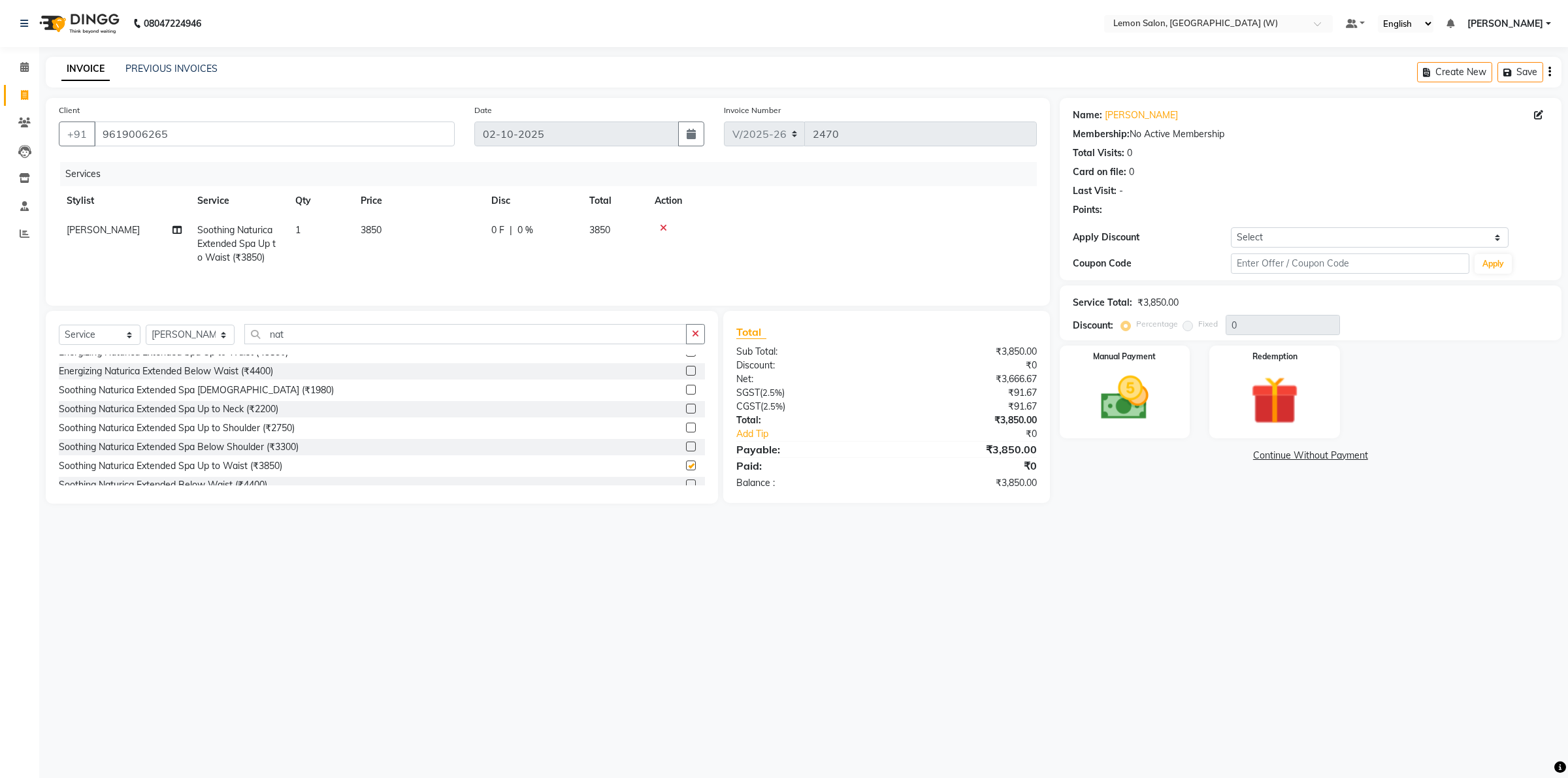
checkbox input "false"
click at [1271, 262] on input "text" at bounding box center [1350, 263] width 238 height 20
type input "fst20"
click at [1488, 269] on button "Apply" at bounding box center [1493, 264] width 37 height 20
click at [118, 229] on span "[PERSON_NAME]" at bounding box center [103, 230] width 73 height 12
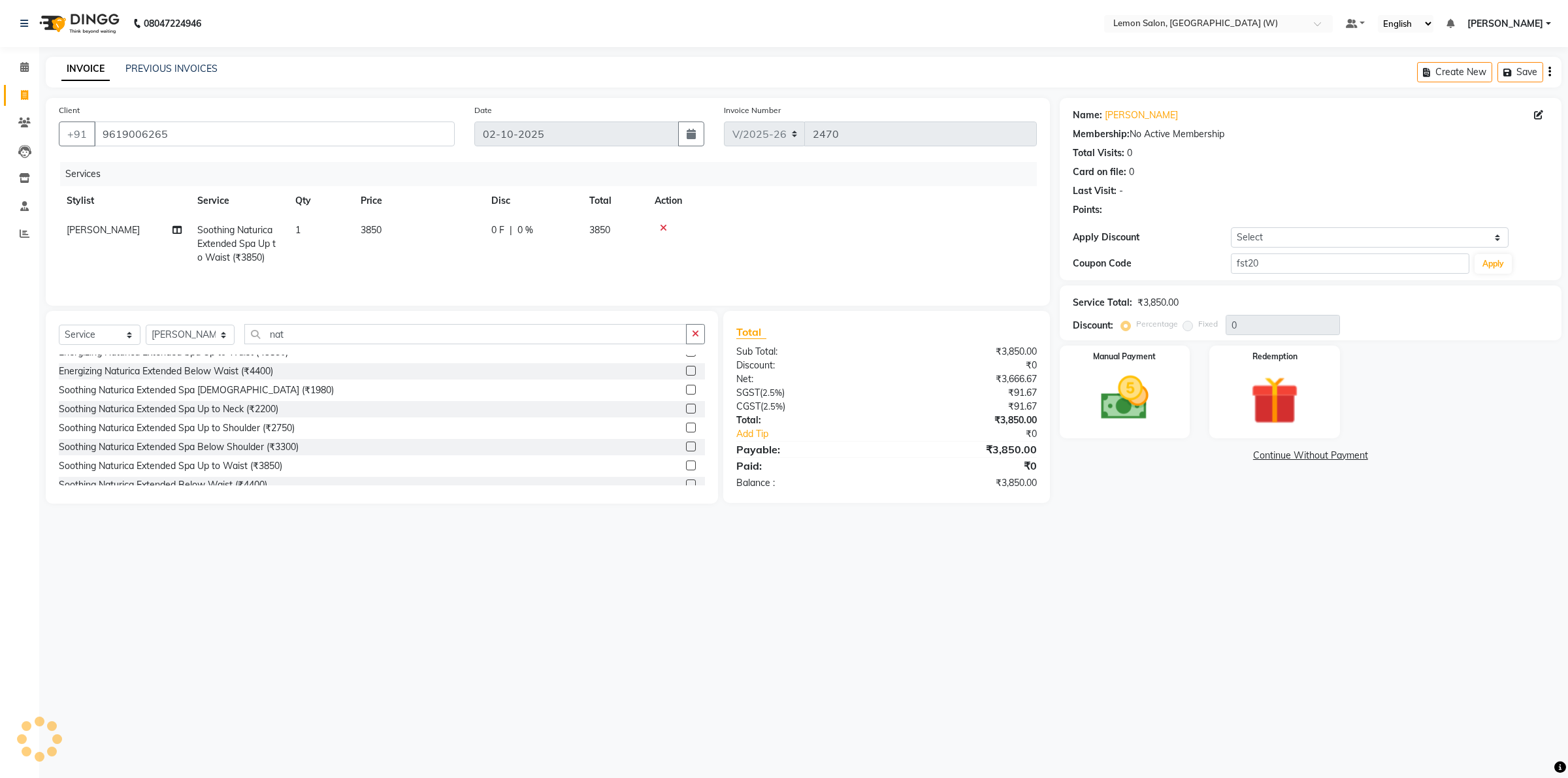
type input "20"
select select "93378"
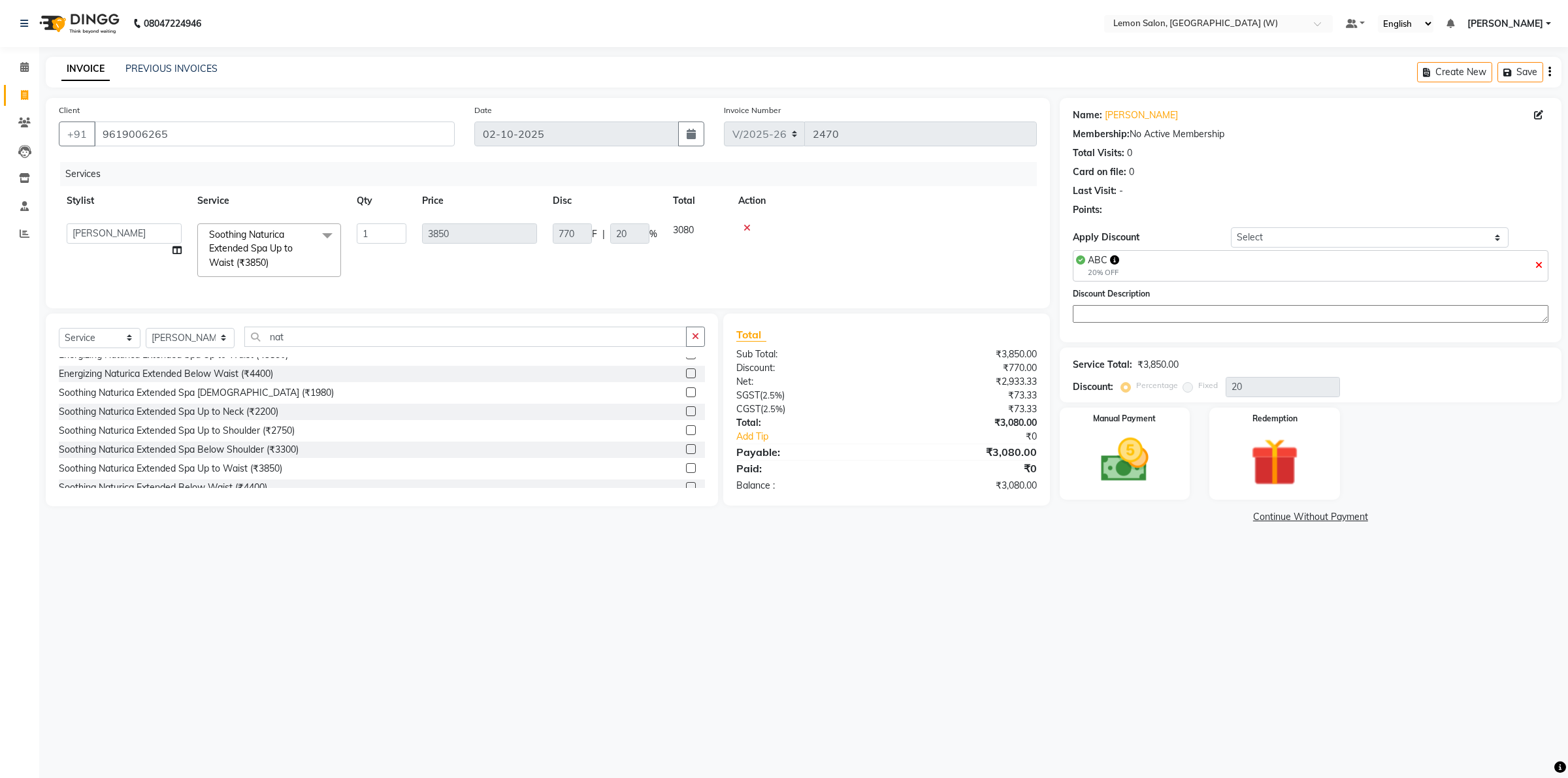
select select "93366"
click at [20, 100] on span at bounding box center [24, 95] width 23 height 15
select select "8053"
select select "service"
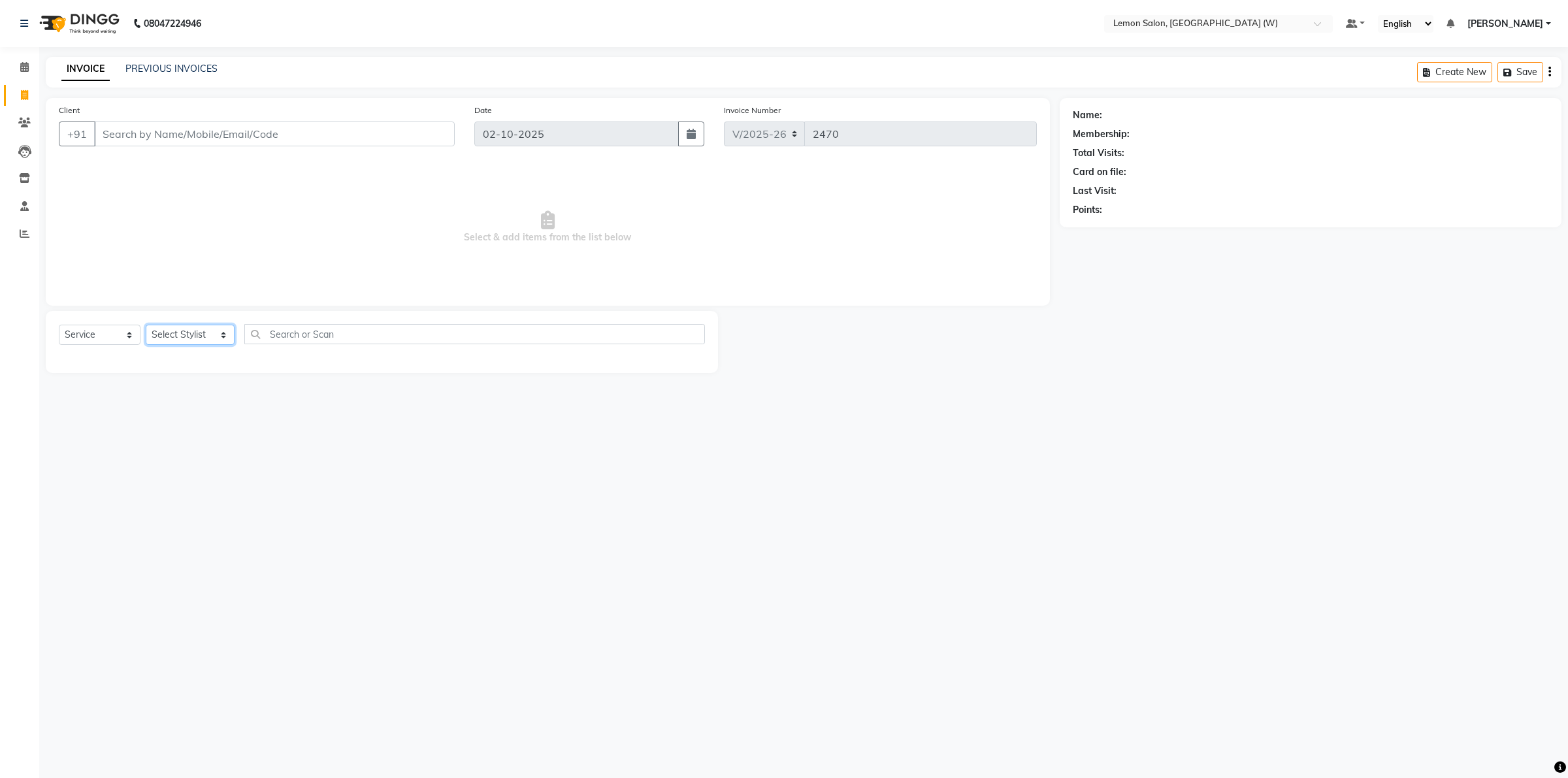
click at [210, 333] on select "Select Stylist [PERSON_NAME] DC [PERSON_NAME] [PERSON_NAME] [PERSON_NAME] [PERS…" at bounding box center [190, 334] width 89 height 20
select select "93377"
click at [145, 325] on select "Select Stylist [PERSON_NAME] DC [PERSON_NAME] [PERSON_NAME] [PERSON_NAME] [PERS…" at bounding box center [190, 334] width 89 height 20
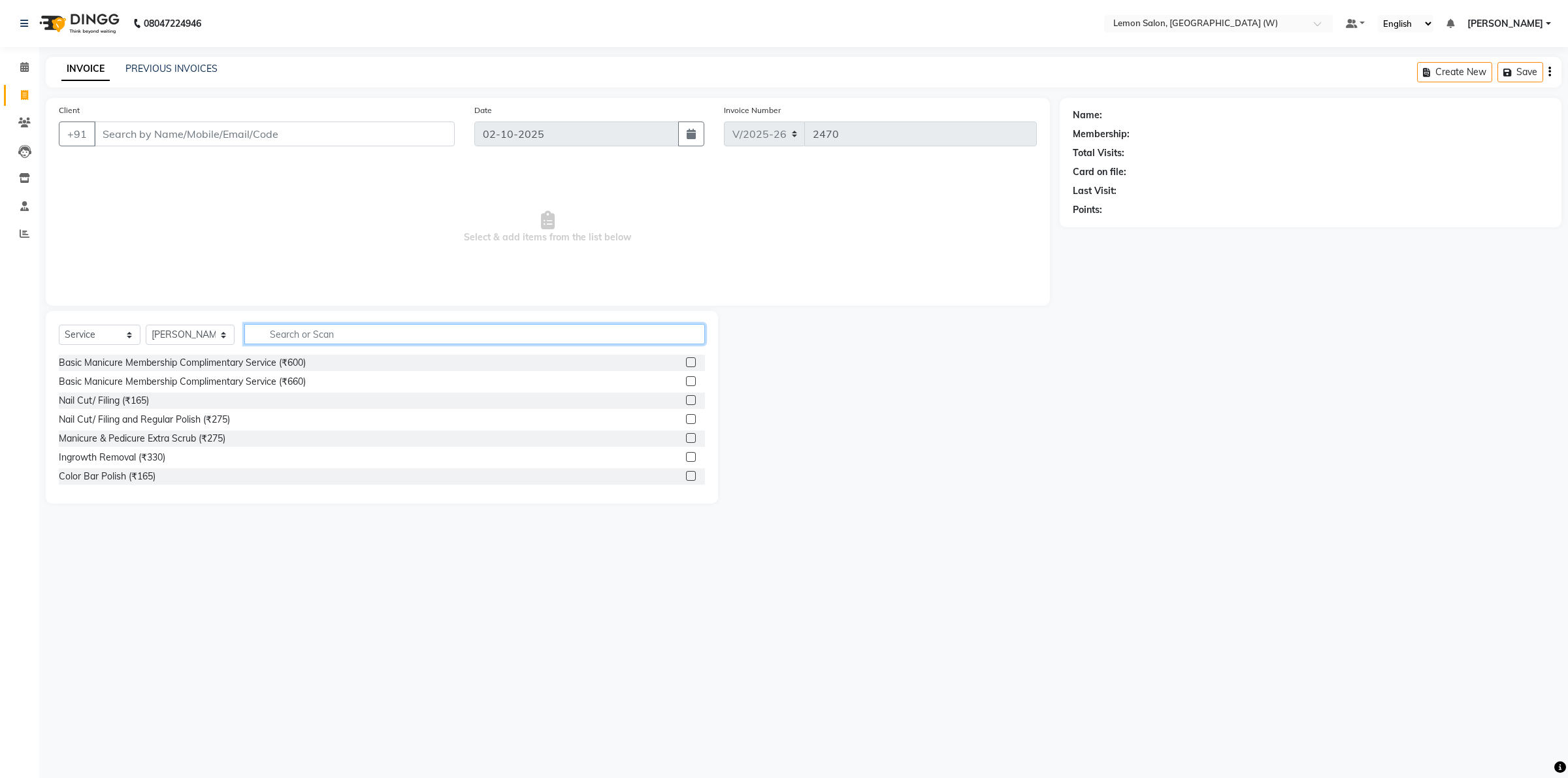
click at [317, 341] on input "text" at bounding box center [475, 334] width 461 height 20
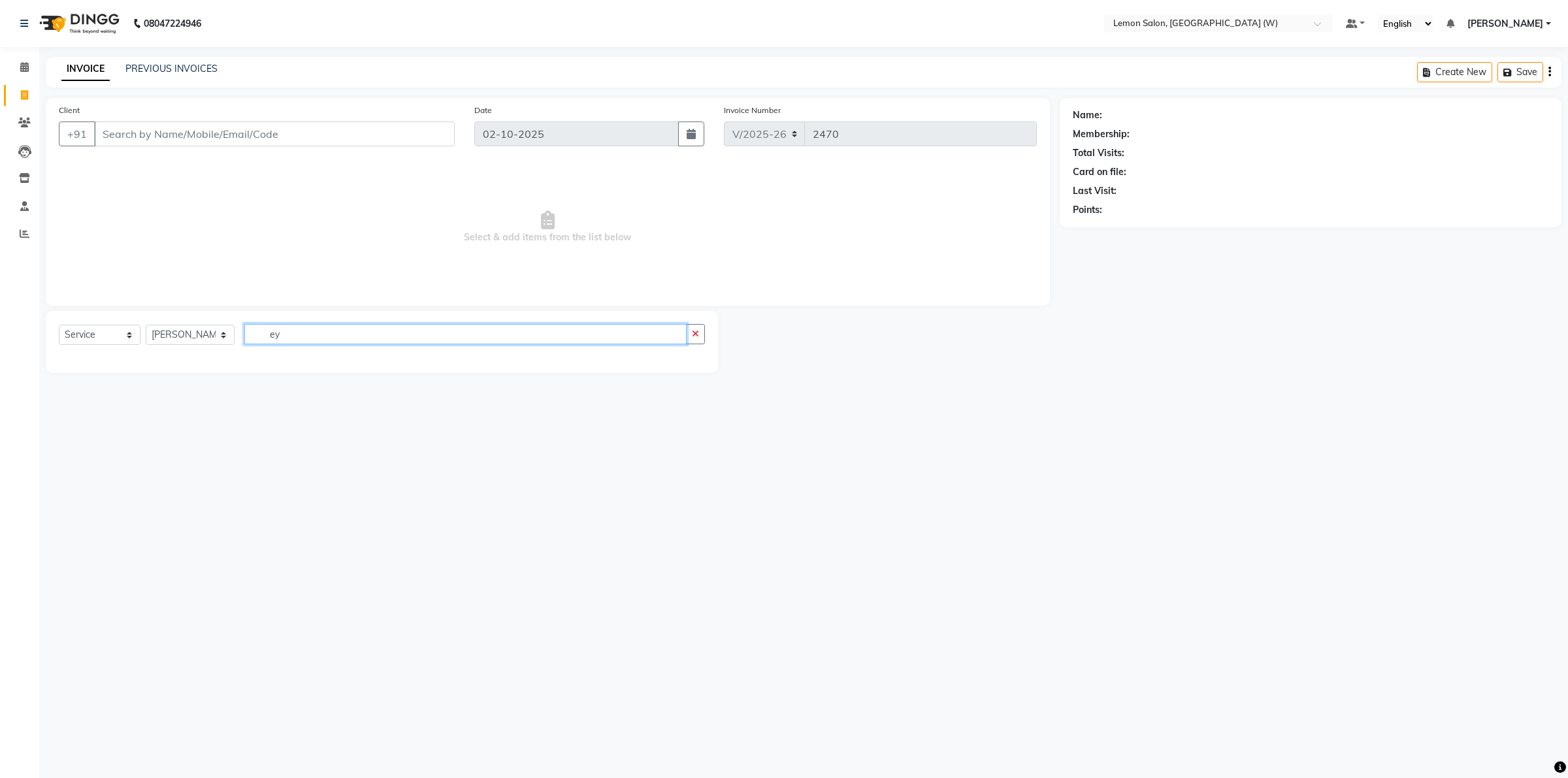
type input "e"
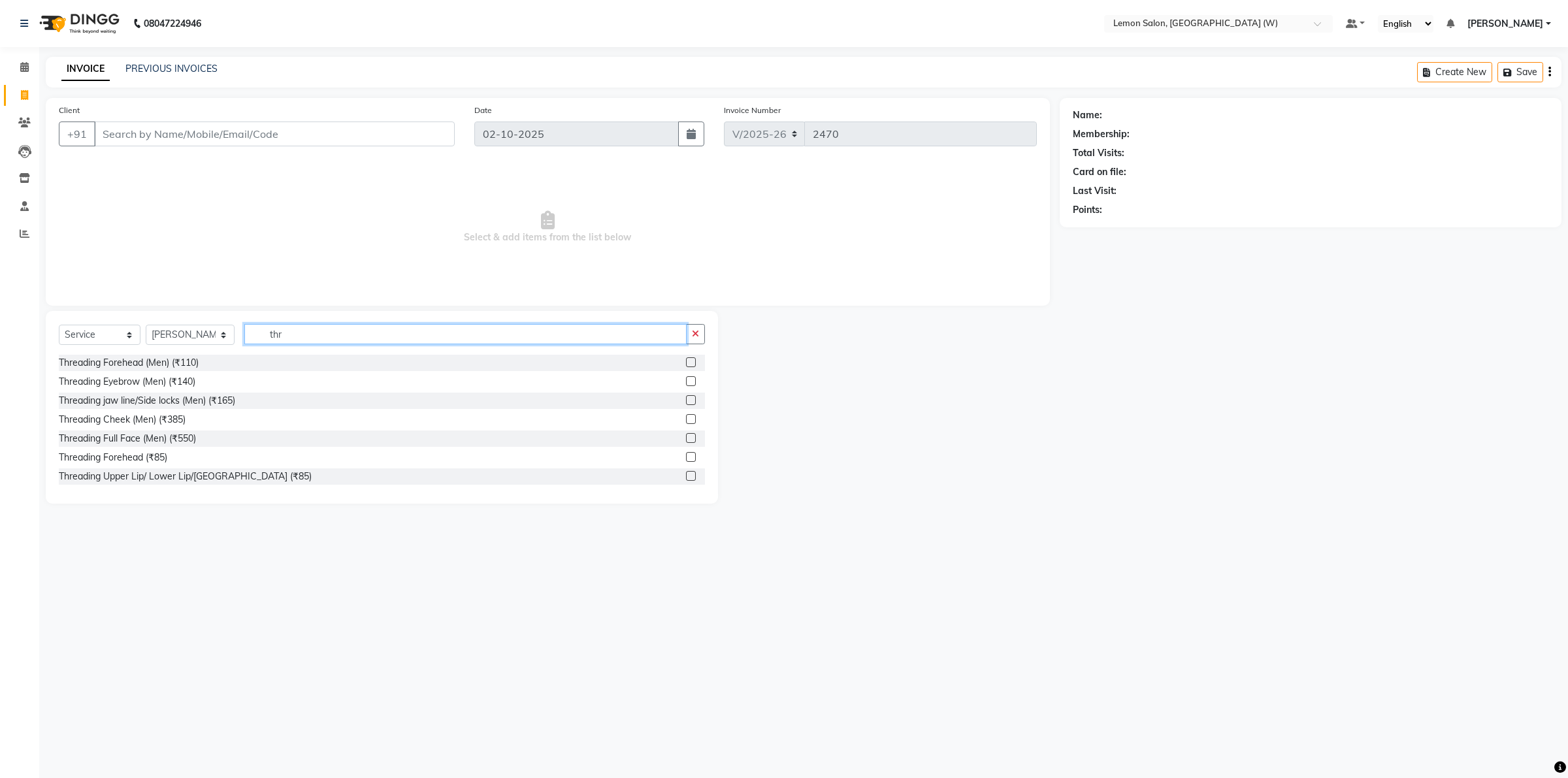
type input "thr"
click at [216, 333] on select "Select Stylist [PERSON_NAME] DC [PERSON_NAME] [PERSON_NAME] [PERSON_NAME] [PERS…" at bounding box center [190, 334] width 89 height 20
select select "93366"
click at [145, 325] on select "Select Stylist [PERSON_NAME] DC [PERSON_NAME] [PERSON_NAME] [PERSON_NAME] [PERS…" at bounding box center [190, 334] width 89 height 20
drag, startPoint x: 294, startPoint y: 334, endPoint x: 237, endPoint y: 335, distance: 57.0
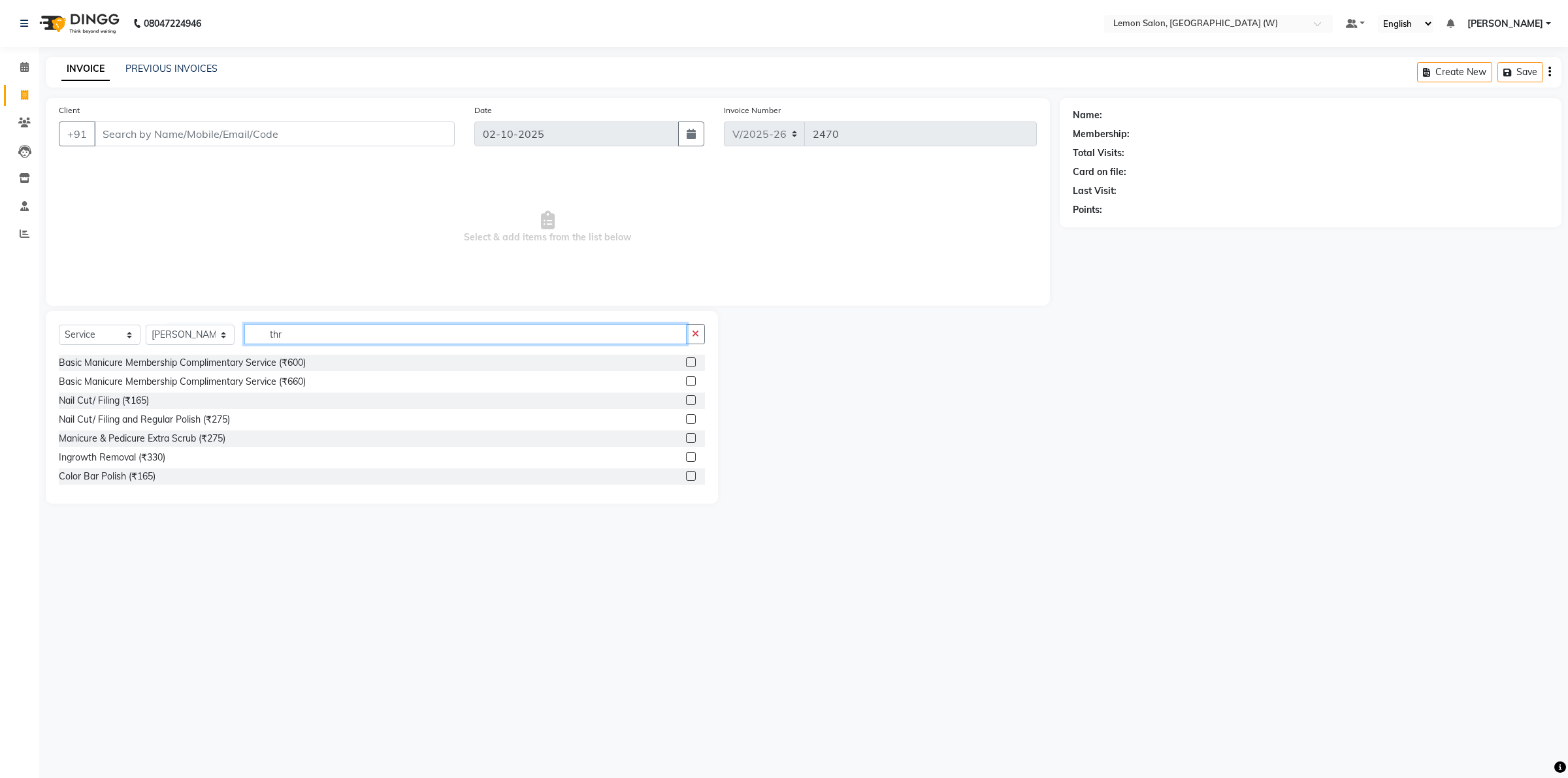
click at [245, 335] on input "thr" at bounding box center [465, 334] width 442 height 20
click at [407, 130] on input "Client" at bounding box center [274, 134] width 361 height 25
drag, startPoint x: 194, startPoint y: 136, endPoint x: 101, endPoint y: 126, distance: 93.5
click at [101, 126] on input "961006265" at bounding box center [241, 134] width 294 height 25
click at [206, 136] on input "961006265" at bounding box center [241, 134] width 294 height 25
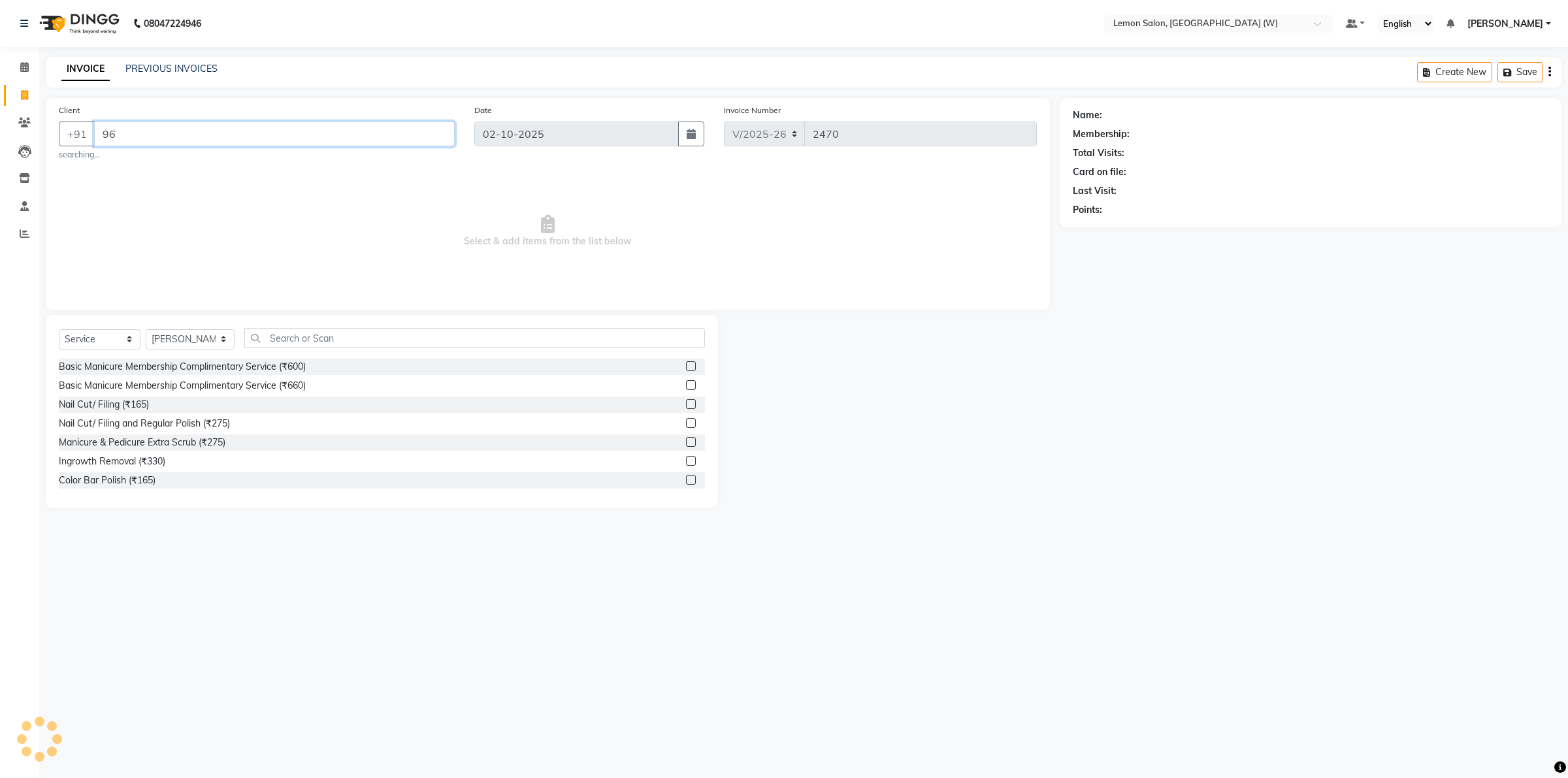
type input "9"
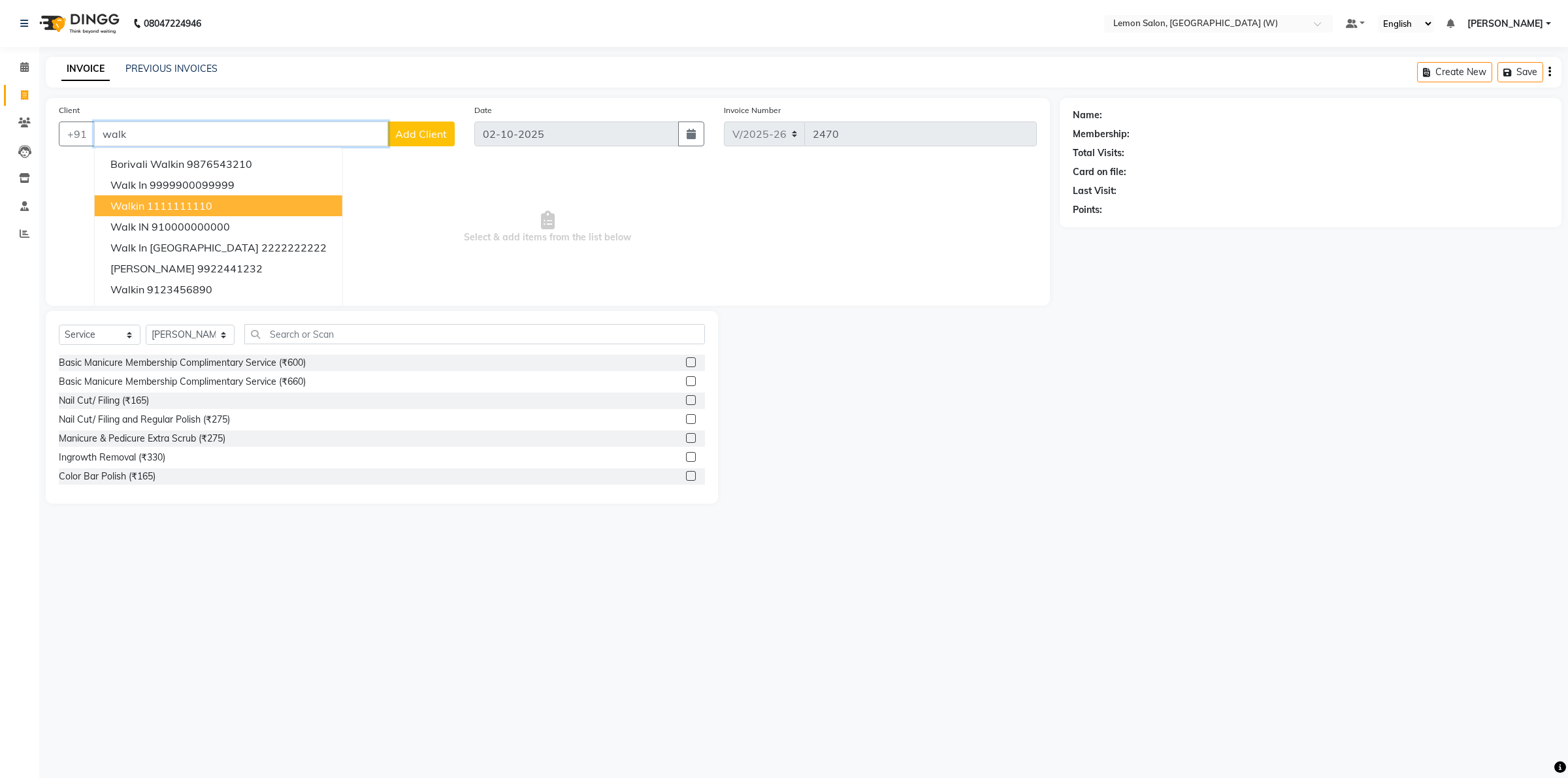
click at [178, 204] on ngb-highlight "1111111110" at bounding box center [179, 206] width 65 height 13
type input "1111111110"
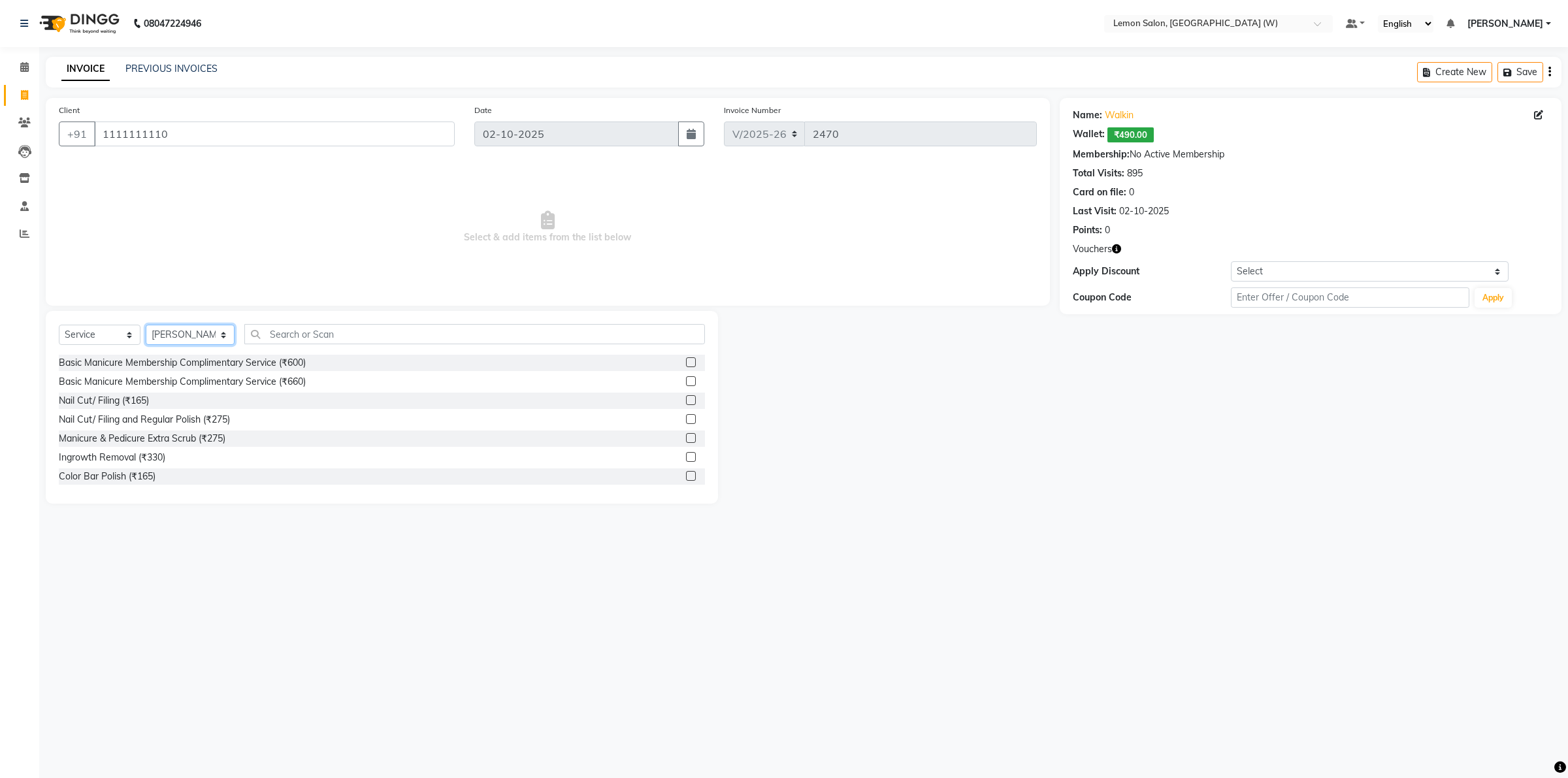
click at [217, 337] on select "Select Stylist [PERSON_NAME] DC [PERSON_NAME] [PERSON_NAME] [PERSON_NAME] [PERS…" at bounding box center [190, 334] width 89 height 20
click at [311, 334] on input "text" at bounding box center [475, 334] width 461 height 20
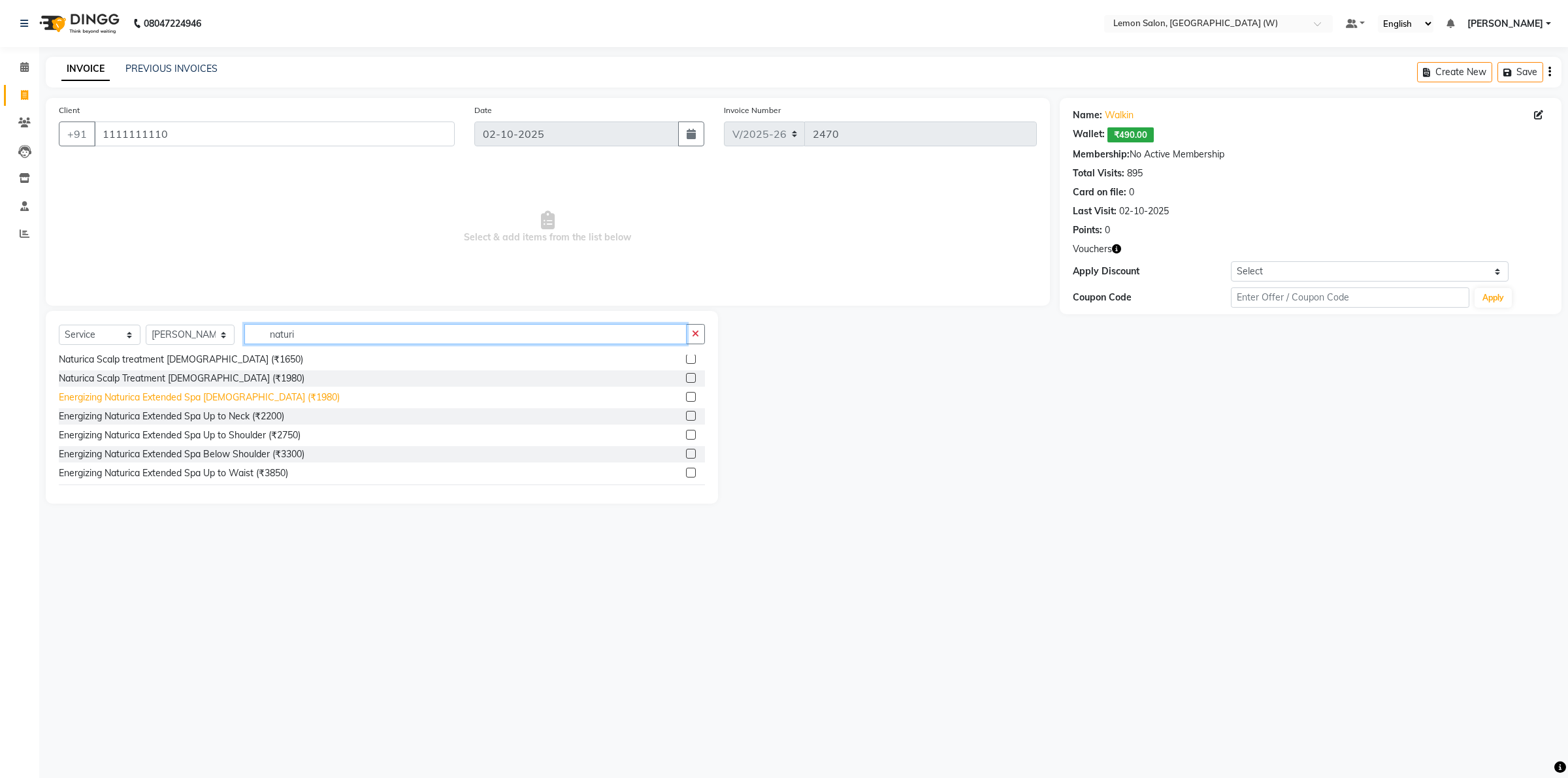
scroll to position [327, 0]
type input "naturi"
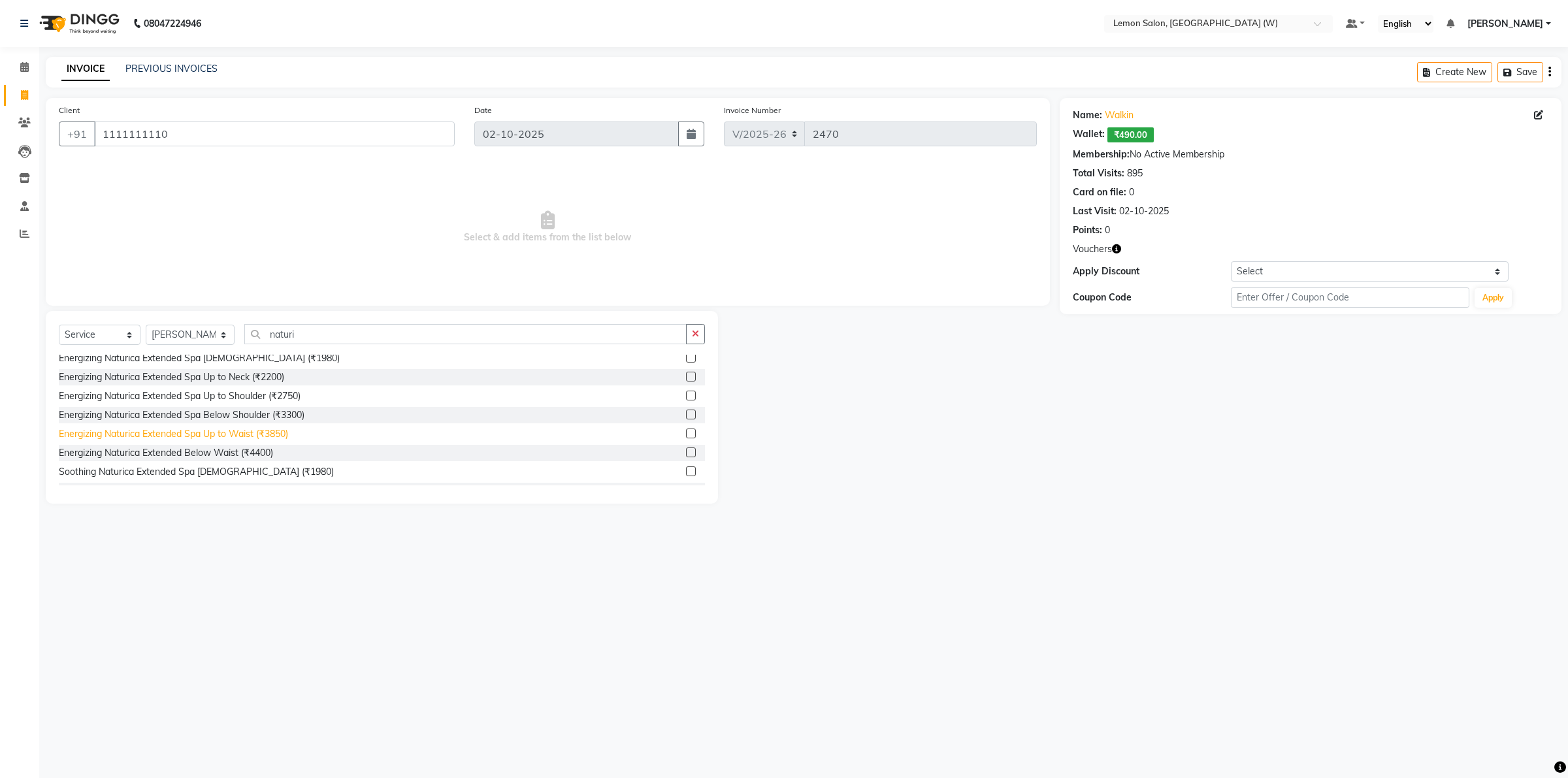
click at [223, 433] on div "Energizing Naturica Extended Spa Up to Waist (₹3850)" at bounding box center [173, 434] width 229 height 14
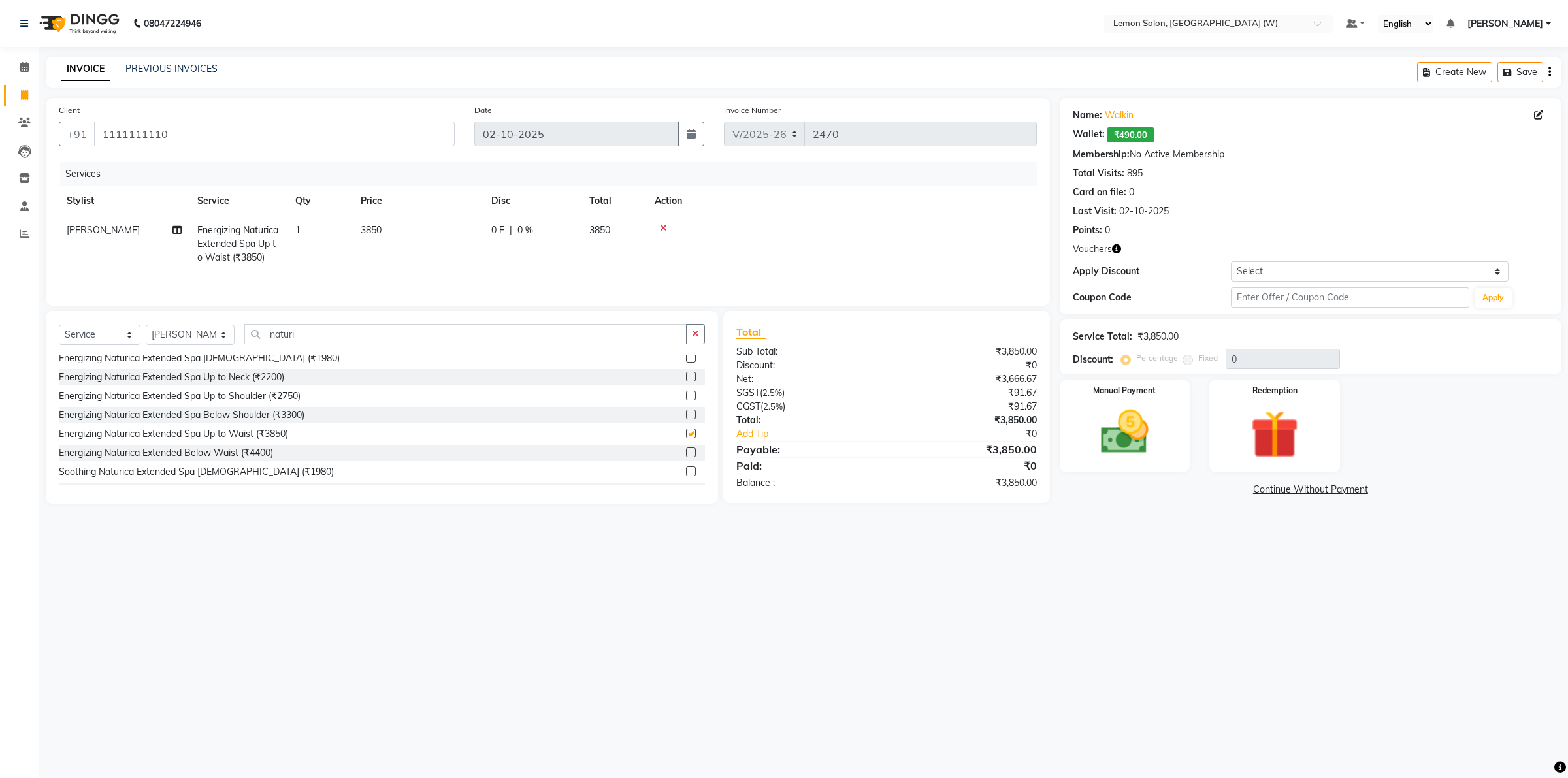
checkbox input "false"
drag, startPoint x: 1265, startPoint y: 292, endPoint x: 1255, endPoint y: 290, distance: 10.2
click at [1263, 292] on input "text" at bounding box center [1350, 297] width 238 height 20
type input "fst20"
click at [1492, 305] on button "Apply" at bounding box center [1493, 298] width 37 height 20
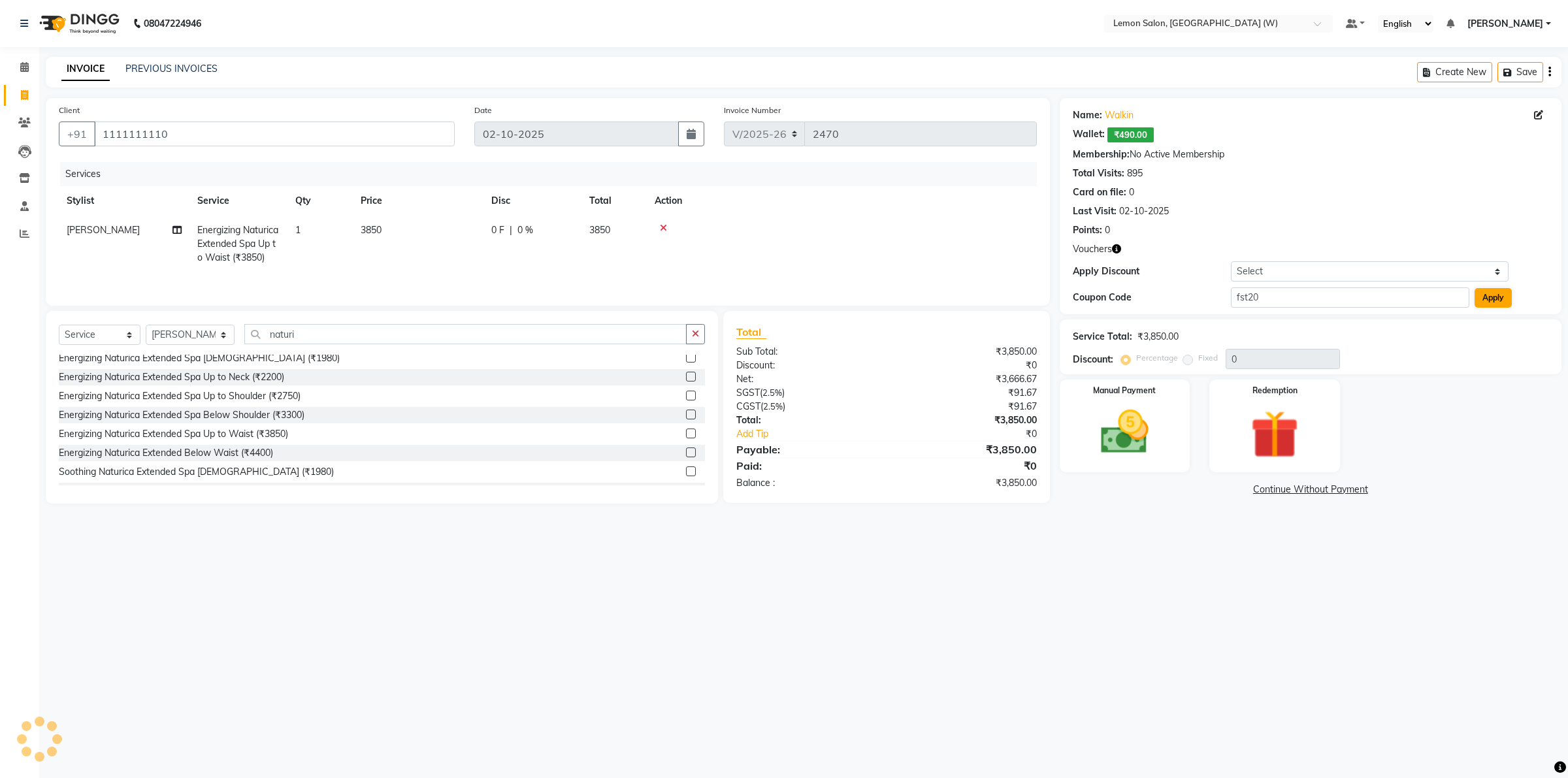
type input "20"
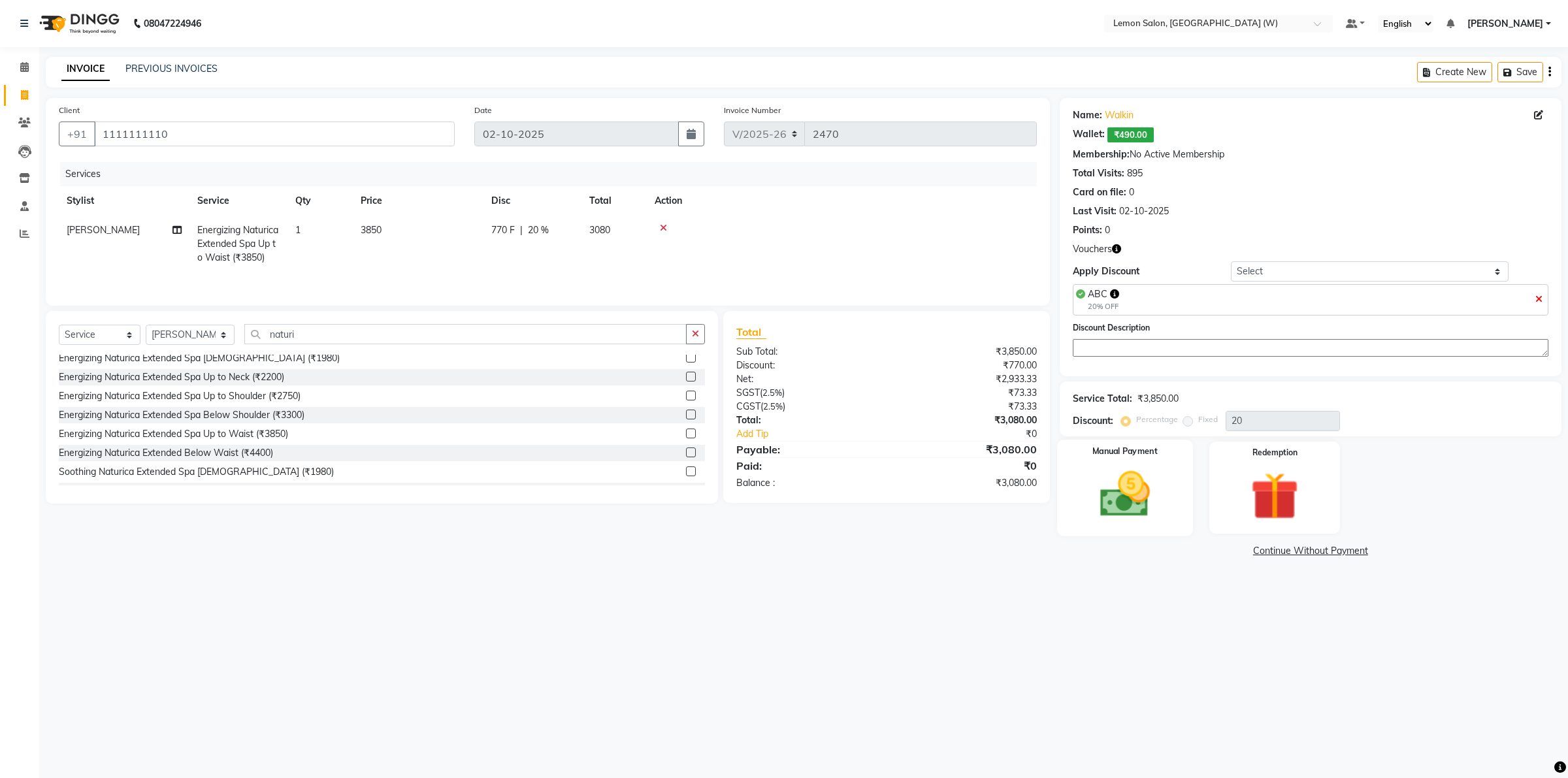
click at [1079, 507] on div "Manual Payment" at bounding box center [1125, 487] width 136 height 96
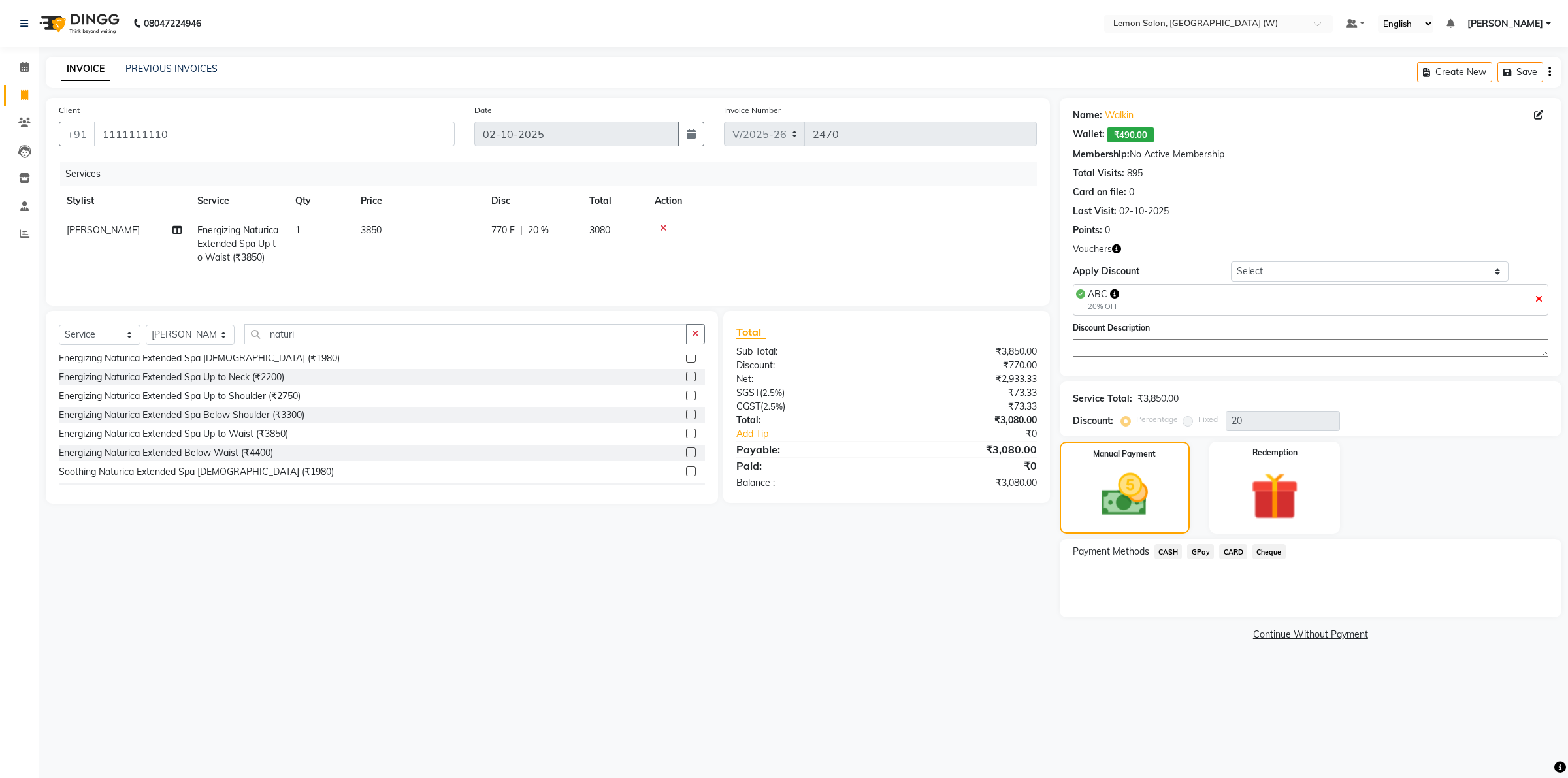
click at [1164, 547] on span "CASH" at bounding box center [1169, 551] width 28 height 15
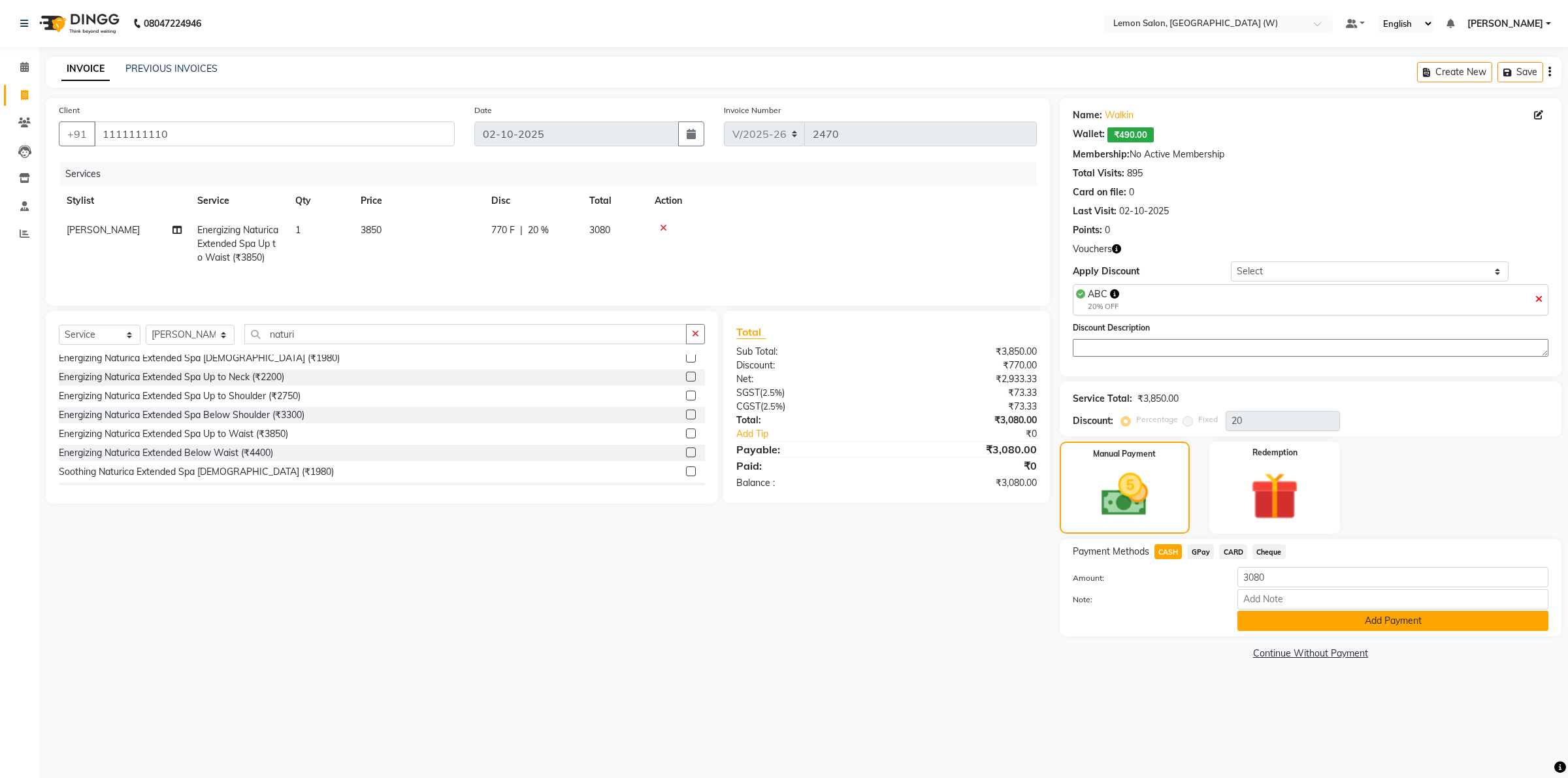
click at [1284, 616] on button "Add Payment" at bounding box center [1393, 621] width 311 height 20
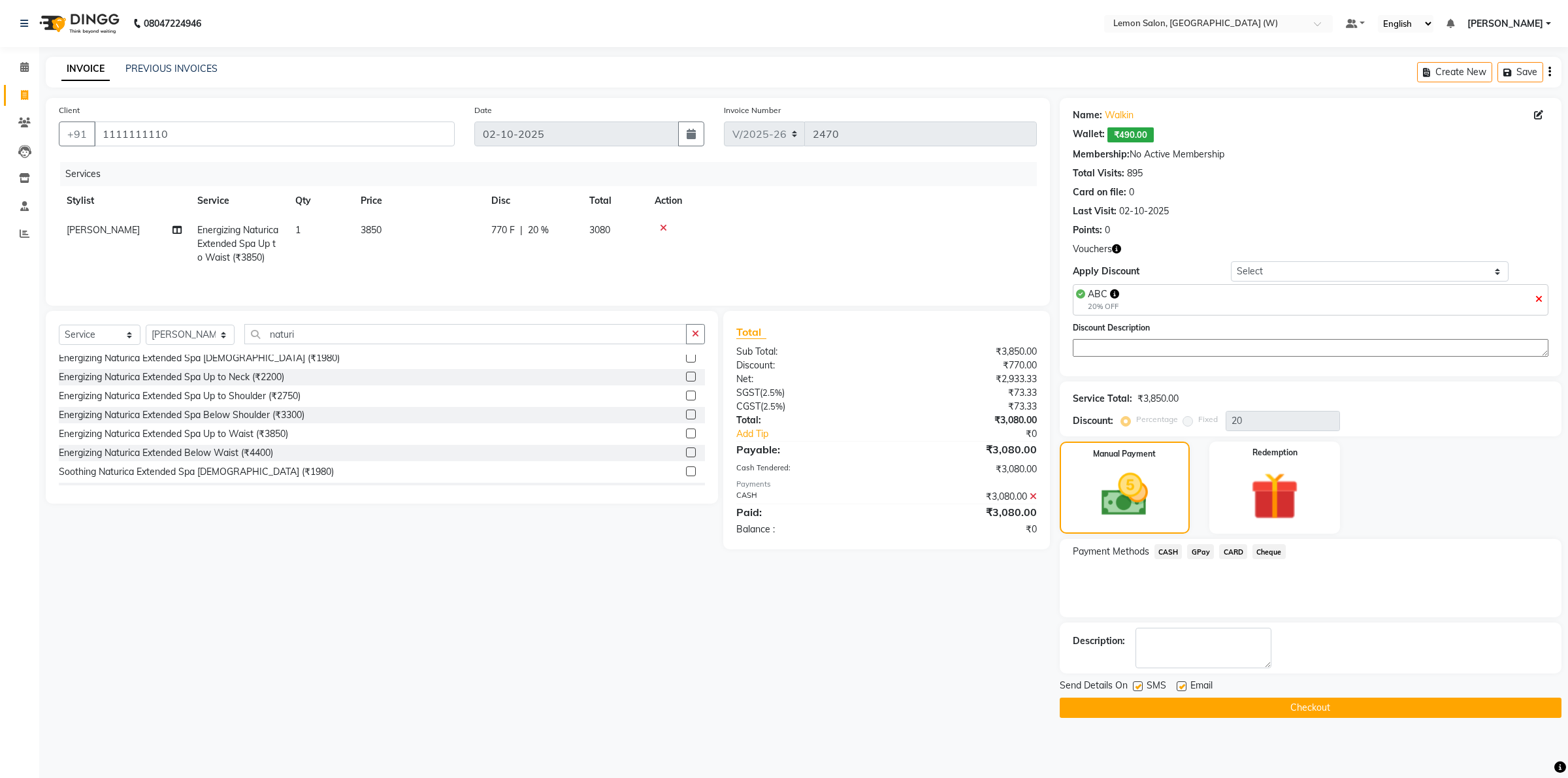
click at [1188, 688] on div "Email" at bounding box center [1200, 687] width 46 height 17
click at [1178, 687] on label at bounding box center [1181, 686] width 10 height 10
click at [1178, 687] on input "checkbox" at bounding box center [1181, 687] width 9 height 9
checkbox input "false"
drag, startPoint x: 1130, startPoint y: 685, endPoint x: 1206, endPoint y: 705, distance: 78.6
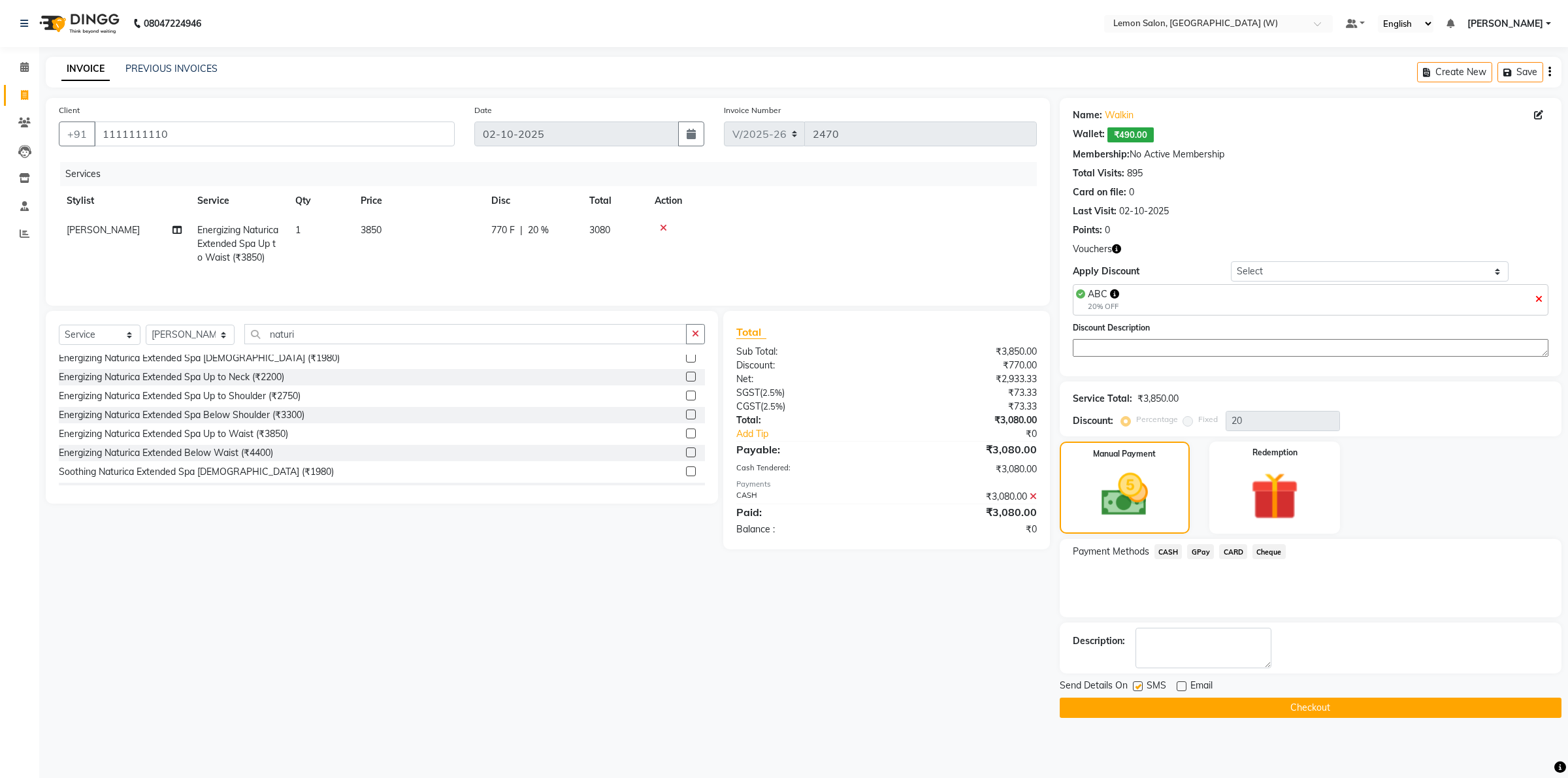
click at [1132, 686] on div "Send Details On SMS Email" at bounding box center [1310, 687] width 502 height 17
click at [1213, 705] on button "Checkout" at bounding box center [1310, 708] width 502 height 20
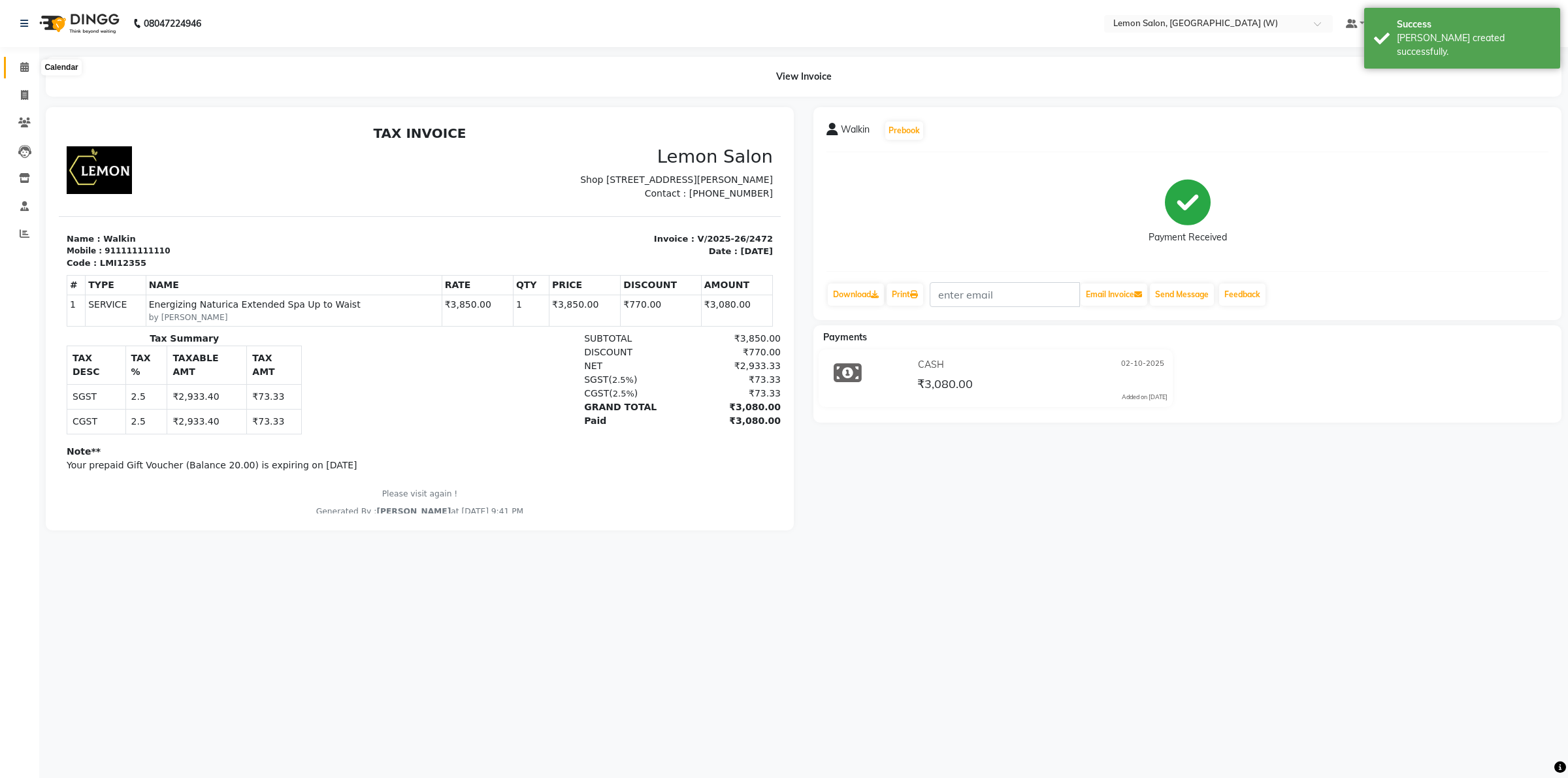
click at [20, 66] on span at bounding box center [24, 67] width 23 height 15
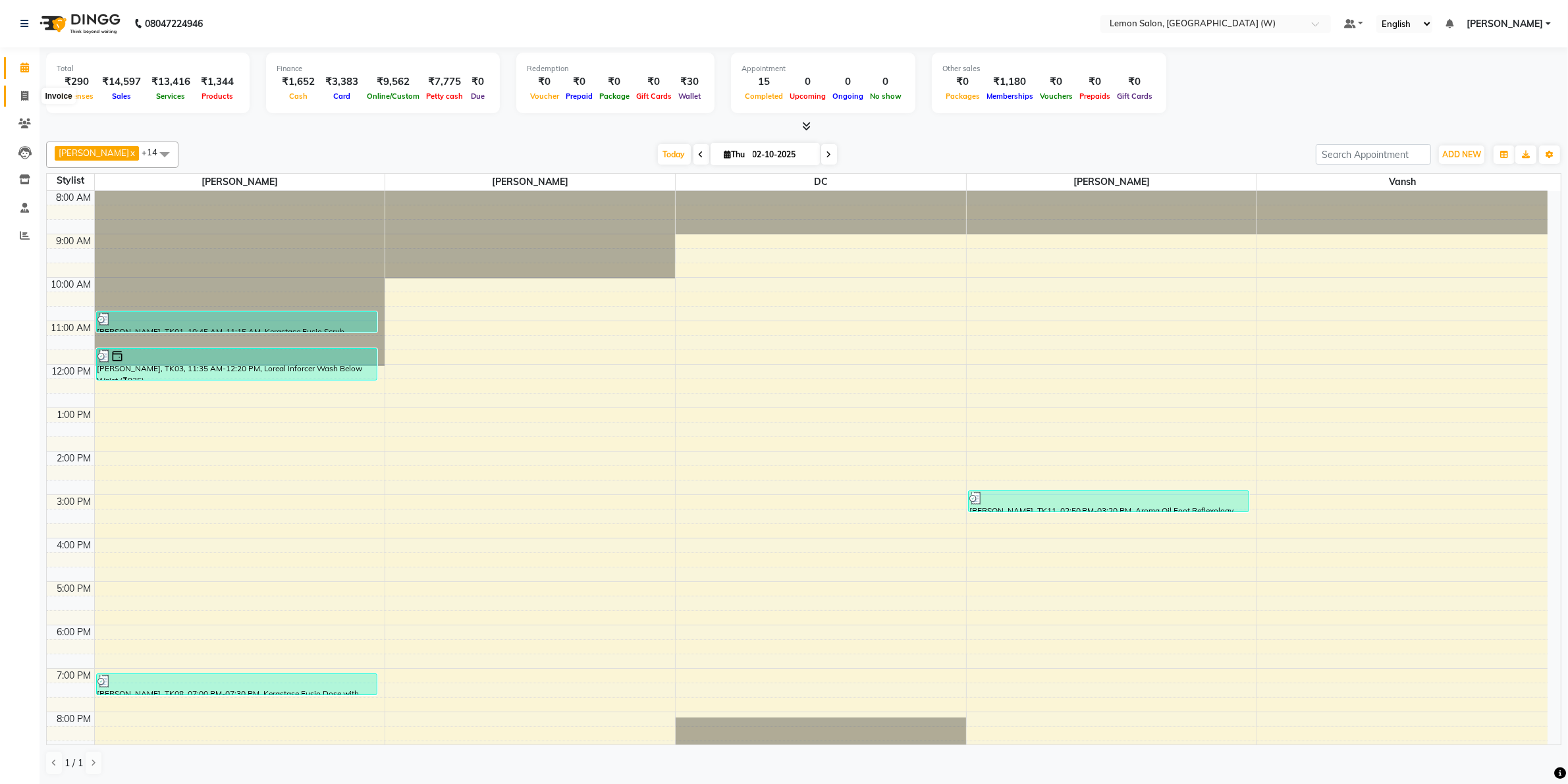
click at [30, 93] on span at bounding box center [25, 96] width 23 height 15
select select "8053"
select select "service"
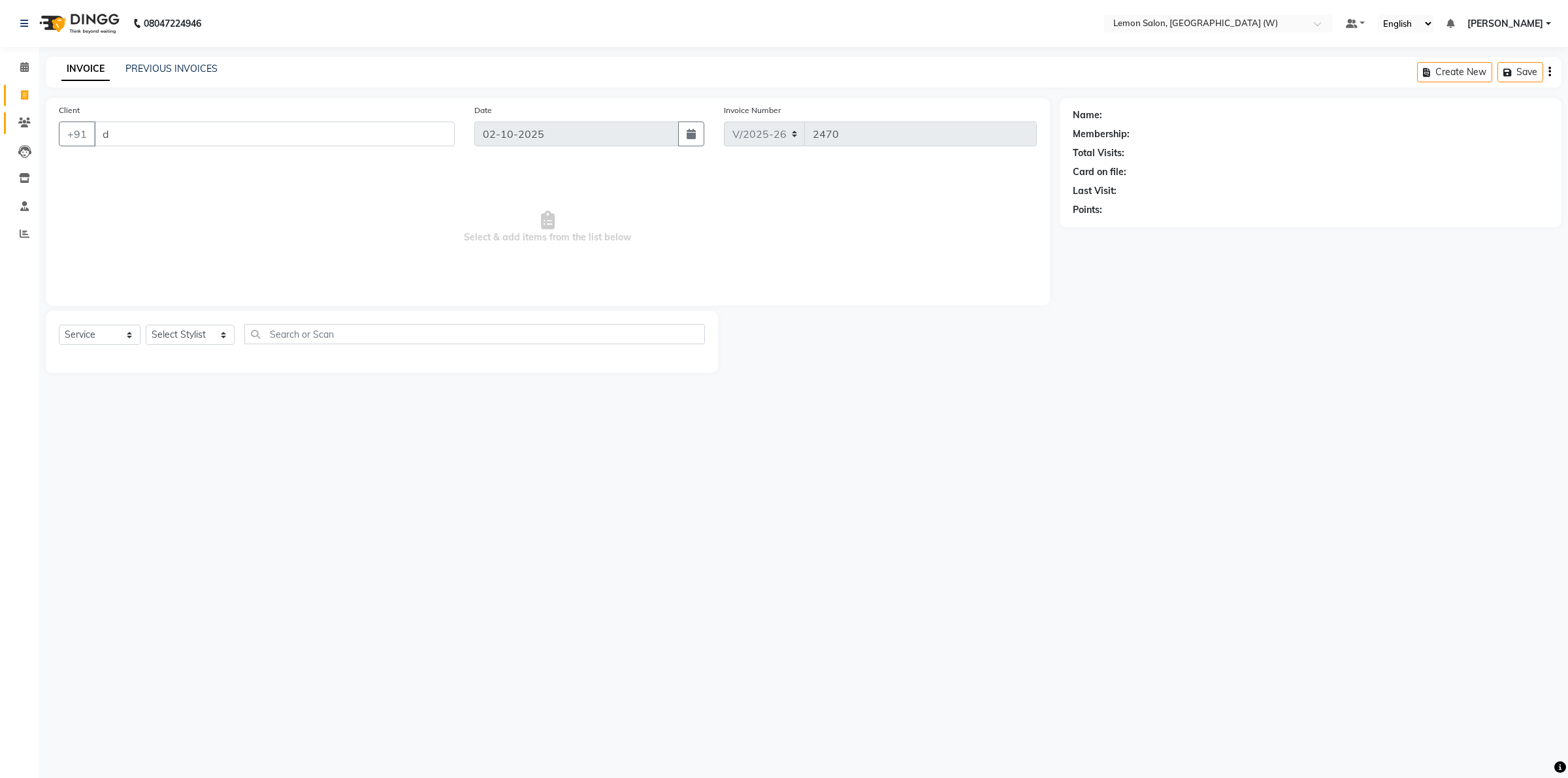
type input "d"
drag, startPoint x: 15, startPoint y: 113, endPoint x: 20, endPoint y: 125, distance: 13.0
click at [15, 122] on li "Clients" at bounding box center [19, 123] width 39 height 28
click at [21, 125] on icon at bounding box center [24, 122] width 13 height 10
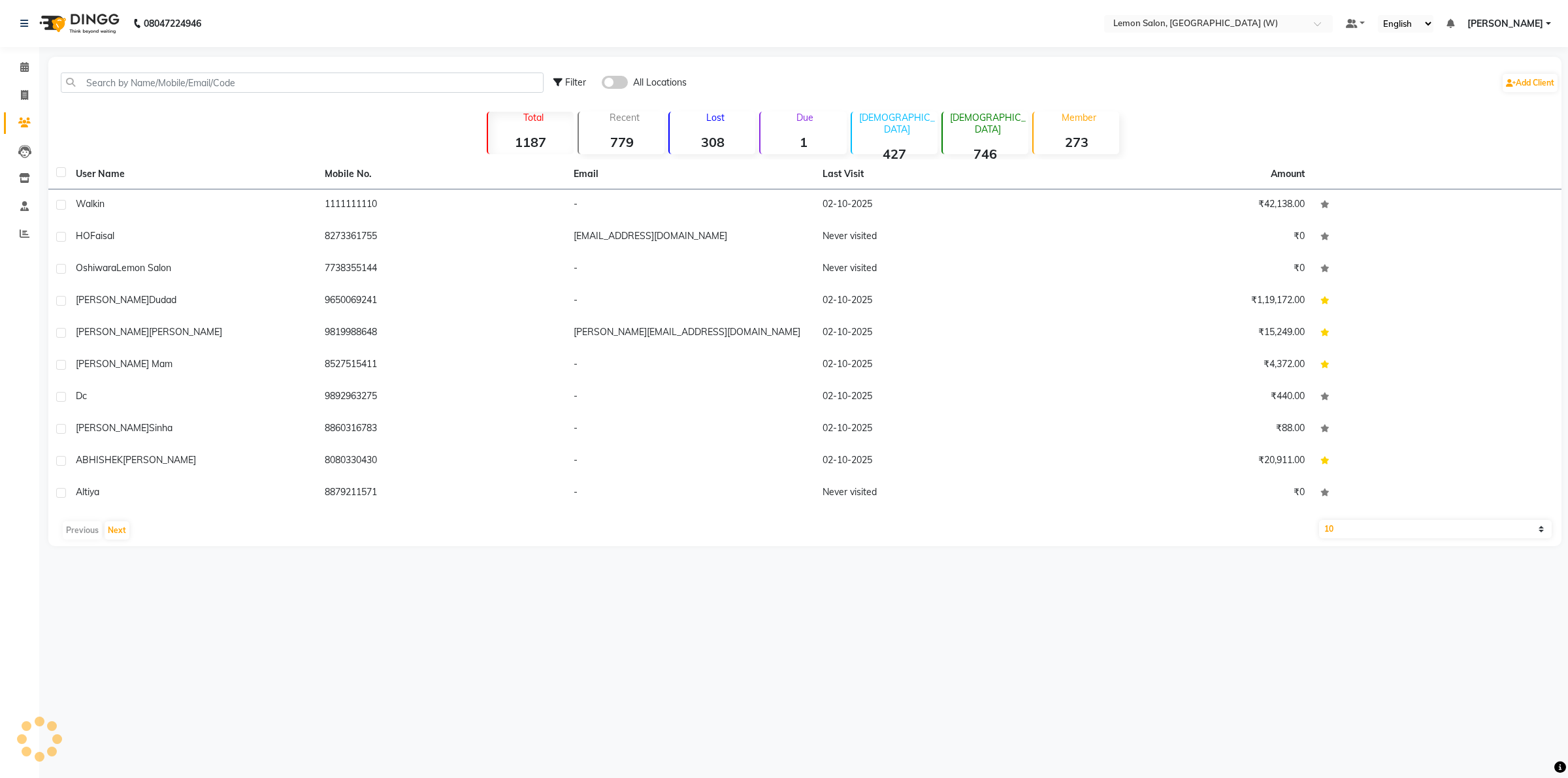
click at [320, 93] on div "Filter All Locations Add Client" at bounding box center [804, 83] width 1508 height 41
click at [320, 84] on input "text" at bounding box center [302, 83] width 483 height 20
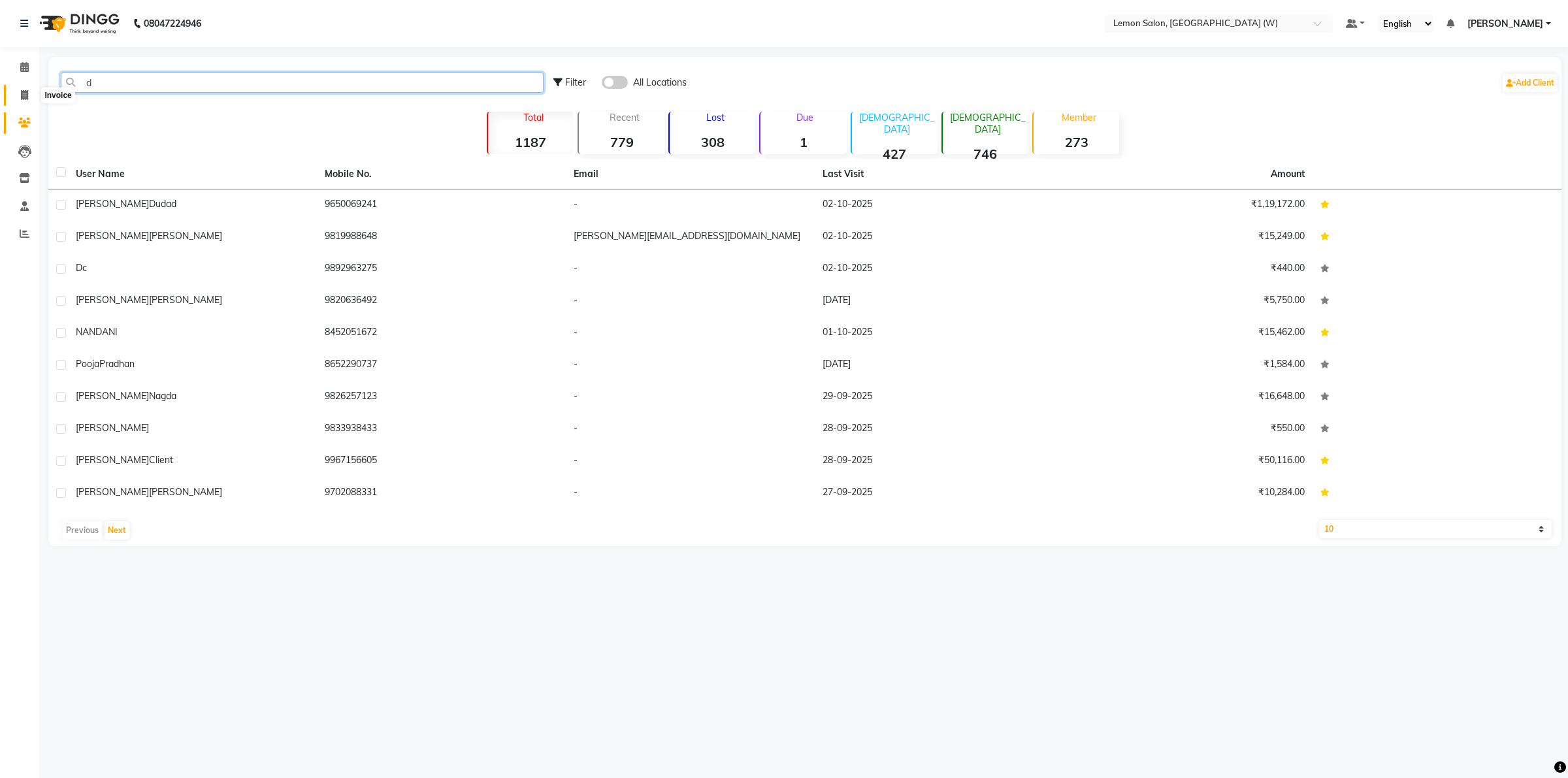
type input "d"
drag, startPoint x: 19, startPoint y: 96, endPoint x: 28, endPoint y: 95, distance: 9.1
click at [20, 95] on span at bounding box center [24, 95] width 23 height 15
select select "8053"
select select "service"
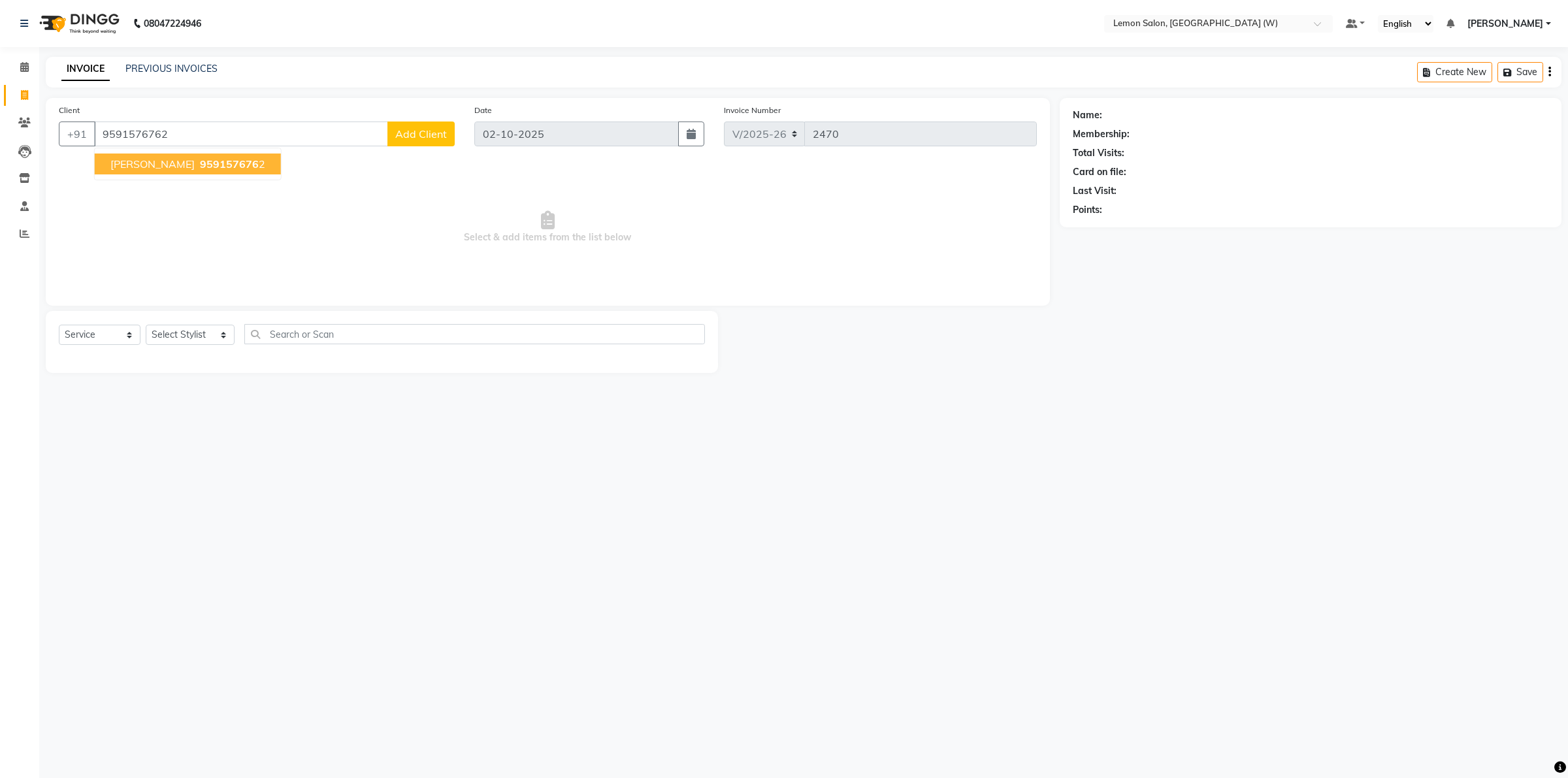
type input "9591576762"
click at [200, 157] on span "959157676" at bounding box center [229, 164] width 59 height 13
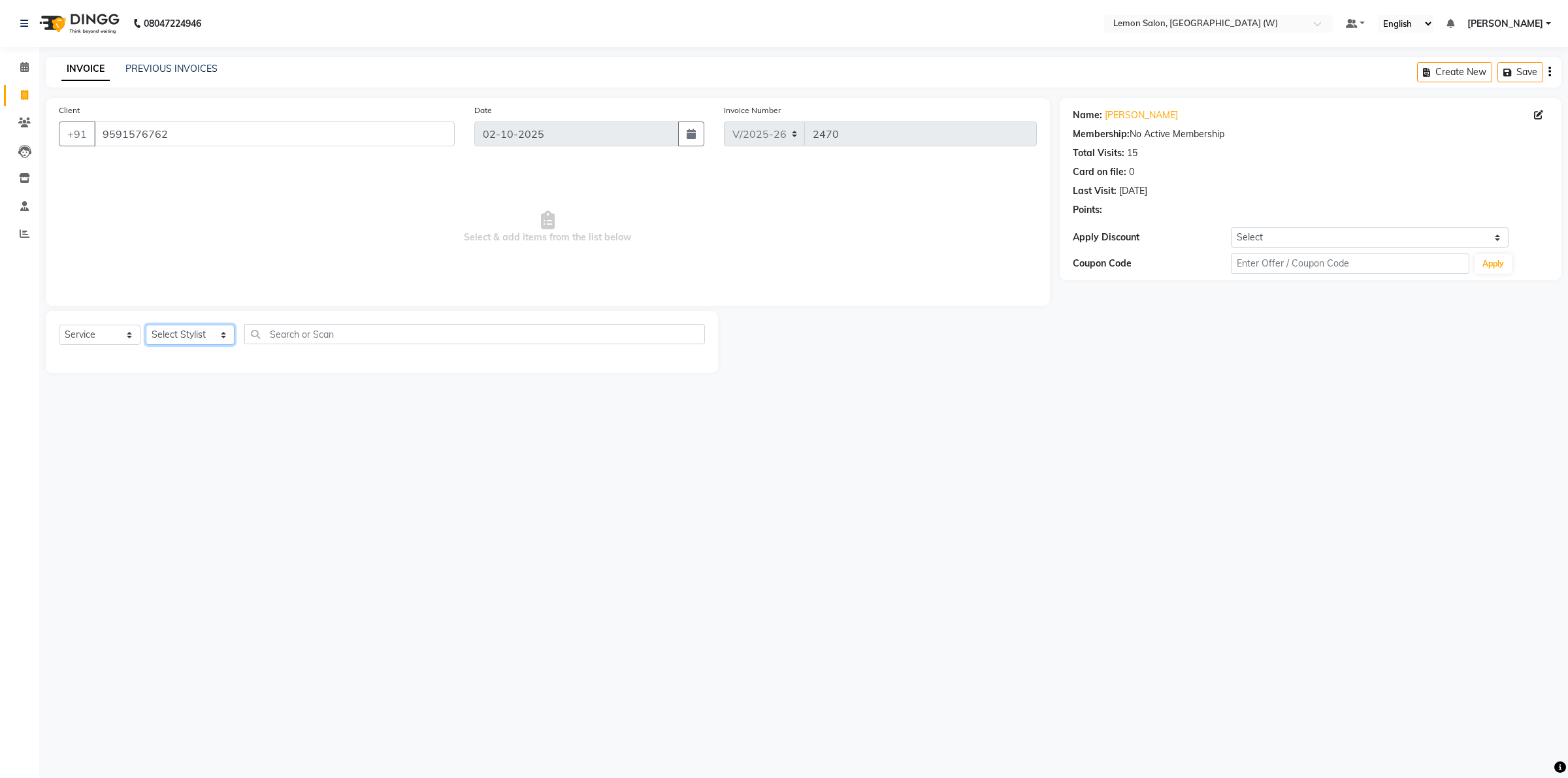
click at [216, 338] on select "Select Stylist [PERSON_NAME] DC [PERSON_NAME] [PERSON_NAME] [PERSON_NAME] [PERS…" at bounding box center [190, 334] width 89 height 20
select select "93377"
click at [145, 325] on select "Select Stylist [PERSON_NAME] DC [PERSON_NAME] [PERSON_NAME] [PERSON_NAME] [PERS…" at bounding box center [190, 334] width 89 height 20
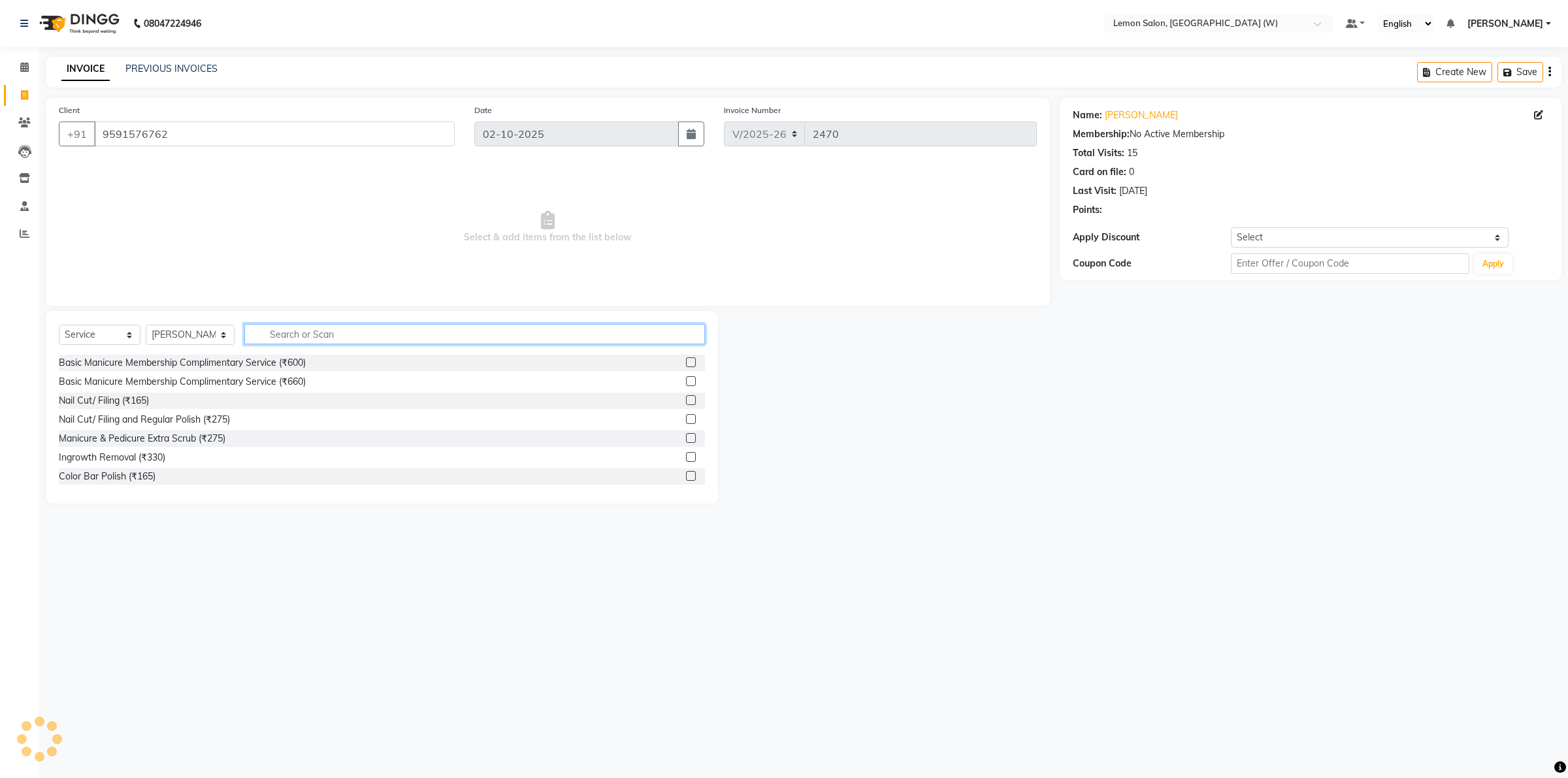
click at [332, 332] on input "text" at bounding box center [475, 334] width 461 height 20
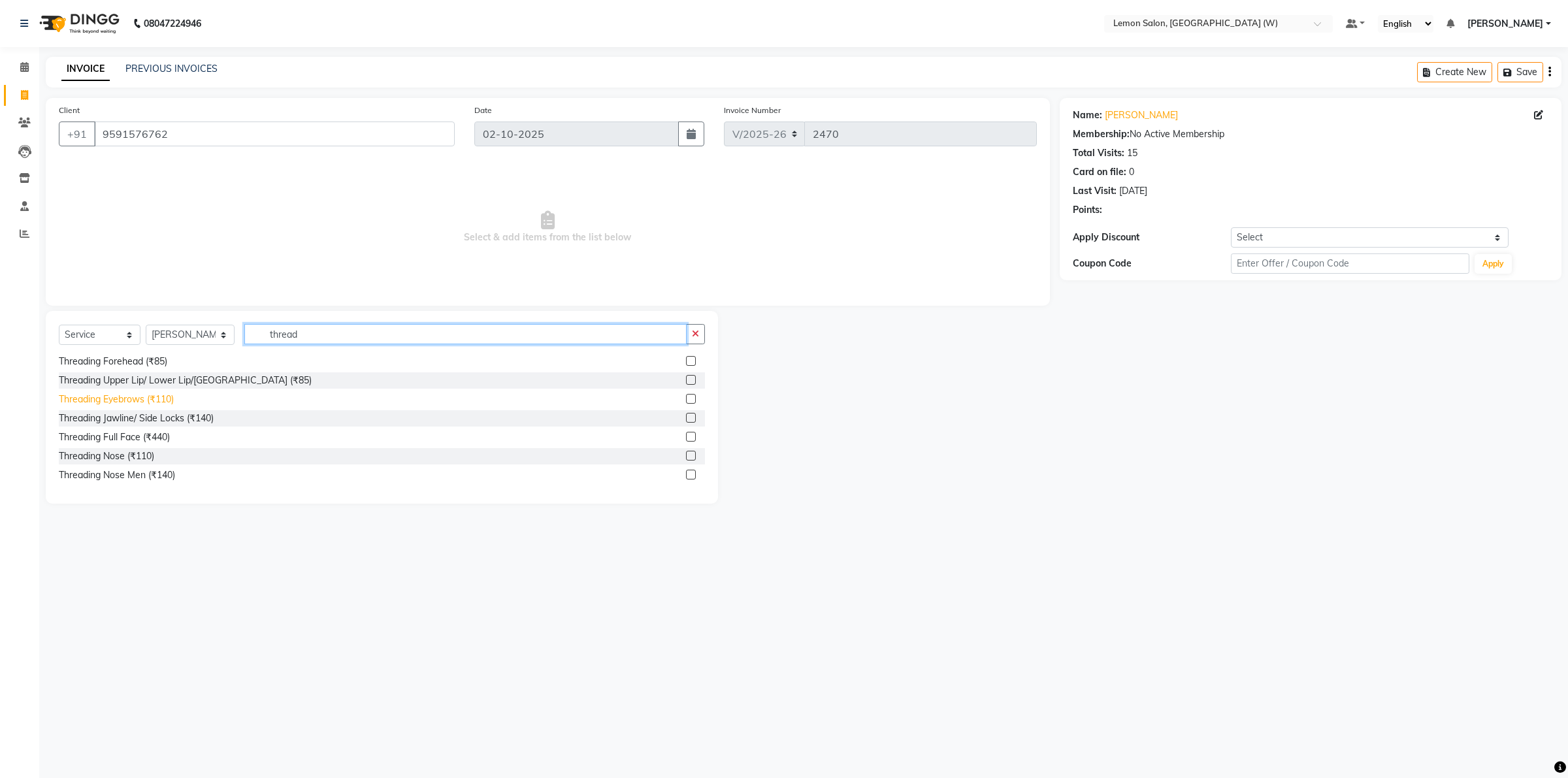
type input "thread"
click at [136, 395] on div "Threading Eyebrows (₹110)" at bounding box center [116, 399] width 115 height 14
checkbox input "false"
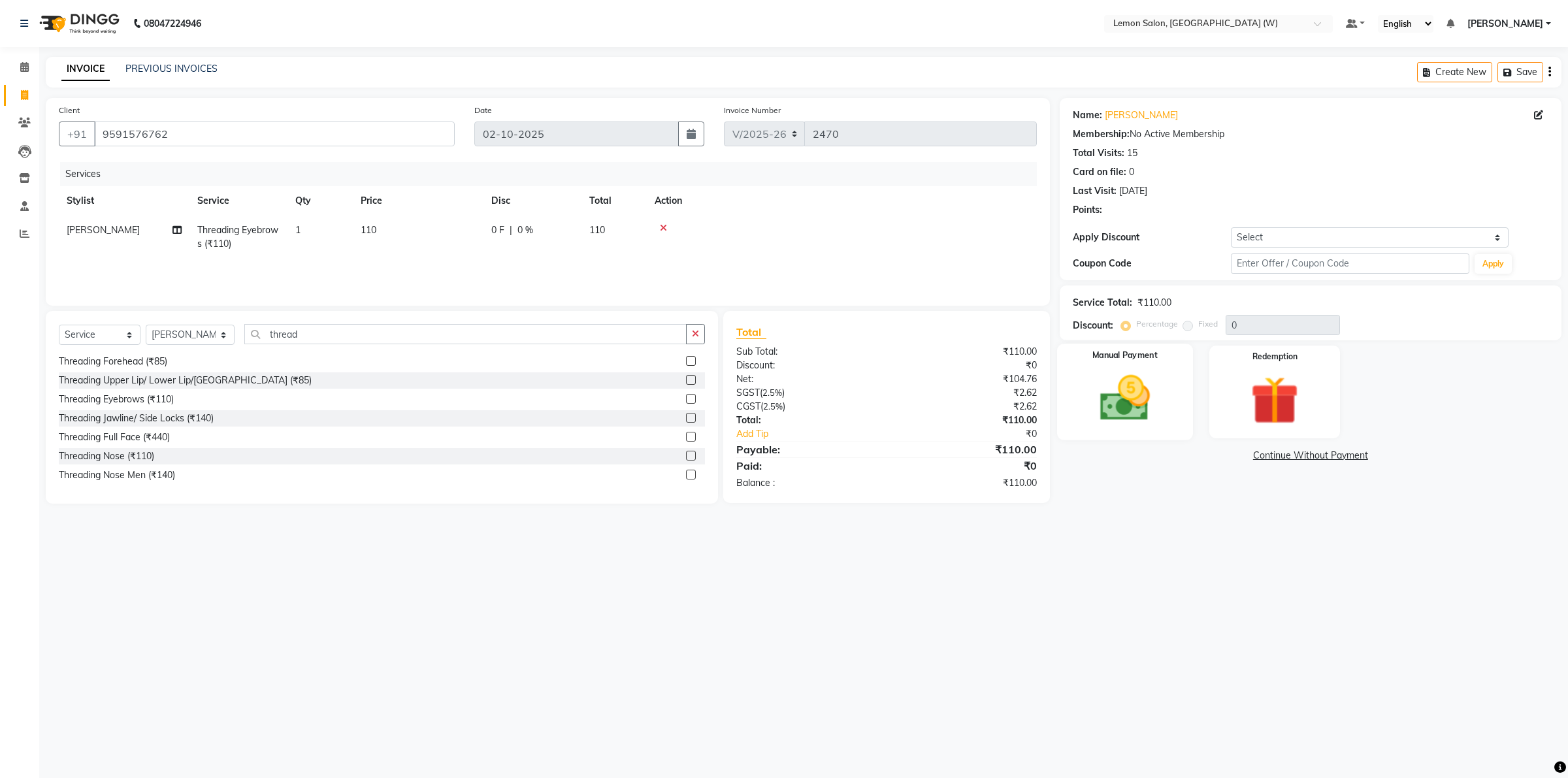
click at [1115, 412] on img at bounding box center [1124, 398] width 81 height 58
click at [1193, 455] on span "GPay" at bounding box center [1200, 456] width 27 height 15
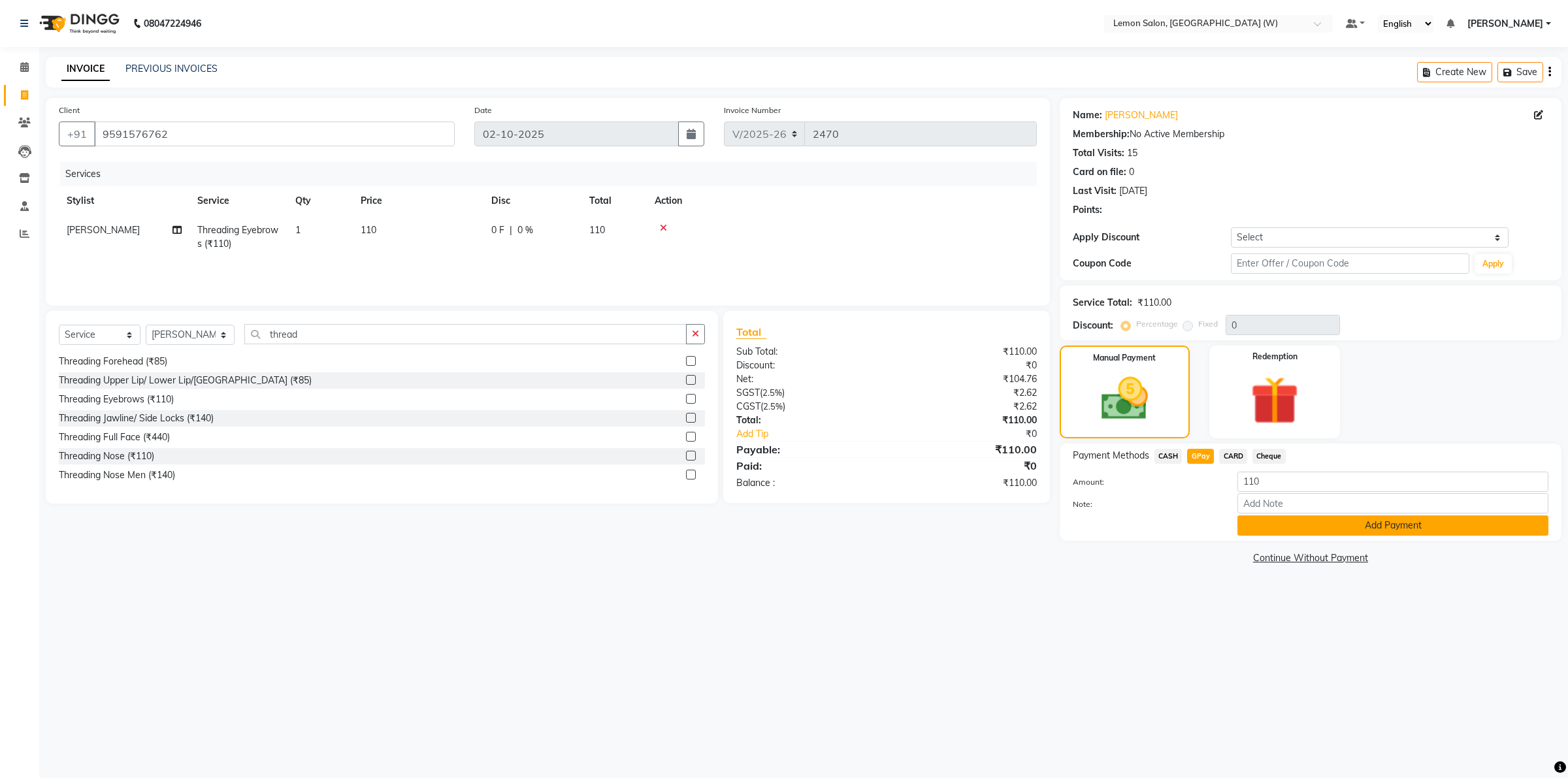
click at [1253, 518] on button "Add Payment" at bounding box center [1393, 525] width 311 height 20
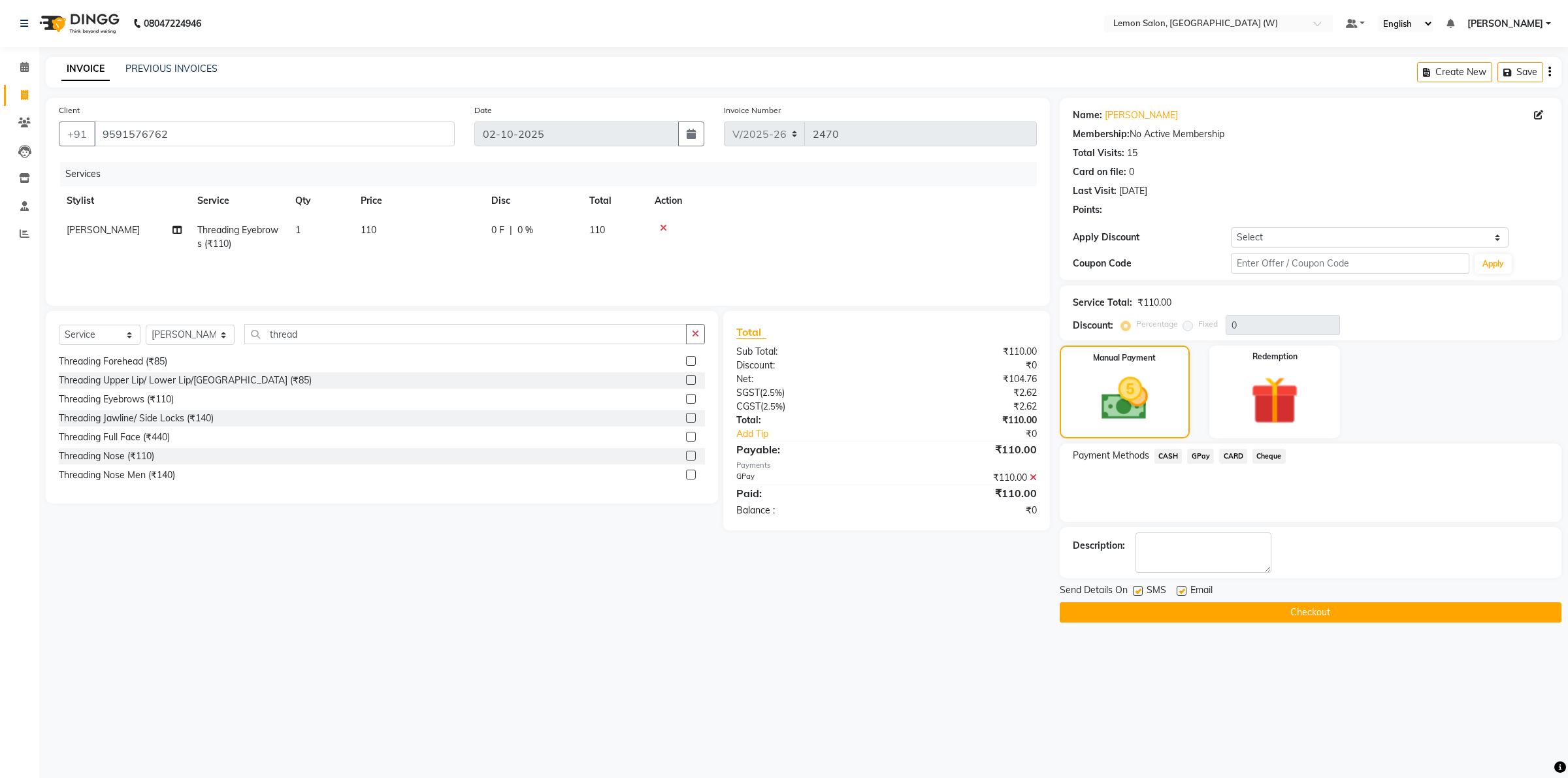
click at [1180, 595] on label at bounding box center [1181, 591] width 10 height 10
click at [1180, 595] on input "checkbox" at bounding box center [1181, 592] width 9 height 9
checkbox input "false"
click at [1136, 590] on label at bounding box center [1138, 591] width 10 height 10
click at [1136, 590] on input "checkbox" at bounding box center [1137, 592] width 9 height 9
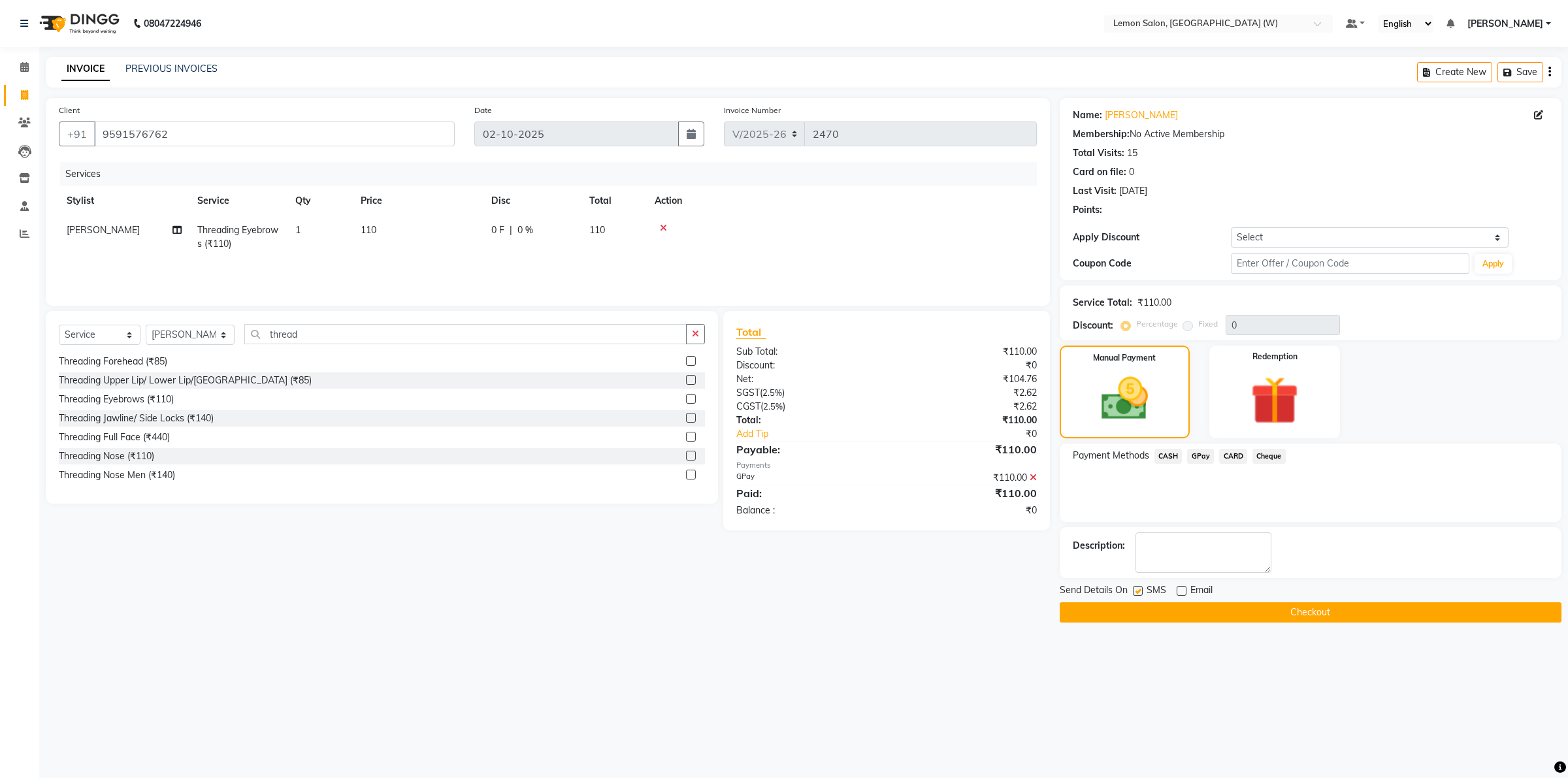
checkbox input "false"
click at [1200, 613] on button "Checkout" at bounding box center [1310, 612] width 502 height 20
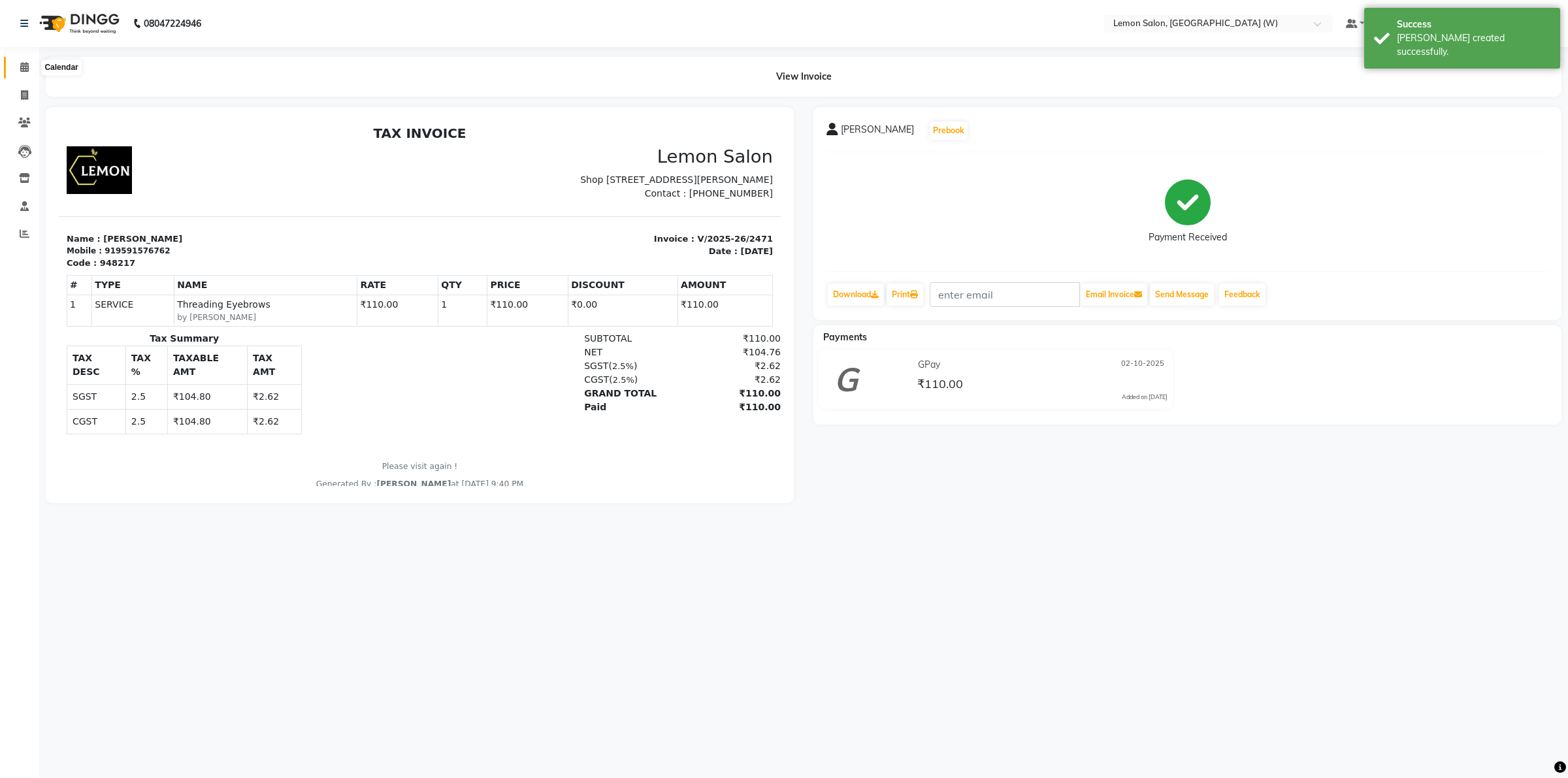
drag, startPoint x: 24, startPoint y: 73, endPoint x: 243, endPoint y: 8, distance: 228.4
click at [24, 72] on span at bounding box center [24, 67] width 23 height 15
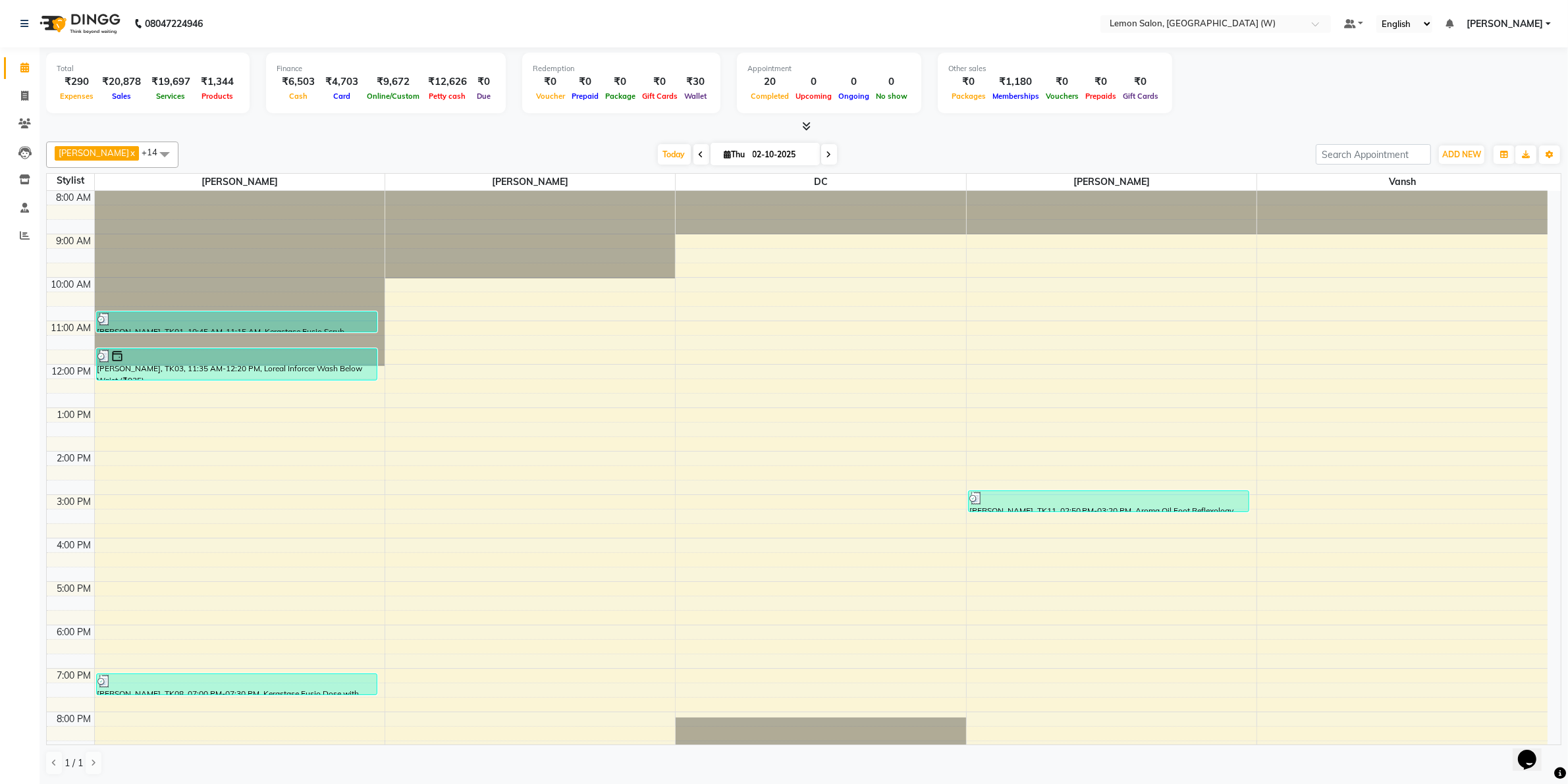
click at [110, 75] on div "₹20,878" at bounding box center [121, 82] width 49 height 15
copy div "20,878"
click at [25, 234] on icon at bounding box center [25, 235] width 10 height 10
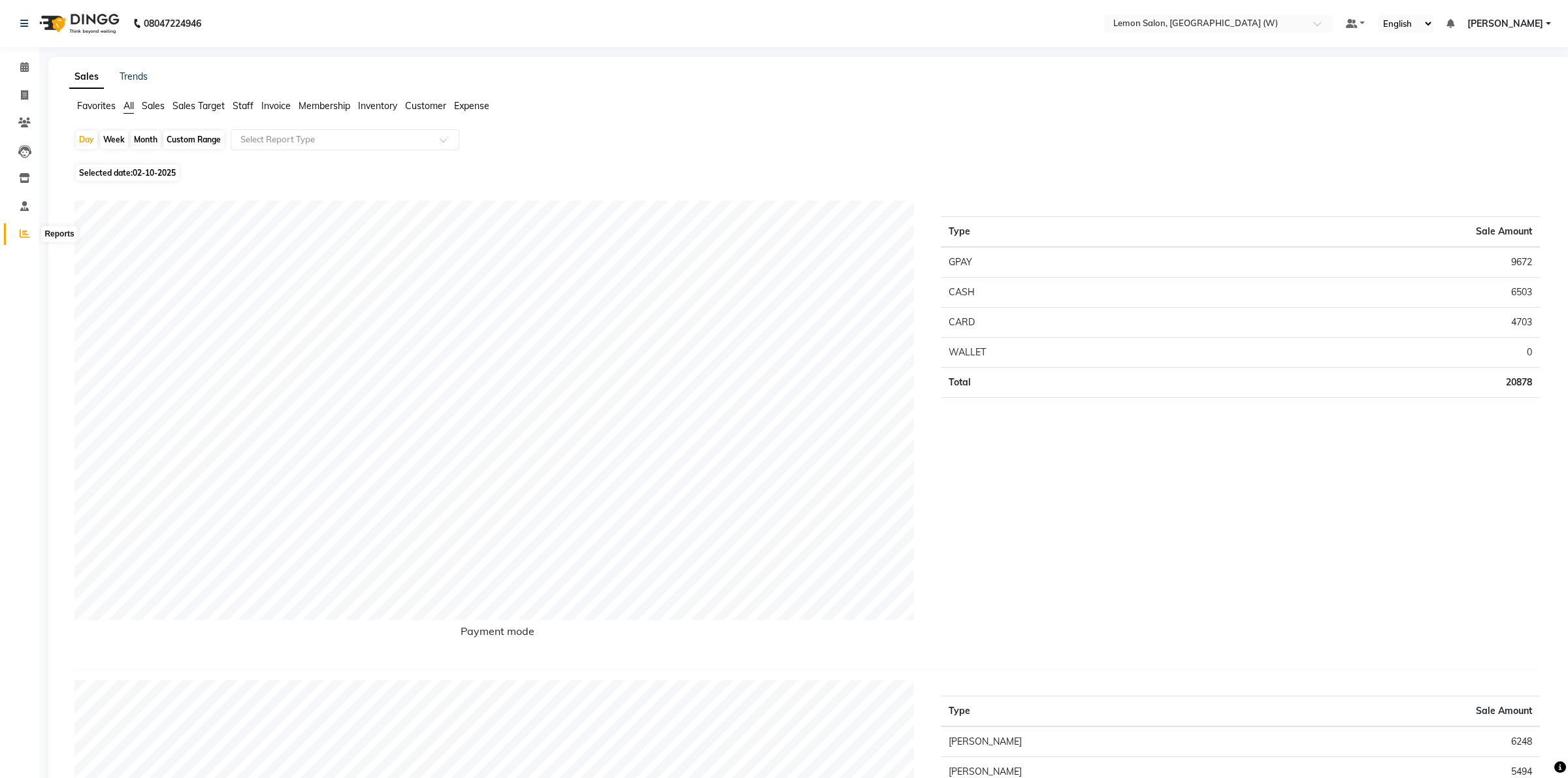
click at [25, 233] on icon at bounding box center [24, 233] width 10 height 10
click at [1507, 386] on td "20878" at bounding box center [1356, 382] width 342 height 30
copy td "20878"
click at [1505, 319] on td "4703" at bounding box center [1356, 323] width 342 height 30
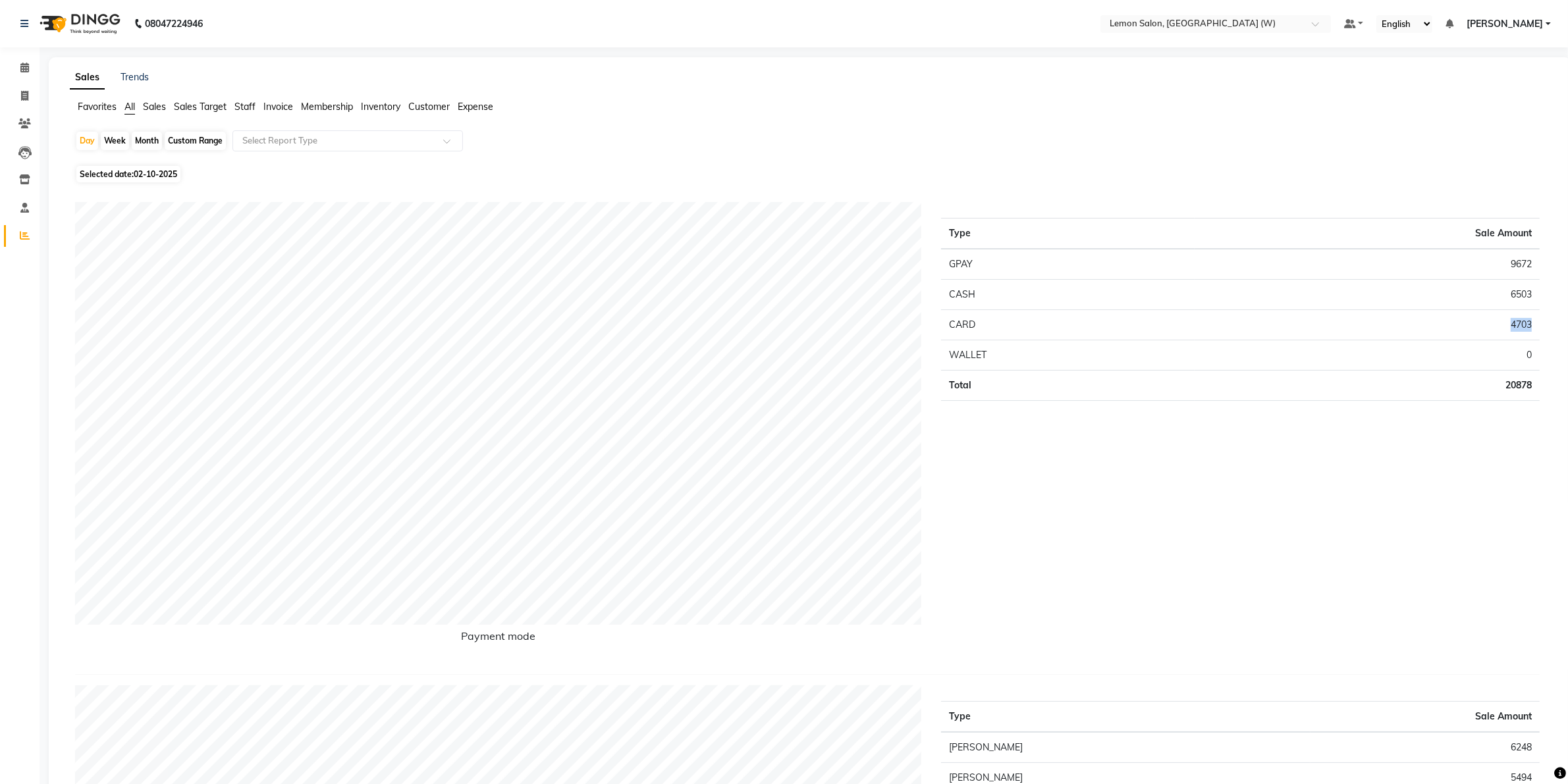
click at [1517, 321] on td "4703" at bounding box center [1367, 325] width 345 height 30
copy td "4703"
click at [1516, 294] on td "6503" at bounding box center [1367, 294] width 345 height 30
copy td "6503"
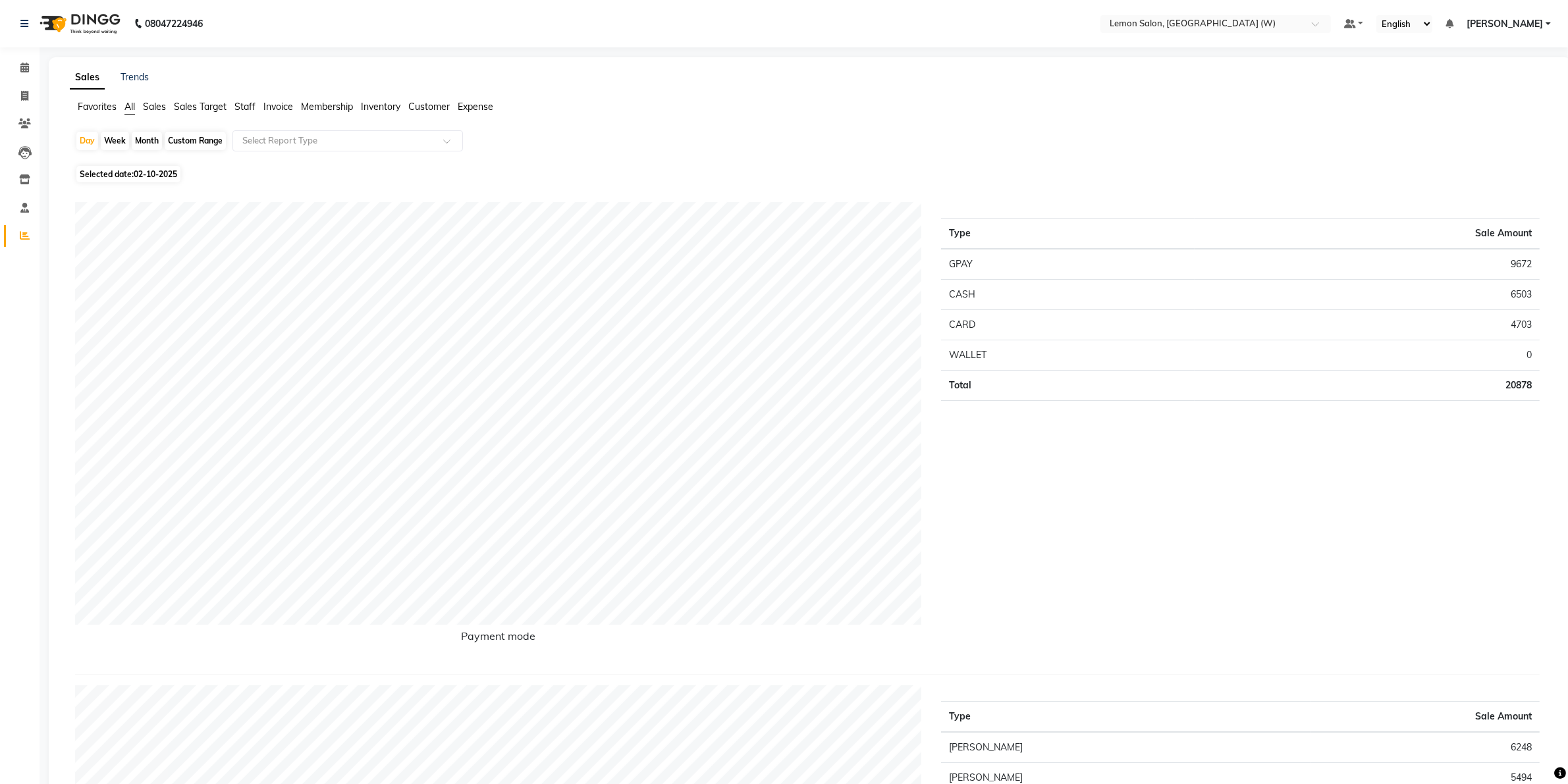
click at [1519, 258] on td "9672" at bounding box center [1367, 264] width 345 height 31
copy td "9672"
click at [474, 104] on span "Expense" at bounding box center [475, 107] width 35 height 12
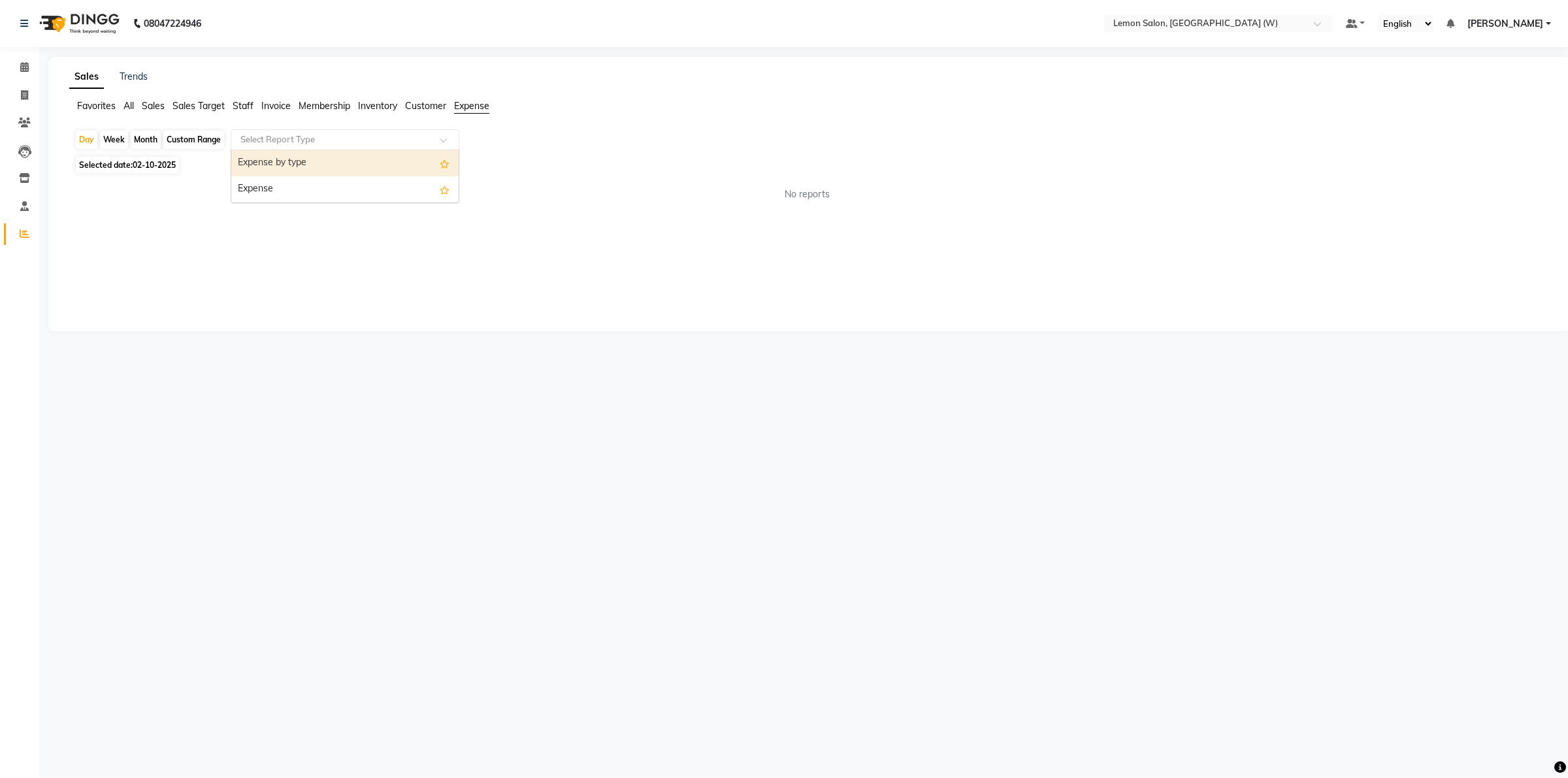
click at [442, 142] on span at bounding box center [448, 144] width 17 height 13
click at [355, 188] on div "Expense" at bounding box center [345, 190] width 227 height 26
select select "csv"
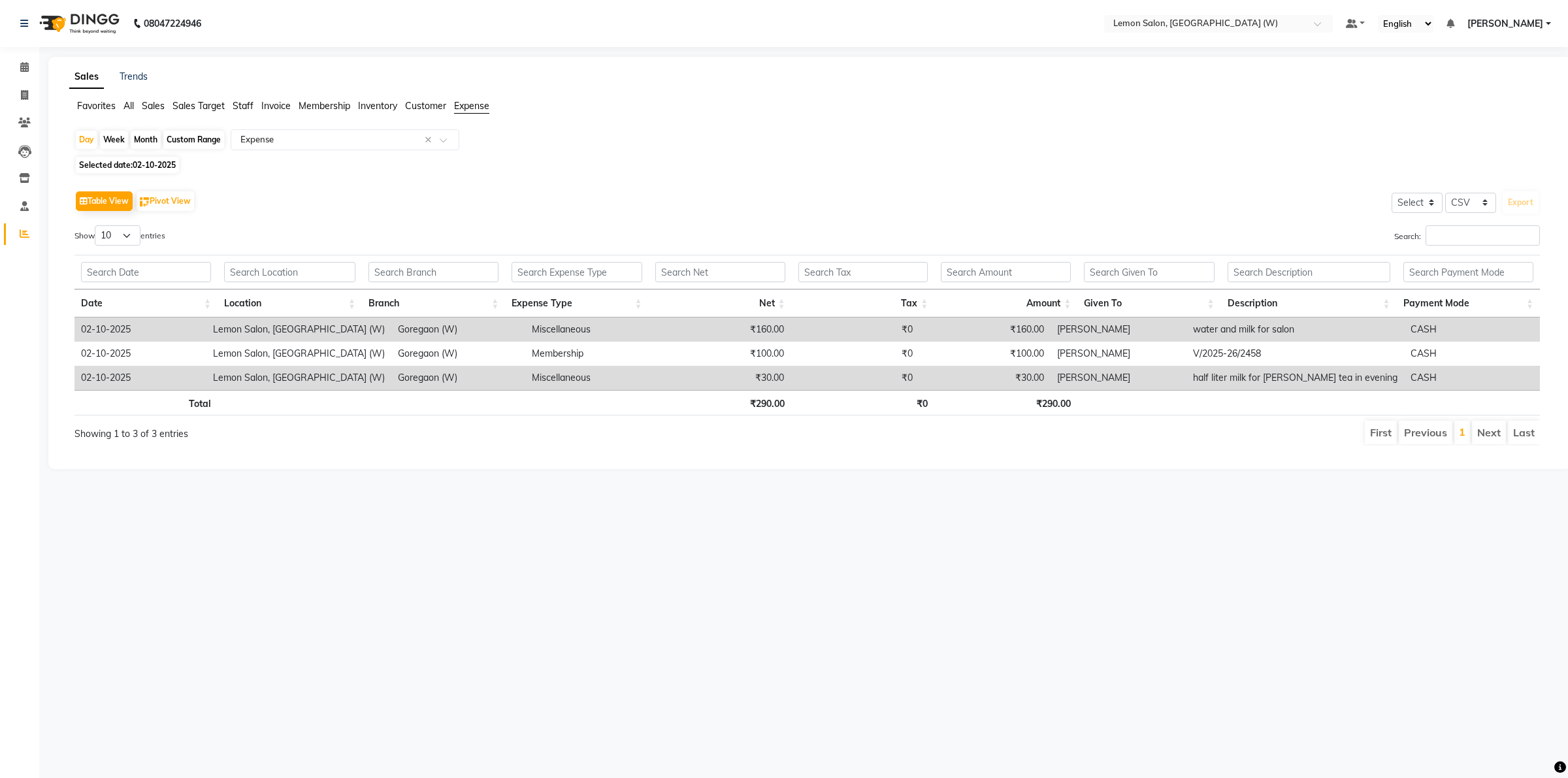
click at [152, 142] on div "Month" at bounding box center [145, 140] width 30 height 19
select select "10"
select select "2025"
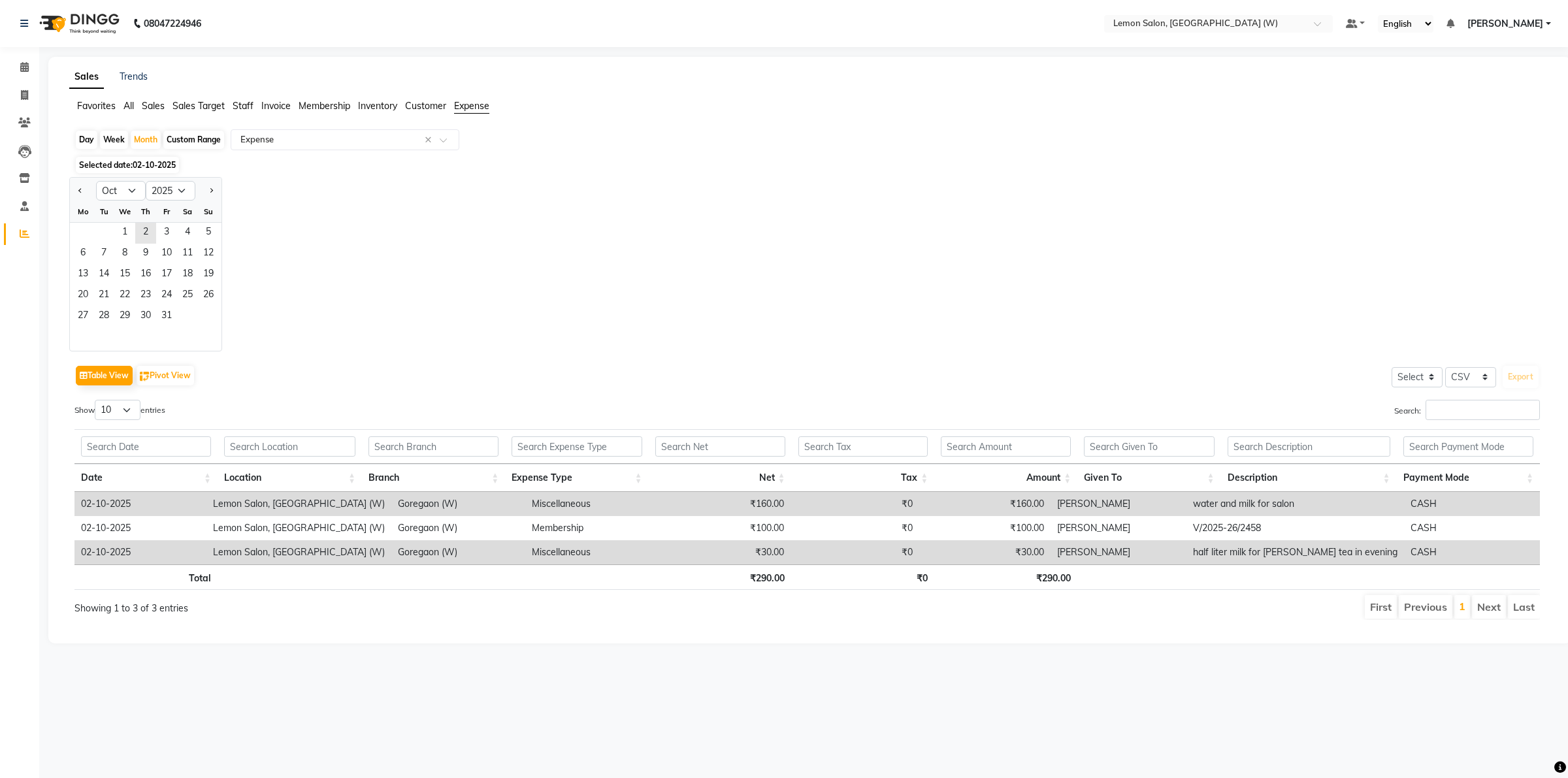
click at [131, 103] on span "All" at bounding box center [129, 106] width 11 height 12
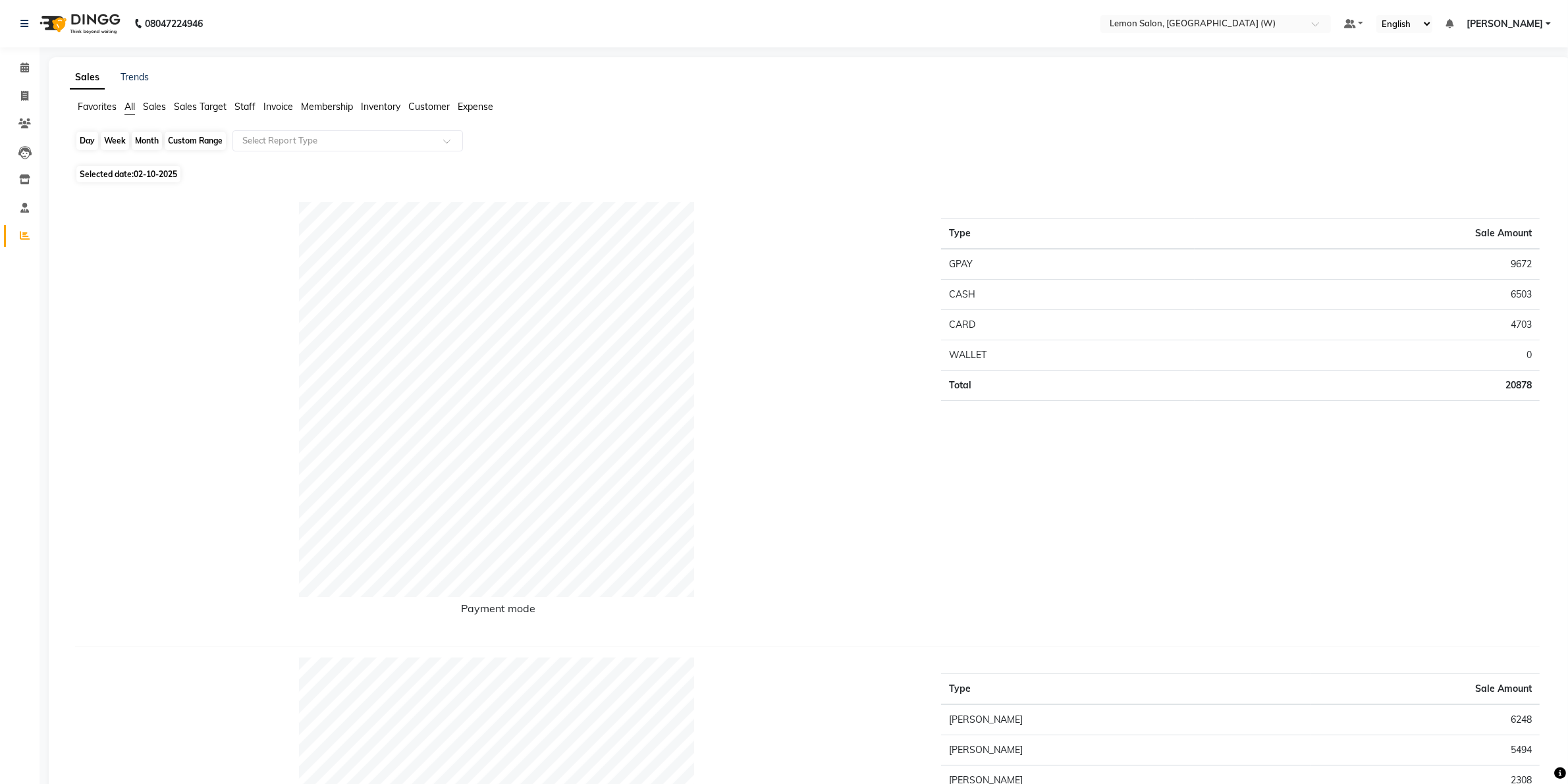
click at [145, 143] on div "Month" at bounding box center [147, 141] width 30 height 19
select select "10"
select select "2025"
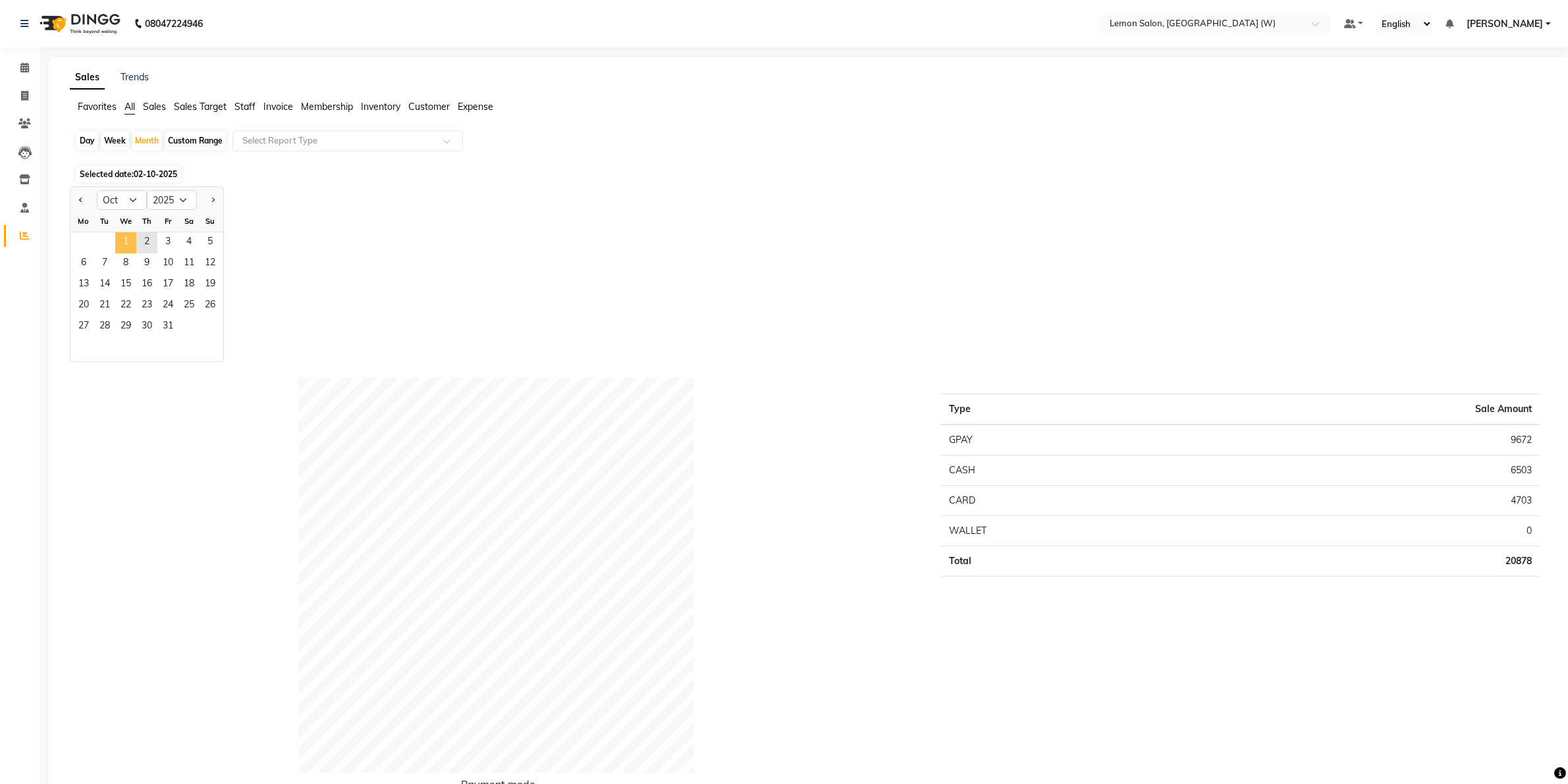
click at [129, 245] on span "1" at bounding box center [126, 243] width 21 height 21
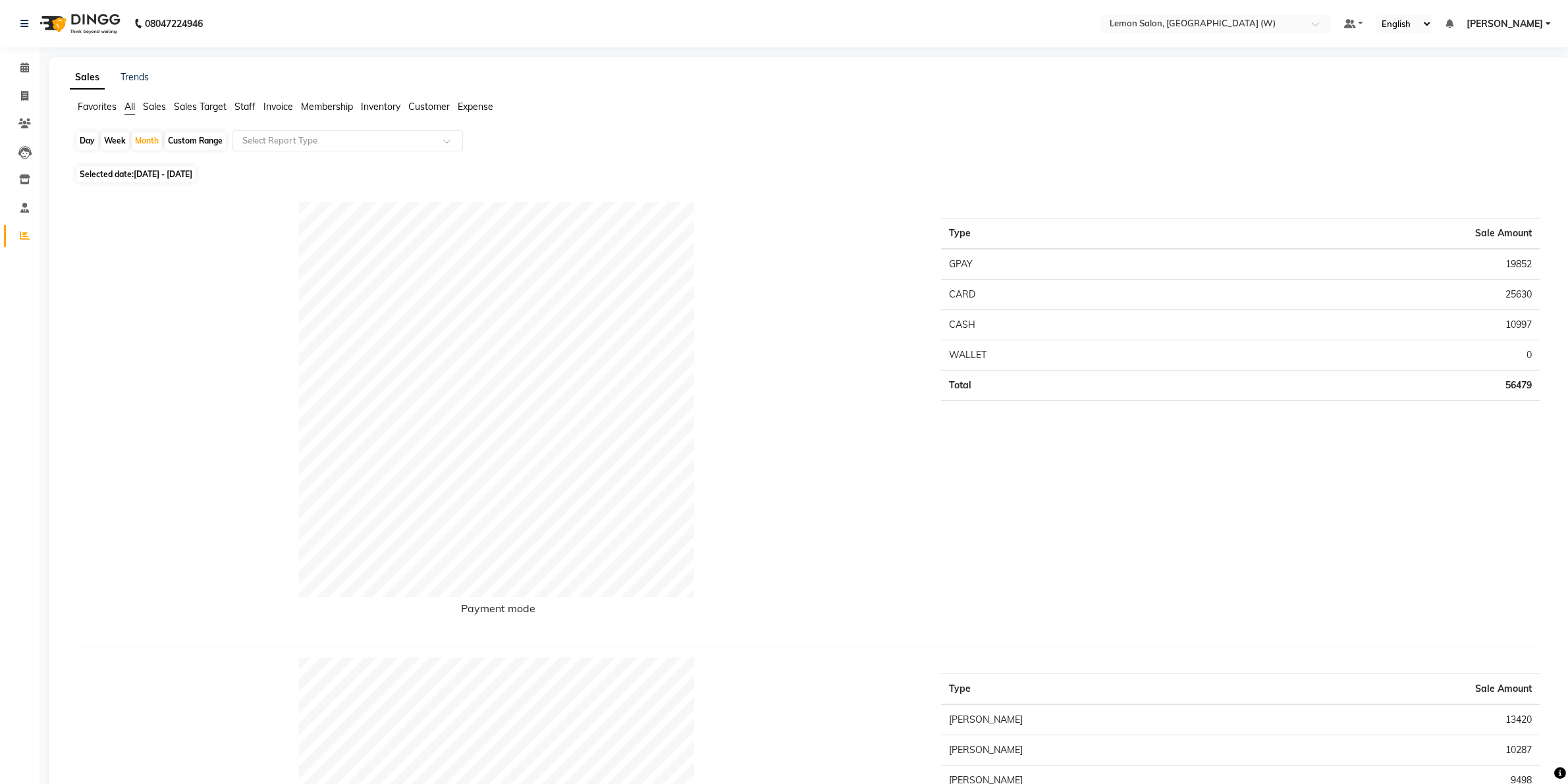
click at [1515, 386] on td "56479" at bounding box center [1367, 385] width 345 height 30
copy td "56479"
click at [27, 89] on span at bounding box center [25, 96] width 23 height 15
select select "service"
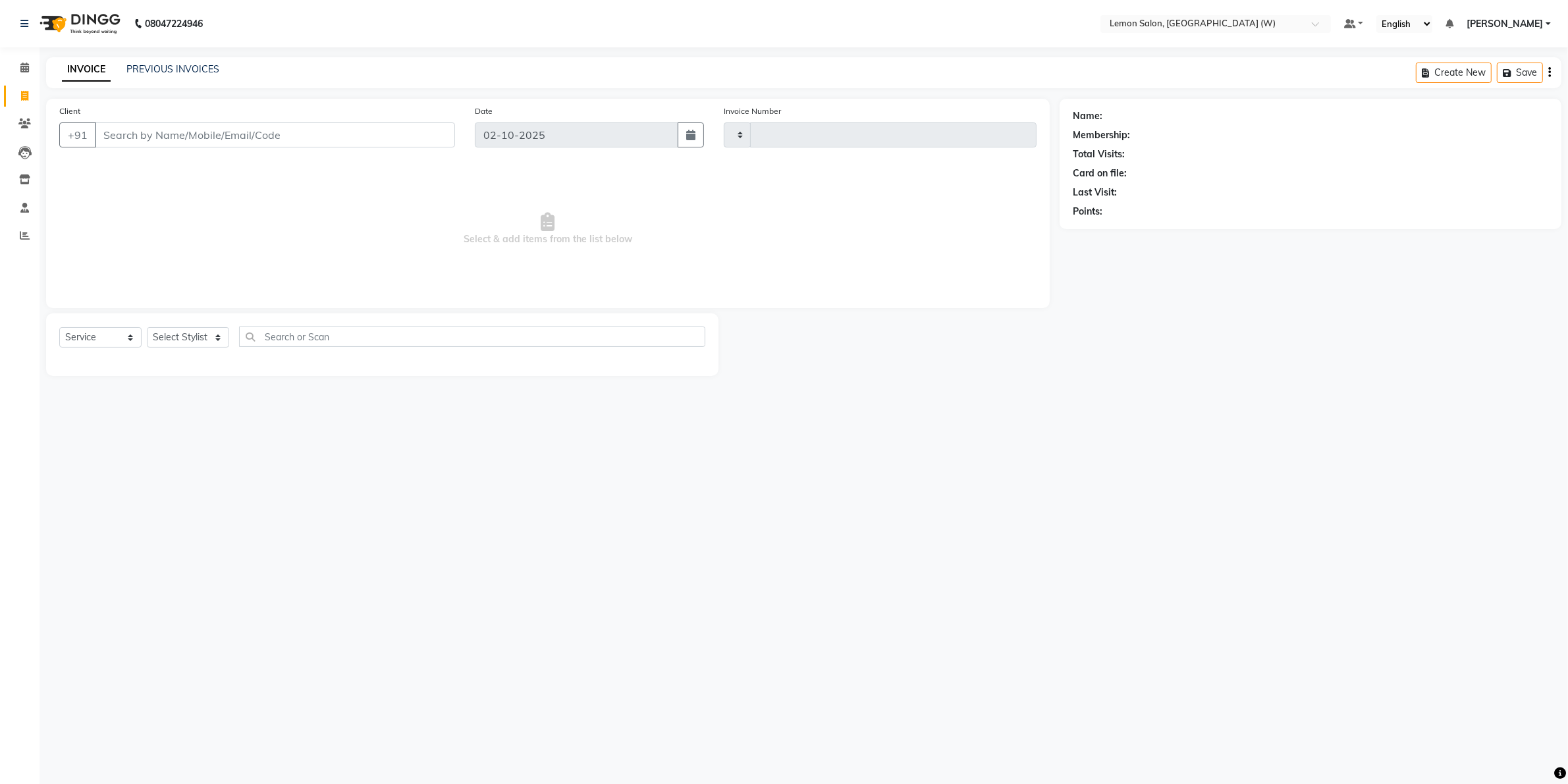
type input "2473"
select select "8053"
click at [177, 67] on link "PREVIOUS INVOICES" at bounding box center [173, 69] width 93 height 12
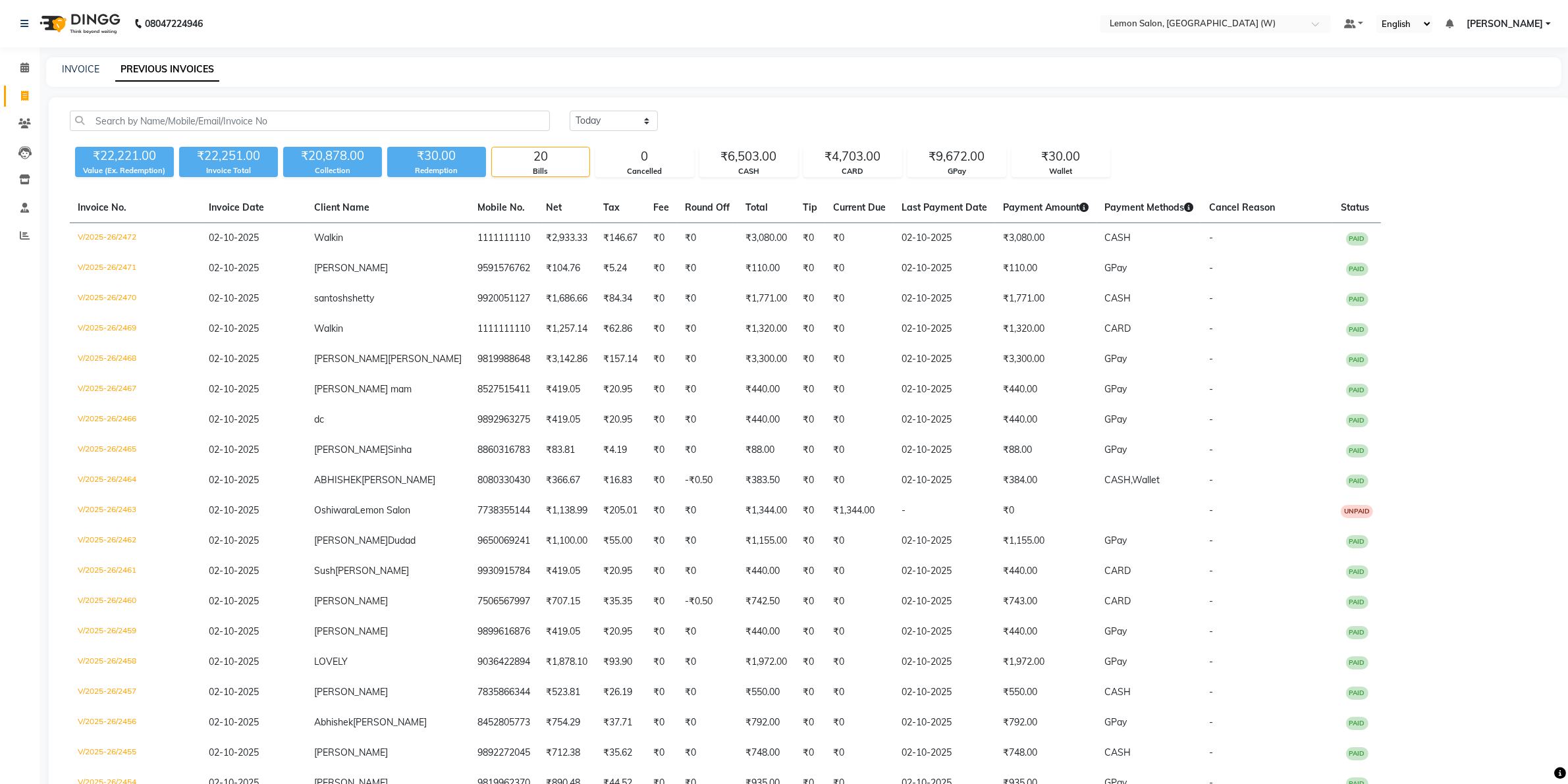
click at [1515, 25] on span "[PERSON_NAME]" at bounding box center [1505, 24] width 77 height 14
click at [1477, 89] on link "Sign out" at bounding box center [1483, 91] width 121 height 21
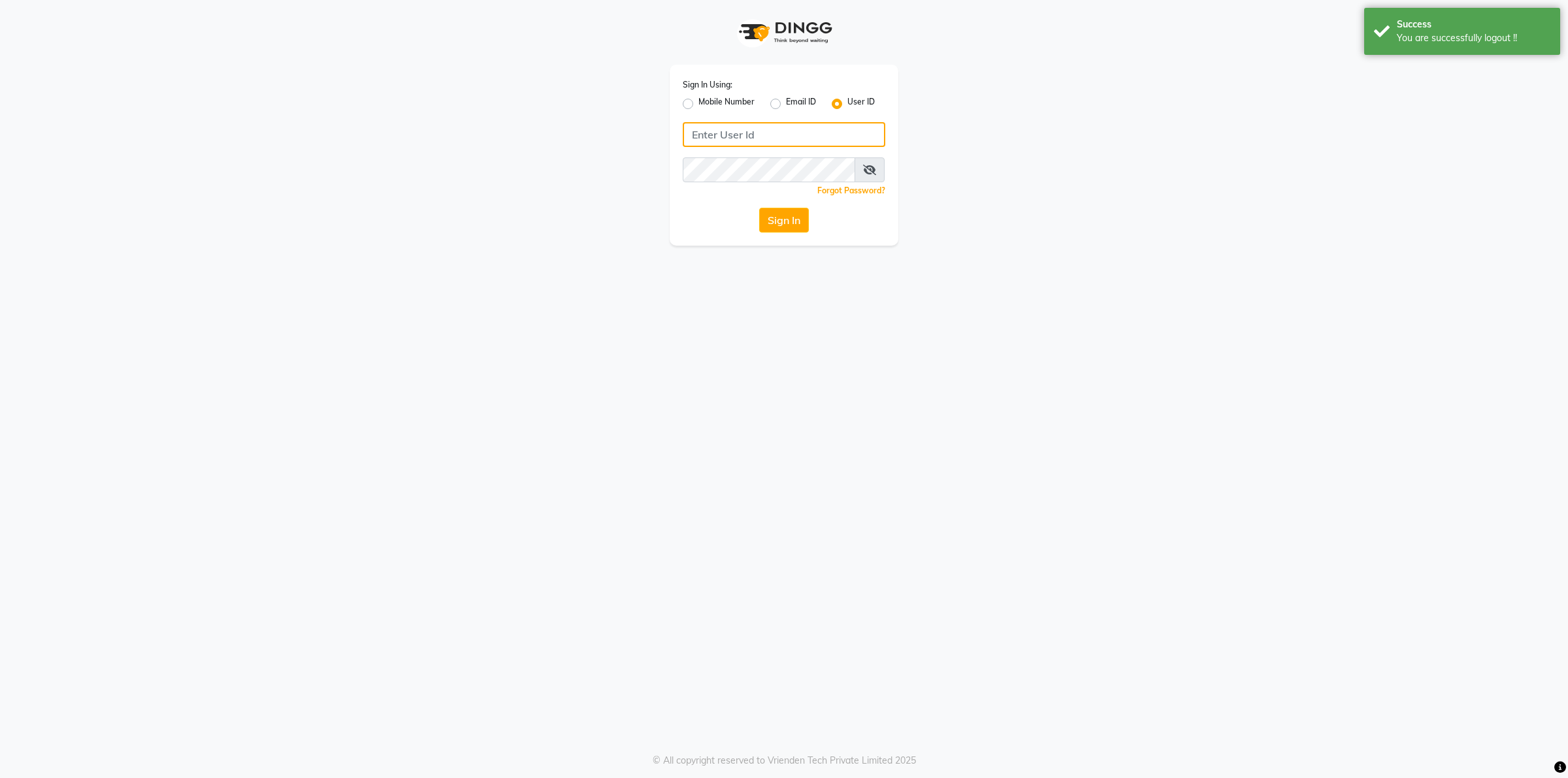
type input "9136087767"
